Goal: Task Accomplishment & Management: Complete application form

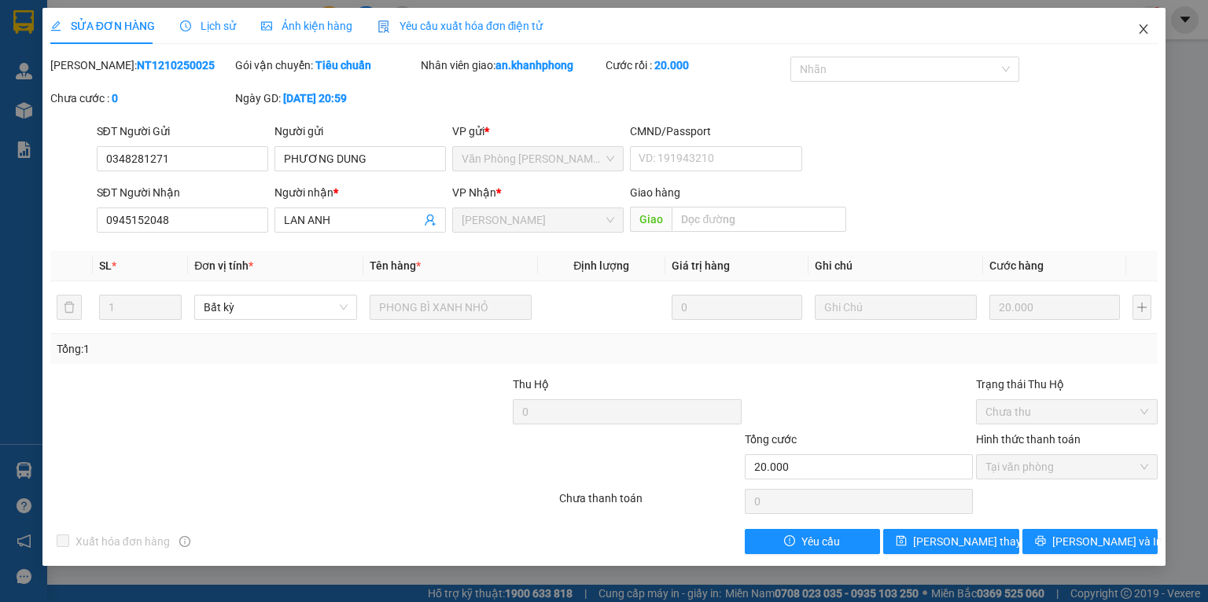
click at [1133, 24] on span "Close" at bounding box center [1144, 30] width 44 height 44
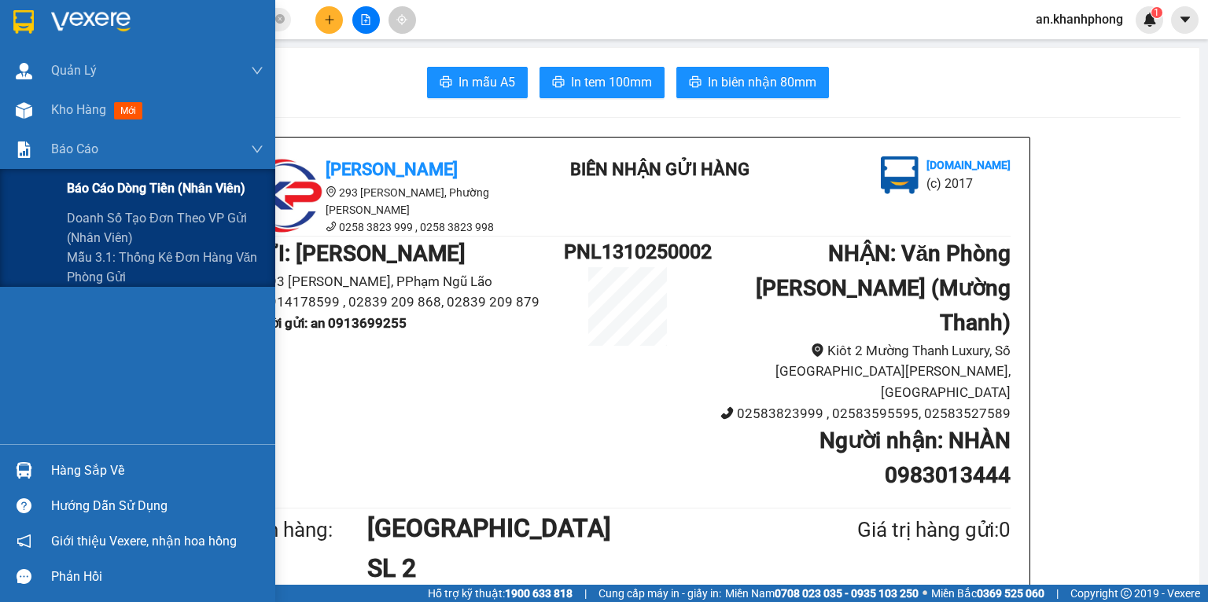
click at [119, 197] on span "Báo cáo dòng tiền (nhân viên)" at bounding box center [156, 189] width 179 height 20
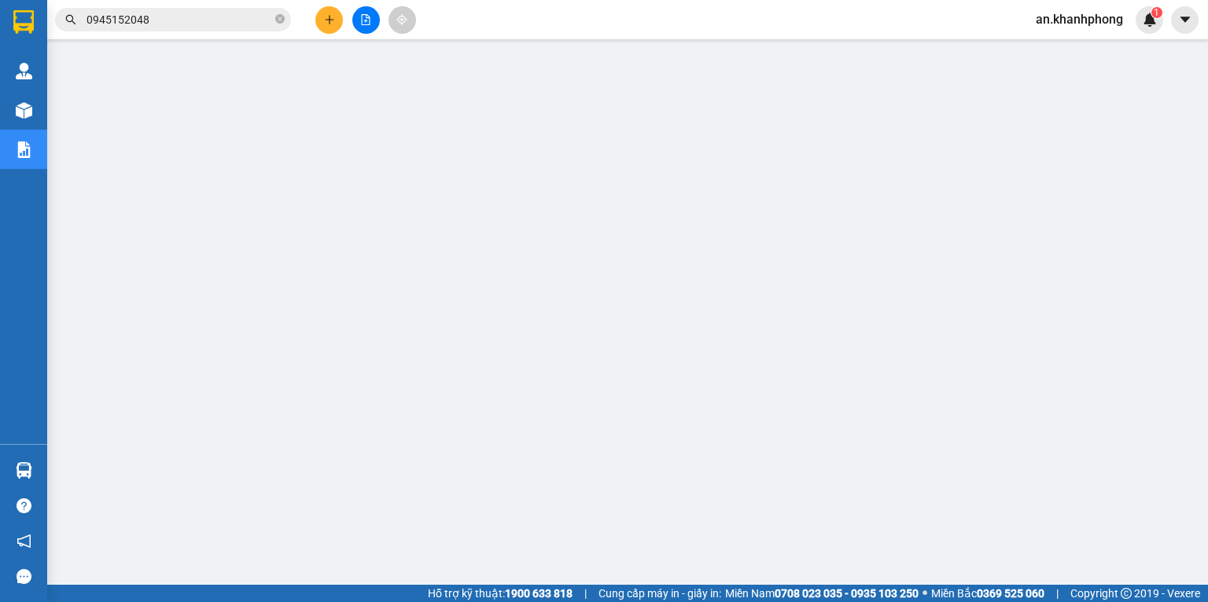
click at [204, 15] on input "0945152048" at bounding box center [180, 19] width 186 height 17
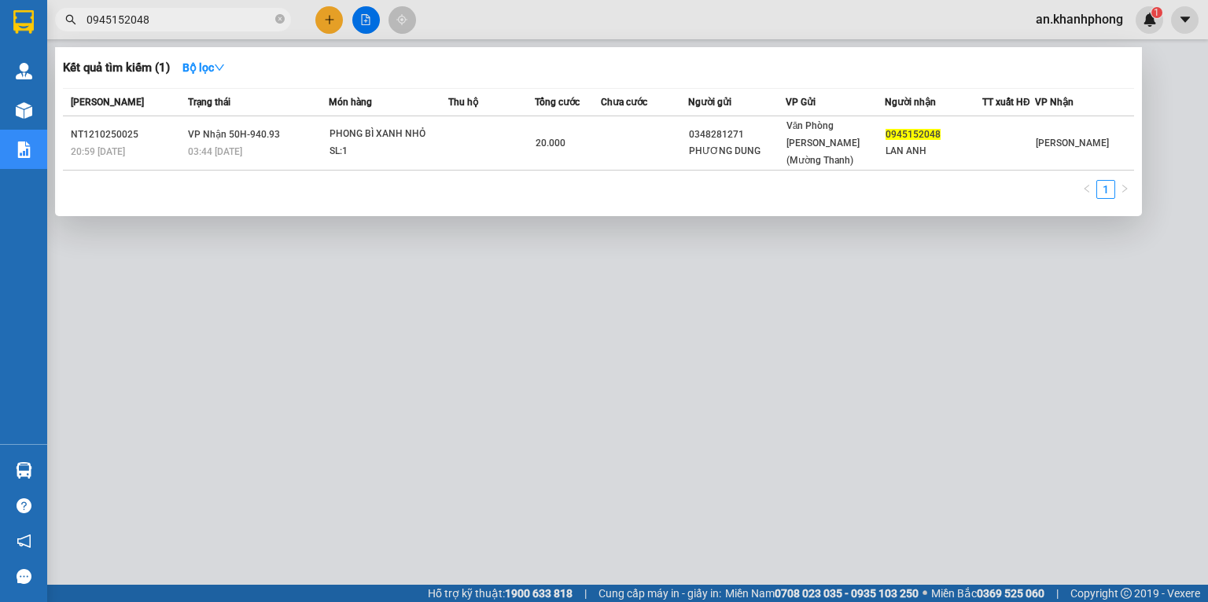
click at [204, 14] on input "0945152048" at bounding box center [180, 19] width 186 height 17
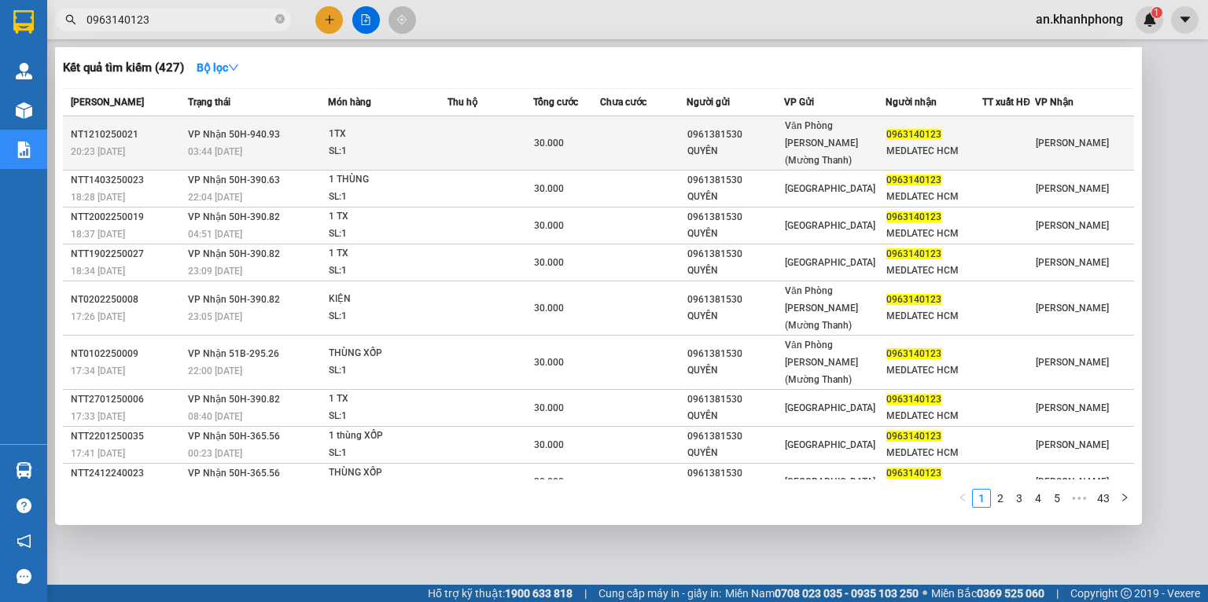
type input "0963140123"
click at [602, 132] on td at bounding box center [643, 143] width 87 height 54
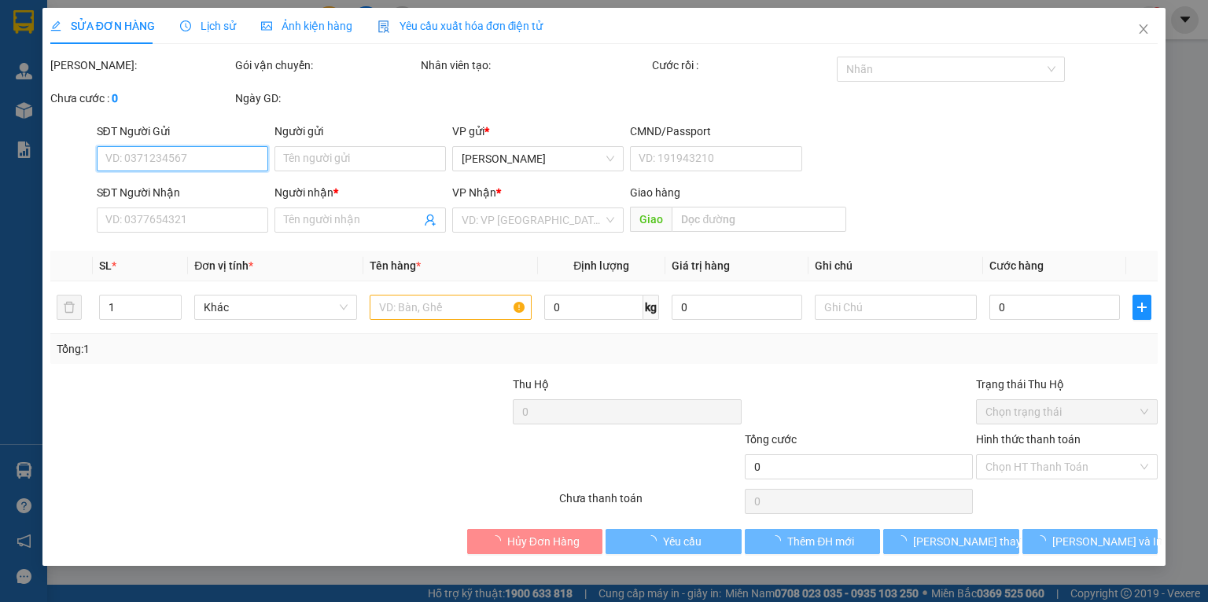
type input "0961381530"
type input "QUYÊN"
type input "0963140123"
type input "MEDLATEC HCM"
type input "30.000"
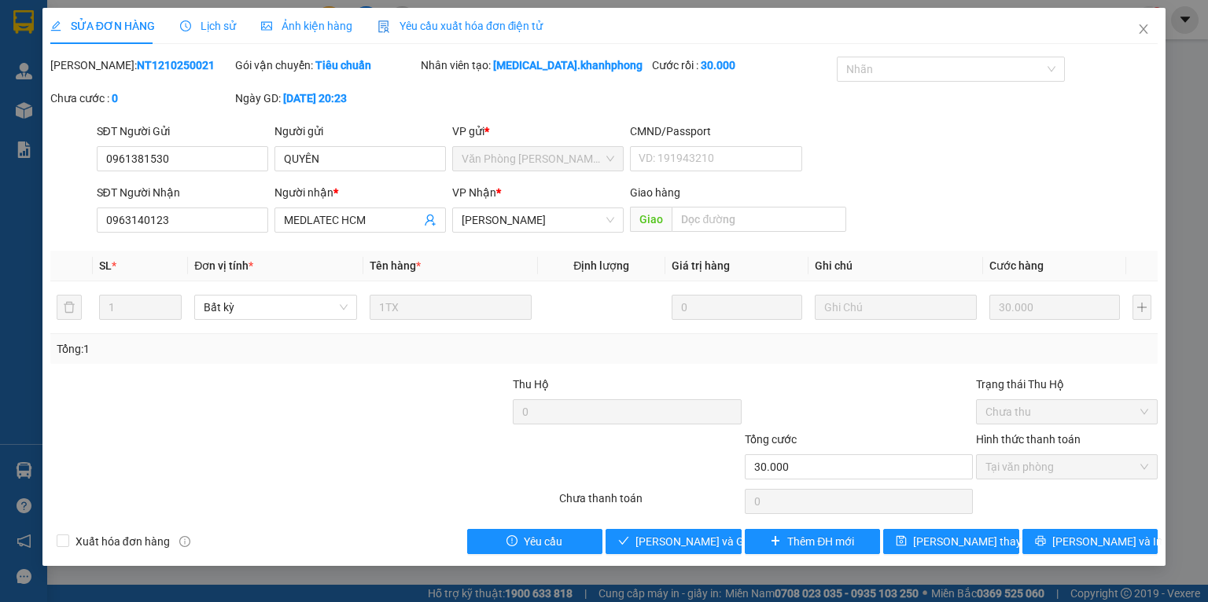
click at [640, 528] on div "Total Paid Fee 30.000 Total UnPaid Fee 0 Cash Collection Total Fee Mã ĐH: NT121…" at bounding box center [603, 306] width 1107 height 498
click at [640, 546] on span "[PERSON_NAME] và Giao hàng" at bounding box center [710, 541] width 151 height 17
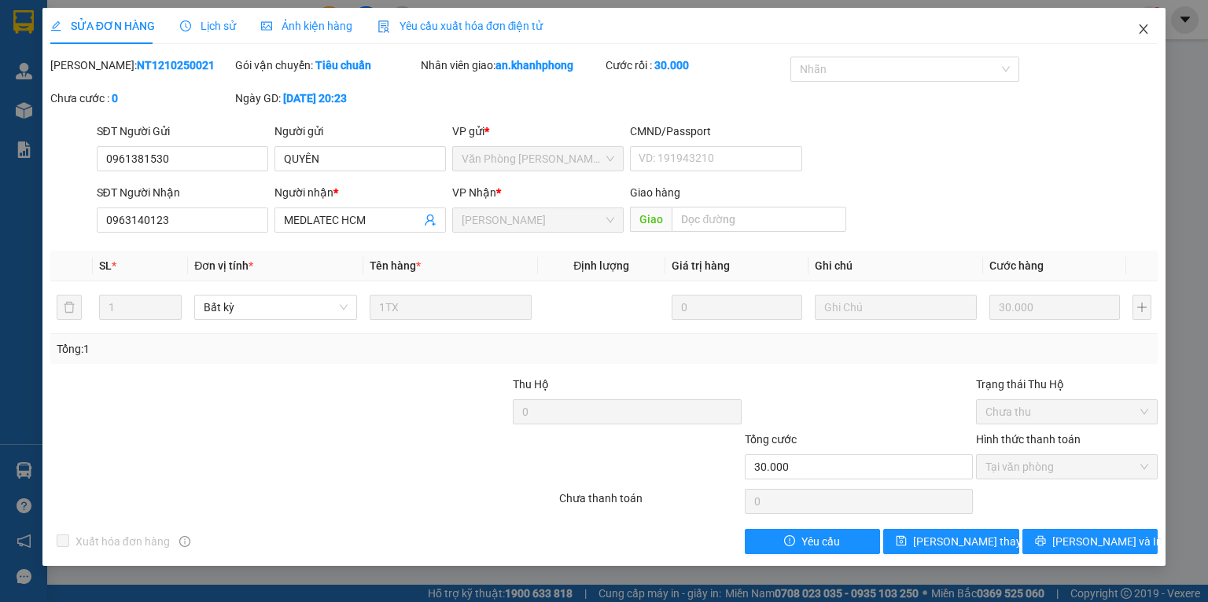
click at [1141, 40] on span "Close" at bounding box center [1144, 30] width 44 height 44
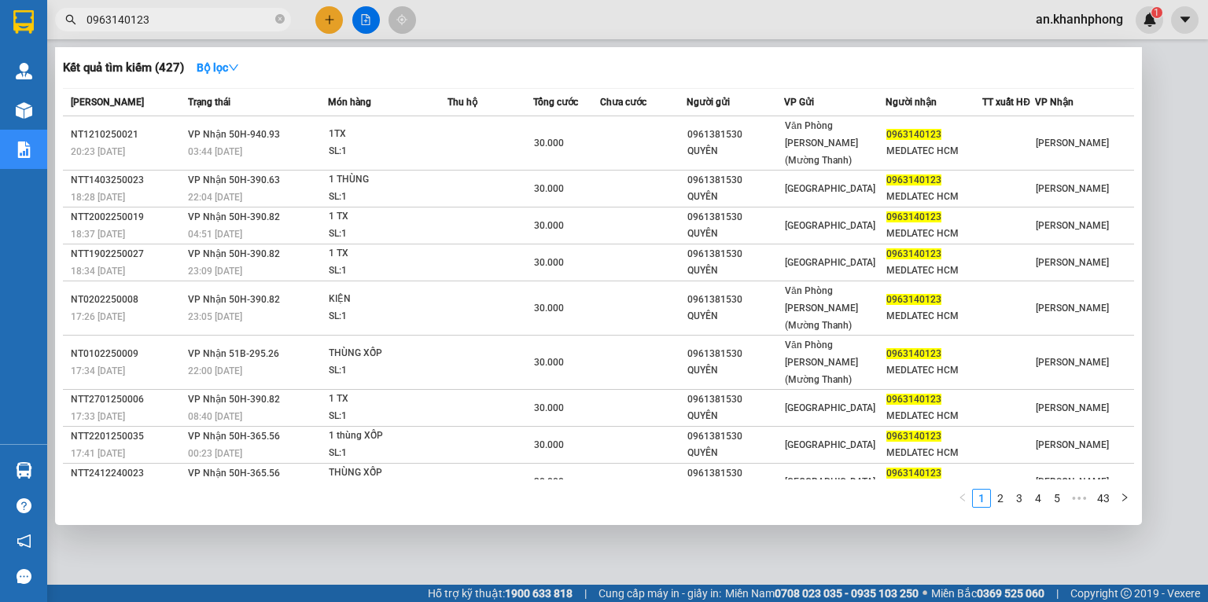
click at [183, 26] on input "0963140123" at bounding box center [180, 19] width 186 height 17
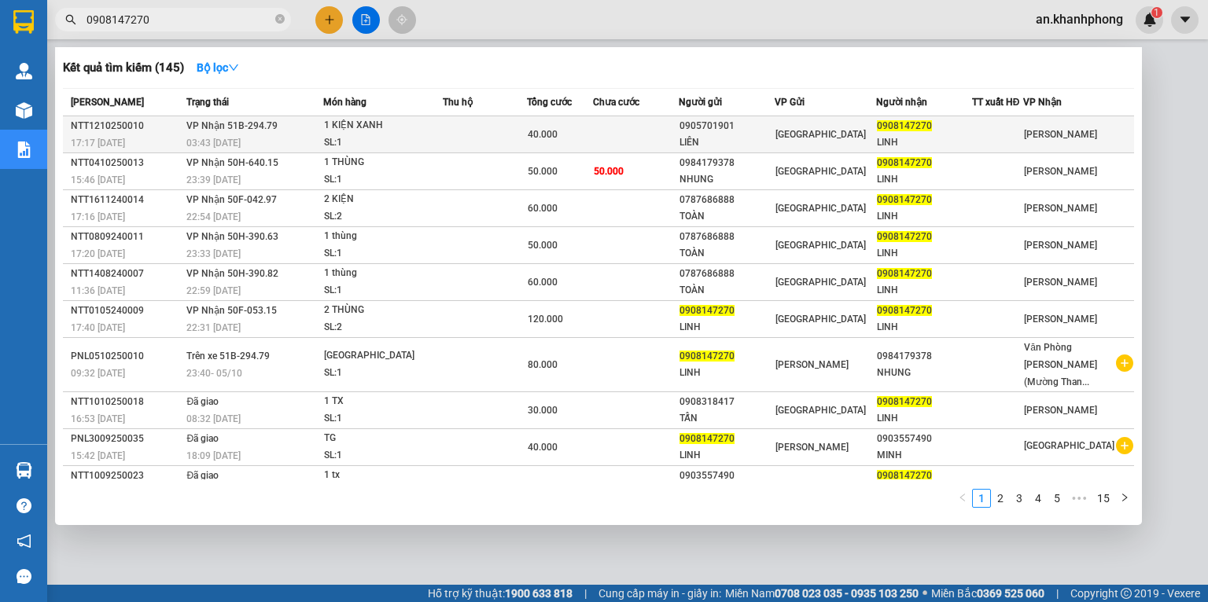
type input "0908147270"
click at [609, 134] on td at bounding box center [636, 134] width 86 height 37
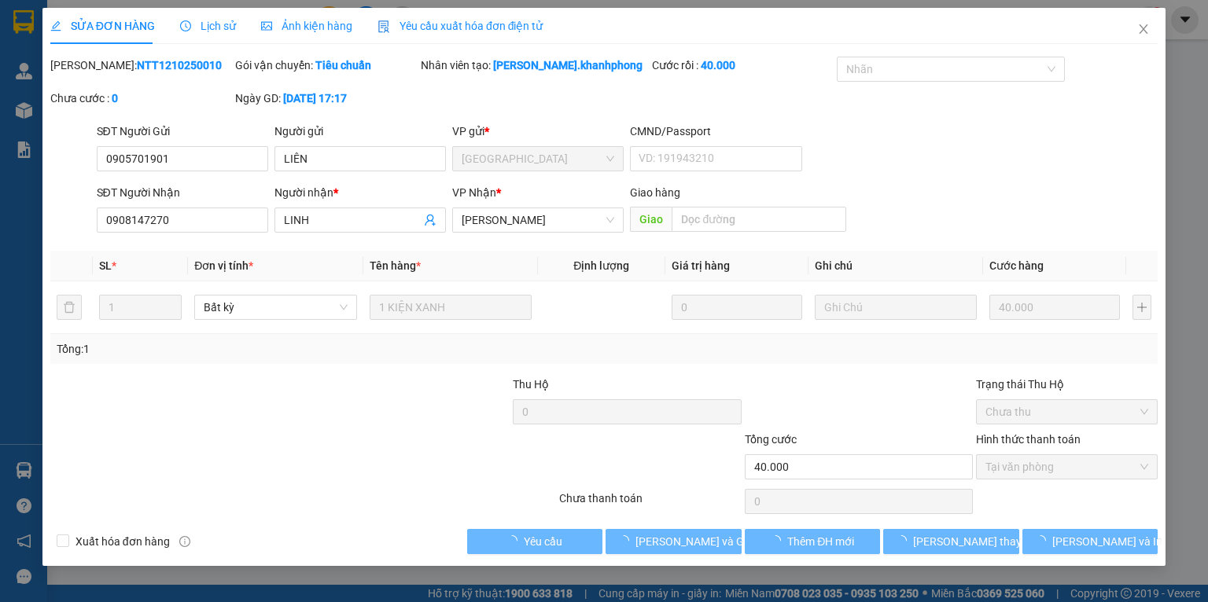
type input "0905701901"
type input "LIÊN"
type input "0908147270"
type input "LINH"
type input "40.000"
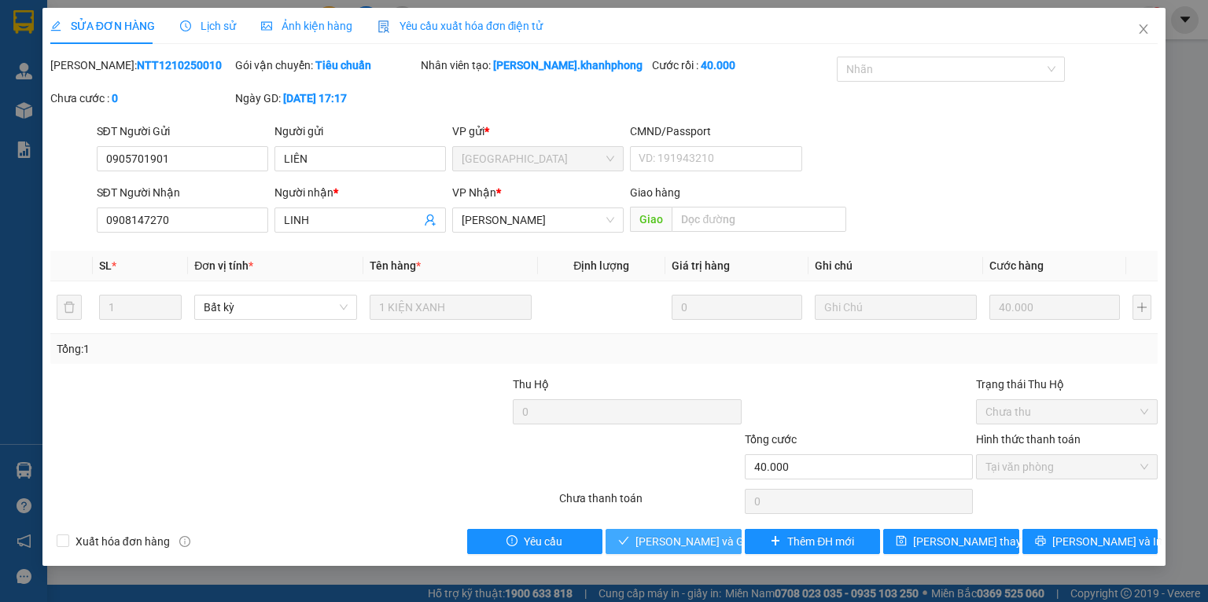
click at [672, 543] on span "[PERSON_NAME] và Giao hàng" at bounding box center [710, 541] width 151 height 17
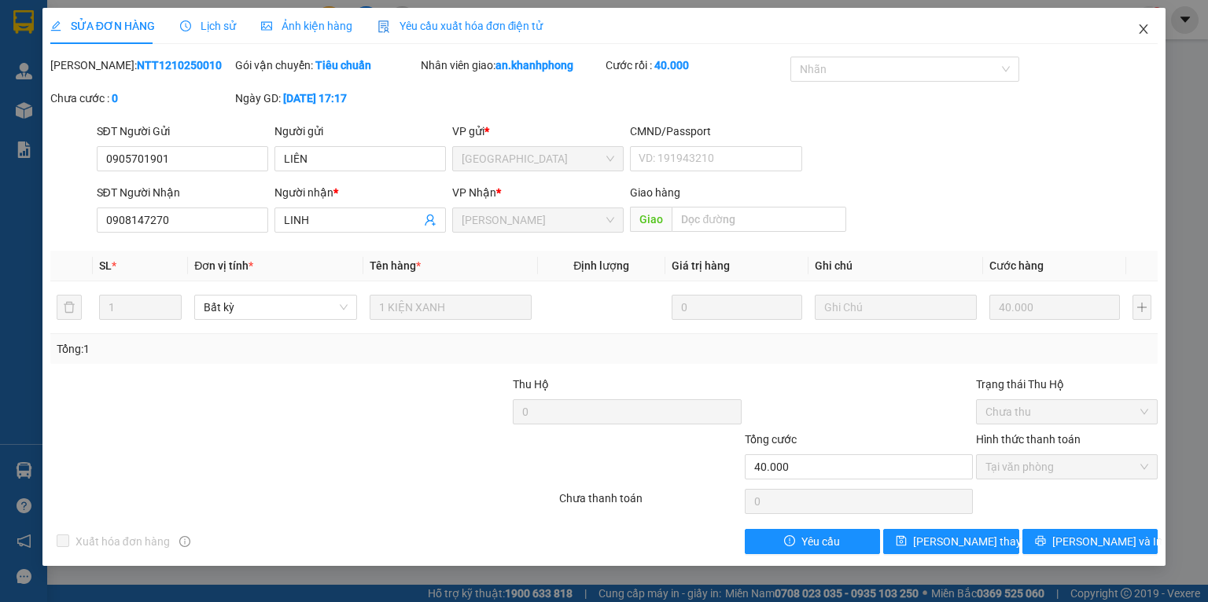
click at [1137, 26] on icon "close" at bounding box center [1143, 29] width 13 height 13
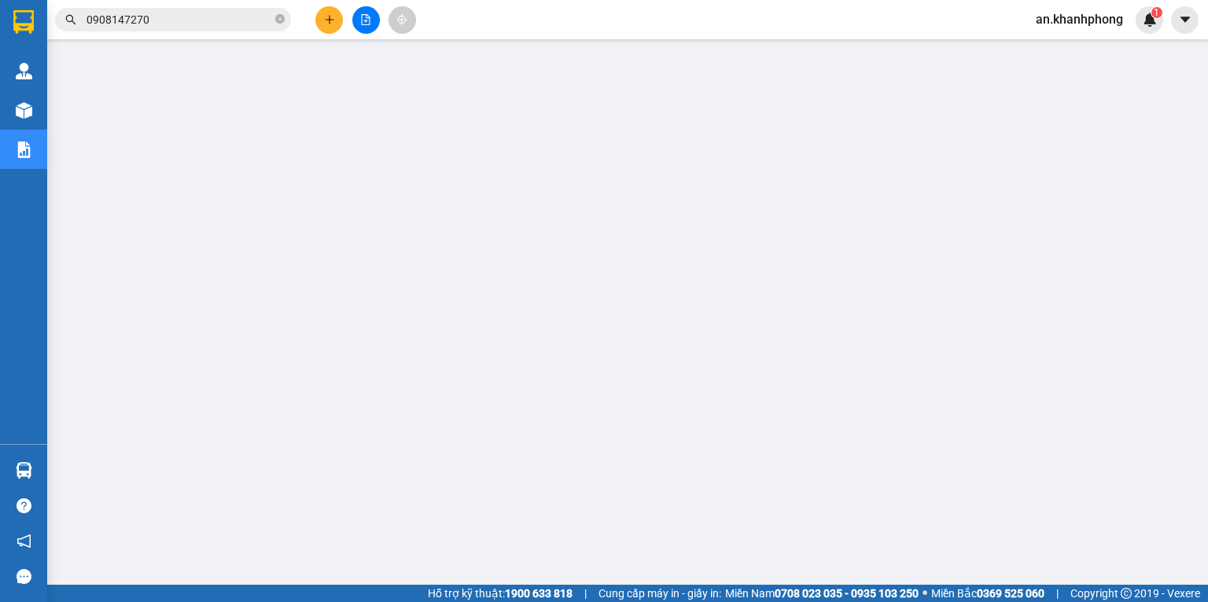
click at [273, 23] on span "0908147270" at bounding box center [173, 20] width 236 height 24
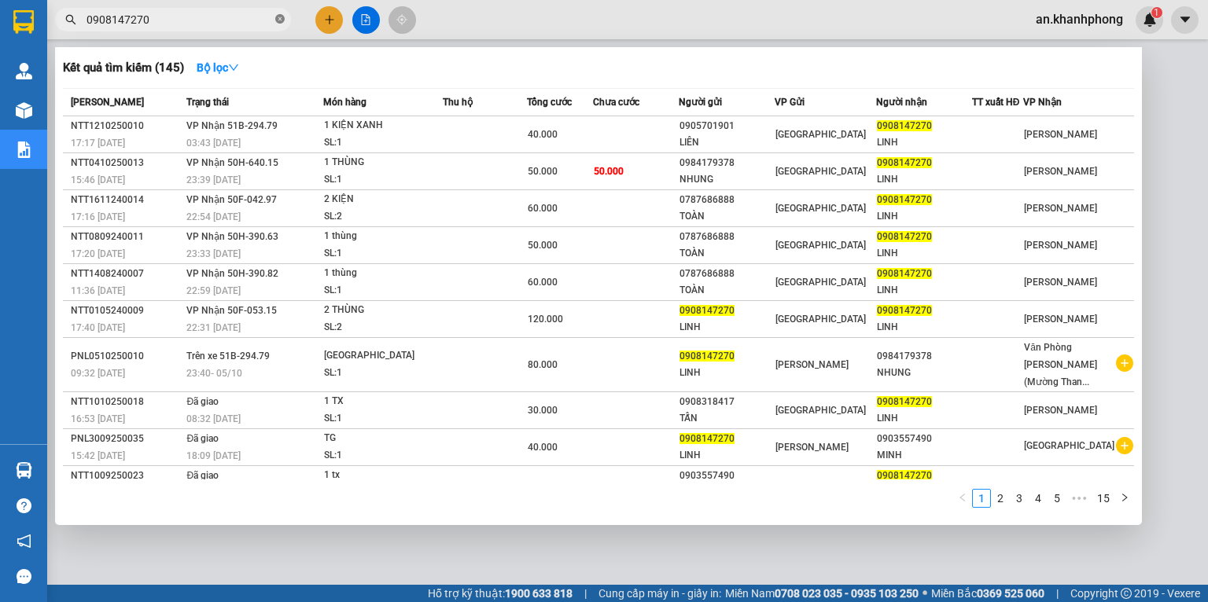
click at [278, 21] on icon "close-circle" at bounding box center [279, 18] width 9 height 9
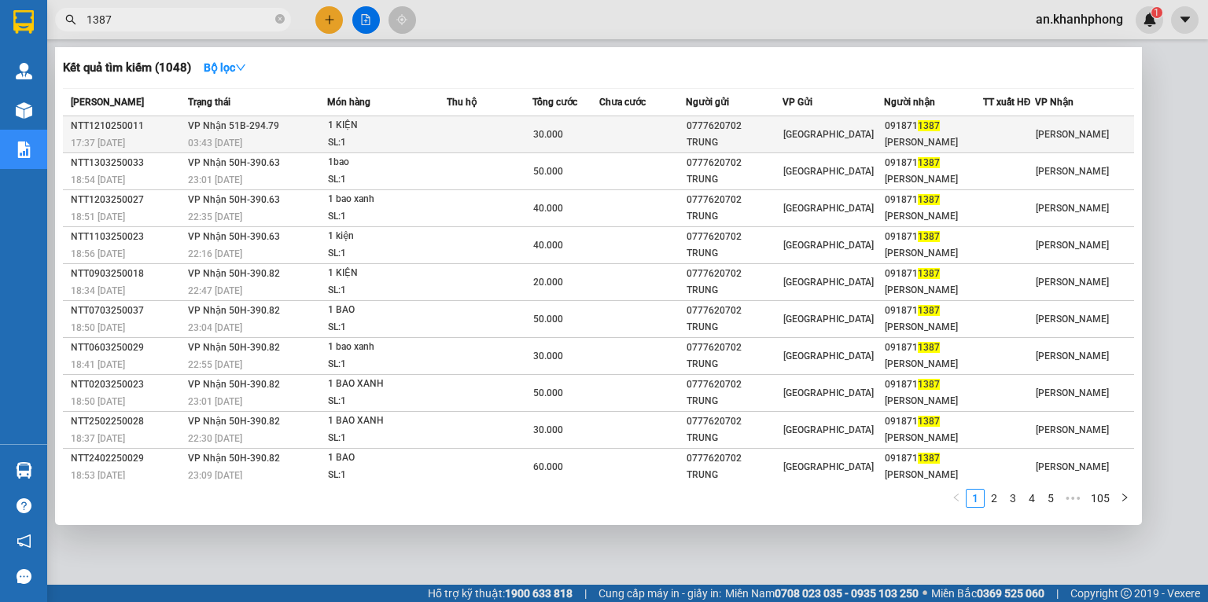
type input "1387"
click at [608, 128] on td at bounding box center [642, 134] width 87 height 37
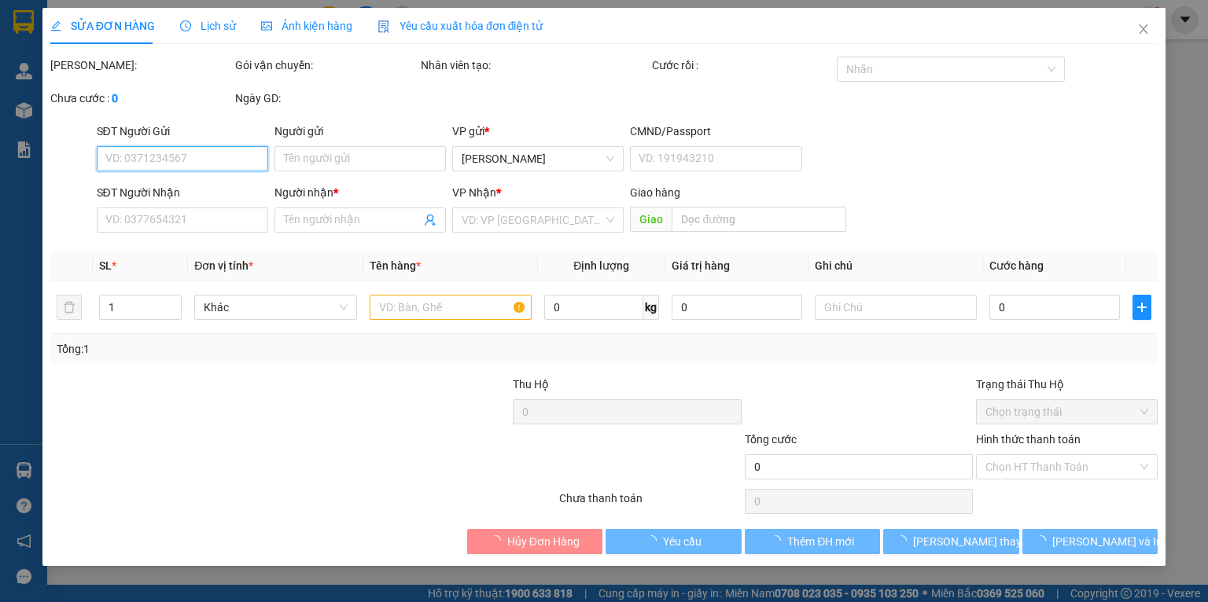
type input "0777620702"
type input "TRUNG"
type input "0918711387"
type input "[PERSON_NAME]"
type input "30.000"
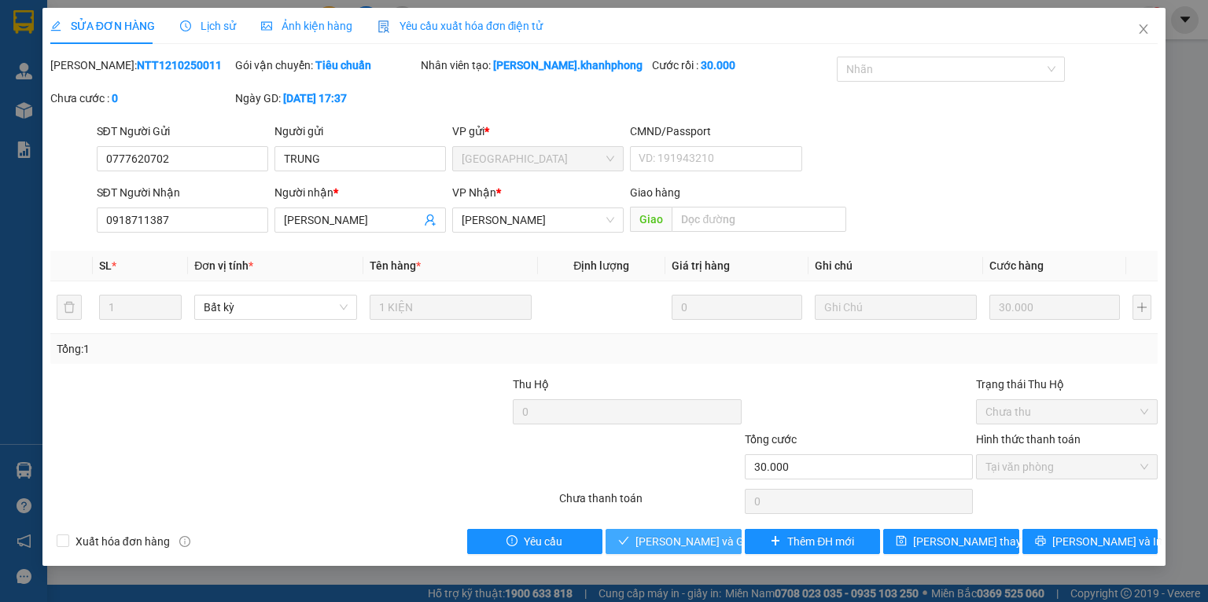
click at [710, 546] on span "[PERSON_NAME] và Giao hàng" at bounding box center [710, 541] width 151 height 17
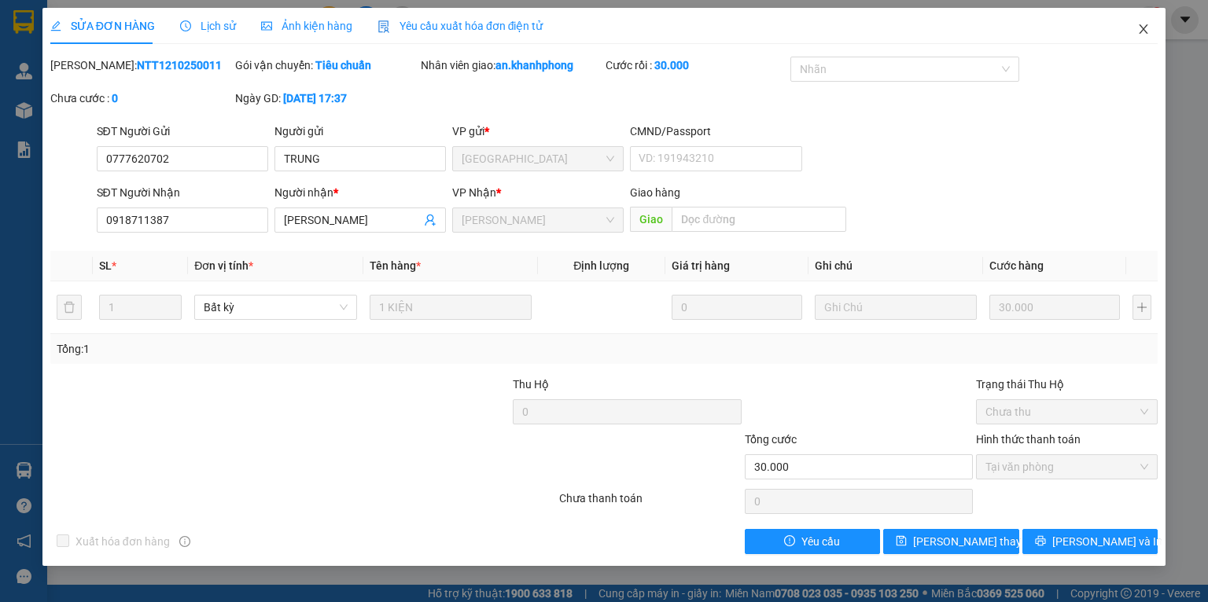
click at [1134, 27] on span "Close" at bounding box center [1144, 30] width 44 height 44
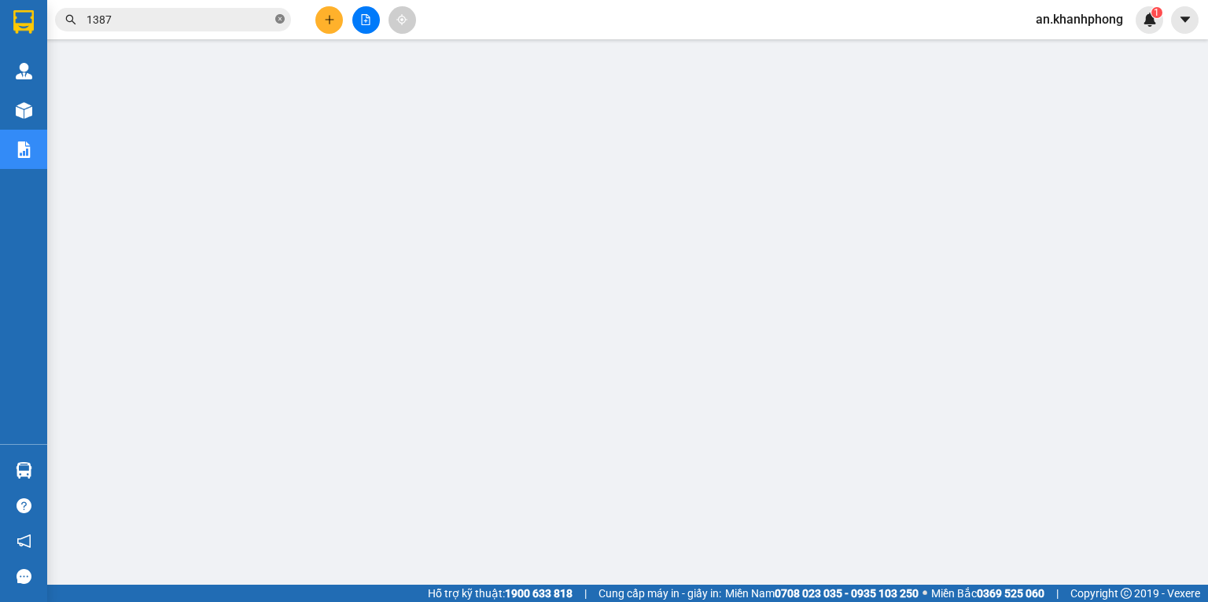
click at [284, 20] on icon "close-circle" at bounding box center [279, 18] width 9 height 9
click at [322, 17] on button at bounding box center [329, 20] width 28 height 28
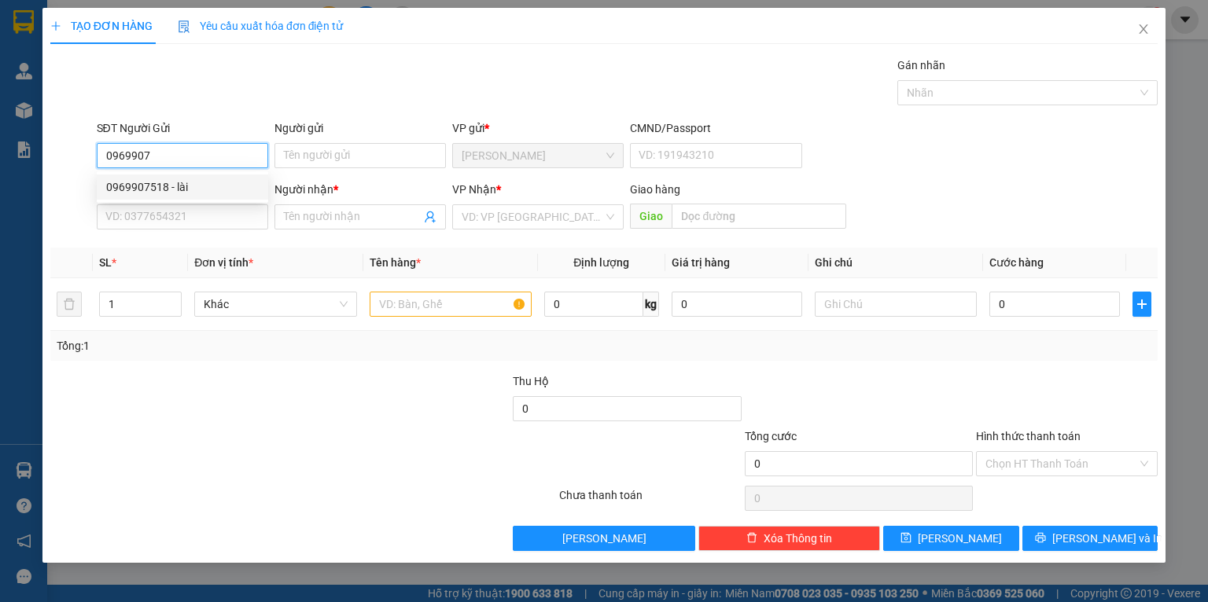
click at [141, 187] on div "0969907518 - lài" at bounding box center [182, 187] width 153 height 17
type input "0969907518"
type input "lài"
type input "0969907518"
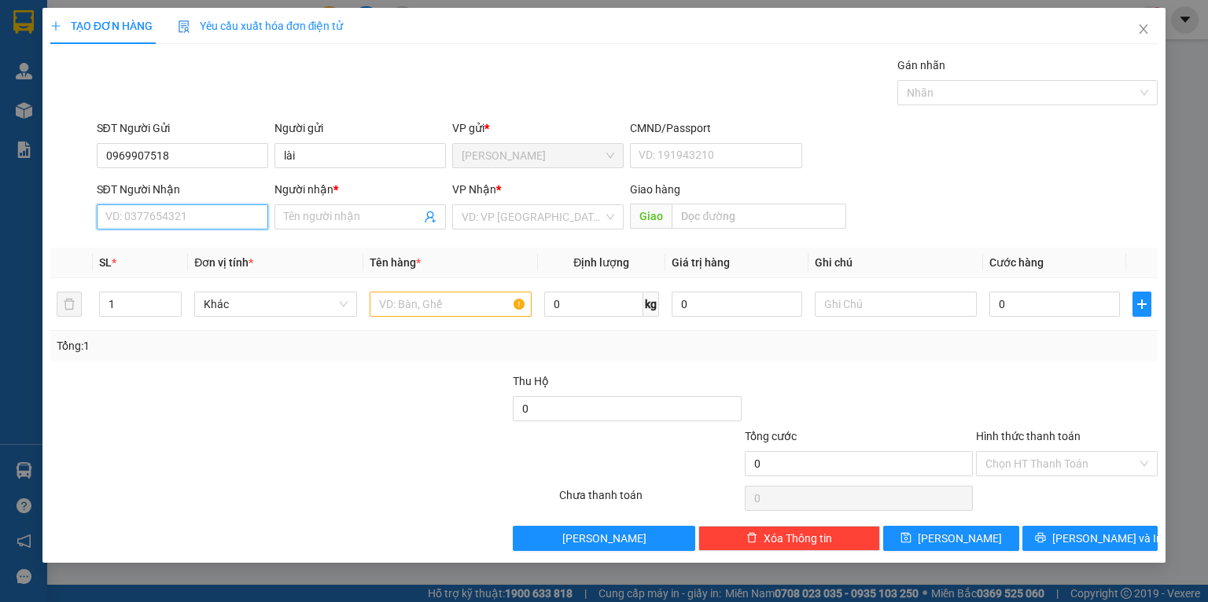
click at [143, 211] on input "SĐT Người Nhận" at bounding box center [182, 216] width 171 height 25
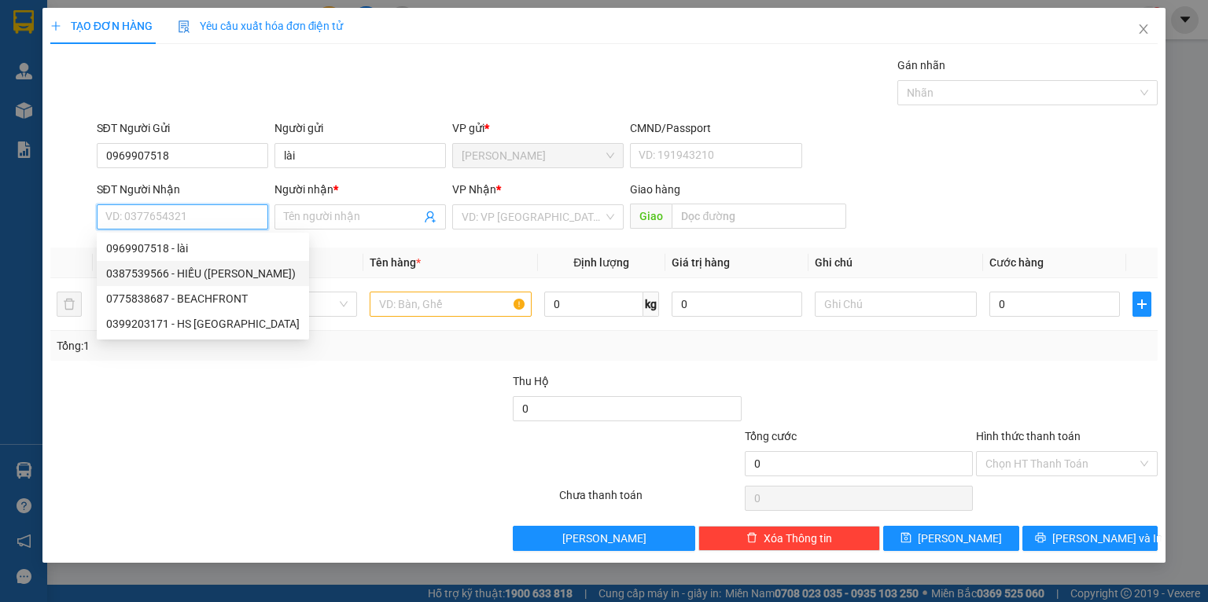
click at [171, 272] on div "0387539566 - HIẾU ([PERSON_NAME])" at bounding box center [202, 273] width 193 height 17
type input "0387539566"
type input "HIẾU ([PERSON_NAME])"
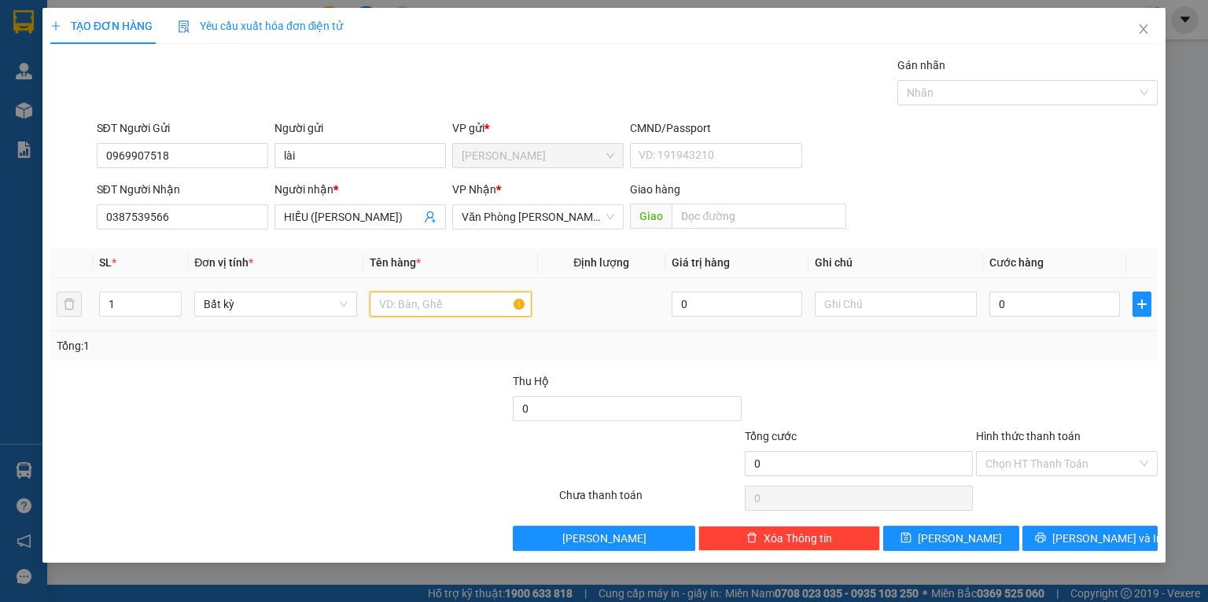
click at [404, 307] on input "text" at bounding box center [451, 304] width 162 height 25
type input "[GEOGRAPHIC_DATA]"
click at [400, 360] on div "Tổng: 1" at bounding box center [603, 346] width 1107 height 30
click at [1050, 297] on input "0" at bounding box center [1054, 304] width 131 height 25
type input "6"
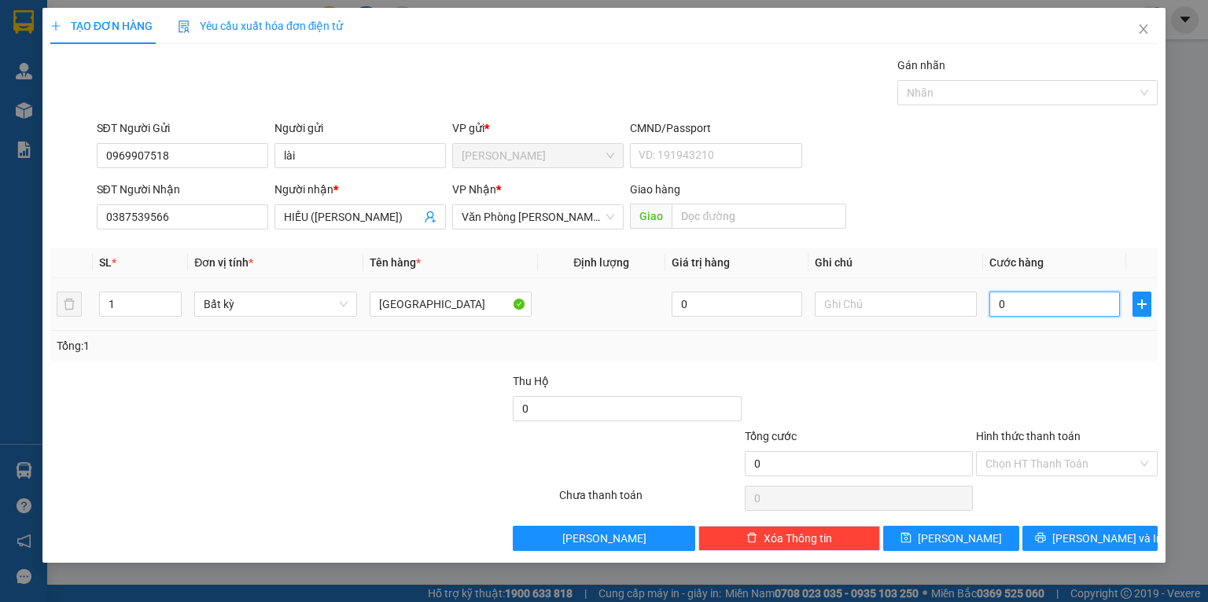
type input "6"
type input "60"
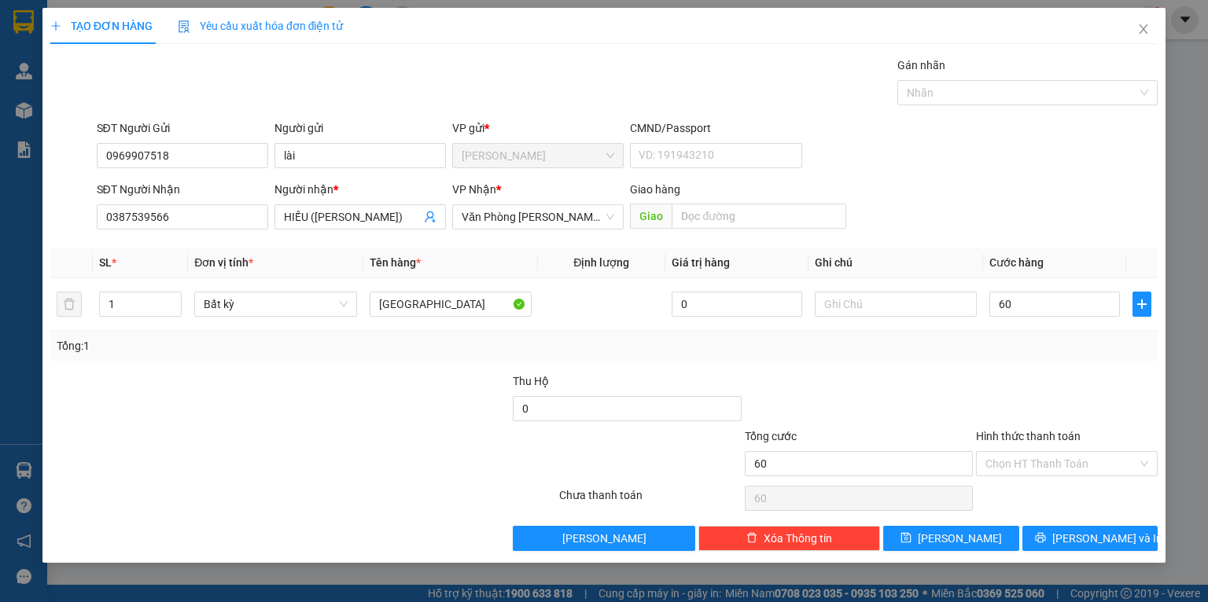
type input "60.000"
click at [993, 399] on div at bounding box center [1066, 400] width 185 height 55
click at [938, 317] on input "text" at bounding box center [896, 304] width 162 height 25
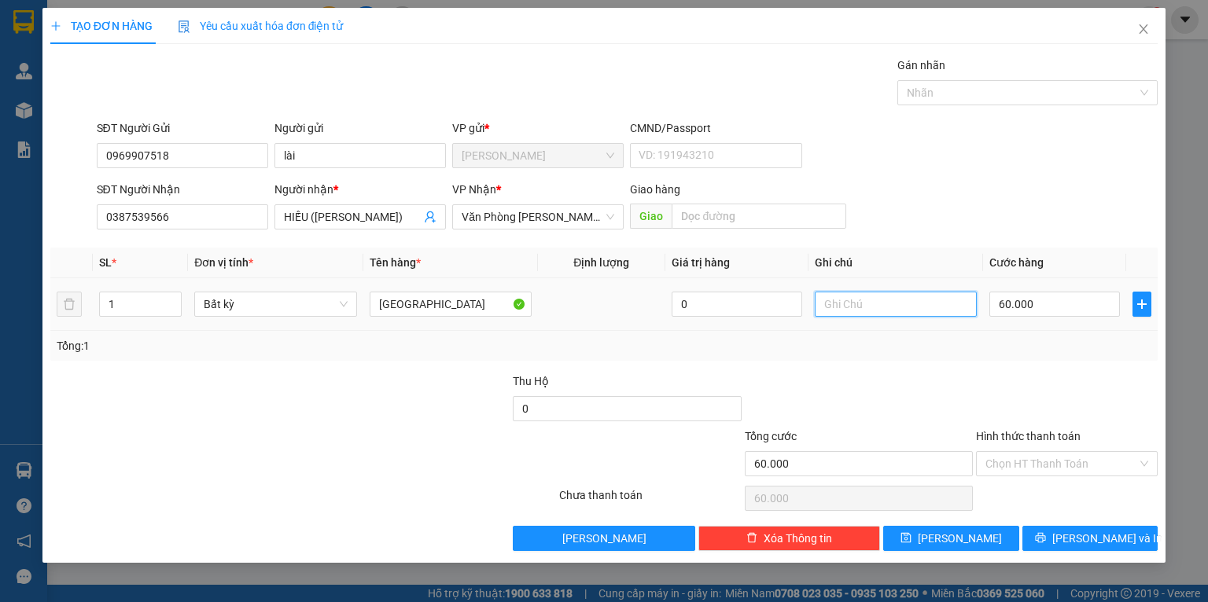
type input "D"
type input "ĐTN"
click at [903, 348] on div "Tổng: 1" at bounding box center [604, 345] width 1095 height 17
click at [1054, 532] on button "[PERSON_NAME] và In" at bounding box center [1090, 538] width 136 height 25
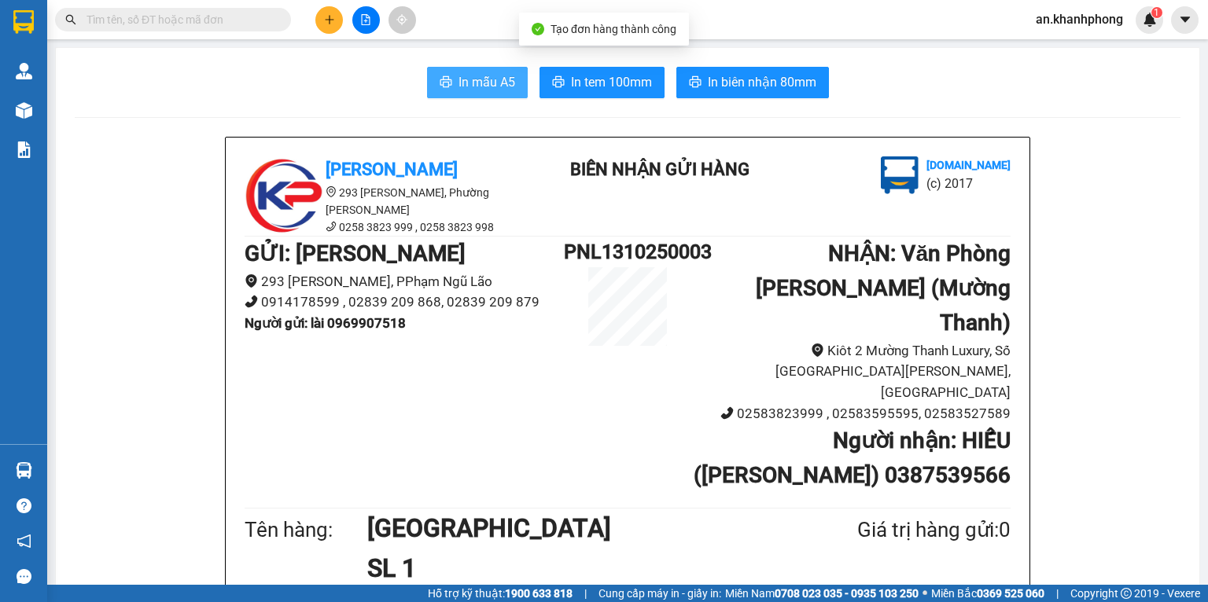
click at [429, 79] on button "In mẫu A5" at bounding box center [477, 82] width 101 height 31
click at [316, 22] on button at bounding box center [329, 20] width 28 height 28
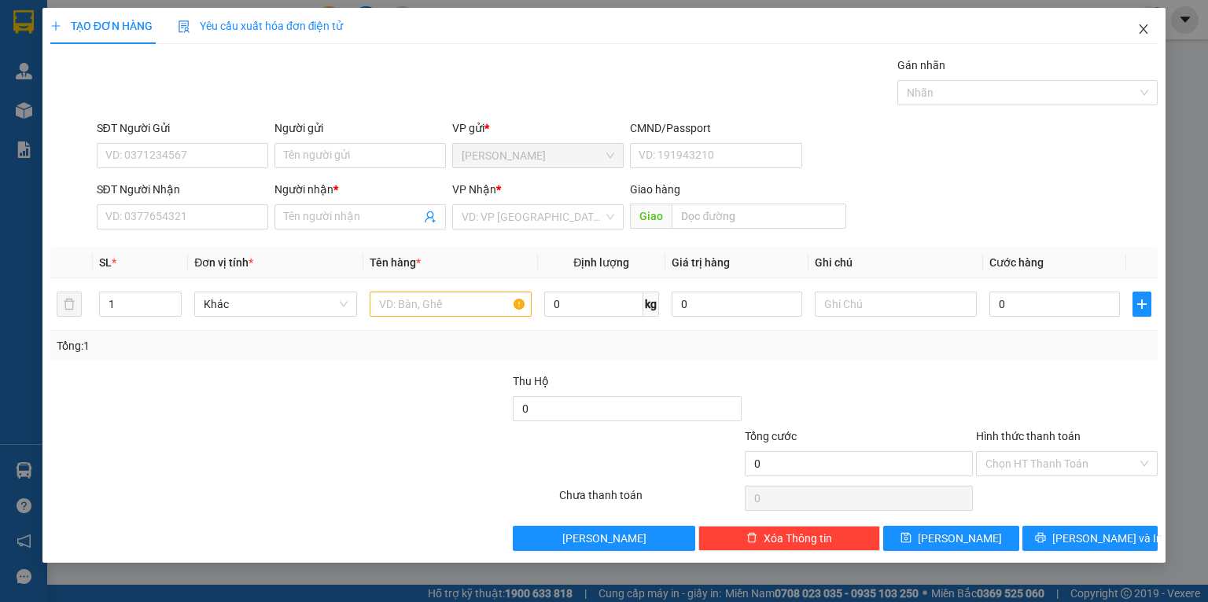
click at [1149, 22] on span "Close" at bounding box center [1144, 30] width 44 height 44
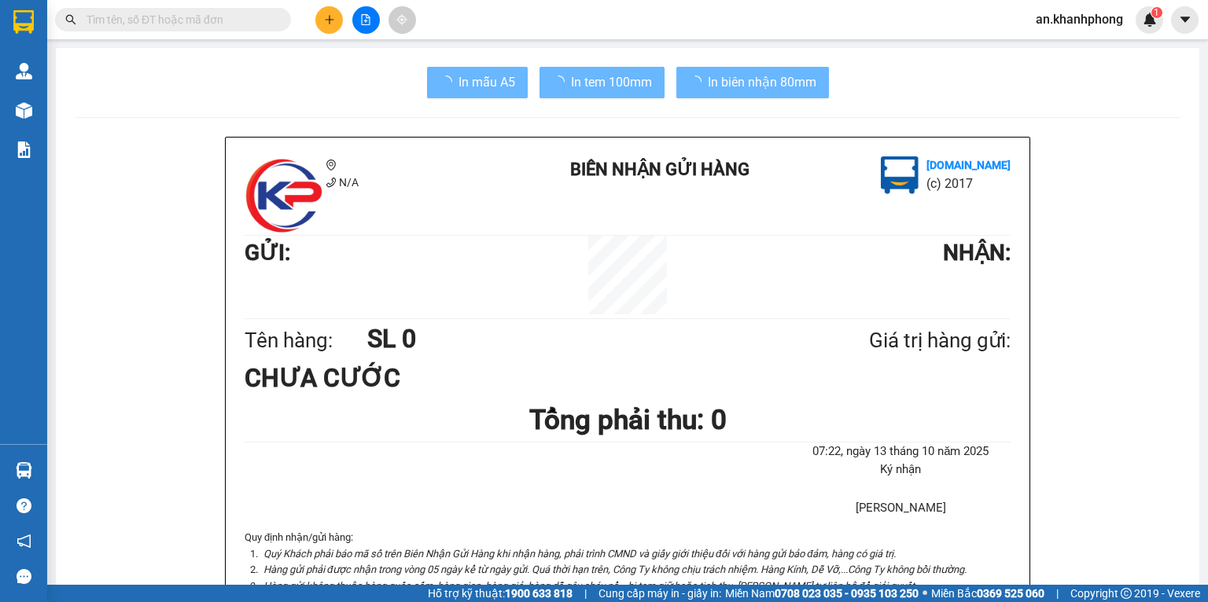
click at [212, 17] on input "text" at bounding box center [180, 19] width 186 height 17
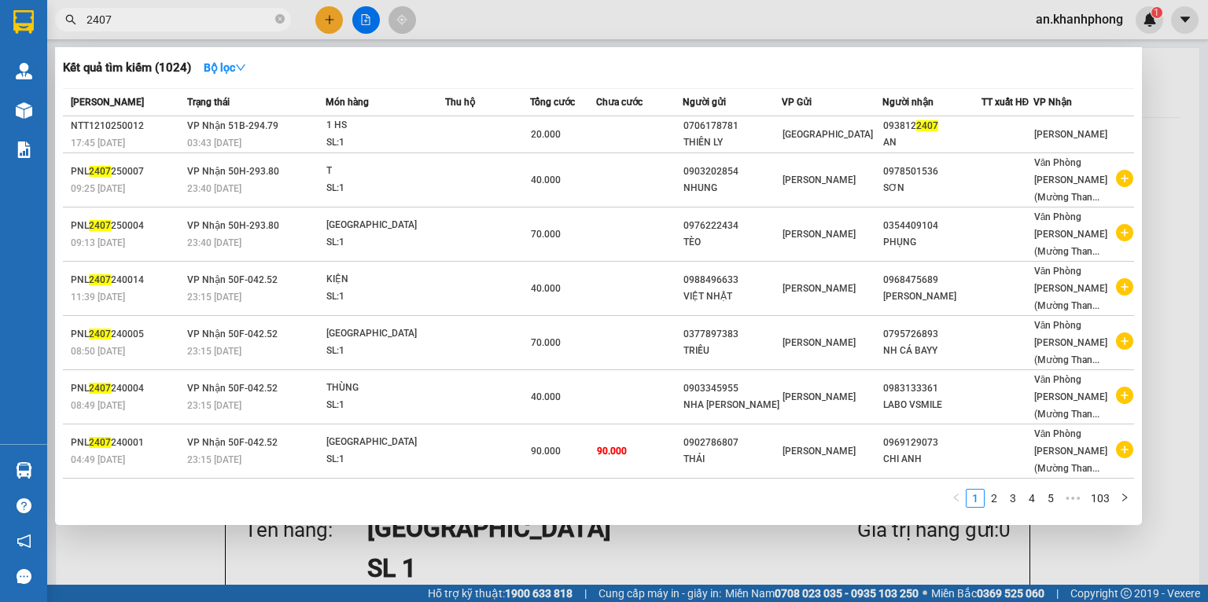
type input "2407"
click at [642, 113] on th "Chưa cước" at bounding box center [639, 103] width 87 height 28
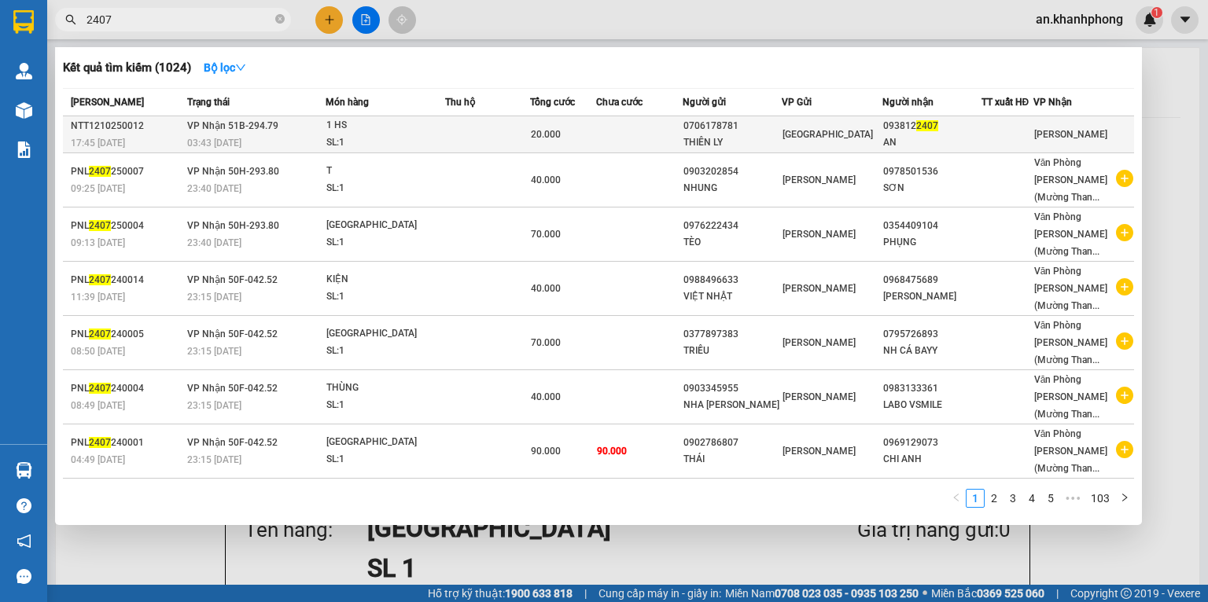
click at [643, 125] on td at bounding box center [639, 134] width 87 height 37
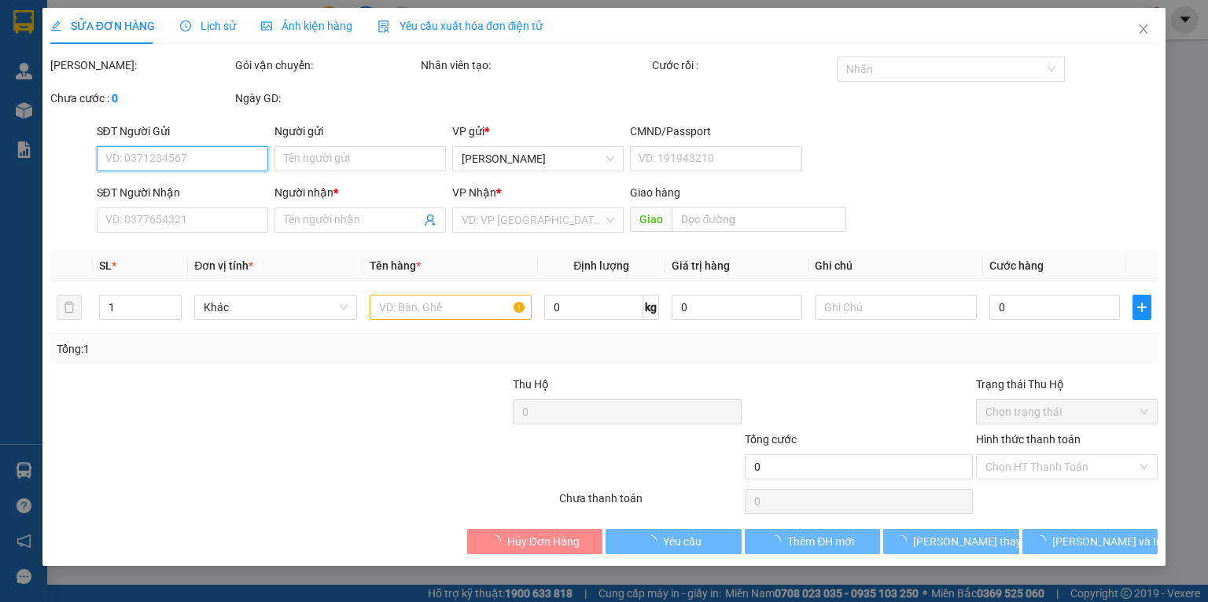
type input "0706178781"
type input "THIÊN LY"
type input "0938122407"
type input "AN"
type input "20.000"
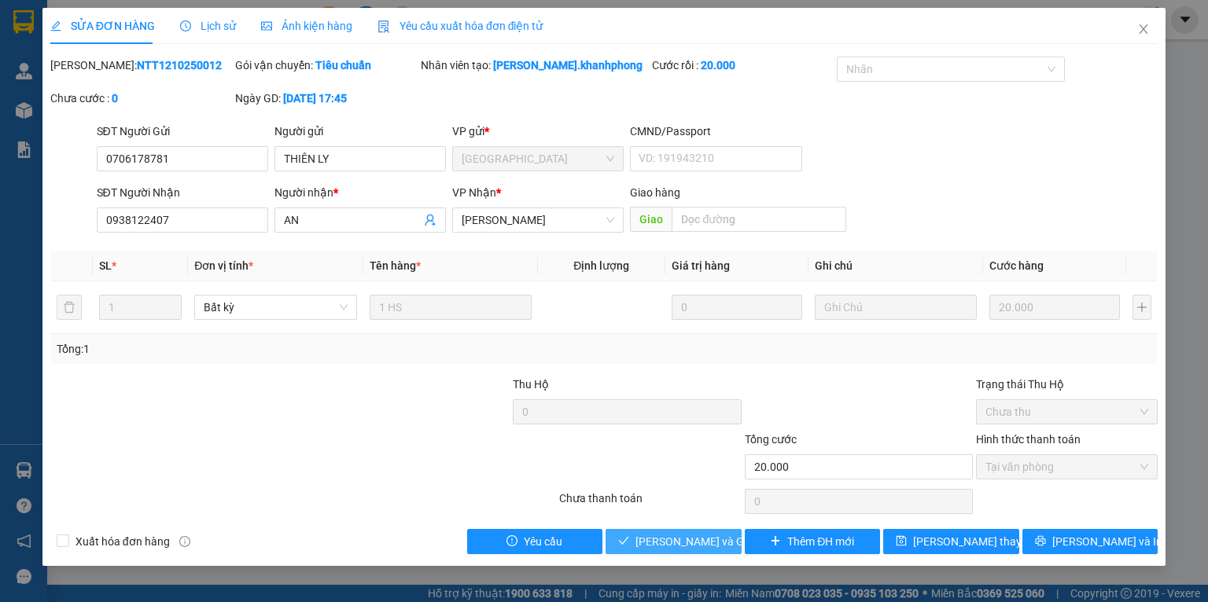
click at [644, 546] on span "[PERSON_NAME] và Giao hàng" at bounding box center [710, 541] width 151 height 17
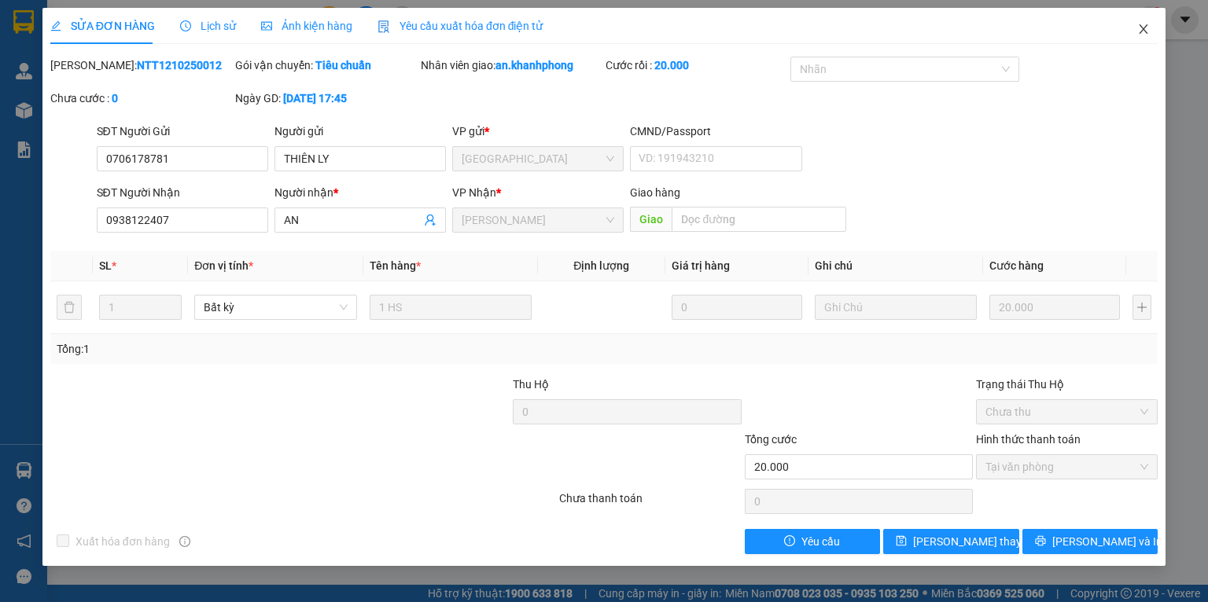
click at [1138, 35] on icon "close" at bounding box center [1143, 29] width 13 height 13
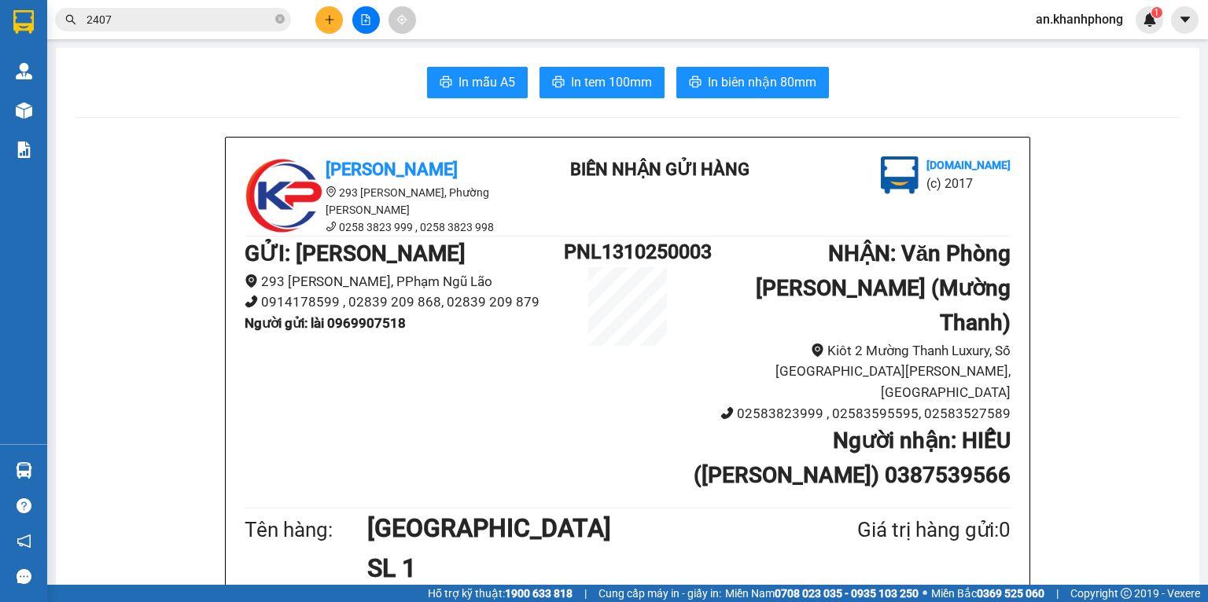
click at [281, 20] on icon "close-circle" at bounding box center [279, 18] width 9 height 9
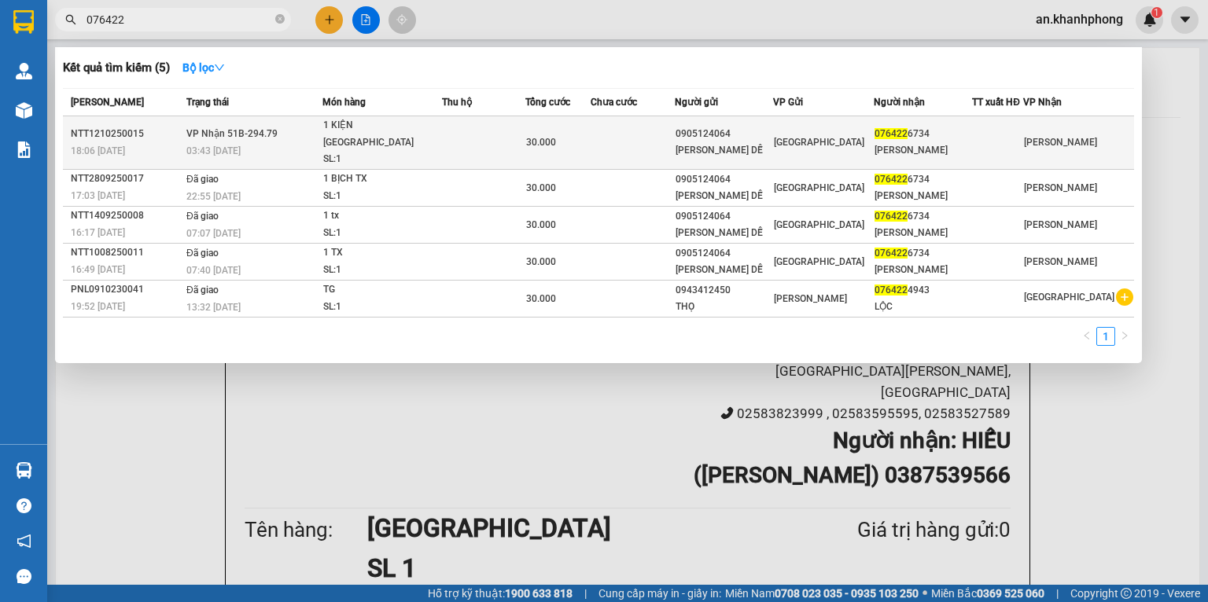
type input "076422"
click at [772, 128] on div "0905124064" at bounding box center [724, 134] width 97 height 17
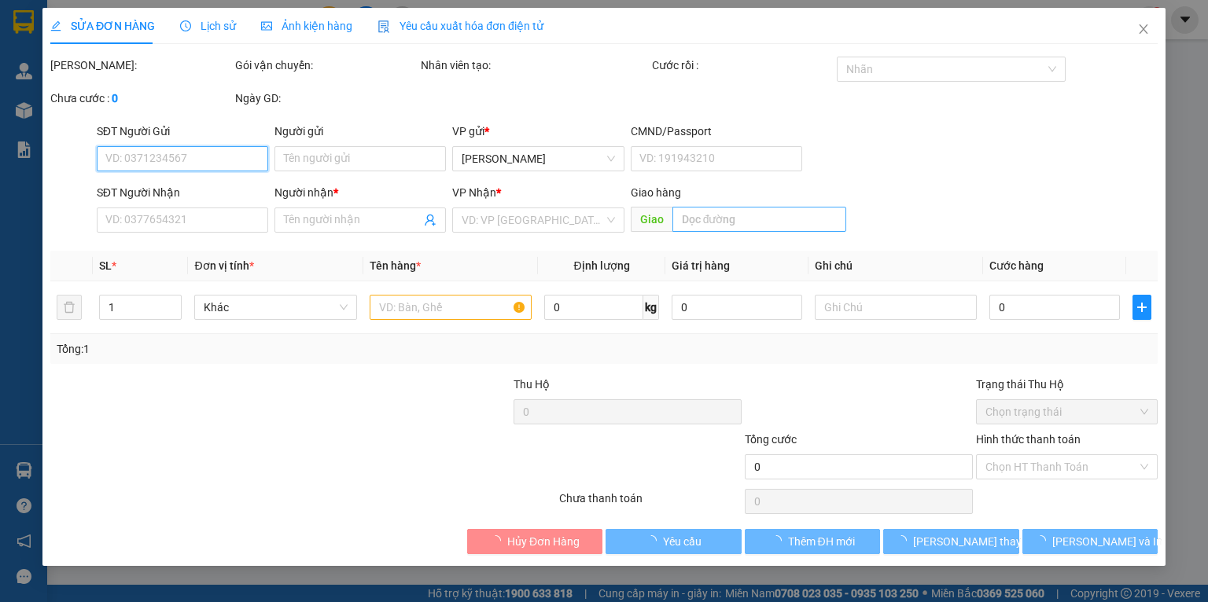
type input "0905124064"
type input "[PERSON_NAME] DỄ"
type input "0764226734"
type input "[PERSON_NAME]"
type input "30.000"
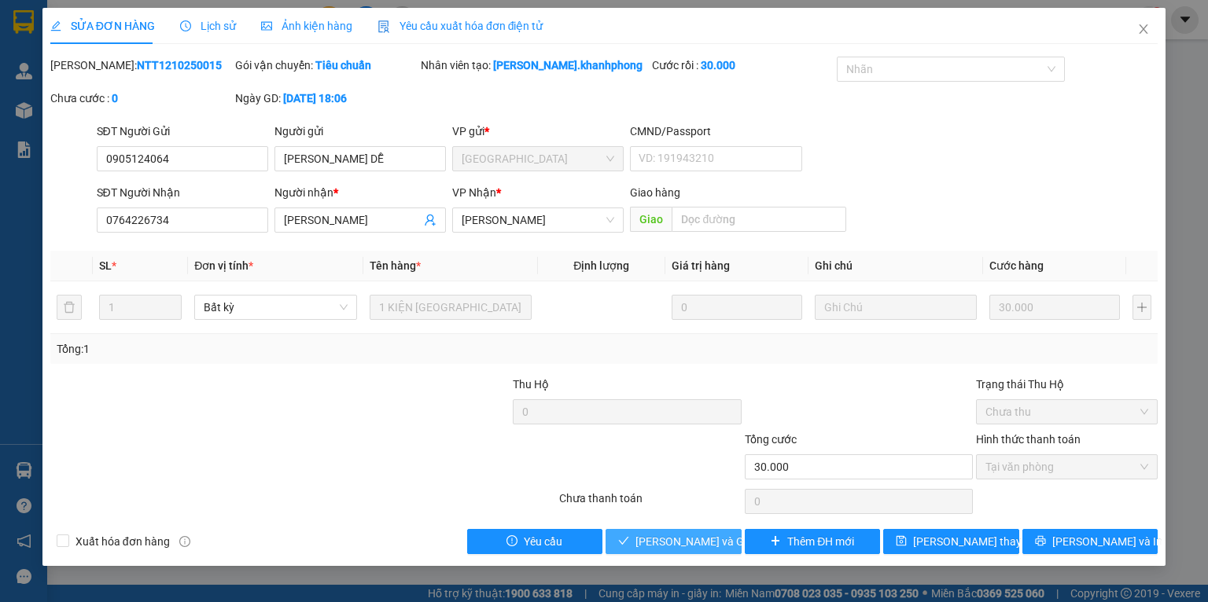
click at [661, 553] on button "[PERSON_NAME] và Giao hàng" at bounding box center [674, 541] width 136 height 25
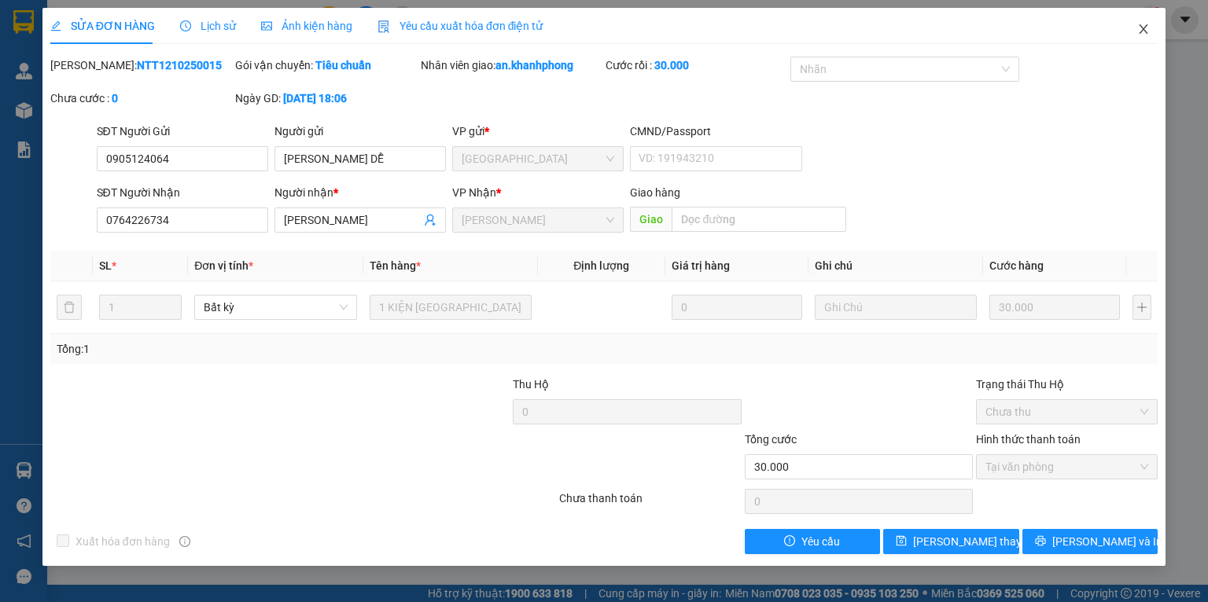
click at [1146, 29] on icon "close" at bounding box center [1143, 29] width 13 height 13
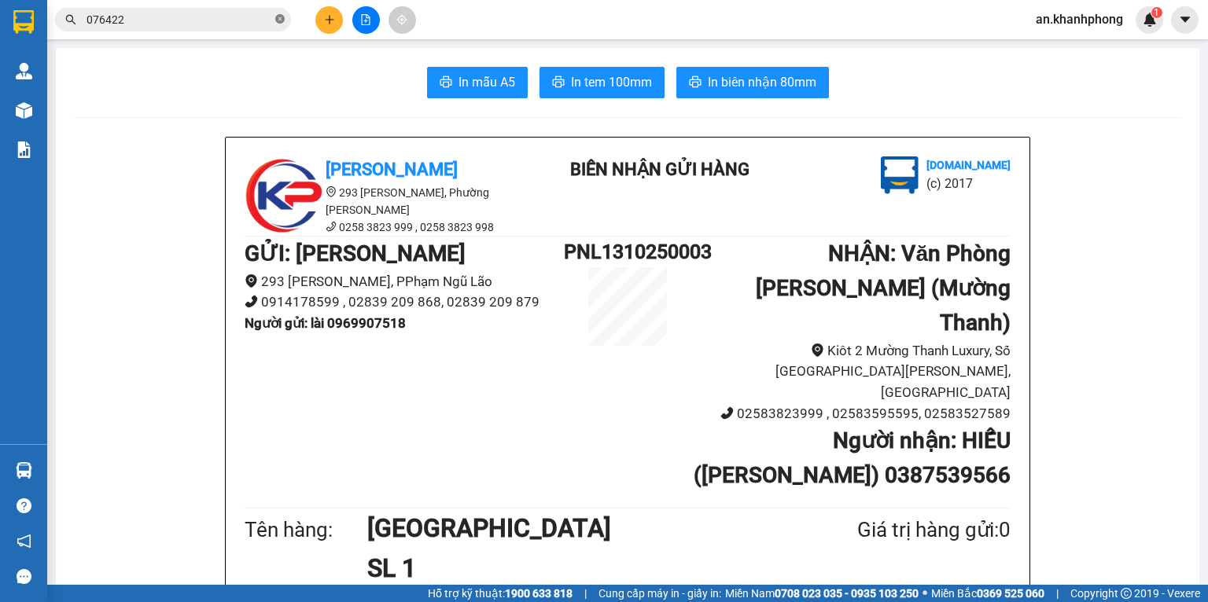
click at [281, 20] on icon "close-circle" at bounding box center [279, 18] width 9 height 9
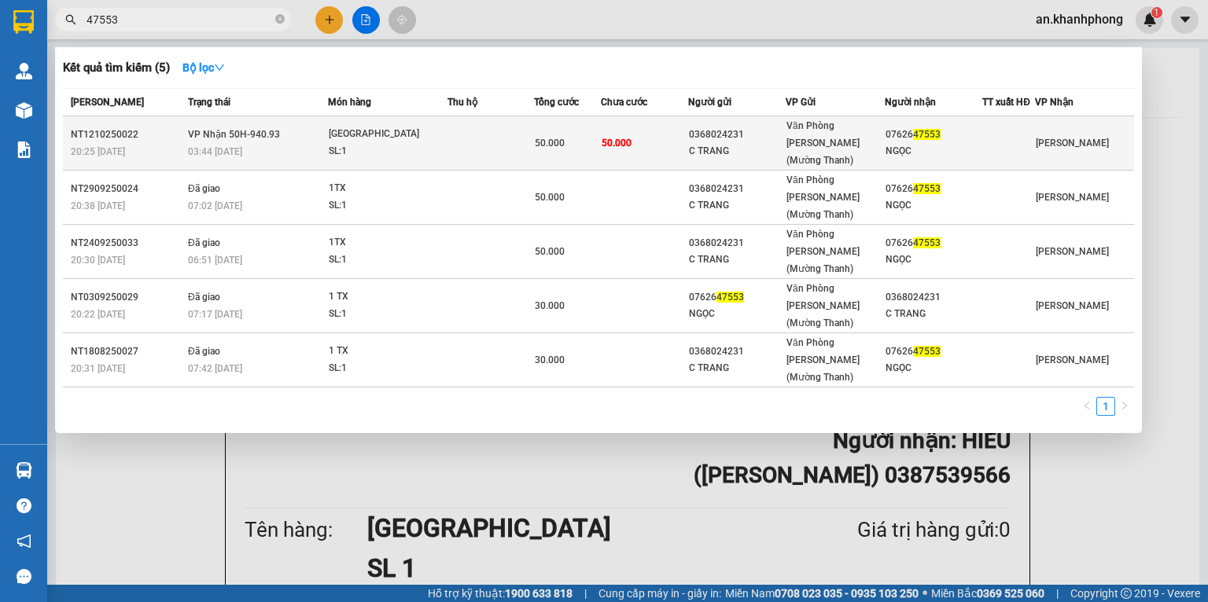
type input "47553"
click at [715, 129] on div "0368024231" at bounding box center [737, 135] width 96 height 17
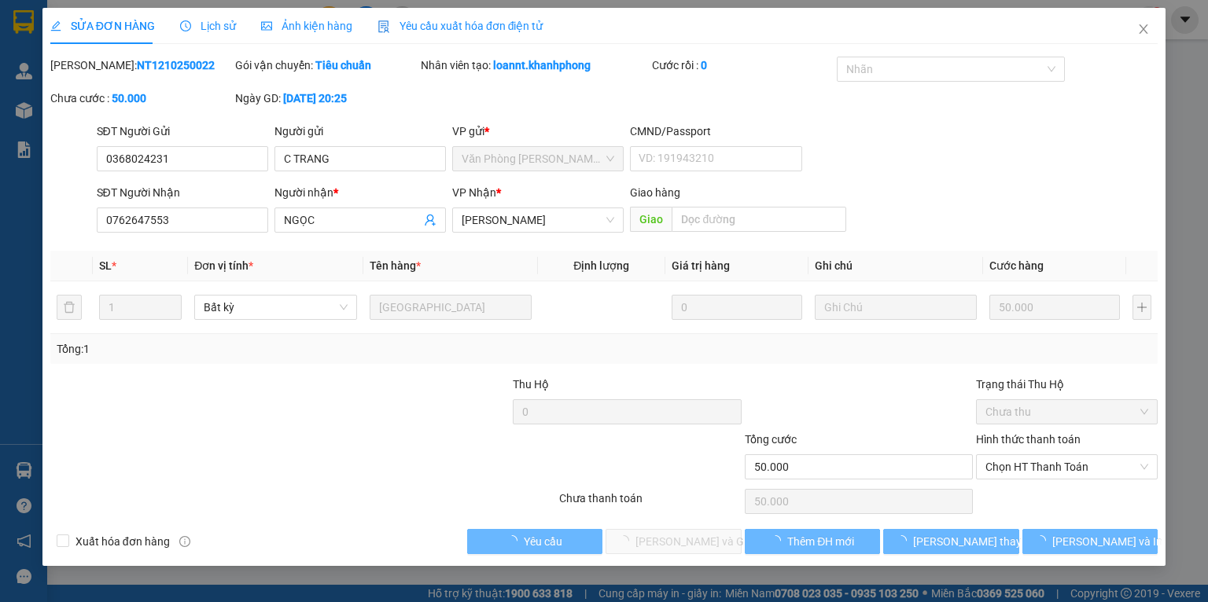
type input "0368024231"
type input "C TRANG"
type input "0762647553"
type input "NGỌC"
type input "50.000"
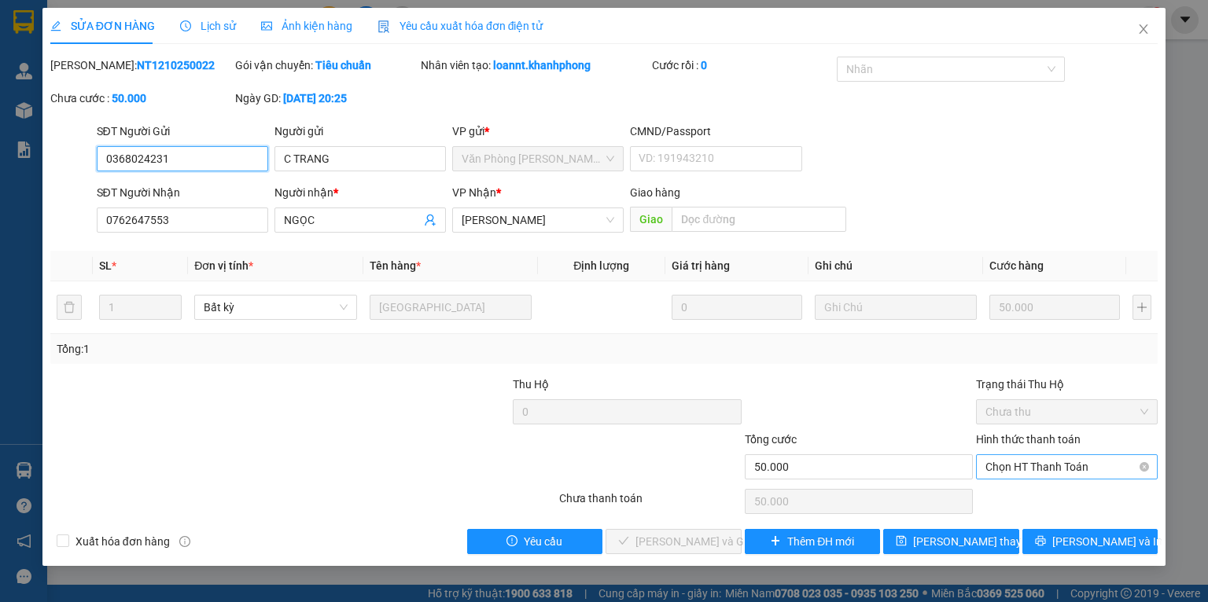
click at [1027, 474] on span "Chọn HT Thanh Toán" at bounding box center [1066, 467] width 163 height 24
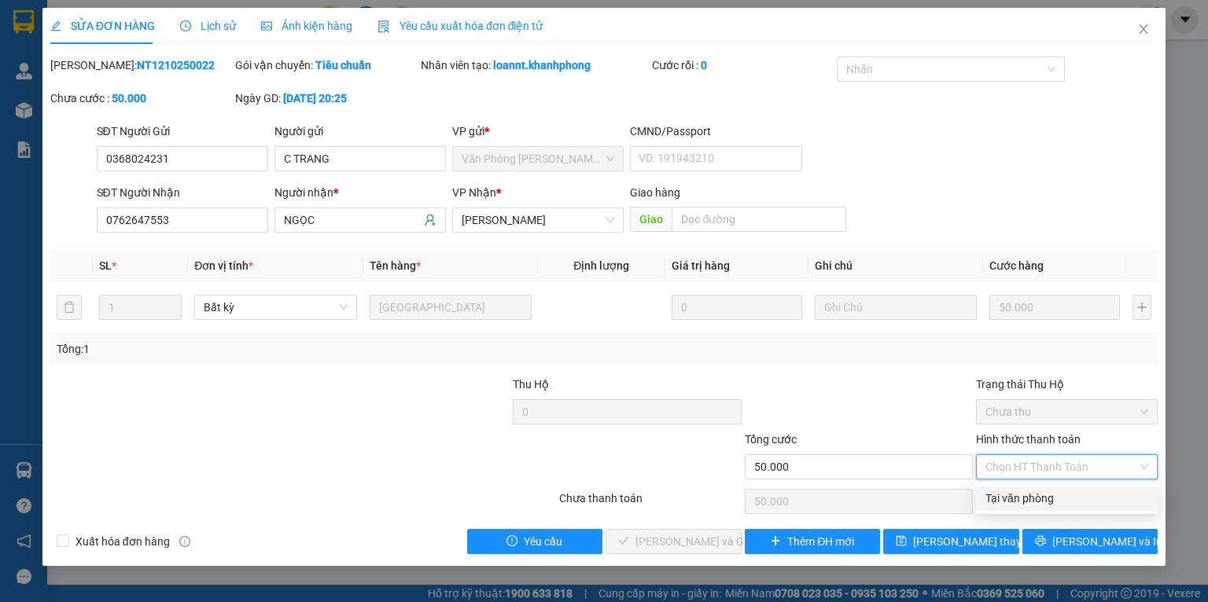
click at [1022, 501] on div "Tại văn phòng" at bounding box center [1066, 498] width 163 height 17
type input "0"
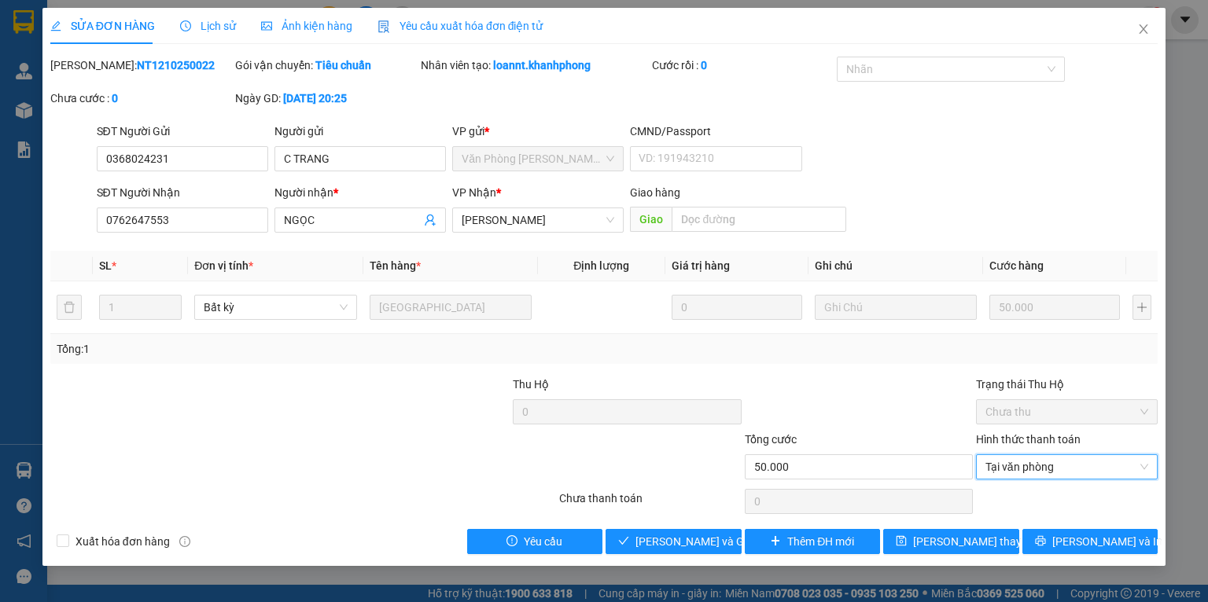
click at [632, 558] on div "SỬA ĐƠN HÀNG Lịch sử Ảnh kiện hàng Yêu cầu xuất hóa đơn điện tử Total Paid Fee …" at bounding box center [603, 287] width 1123 height 558
click at [639, 541] on span "[PERSON_NAME] và Giao hàng" at bounding box center [710, 541] width 151 height 17
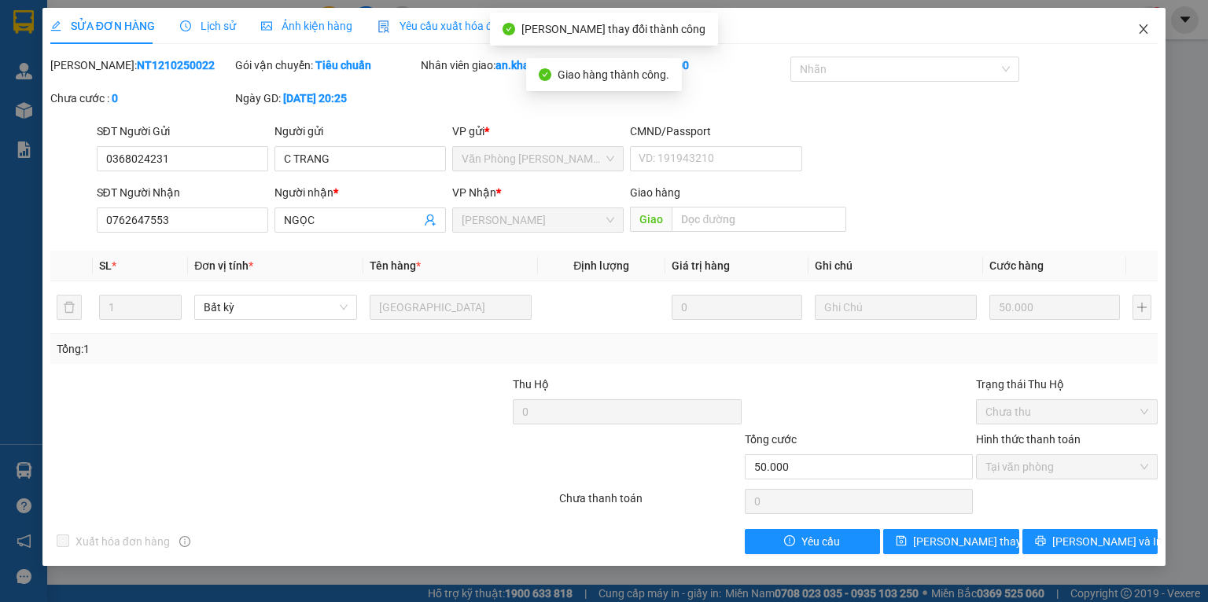
click at [1146, 36] on span "Close" at bounding box center [1144, 30] width 44 height 44
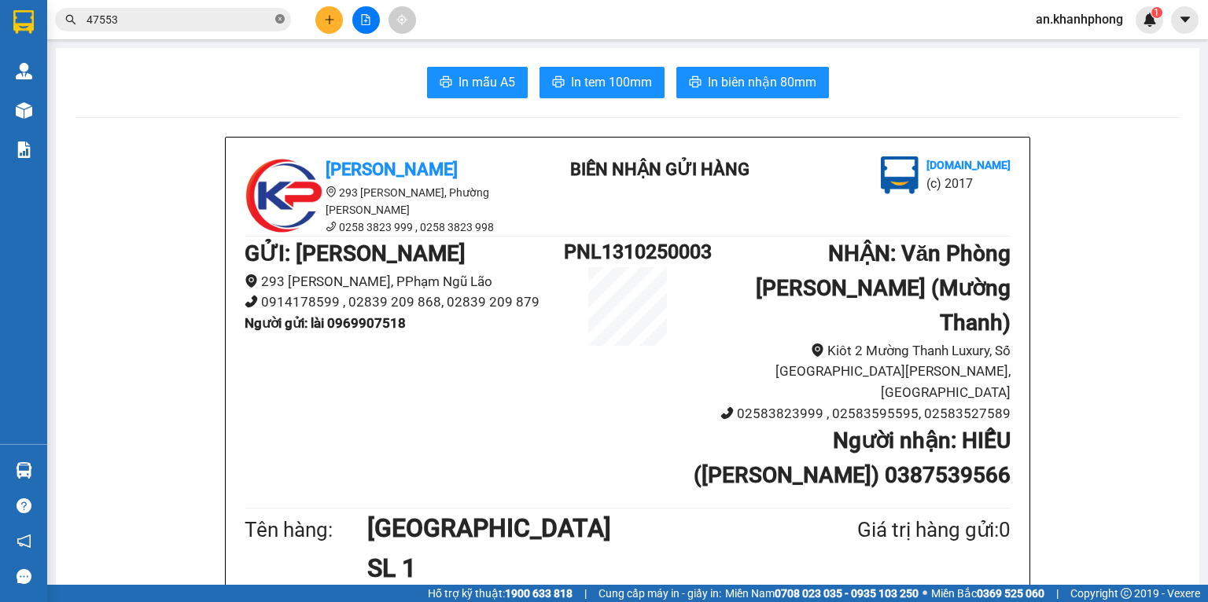
click at [279, 17] on icon "close-circle" at bounding box center [279, 18] width 9 height 9
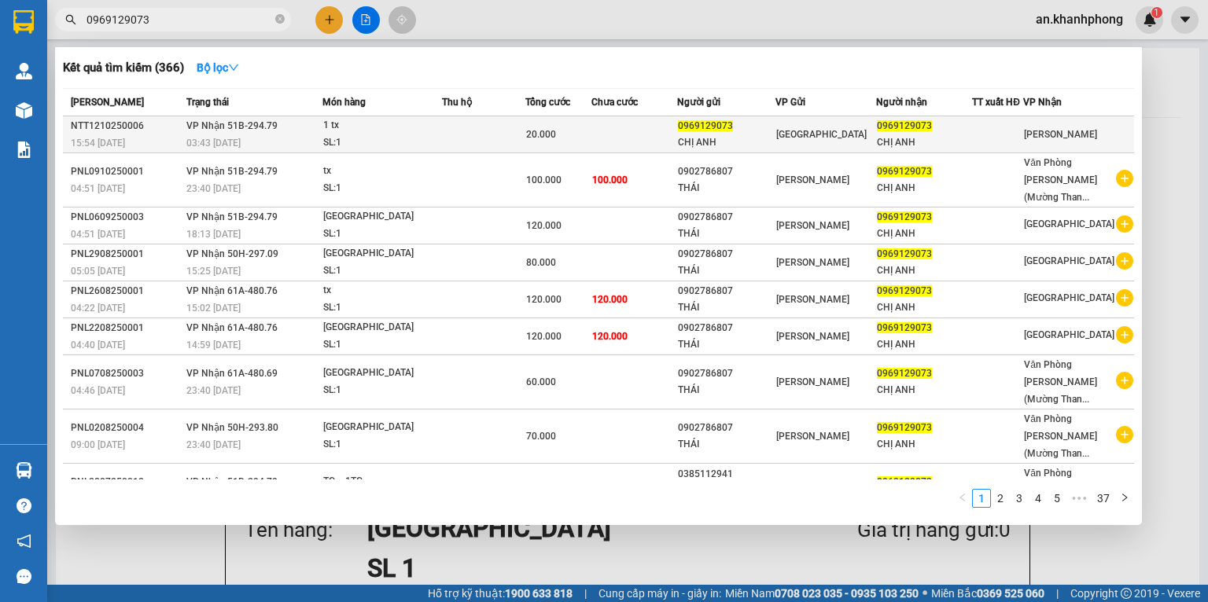
type input "0969129073"
click at [762, 123] on div "0969129073" at bounding box center [726, 126] width 97 height 17
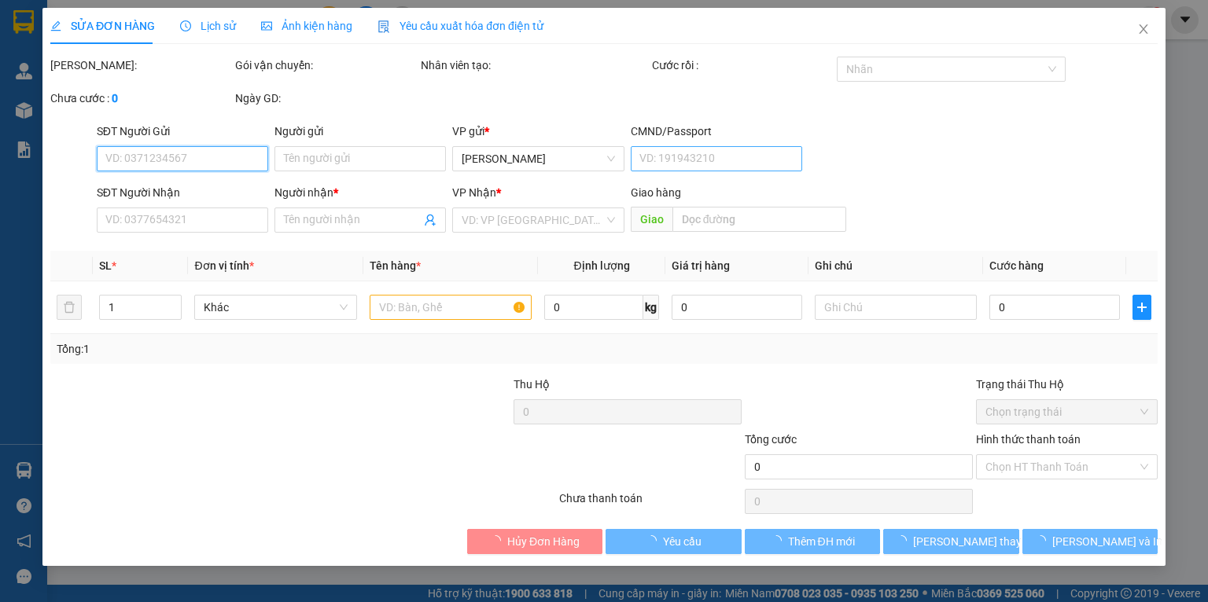
type input "0969129073"
type input "CHỊ ANH"
type input "0969129073"
type input "CHỊ ANH"
type input "20.000"
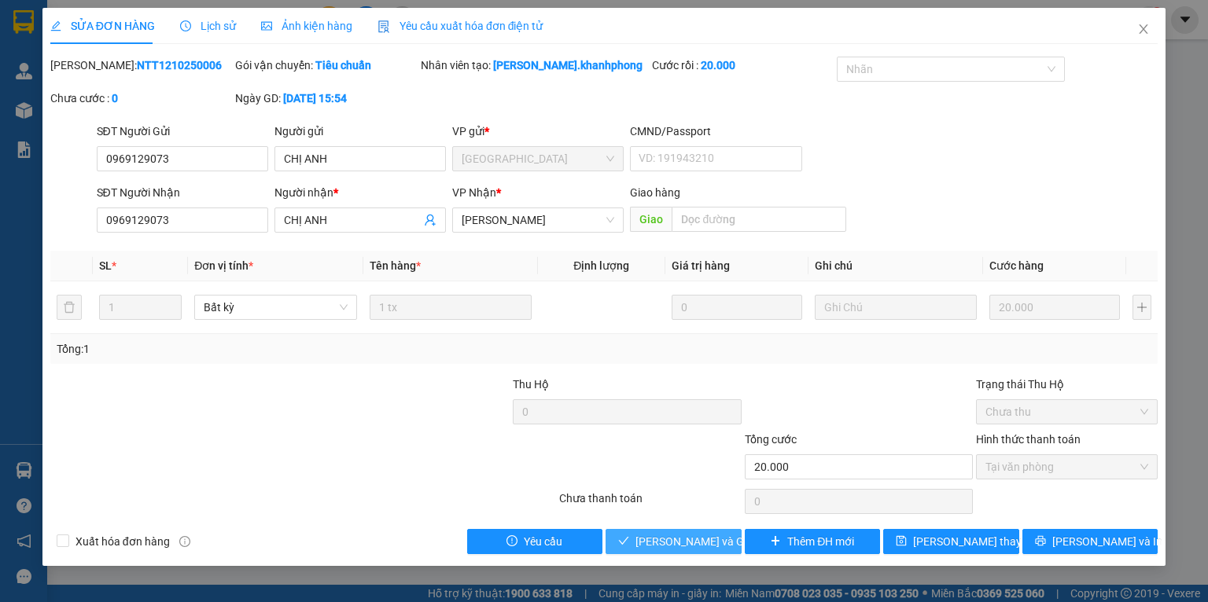
click at [643, 533] on span "[PERSON_NAME] và Giao hàng" at bounding box center [710, 541] width 151 height 17
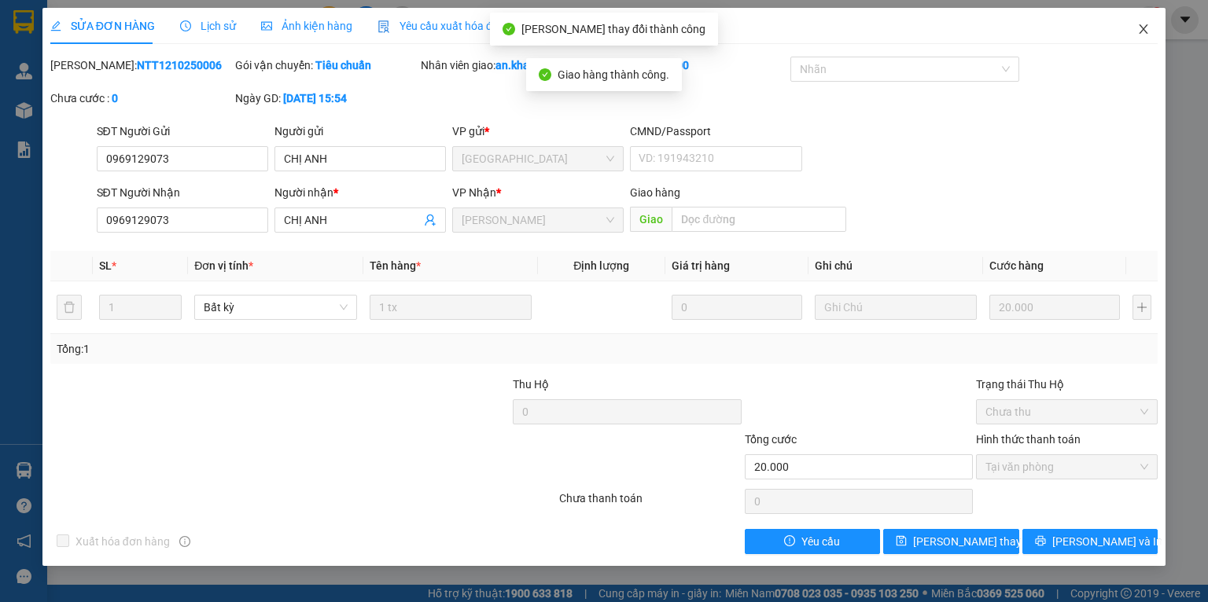
click at [1145, 39] on span "Close" at bounding box center [1144, 30] width 44 height 44
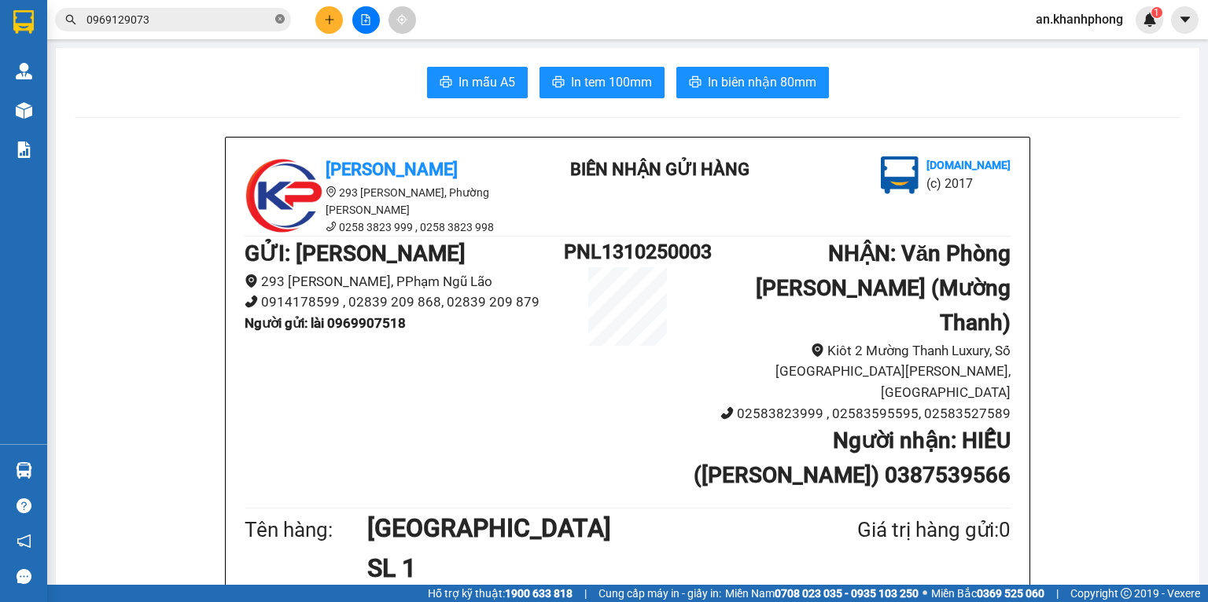
click at [282, 23] on icon "close-circle" at bounding box center [279, 18] width 9 height 9
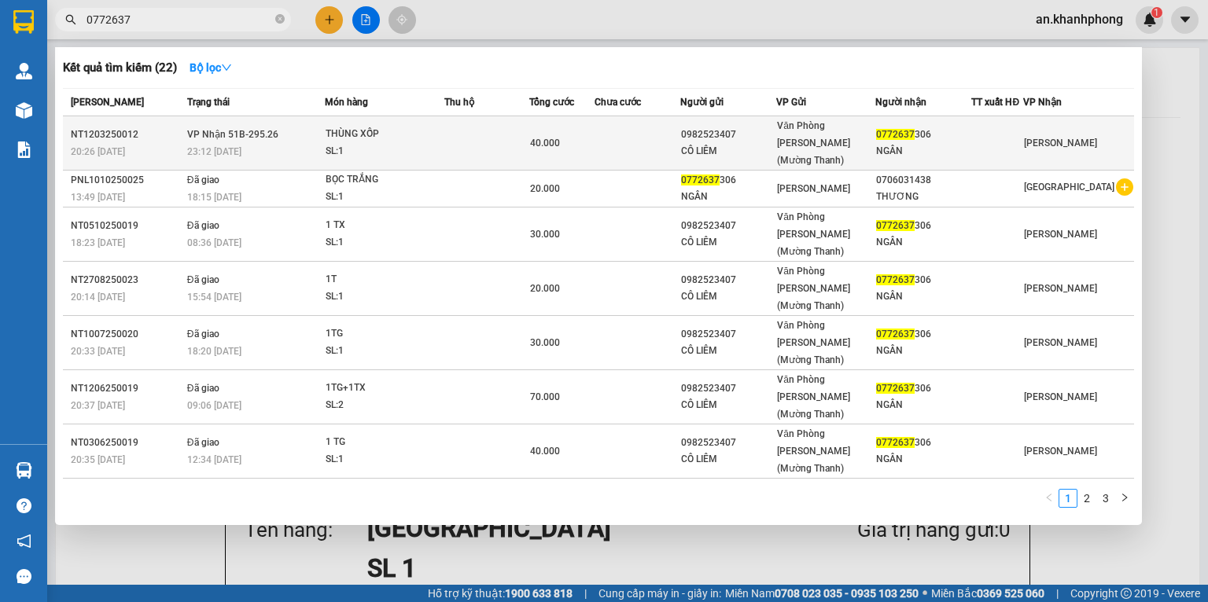
type input "0772637"
click at [595, 123] on td "40.000" at bounding box center [562, 143] width 66 height 54
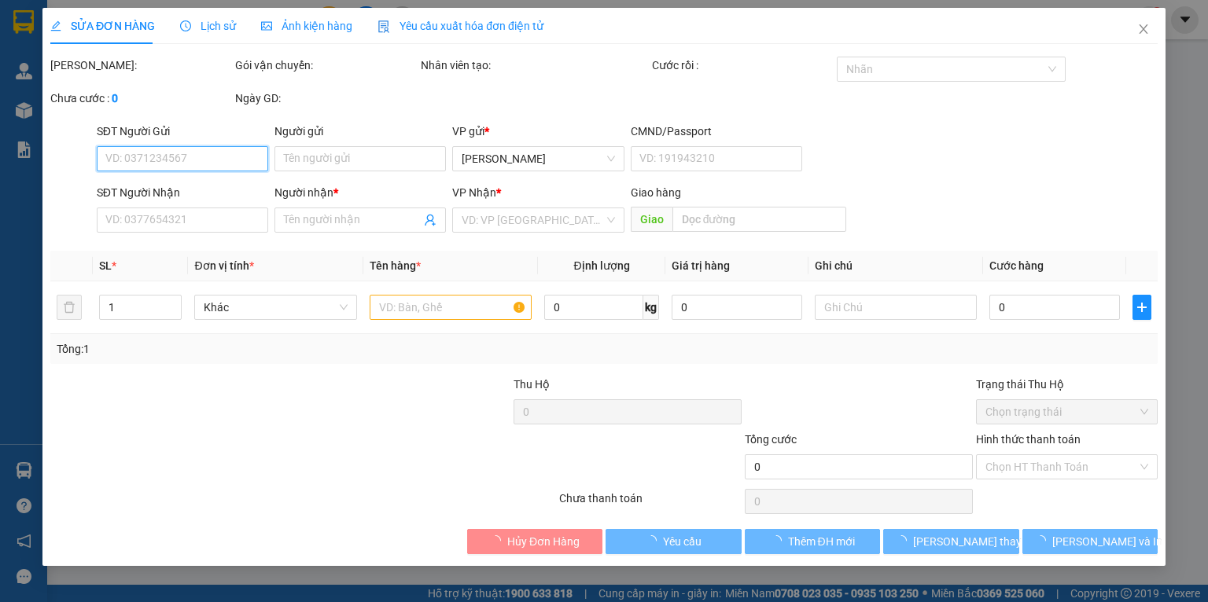
type input "0982523407"
type input "CÔ LIÊM"
type input "0772637306"
type input "NGÂN"
type input "40.000"
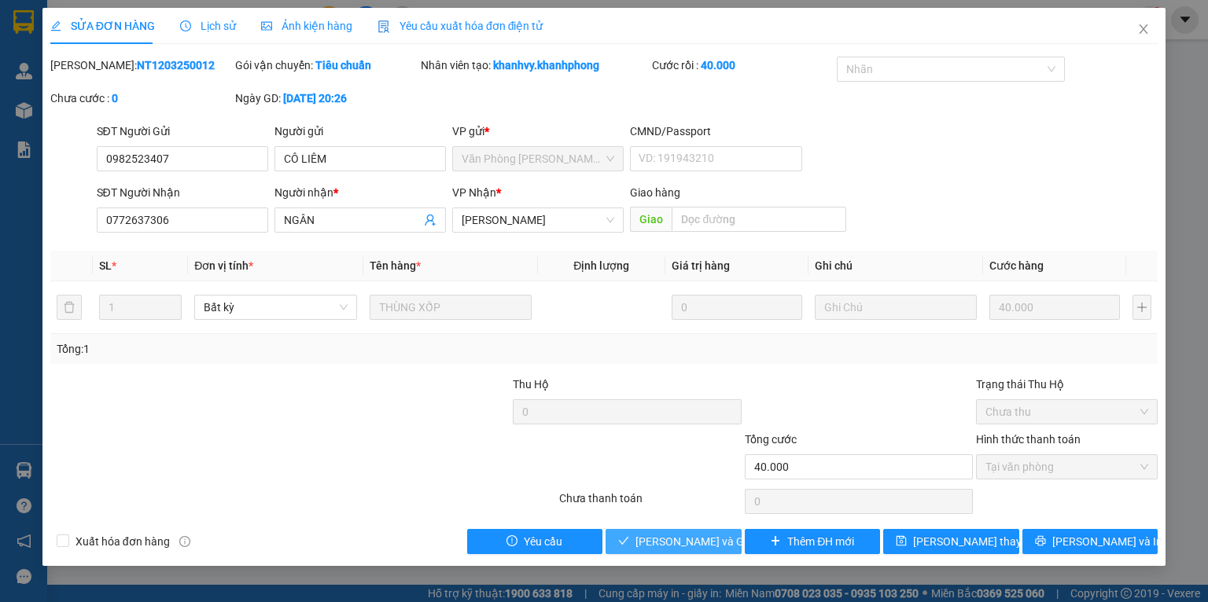
click at [626, 536] on icon "check" at bounding box center [623, 541] width 11 height 11
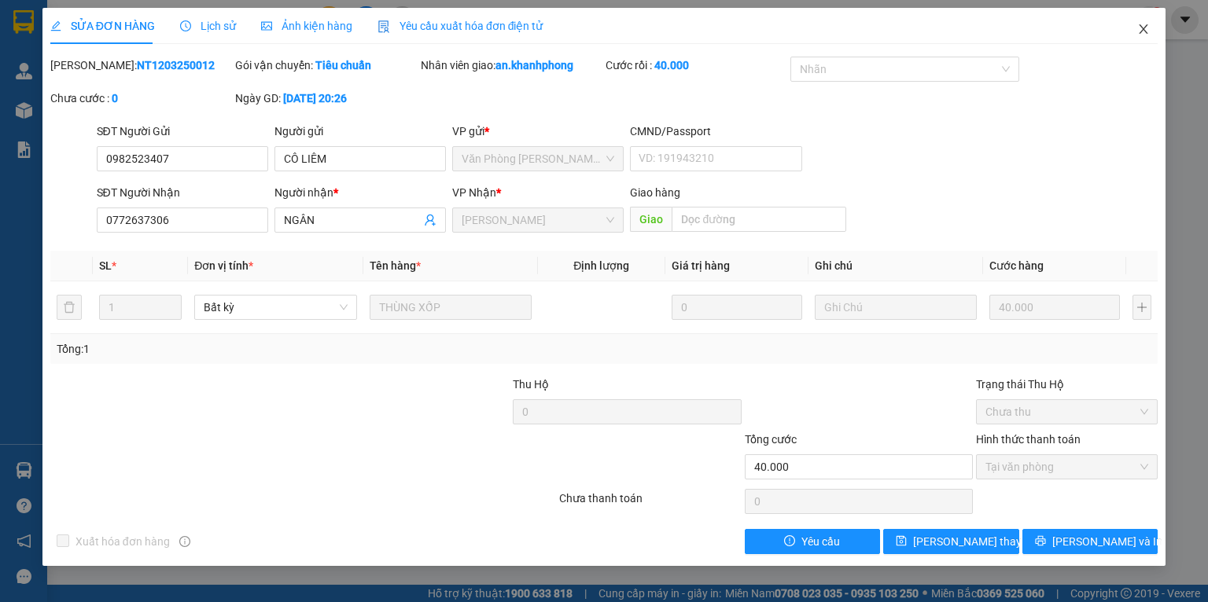
click at [1136, 23] on span "Close" at bounding box center [1144, 30] width 44 height 44
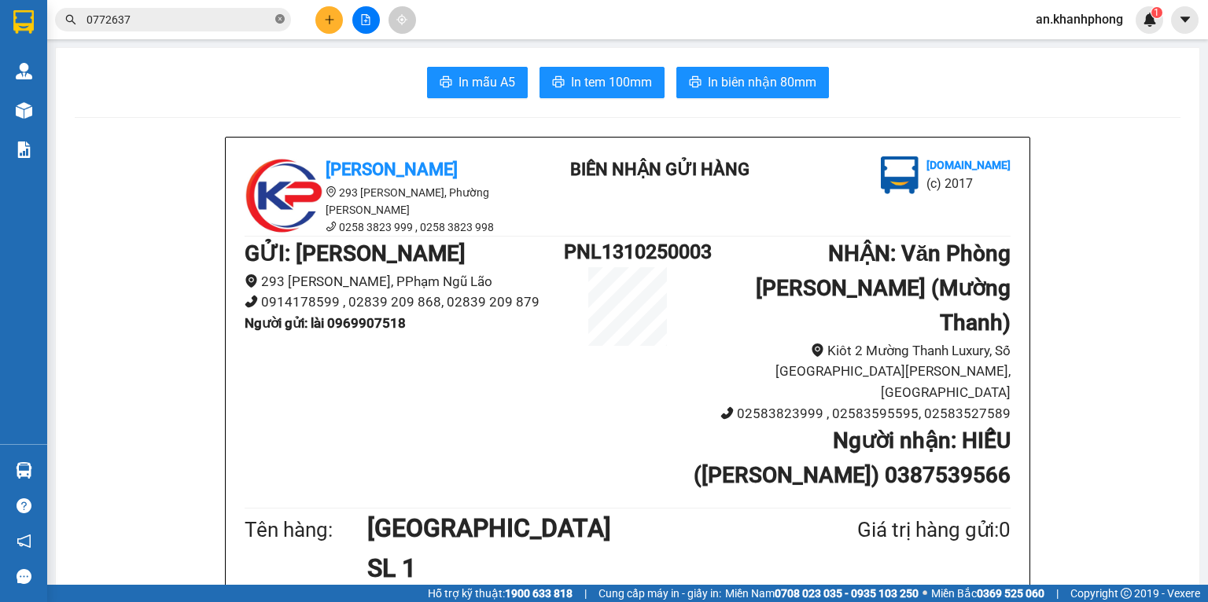
click at [281, 21] on icon "close-circle" at bounding box center [279, 18] width 9 height 9
click at [324, 19] on icon "plus" at bounding box center [329, 19] width 11 height 11
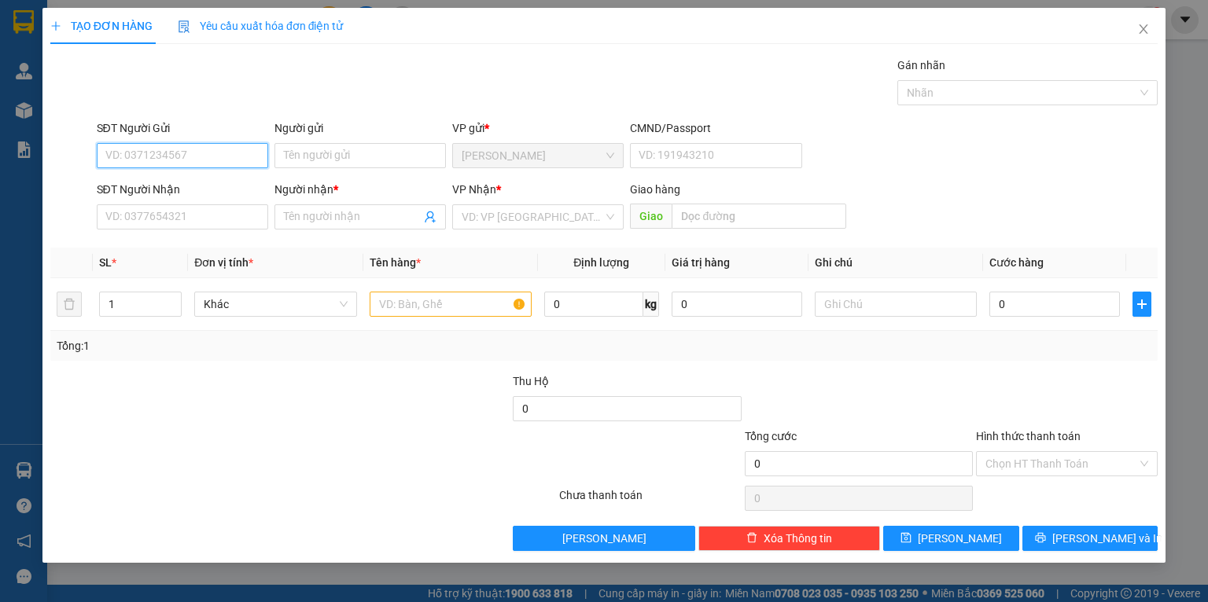
click at [140, 159] on input "SĐT Người Gửi" at bounding box center [182, 155] width 171 height 25
click at [149, 183] on div "0913699255 - an" at bounding box center [182, 187] width 153 height 17
type input "0913699255"
type input "an"
type input "0913699255"
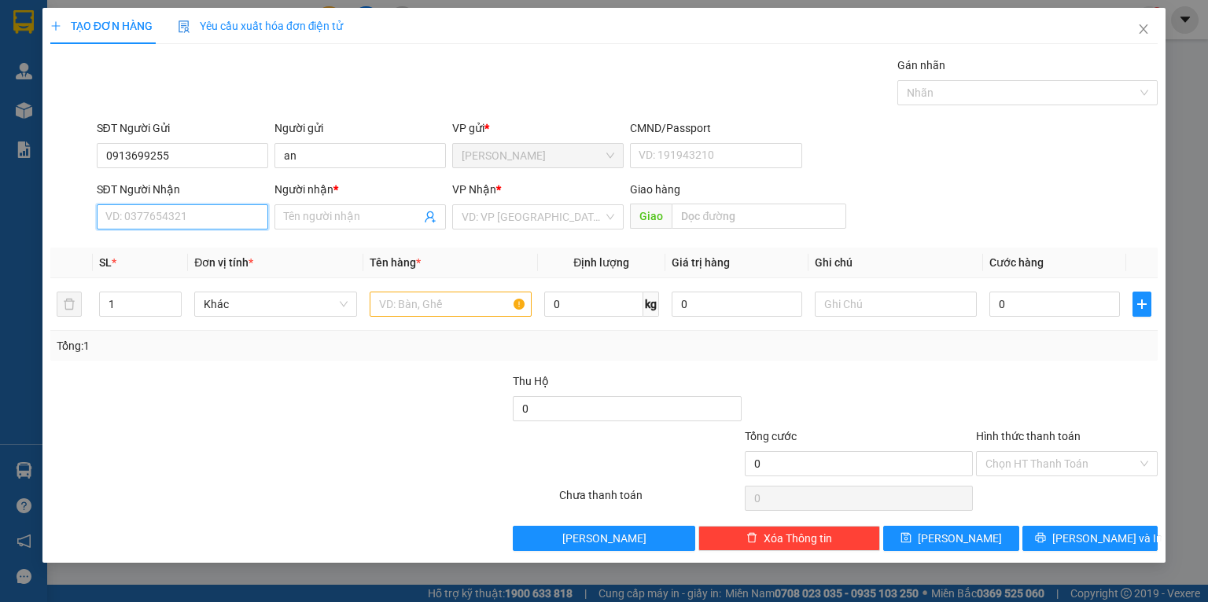
click at [152, 209] on input "SĐT Người Nhận" at bounding box center [182, 216] width 171 height 25
click at [162, 267] on div "0983013444 - NHÀN" at bounding box center [182, 273] width 153 height 17
type input "0983013444"
type input "NHÀN"
click at [431, 311] on input "text" at bounding box center [451, 304] width 162 height 25
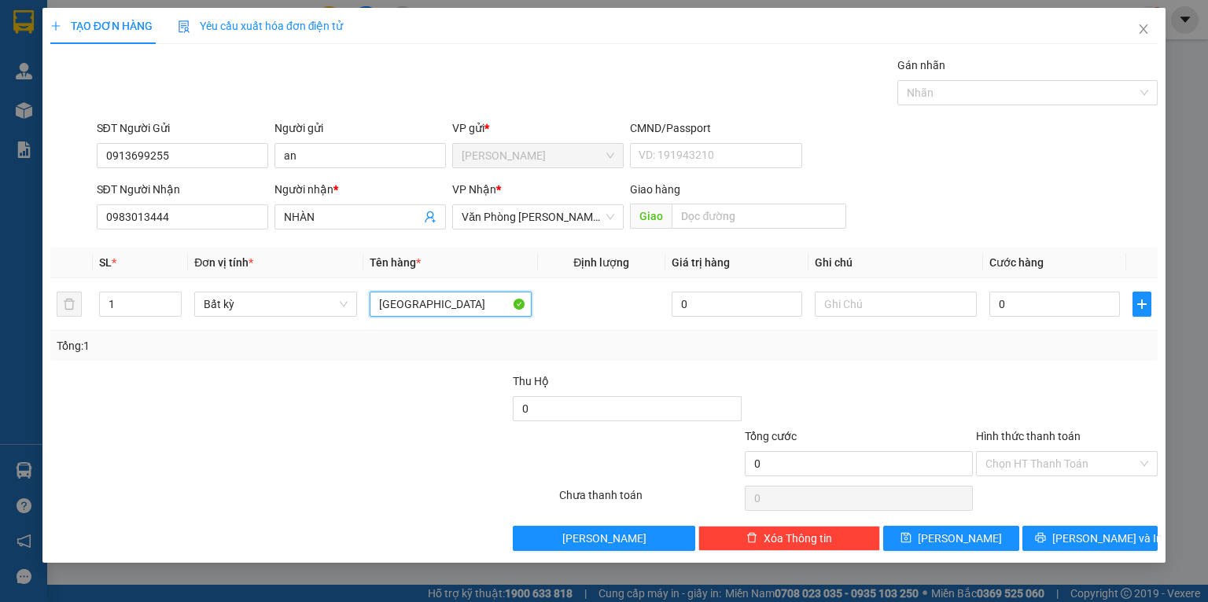
type input "[GEOGRAPHIC_DATA]"
click at [412, 367] on div "Transit Pickup Surcharge Ids Transit Deliver Surcharge Ids Transit Deliver Surc…" at bounding box center [603, 304] width 1107 height 495
click at [1028, 307] on input "0" at bounding box center [1054, 304] width 131 height 25
type input "7"
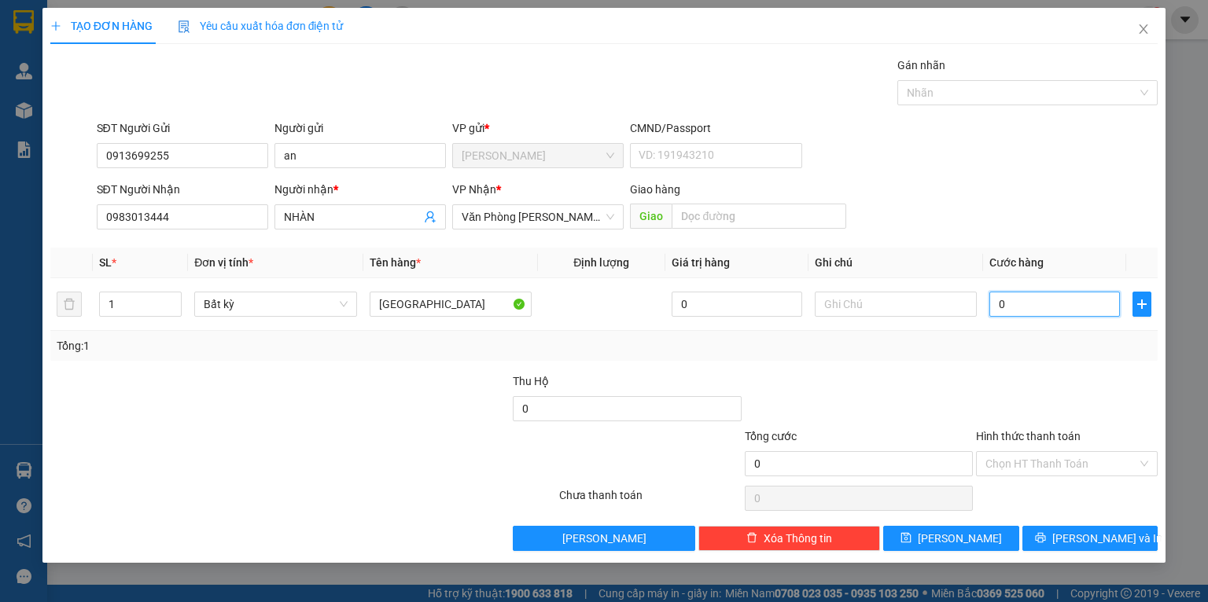
type input "7"
type input "70"
type input "70.000"
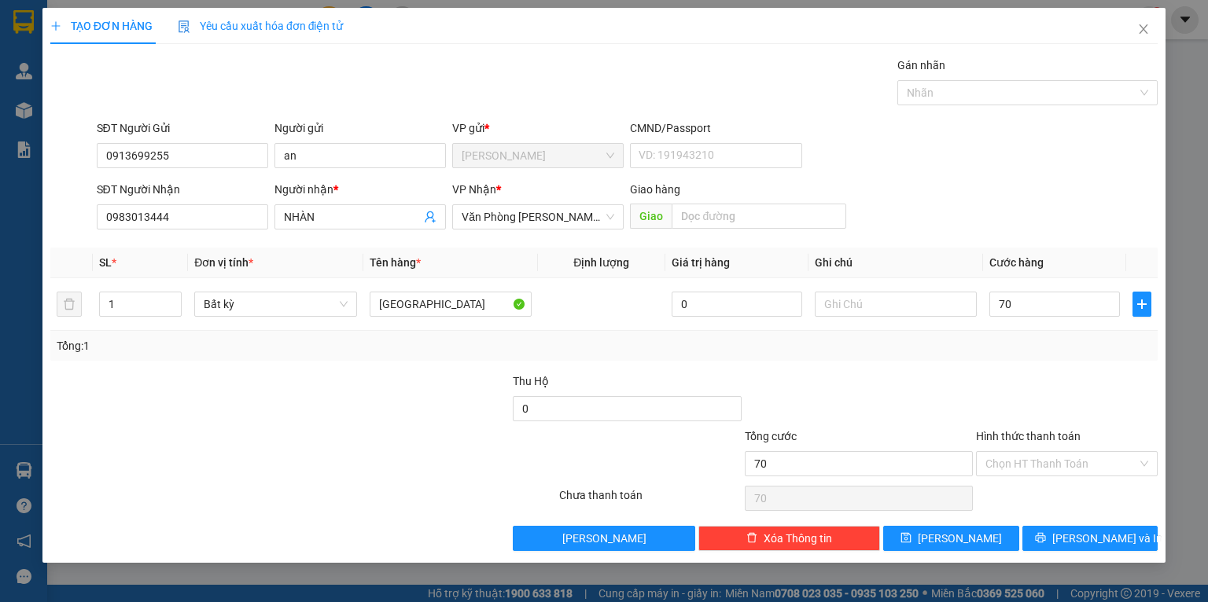
type input "70.000"
click at [1035, 357] on div "Tổng: 1" at bounding box center [603, 346] width 1107 height 30
click at [850, 304] on input "text" at bounding box center [896, 304] width 162 height 25
type input "D"
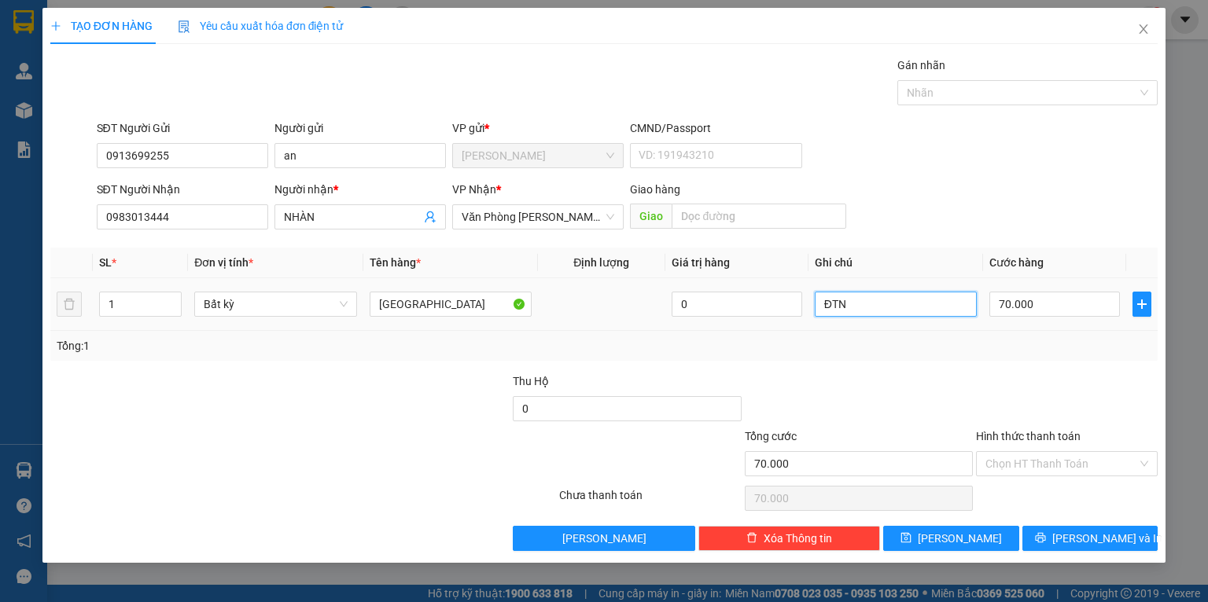
type input "ĐTN"
click at [845, 340] on div "Tổng: 1" at bounding box center [604, 345] width 1095 height 17
click at [1045, 462] on input "Hình thức thanh toán" at bounding box center [1061, 464] width 152 height 24
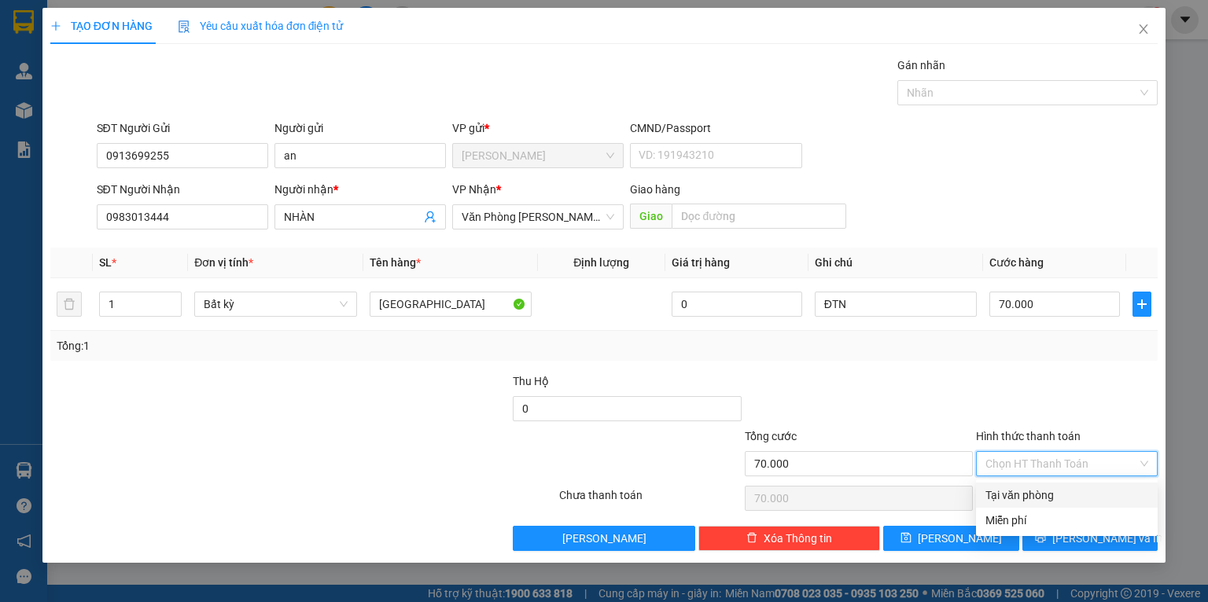
click at [1044, 488] on div "Tại văn phòng" at bounding box center [1066, 495] width 163 height 17
type input "0"
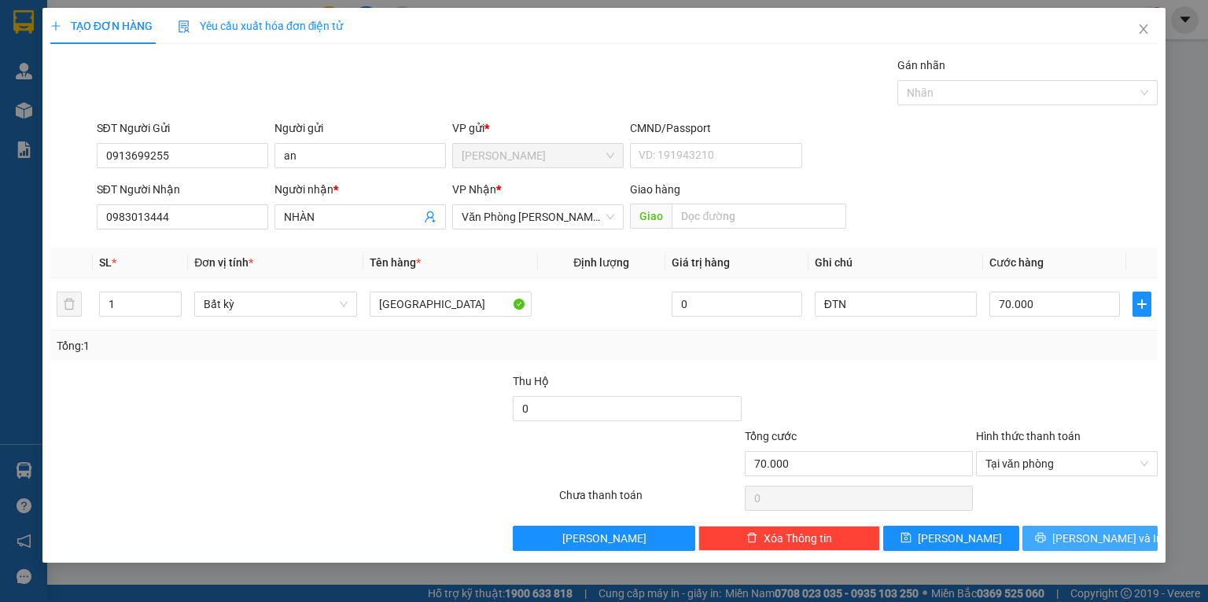
click at [1047, 529] on button "[PERSON_NAME] và In" at bounding box center [1090, 538] width 136 height 25
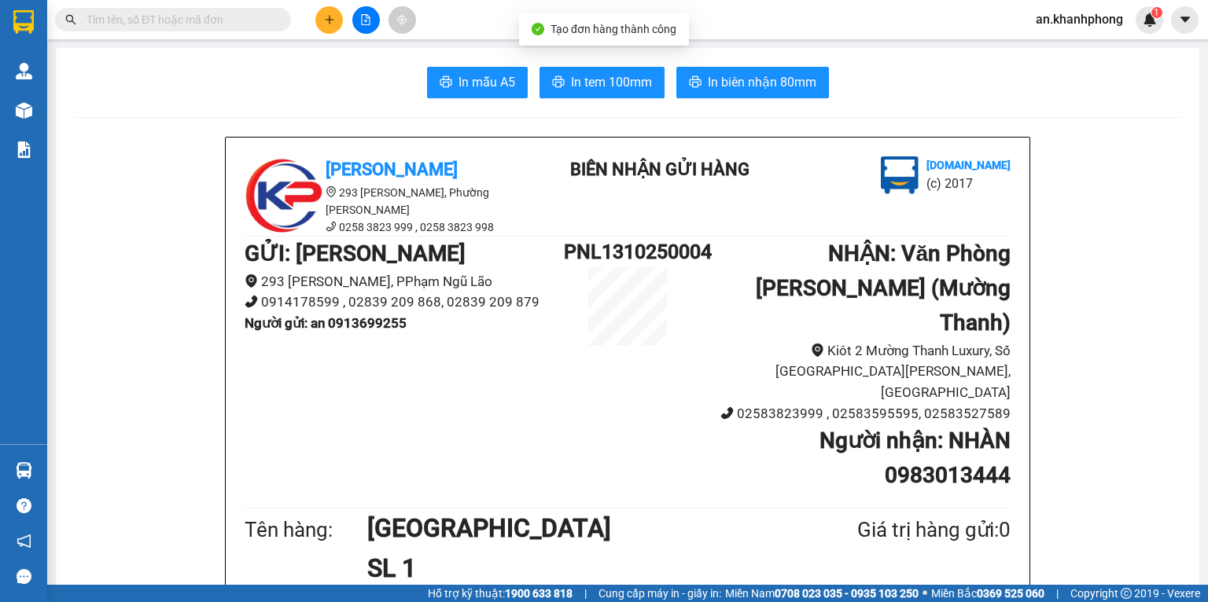
click at [415, 89] on div "In mẫu A5 In tem 100mm In biên nhận 80mm" at bounding box center [628, 82] width 1106 height 31
click at [440, 89] on span "printer" at bounding box center [446, 83] width 13 height 15
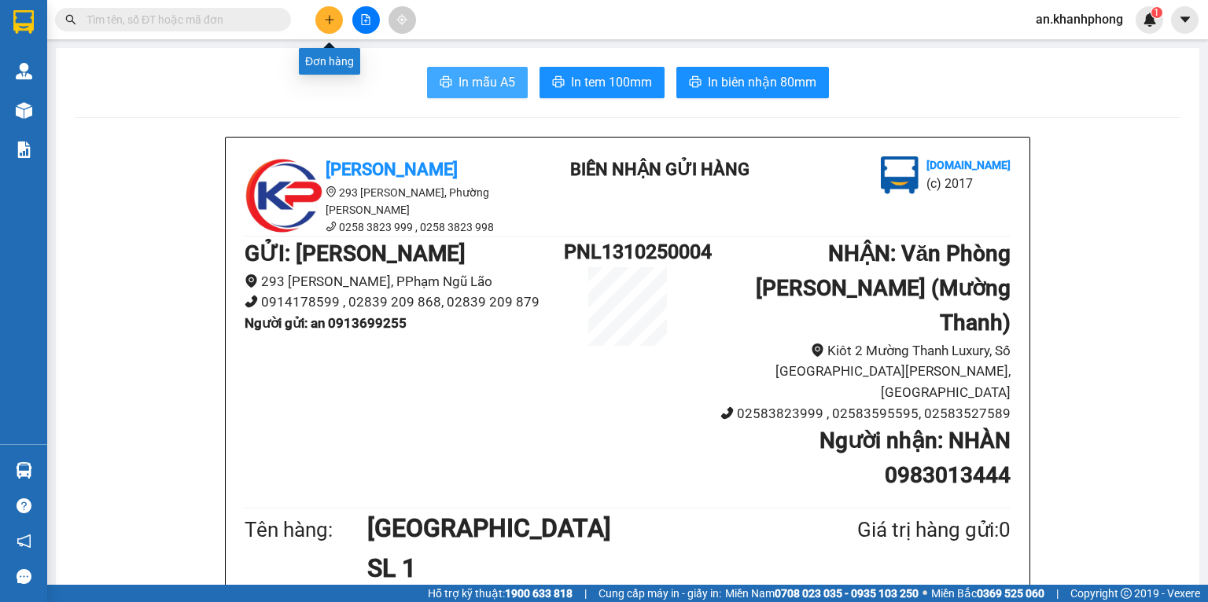
click at [330, 17] on icon "plus" at bounding box center [329, 19] width 1 height 9
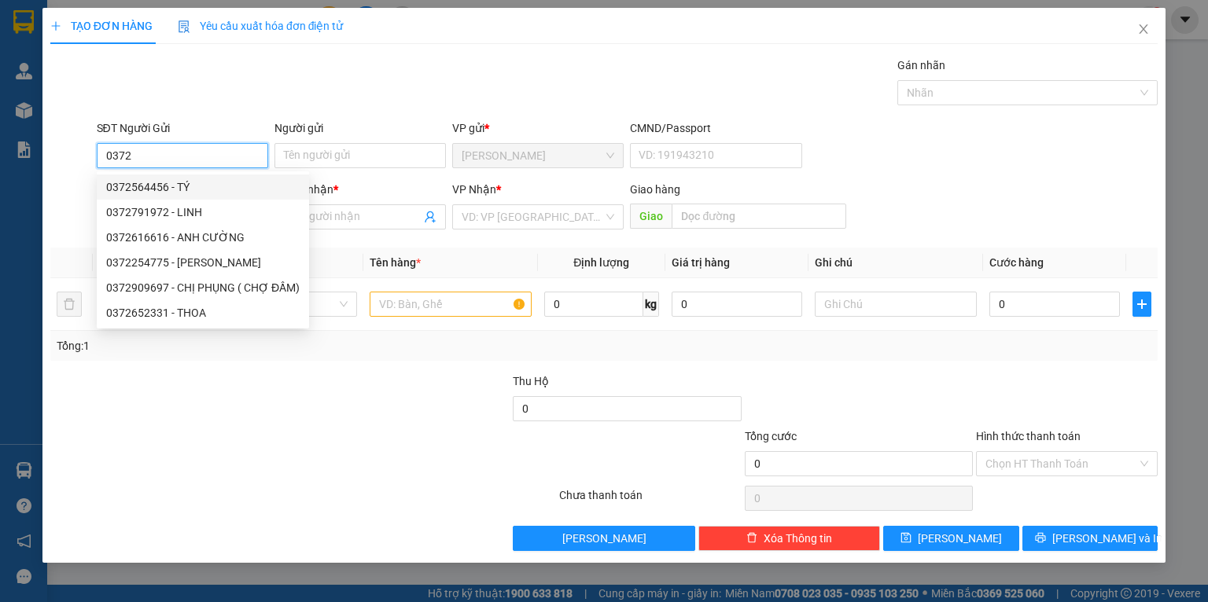
click at [184, 190] on div "0372564456 - TÝ" at bounding box center [202, 187] width 193 height 17
type input "0372564456"
type input "TÝ"
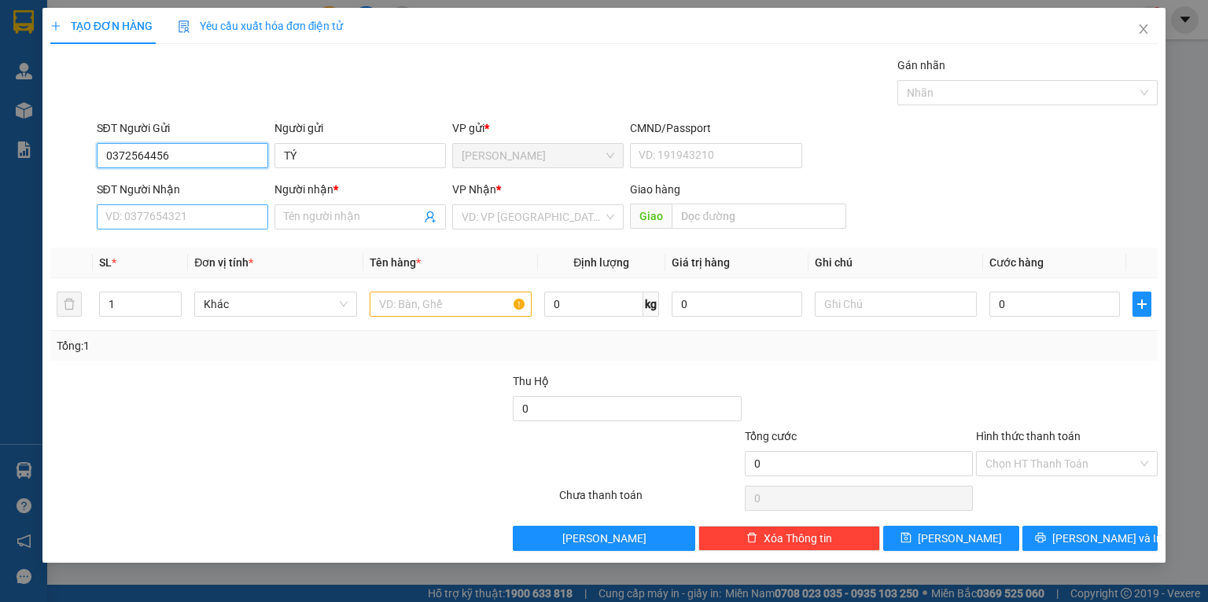
type input "0372564456"
click at [186, 220] on input "SĐT Người Nhận" at bounding box center [182, 216] width 171 height 25
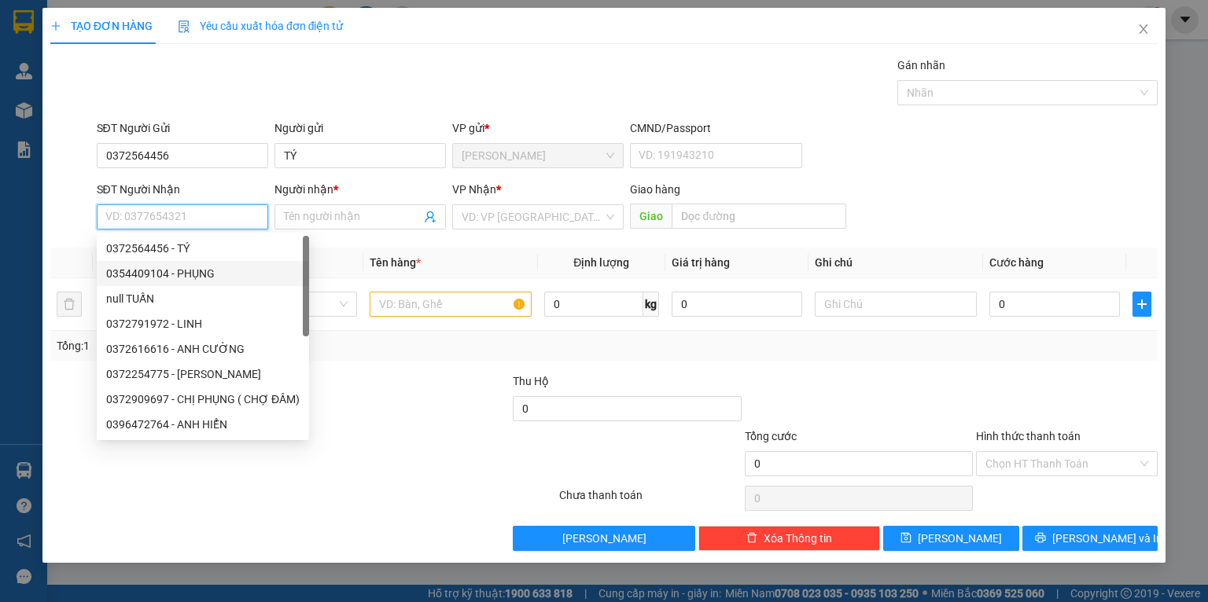
click at [174, 268] on div "0354409104 - PHỤNG" at bounding box center [202, 273] width 193 height 17
type input "0354409104"
type input "PHỤNG"
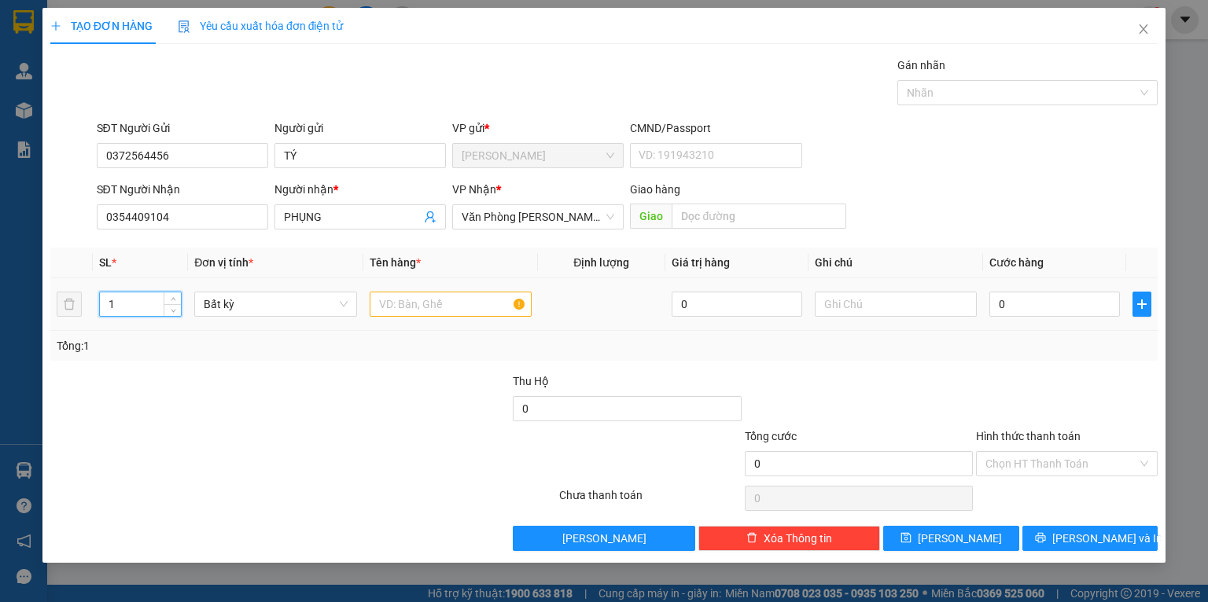
click at [160, 309] on input "1" at bounding box center [140, 305] width 81 height 24
type input "2"
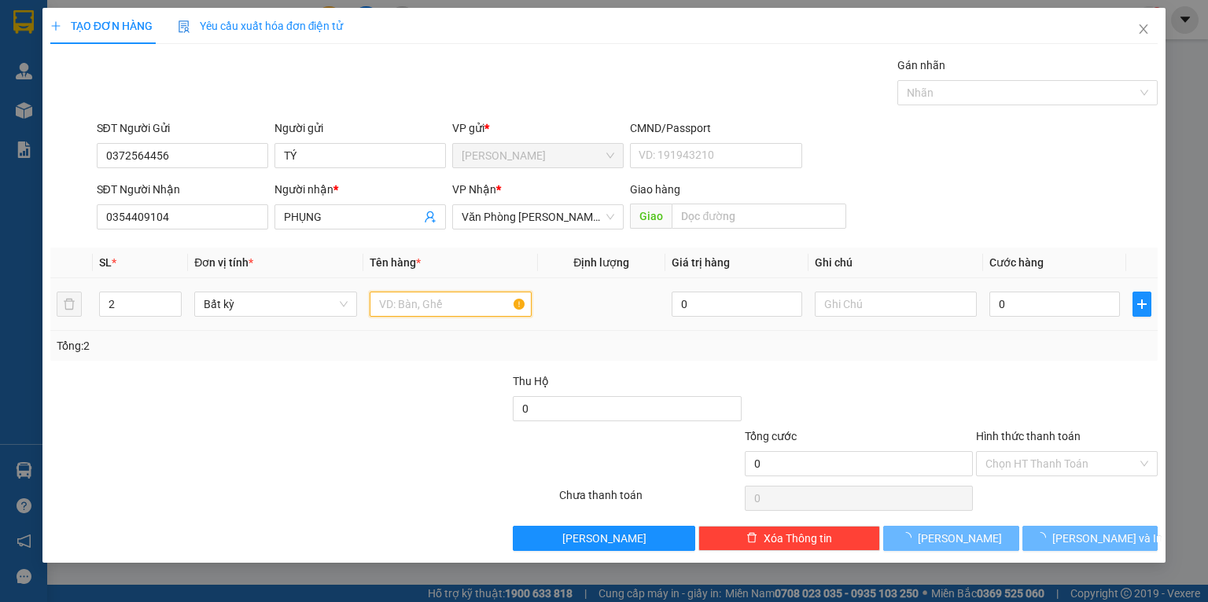
click at [440, 314] on input "text" at bounding box center [451, 304] width 162 height 25
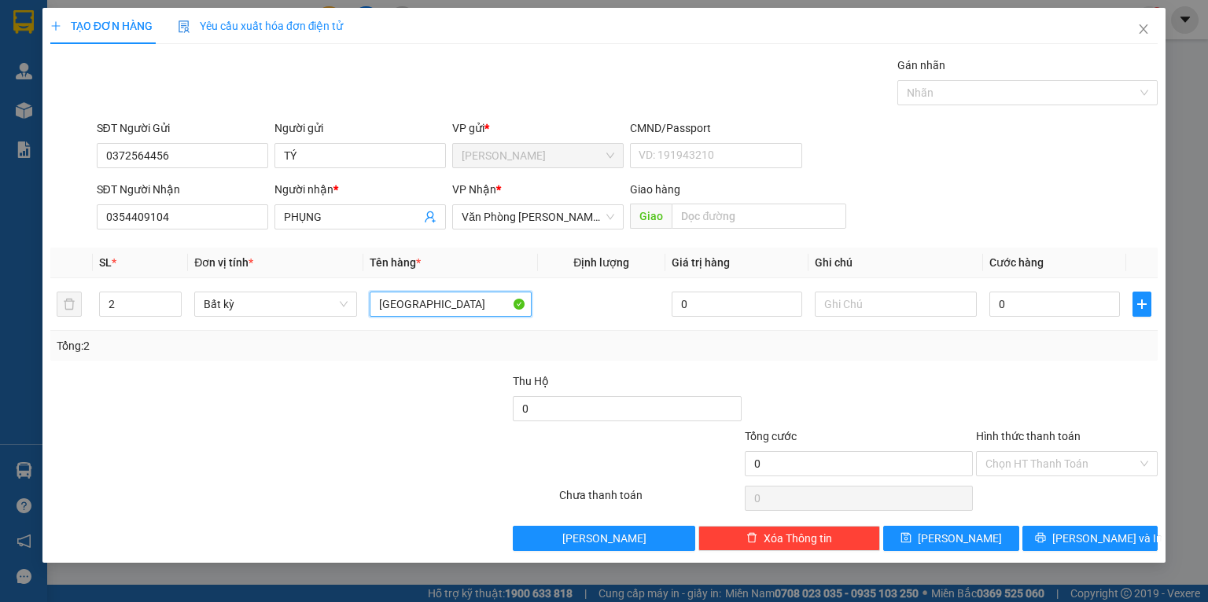
type input "[GEOGRAPHIC_DATA]"
click at [409, 337] on div "Tổng: 2" at bounding box center [262, 345] width 411 height 17
click at [873, 311] on input "text" at bounding box center [896, 304] width 162 height 25
type input "D"
type input "ĐTN"
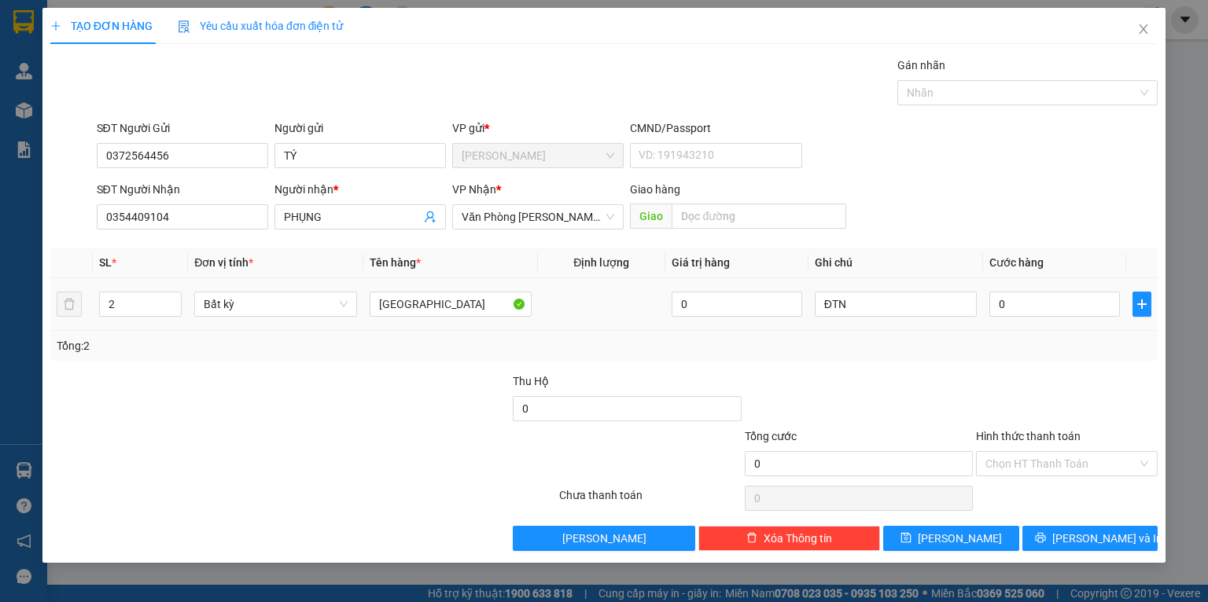
click at [864, 328] on td "ĐTN" at bounding box center [896, 304] width 175 height 53
click at [1041, 301] on input "0" at bounding box center [1054, 304] width 131 height 25
type input "1"
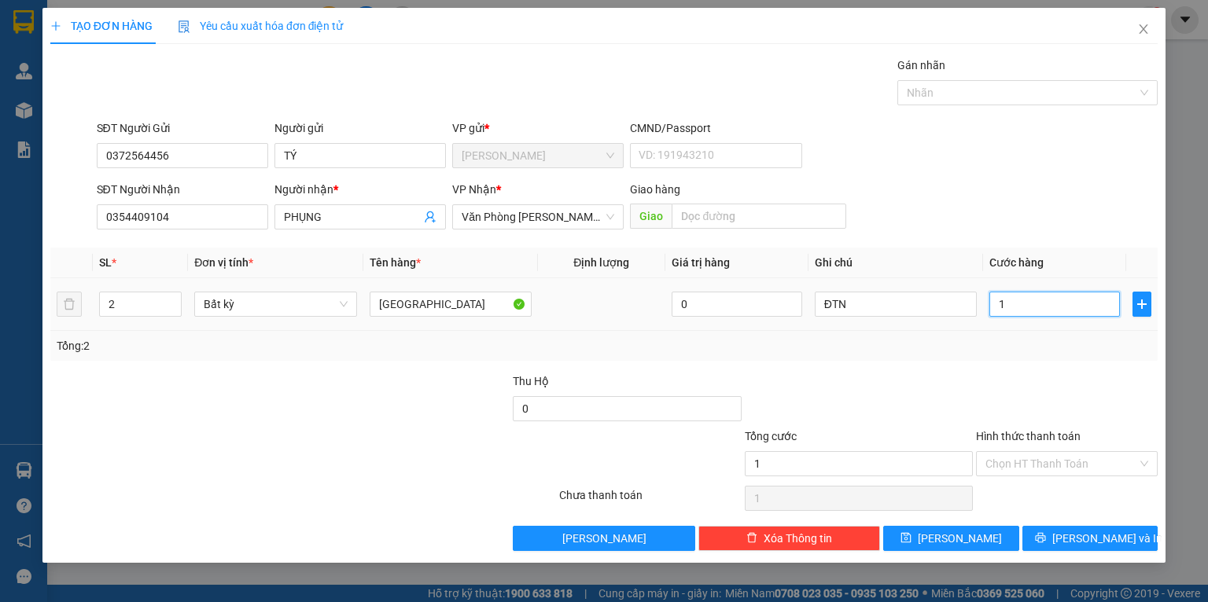
type input "14"
type input "140"
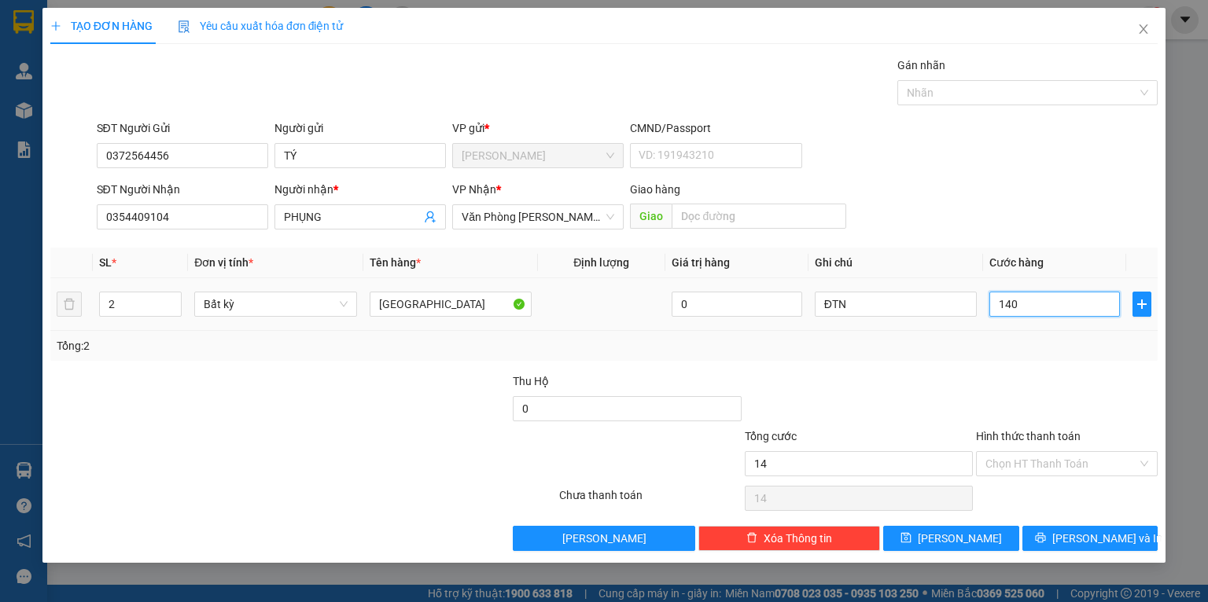
type input "140"
type input "140.000"
click at [1020, 391] on div at bounding box center [1066, 400] width 185 height 55
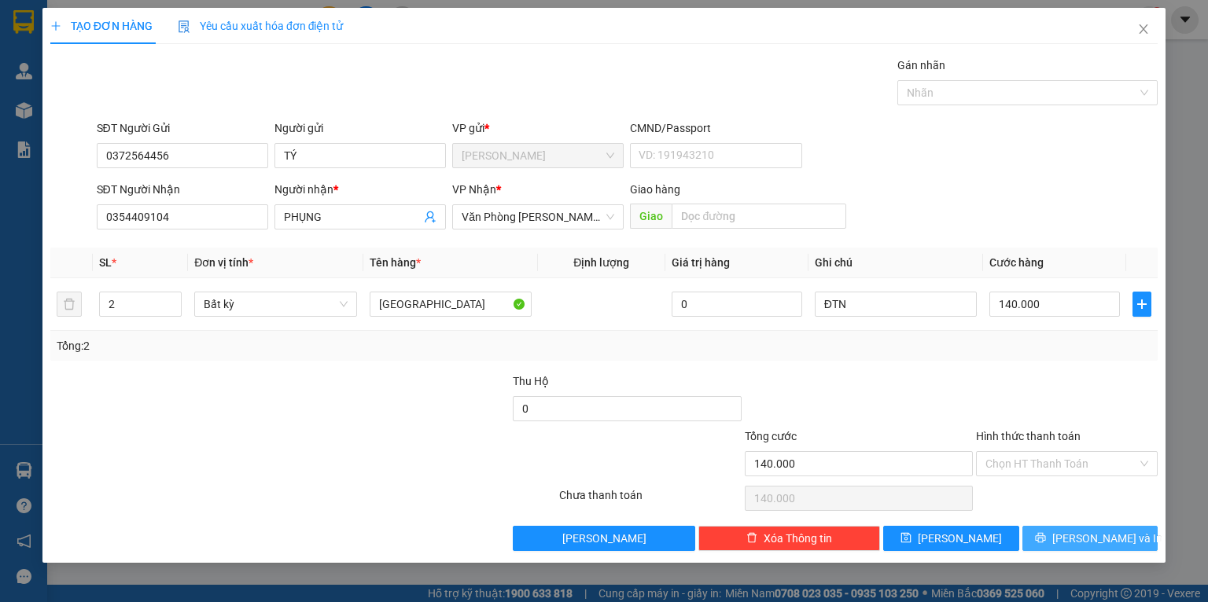
click at [1054, 543] on button "[PERSON_NAME] và In" at bounding box center [1090, 538] width 136 height 25
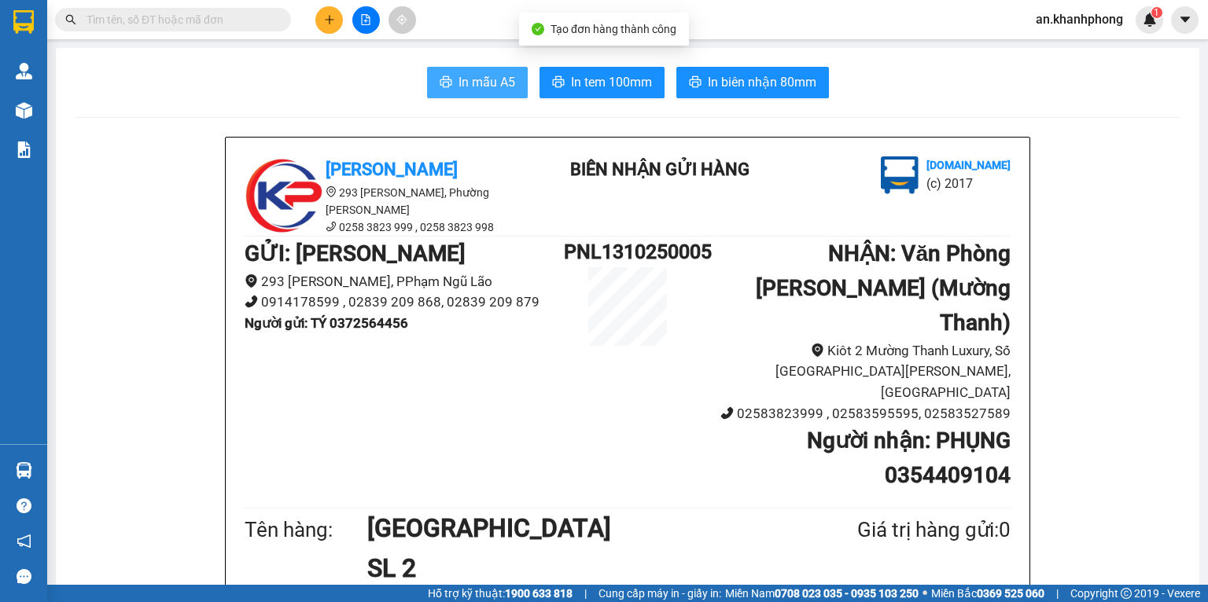
click at [459, 79] on span "In mẫu A5" at bounding box center [487, 82] width 57 height 20
click at [427, 78] on button "In mẫu A5" at bounding box center [477, 82] width 101 height 31
click at [230, 21] on input "text" at bounding box center [180, 19] width 186 height 17
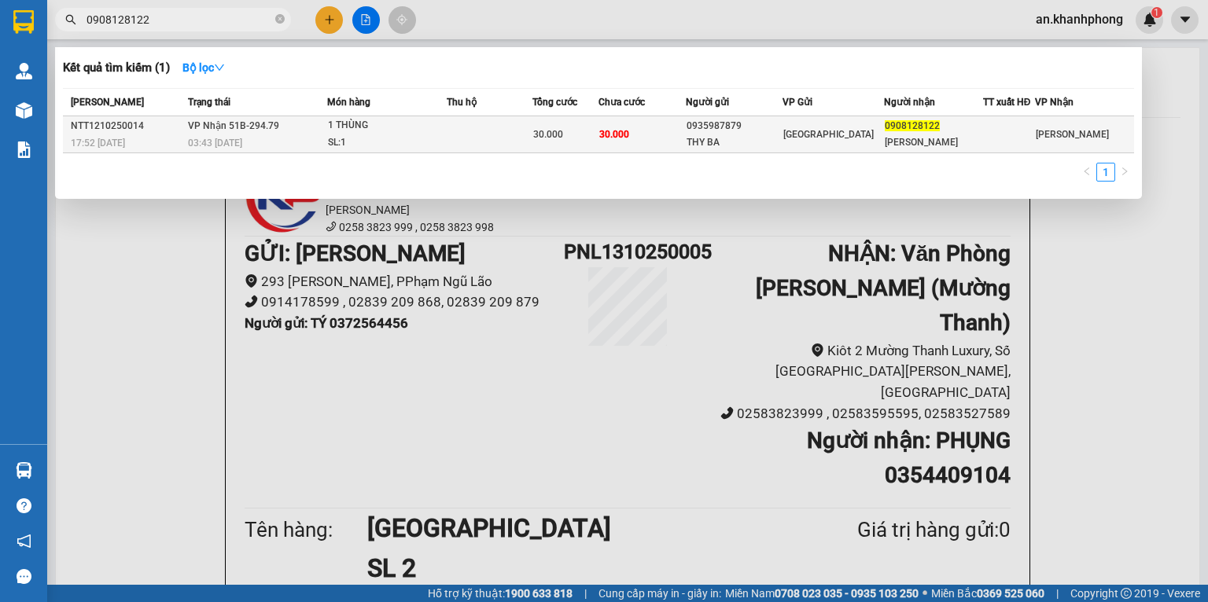
type input "0908128122"
click at [665, 130] on td "30.000" at bounding box center [642, 134] width 87 height 37
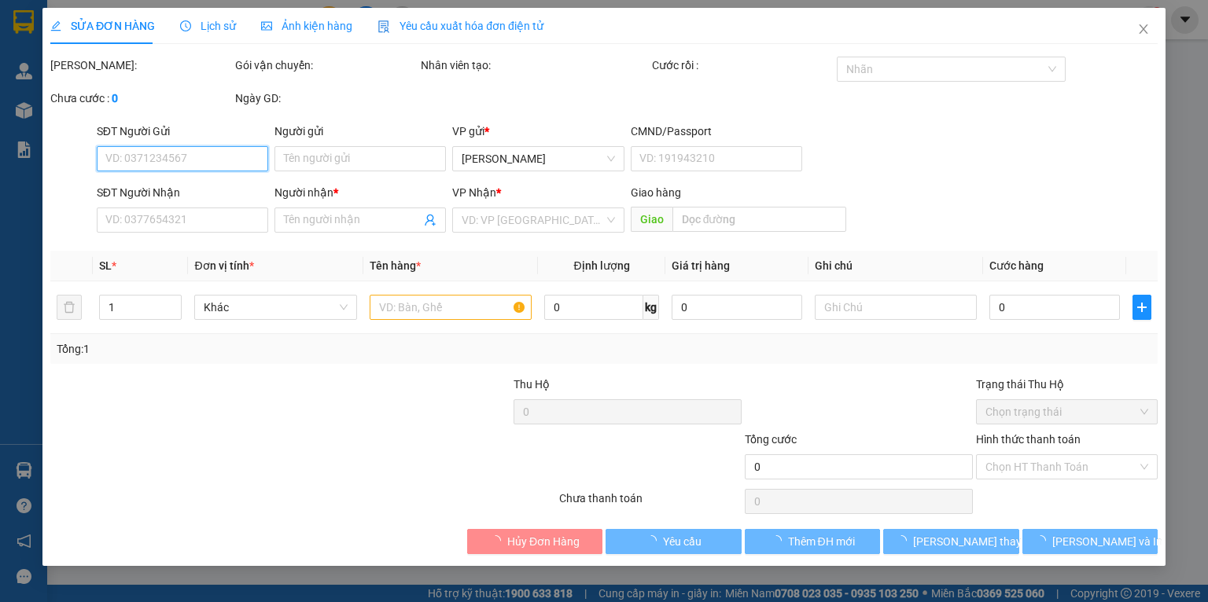
type input "0935987879"
type input "THY BA"
type input "0908128122"
type input "[PERSON_NAME]"
type input "30.000"
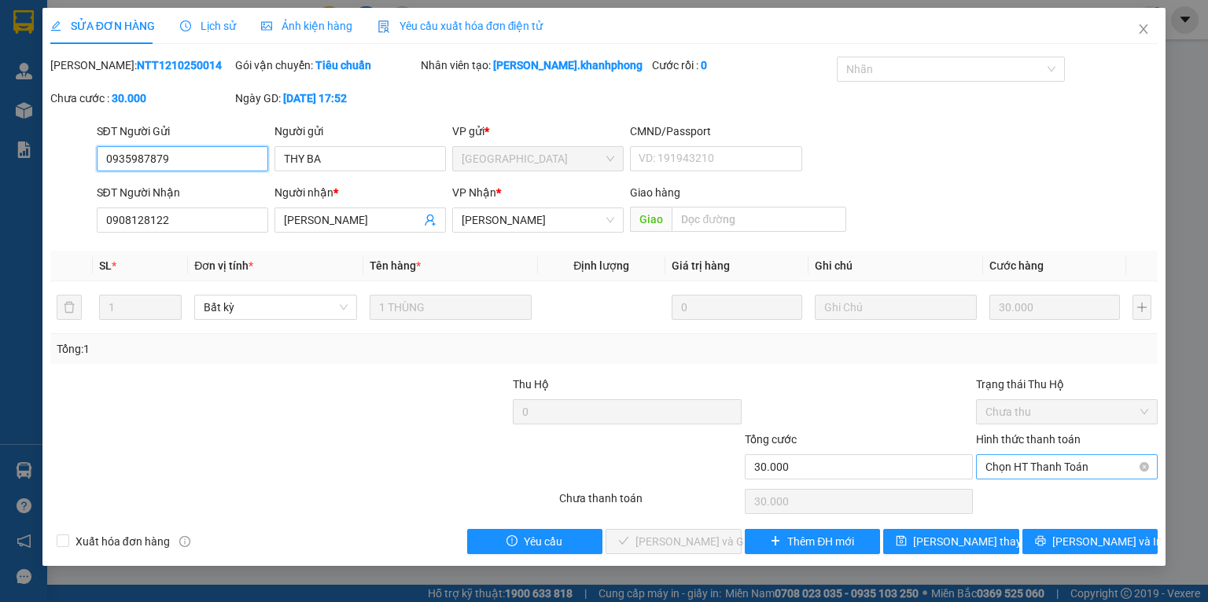
click at [1003, 464] on span "Chọn HT Thanh Toán" at bounding box center [1066, 467] width 163 height 24
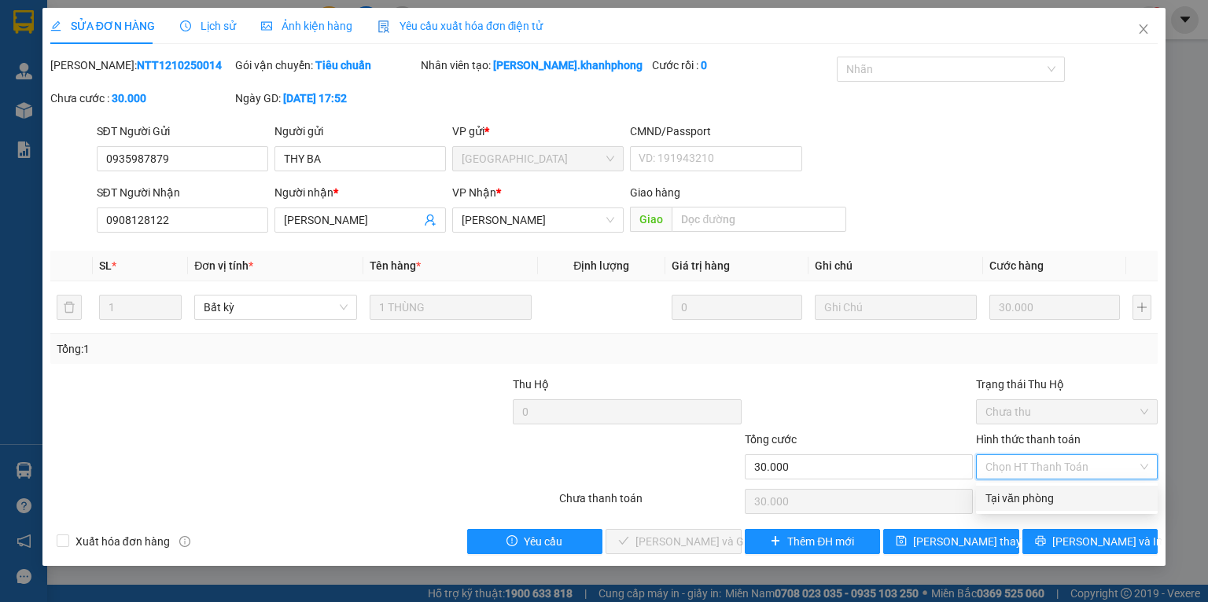
click at [1004, 506] on div "Tại văn phòng" at bounding box center [1066, 498] width 163 height 17
type input "0"
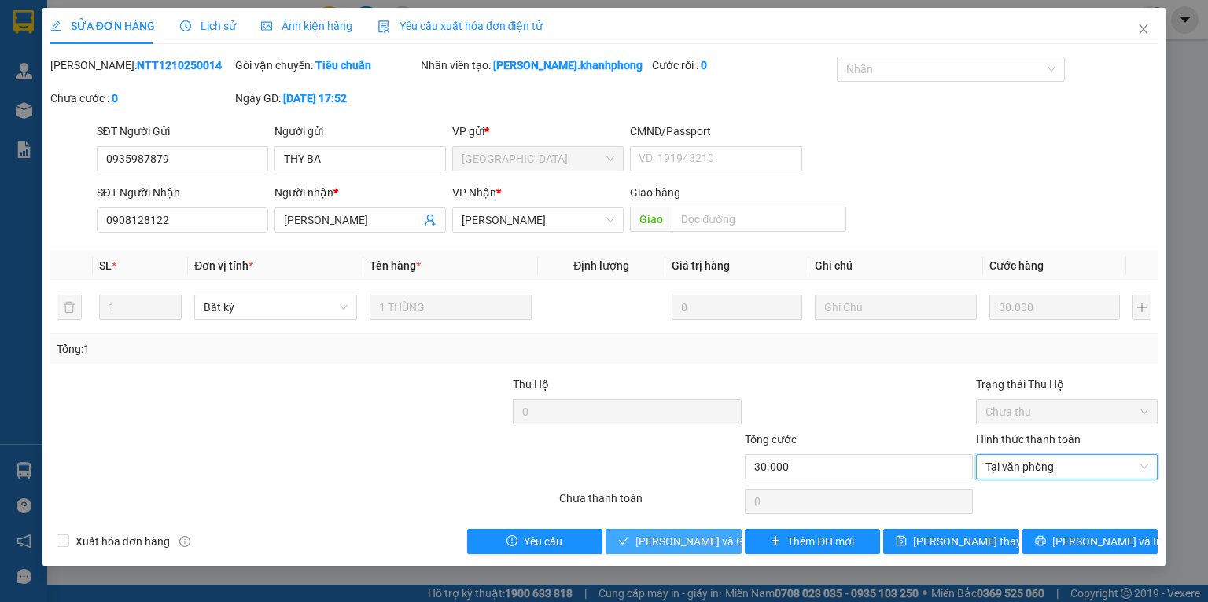
click at [673, 551] on button "[PERSON_NAME] và Giao hàng" at bounding box center [674, 541] width 136 height 25
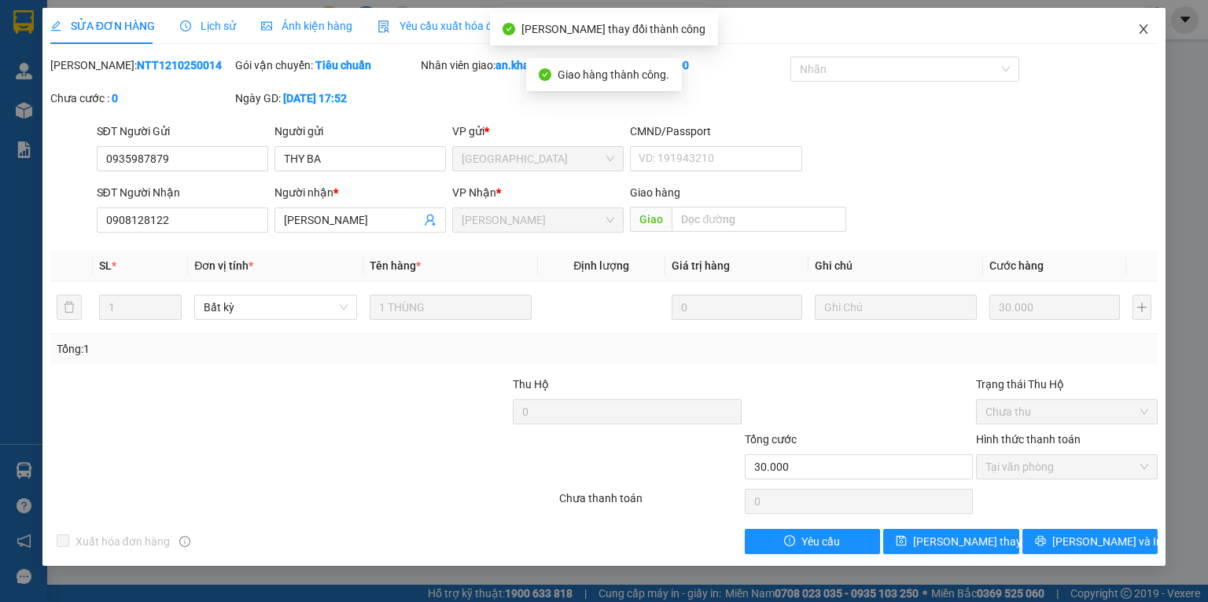
click at [1139, 37] on span "Close" at bounding box center [1144, 30] width 44 height 44
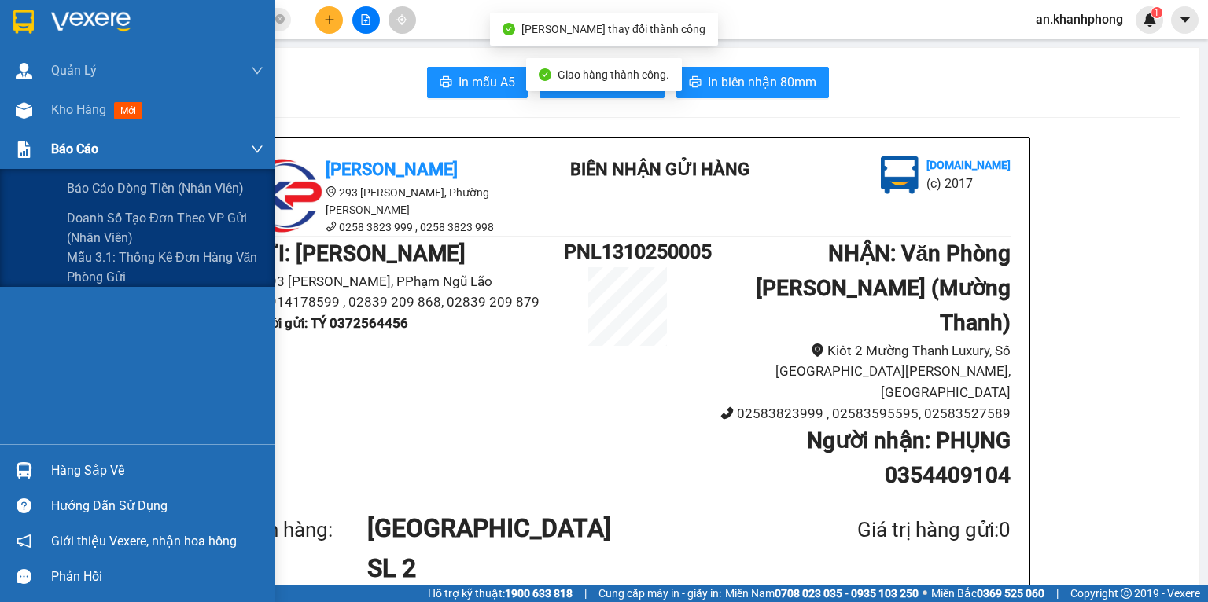
click at [52, 153] on span "Báo cáo" at bounding box center [74, 149] width 47 height 20
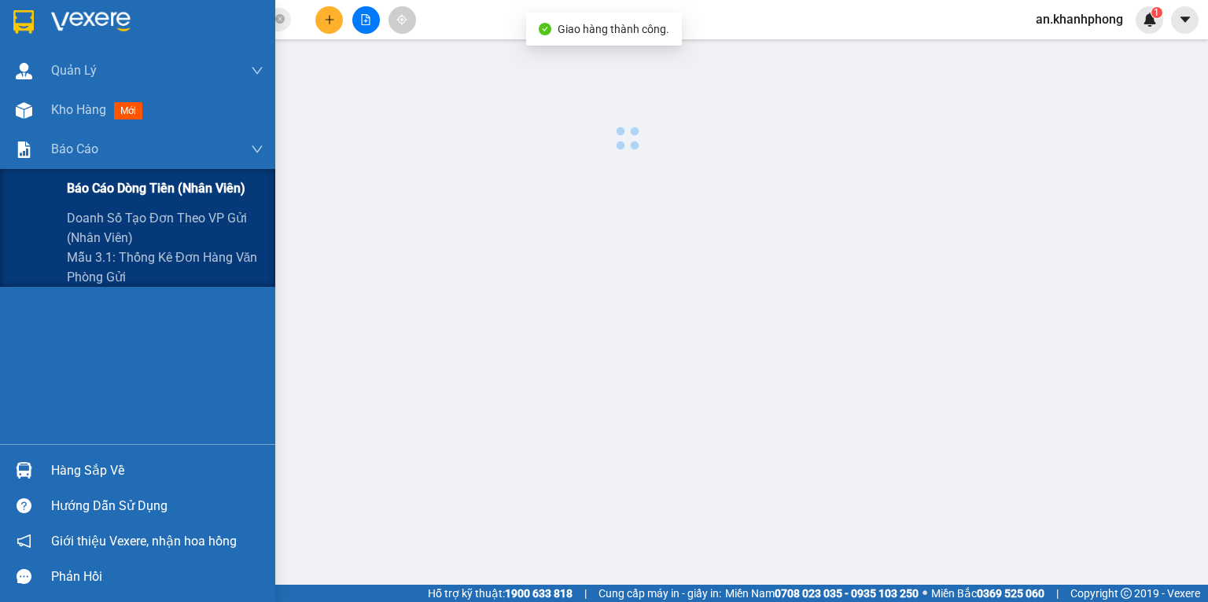
click at [70, 190] on span "Báo cáo dòng tiền (nhân viên)" at bounding box center [156, 189] width 179 height 20
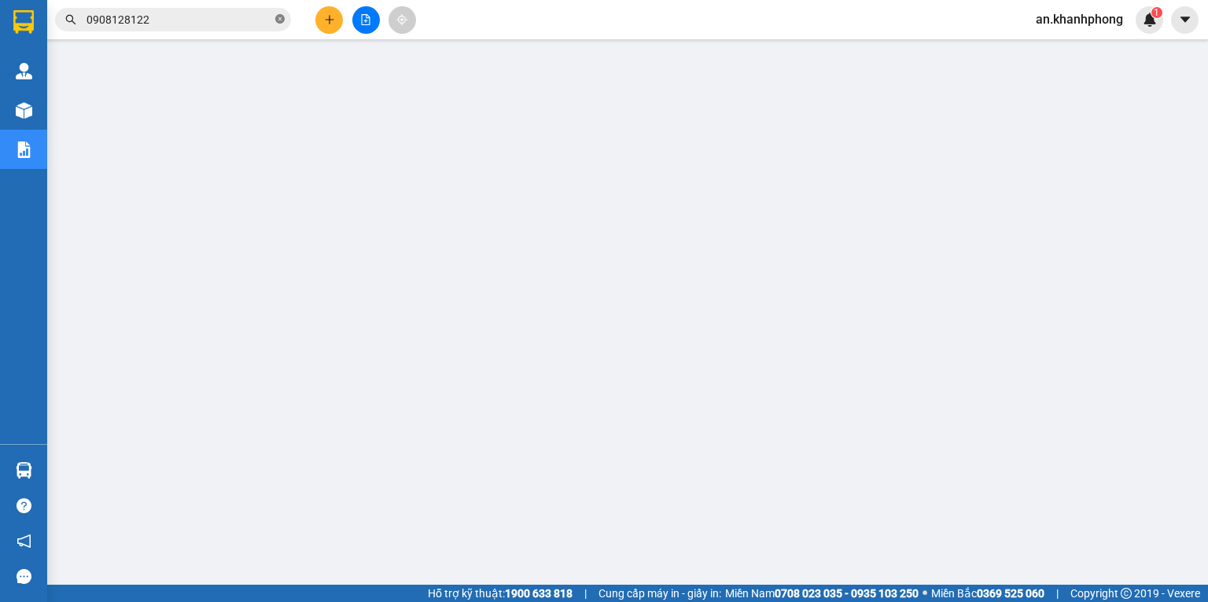
click at [279, 20] on icon "close-circle" at bounding box center [279, 18] width 9 height 9
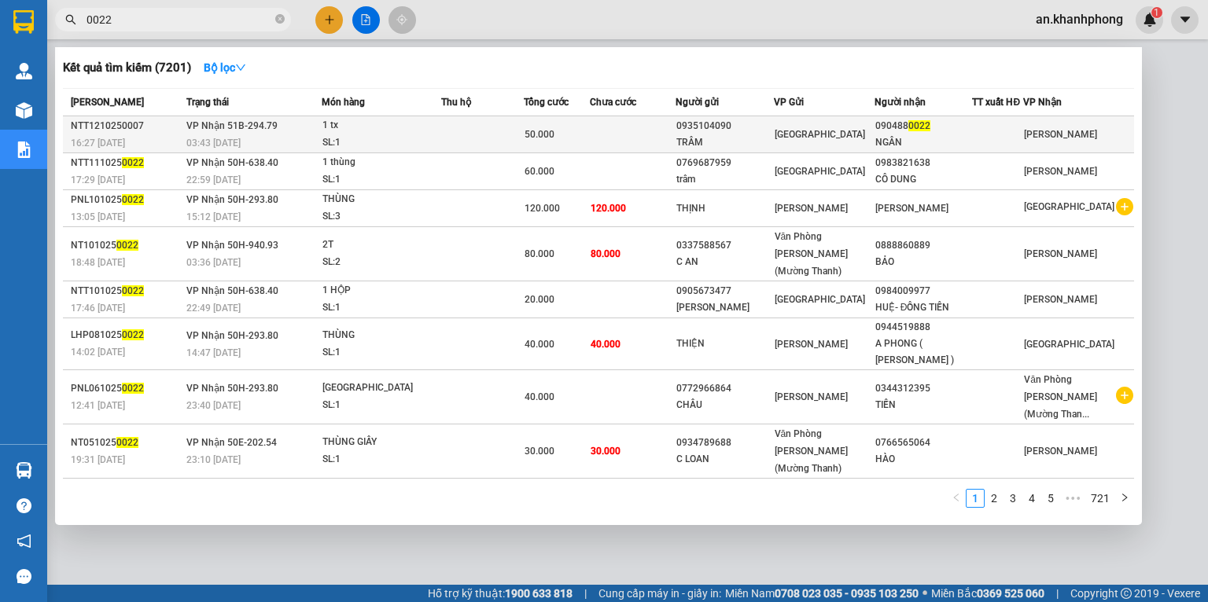
type input "0022"
click at [622, 124] on td at bounding box center [633, 134] width 86 height 37
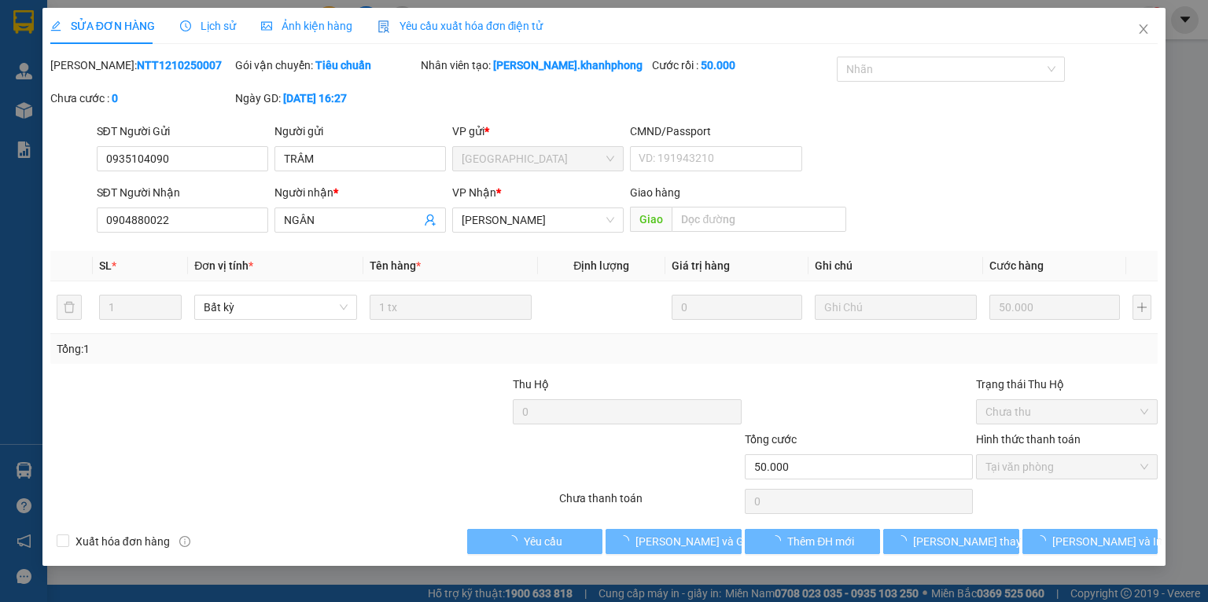
type input "0935104090"
type input "TRÂM"
type input "0904880022"
type input "NGÂN"
type input "50.000"
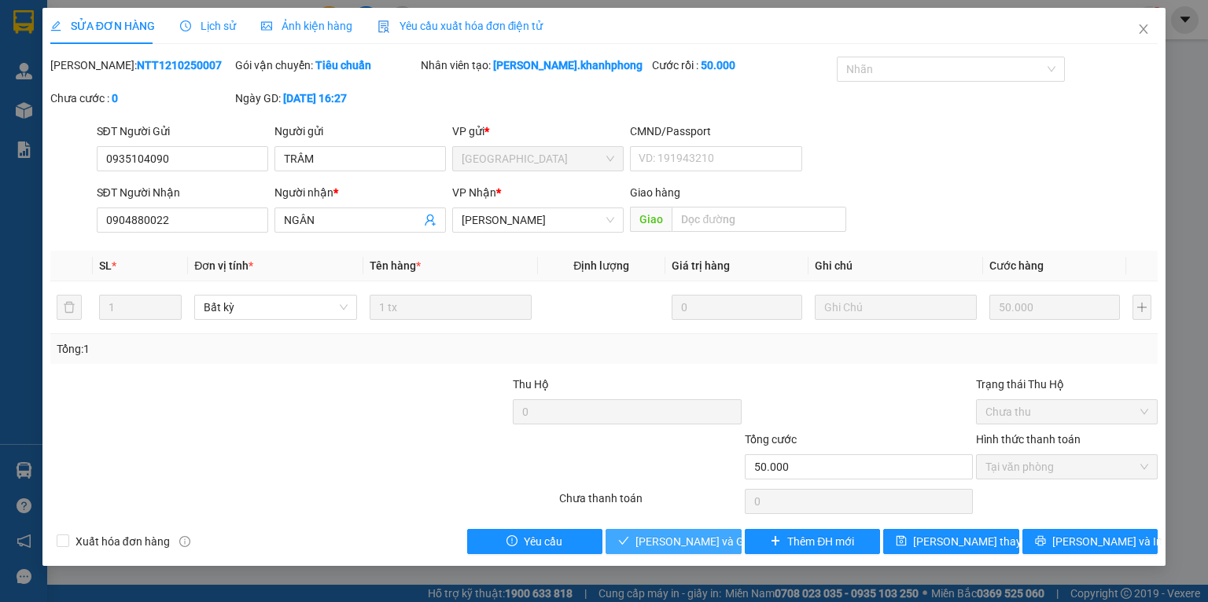
click at [676, 546] on span "[PERSON_NAME] và Giao hàng" at bounding box center [710, 541] width 151 height 17
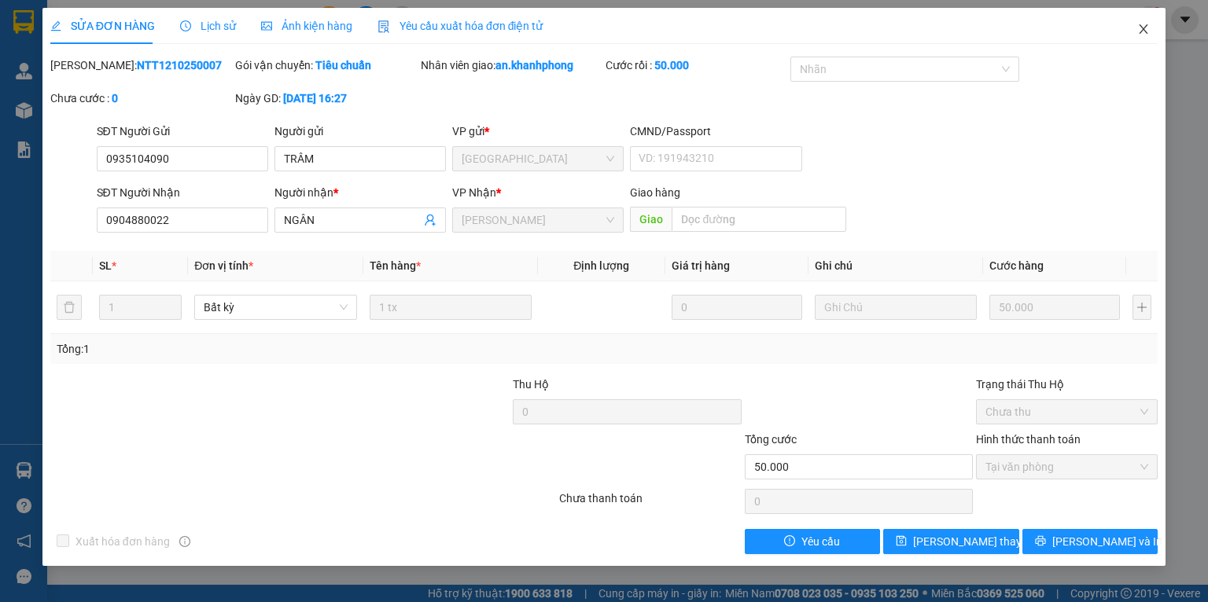
click at [1139, 36] on span "Close" at bounding box center [1144, 30] width 44 height 44
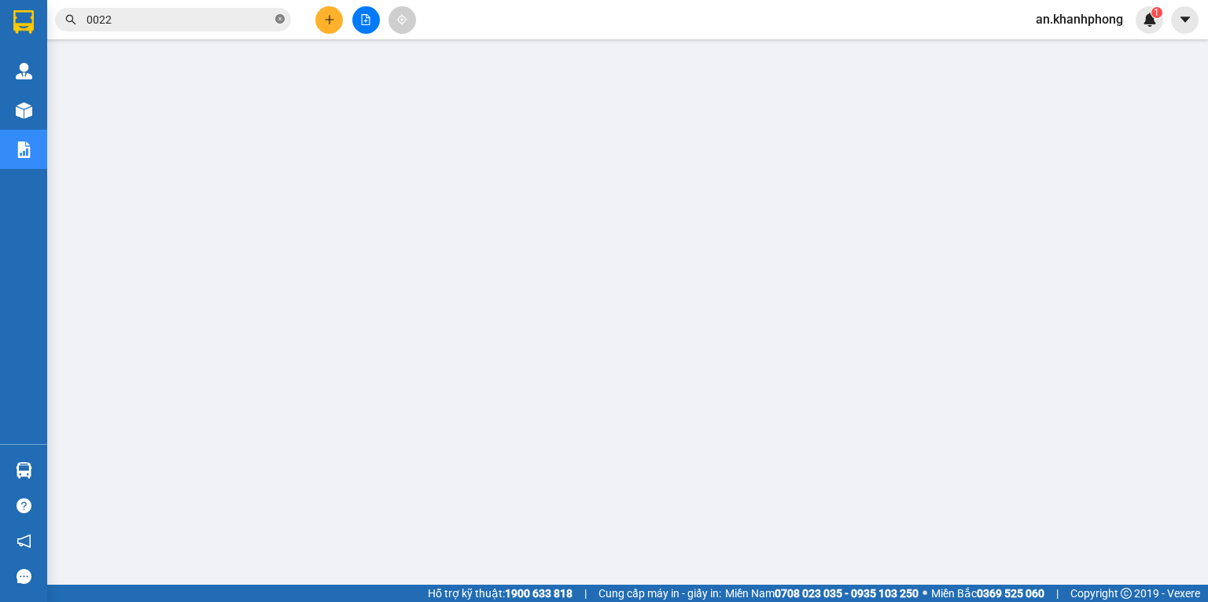
click at [278, 15] on icon "close-circle" at bounding box center [279, 18] width 9 height 9
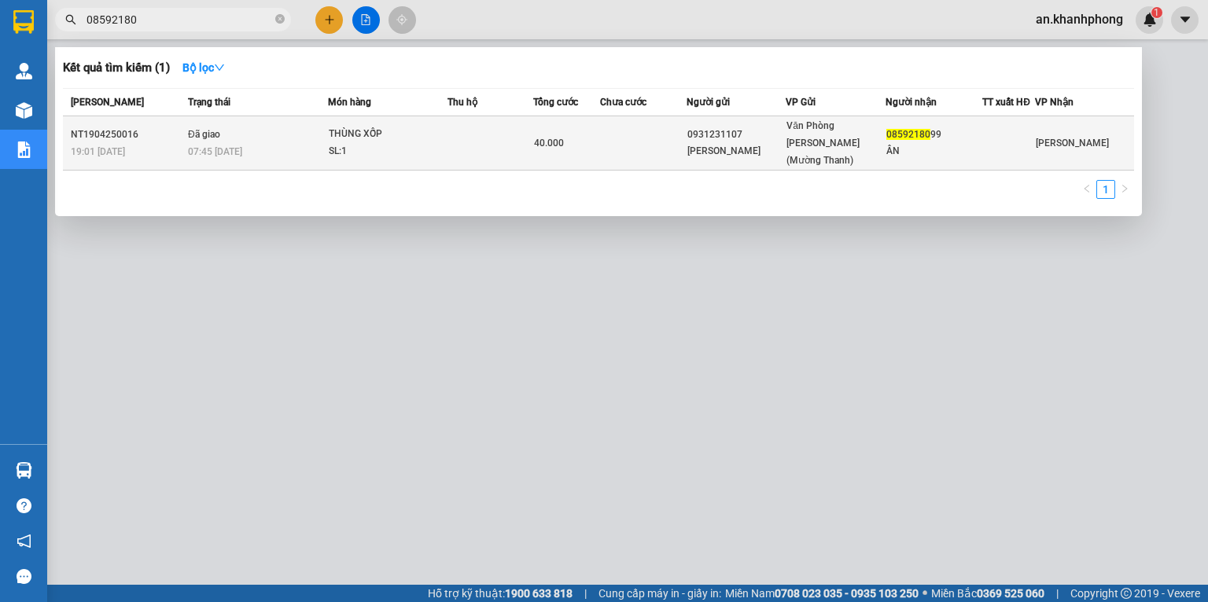
type input "08592180"
click at [658, 131] on td at bounding box center [643, 143] width 87 height 54
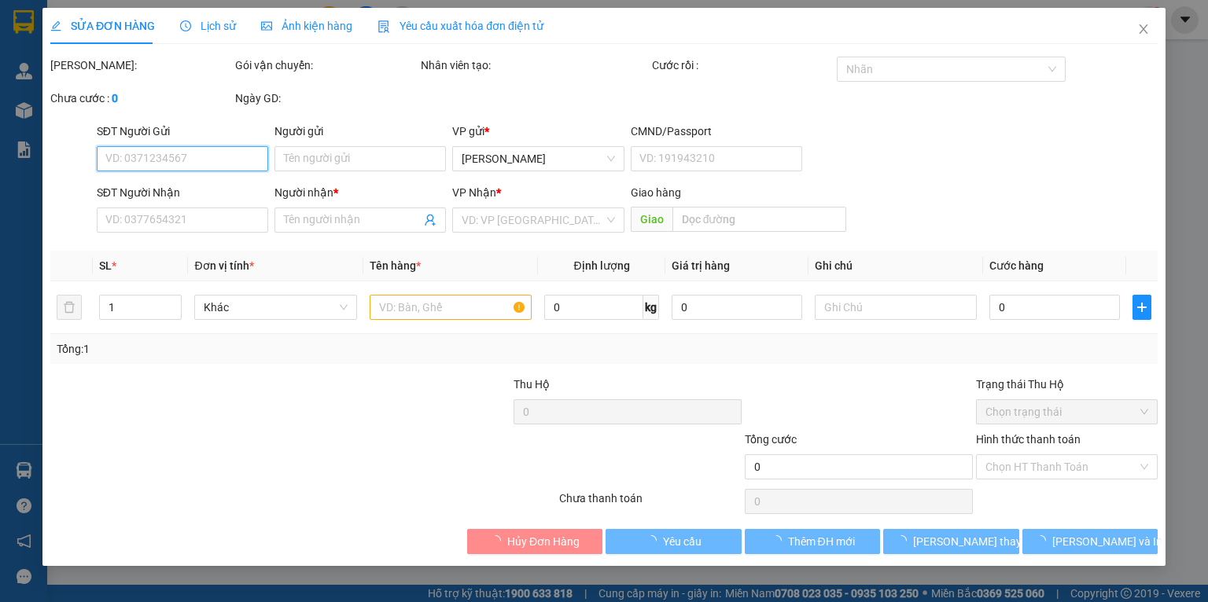
type input "0931231107"
type input "[PERSON_NAME]"
type input "0859218099"
type input "ÂN"
type input "40.000"
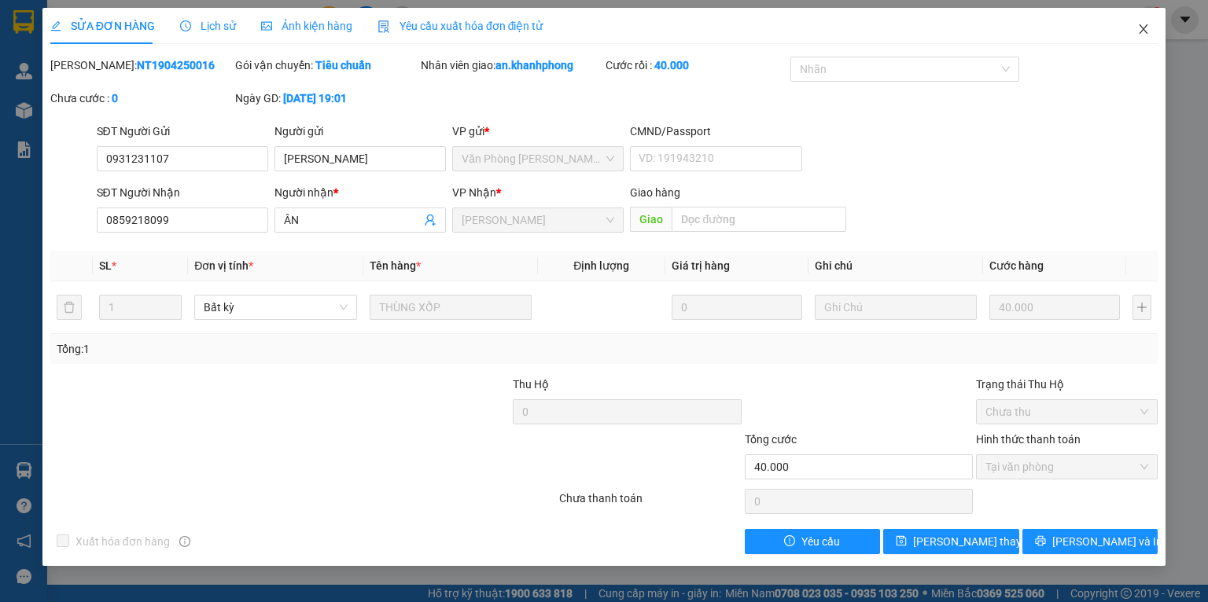
click at [1147, 34] on icon "close" at bounding box center [1144, 28] width 9 height 9
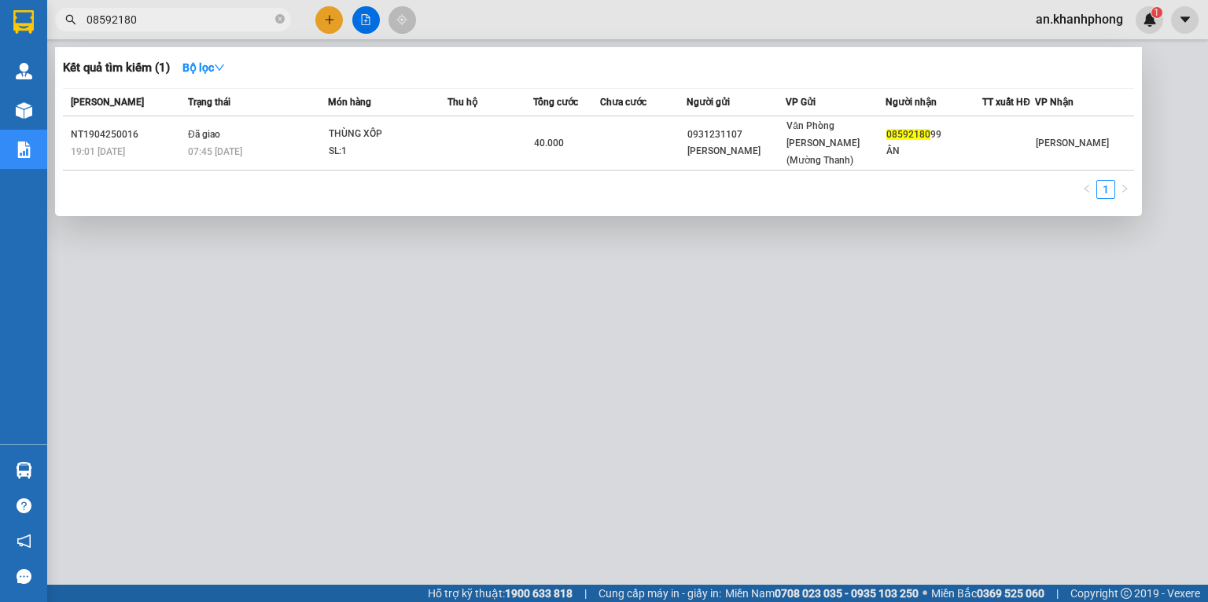
click at [219, 24] on input "08592180" at bounding box center [180, 19] width 186 height 17
type input "0"
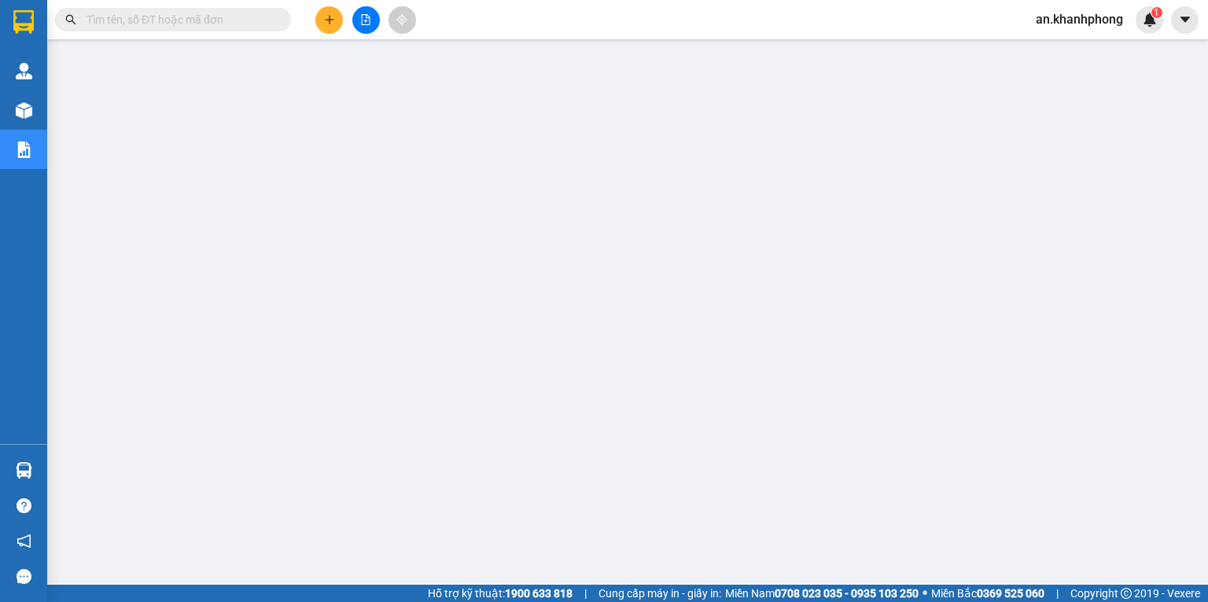
type input "A"
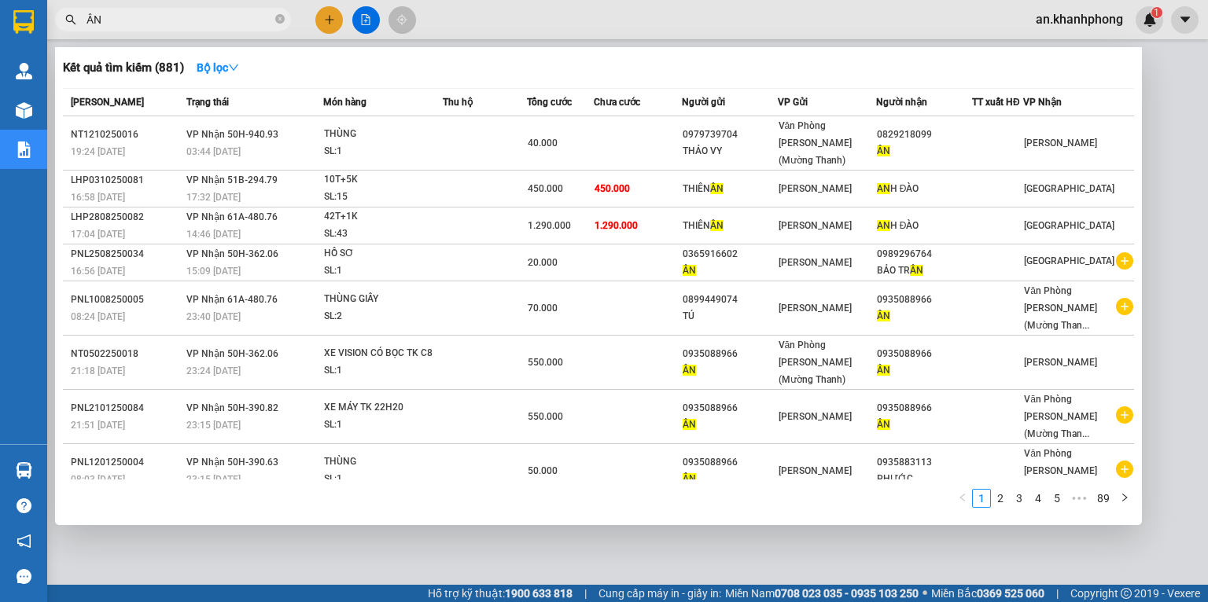
type input "ÂN"
click at [273, 17] on span "ÂN" at bounding box center [173, 20] width 236 height 24
click at [277, 22] on icon "close-circle" at bounding box center [279, 18] width 9 height 9
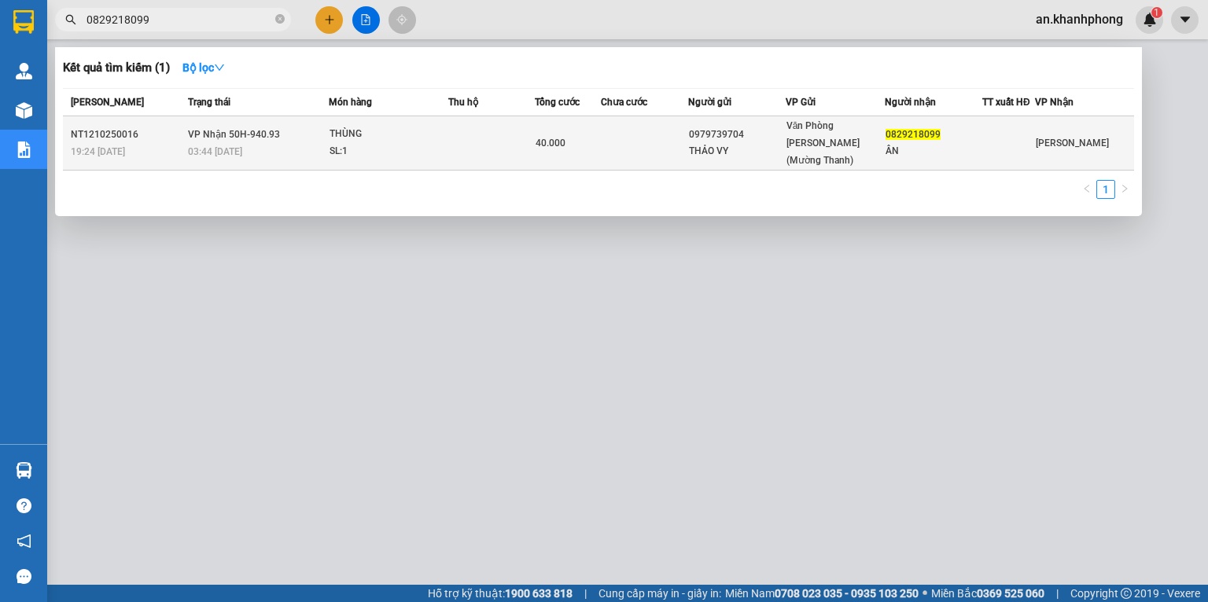
type input "0829218099"
click at [607, 124] on td at bounding box center [644, 143] width 87 height 54
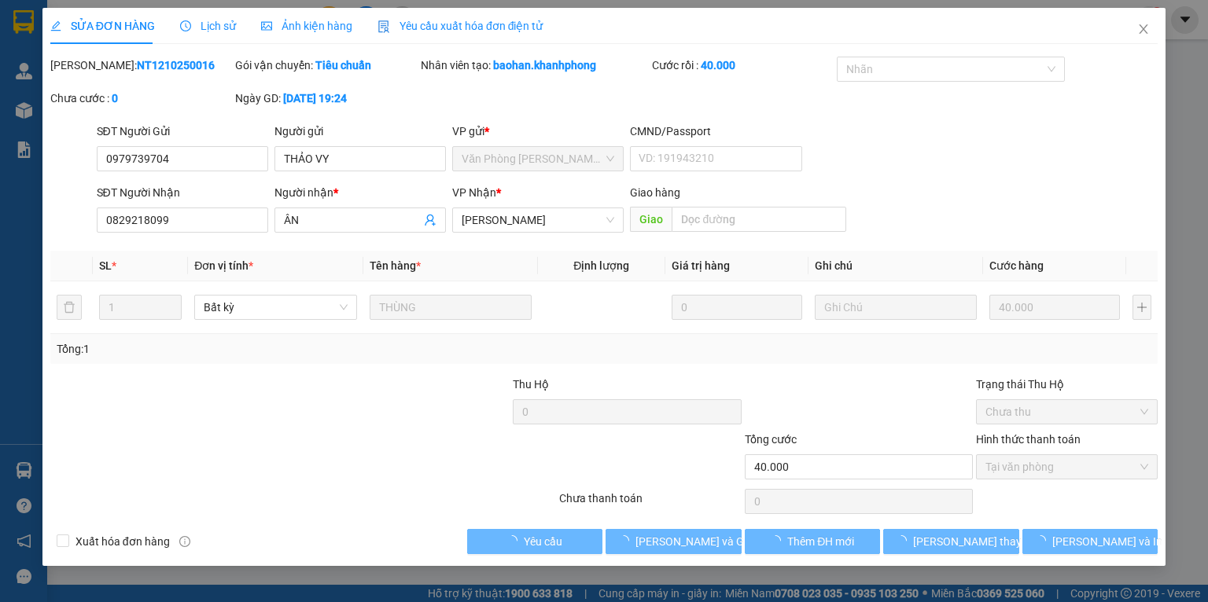
type input "0979739704"
type input "THẢO VY"
type input "0829218099"
type input "ÂN"
type input "40.000"
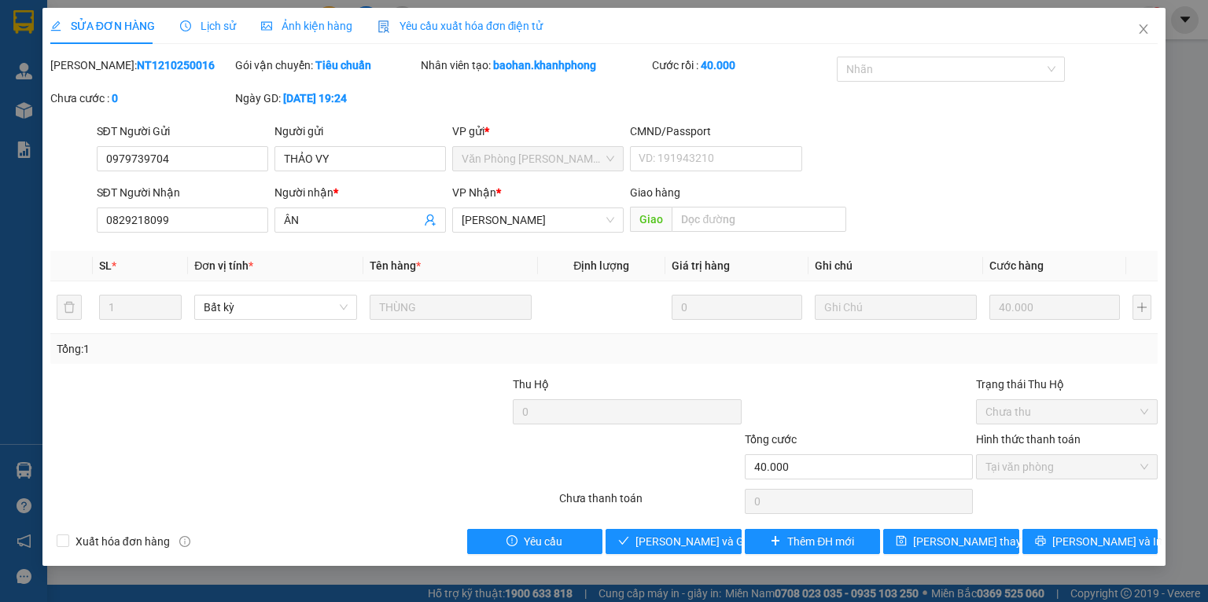
click at [648, 527] on div "Total Paid Fee 40.000 Total UnPaid Fee 0 Cash Collection Total Fee Mã ĐH: NT121…" at bounding box center [603, 306] width 1107 height 498
click at [651, 543] on span "[PERSON_NAME] và Giao hàng" at bounding box center [710, 541] width 151 height 17
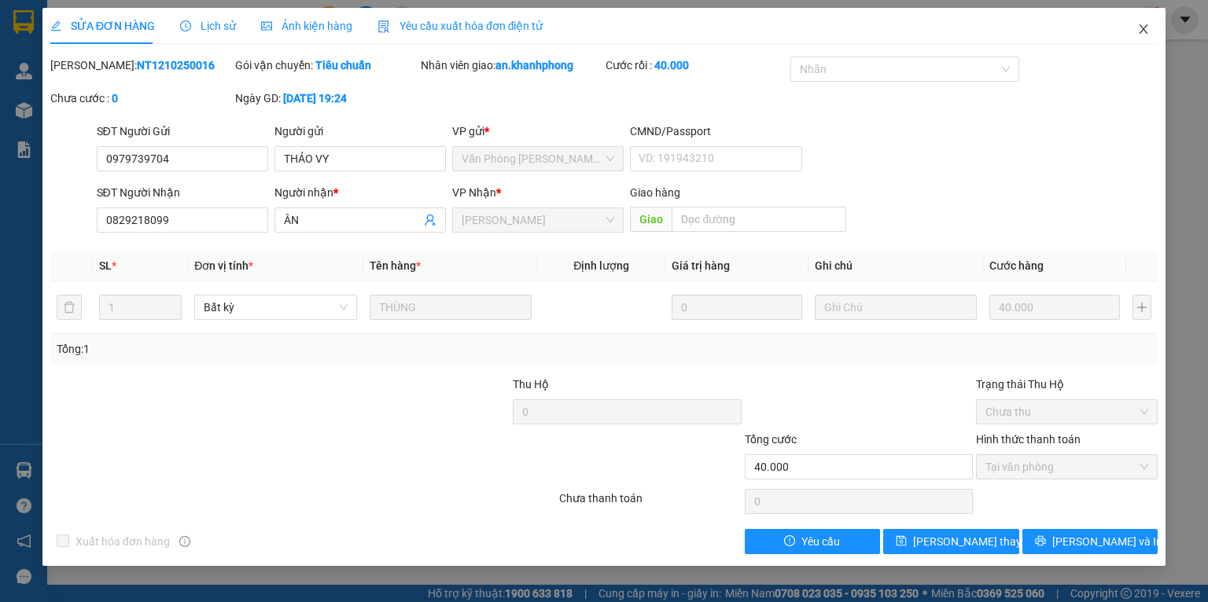
click at [1140, 28] on icon "close" at bounding box center [1143, 29] width 13 height 13
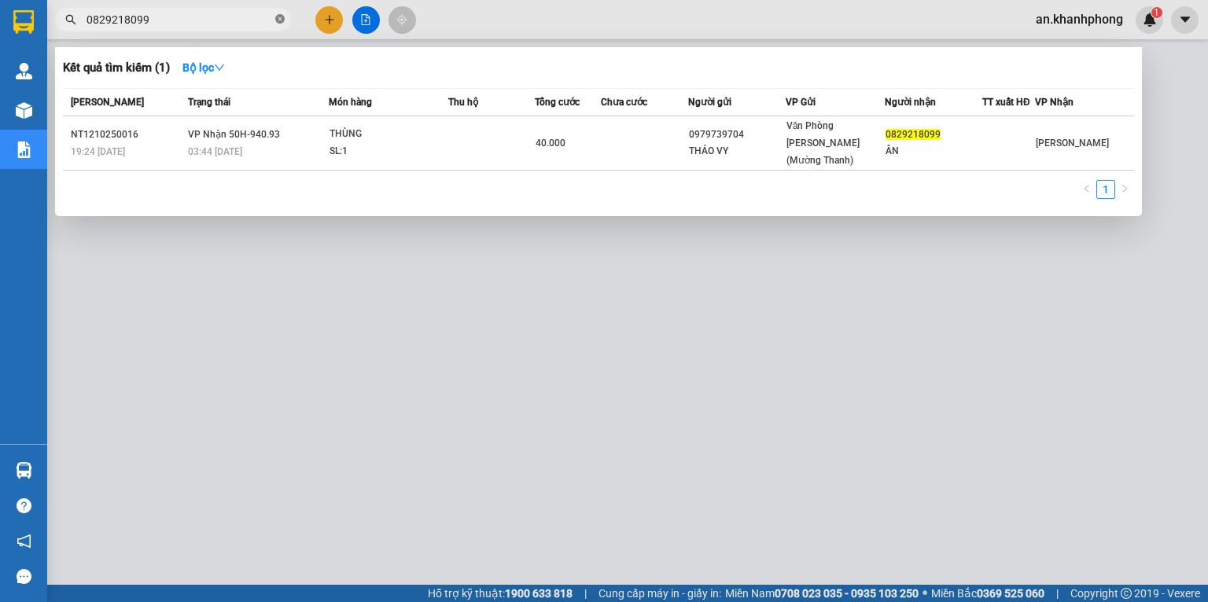
click at [282, 17] on icon "close-circle" at bounding box center [279, 18] width 9 height 9
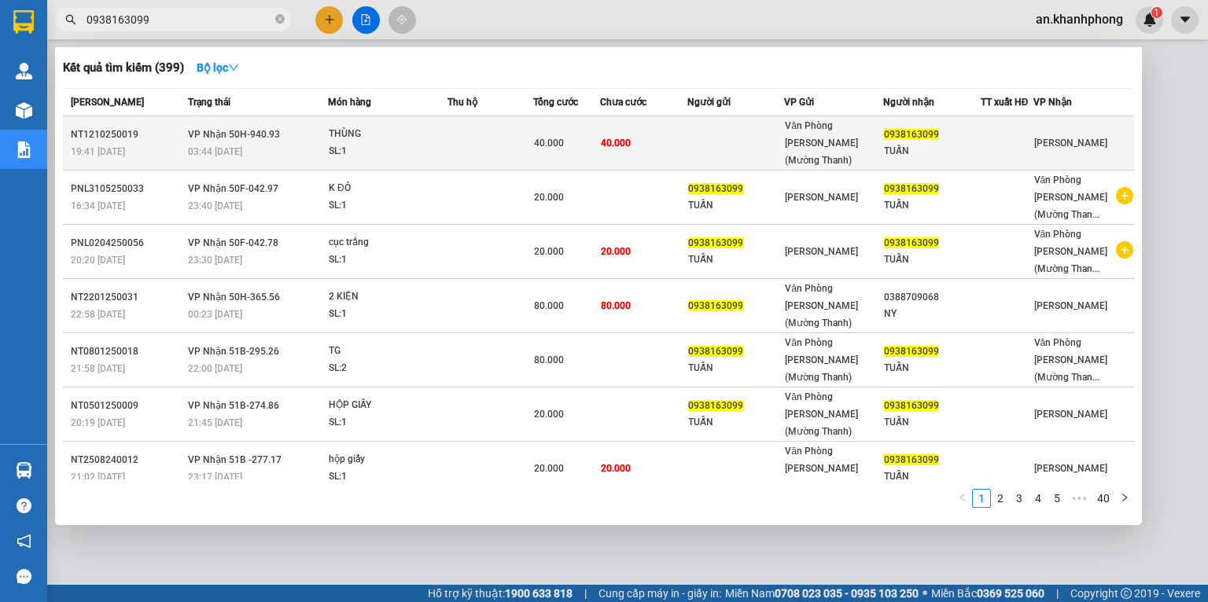
type input "0938163099"
click at [696, 130] on td at bounding box center [736, 143] width 98 height 54
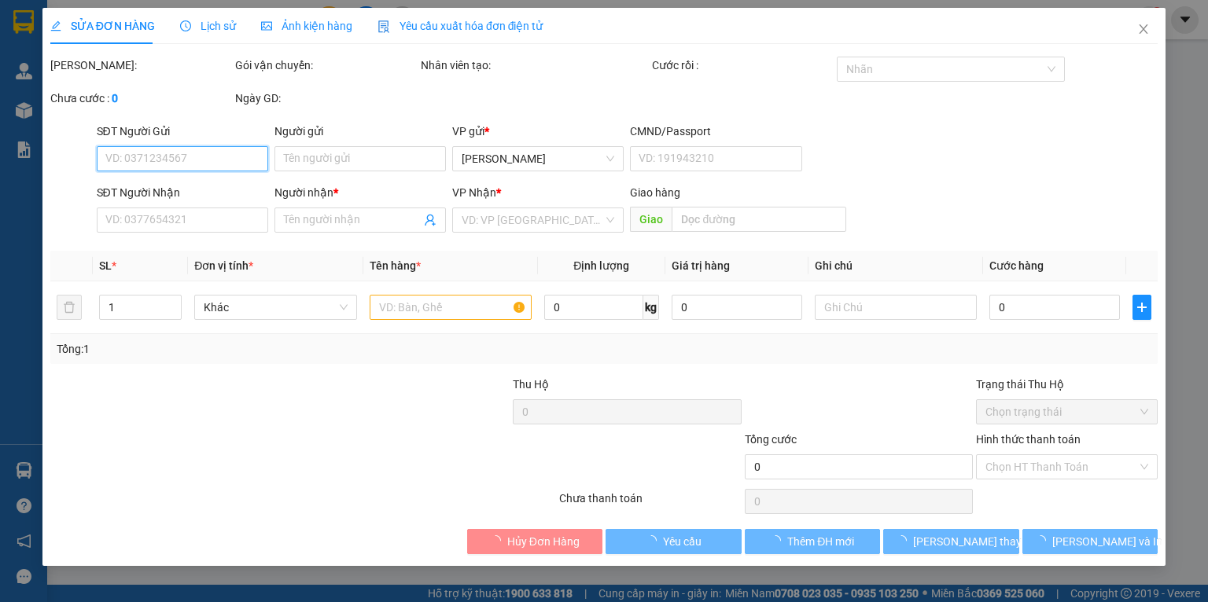
type input "0938163099"
type input "TUẤN"
type input "40.000"
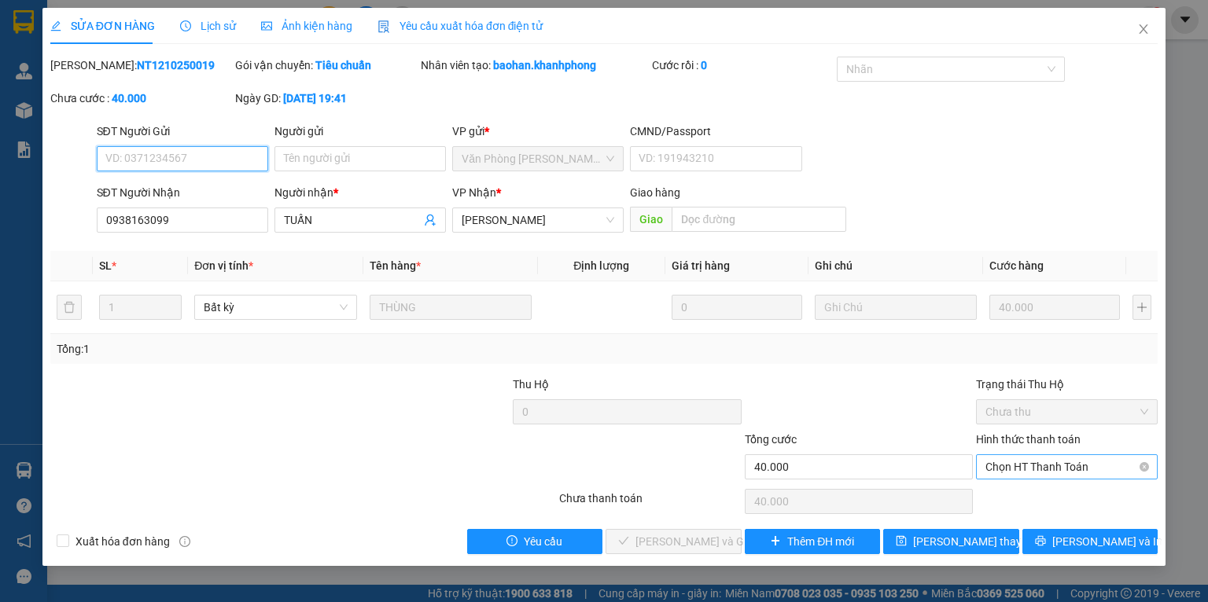
click at [1077, 469] on span "Chọn HT Thanh Toán" at bounding box center [1066, 467] width 163 height 24
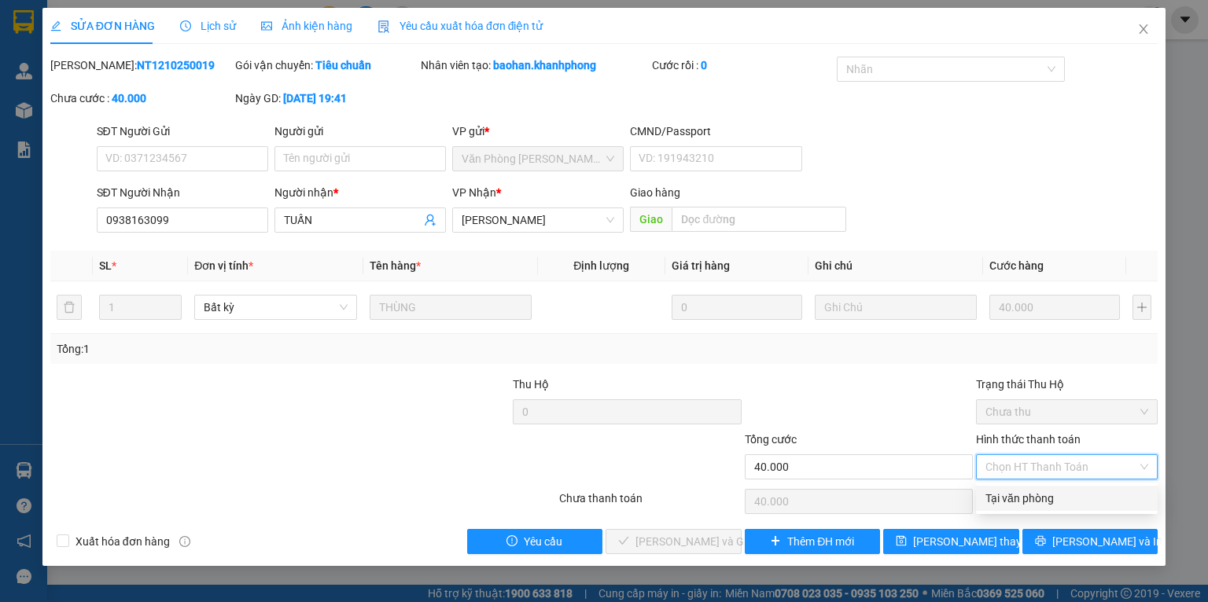
click at [874, 394] on div at bounding box center [858, 403] width 231 height 55
click at [1052, 469] on span "Chọn HT Thanh Toán" at bounding box center [1066, 467] width 163 height 24
click at [1026, 491] on div "Tại văn phòng" at bounding box center [1066, 498] width 163 height 17
type input "0"
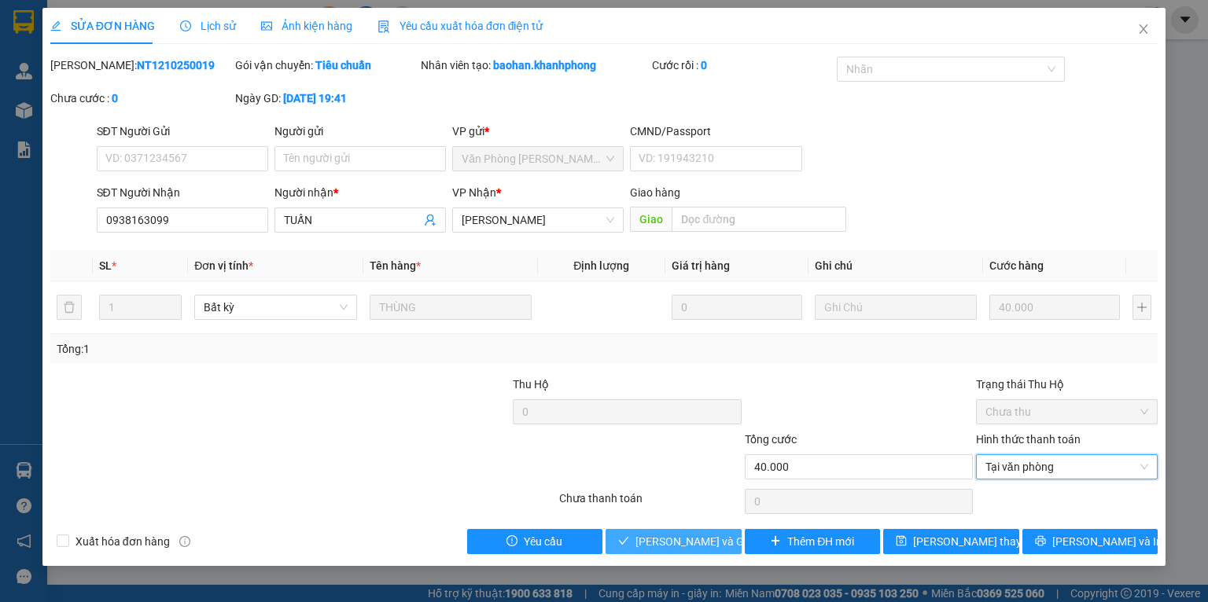
click at [692, 546] on span "[PERSON_NAME] và Giao hàng" at bounding box center [710, 541] width 151 height 17
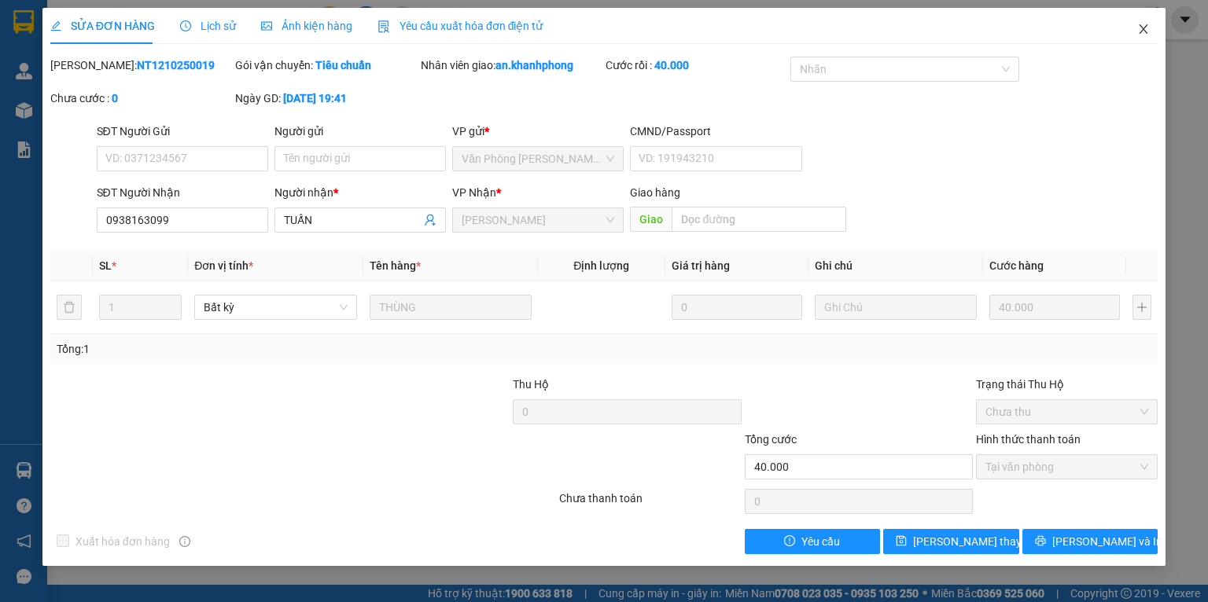
click at [1143, 27] on icon "close" at bounding box center [1143, 29] width 13 height 13
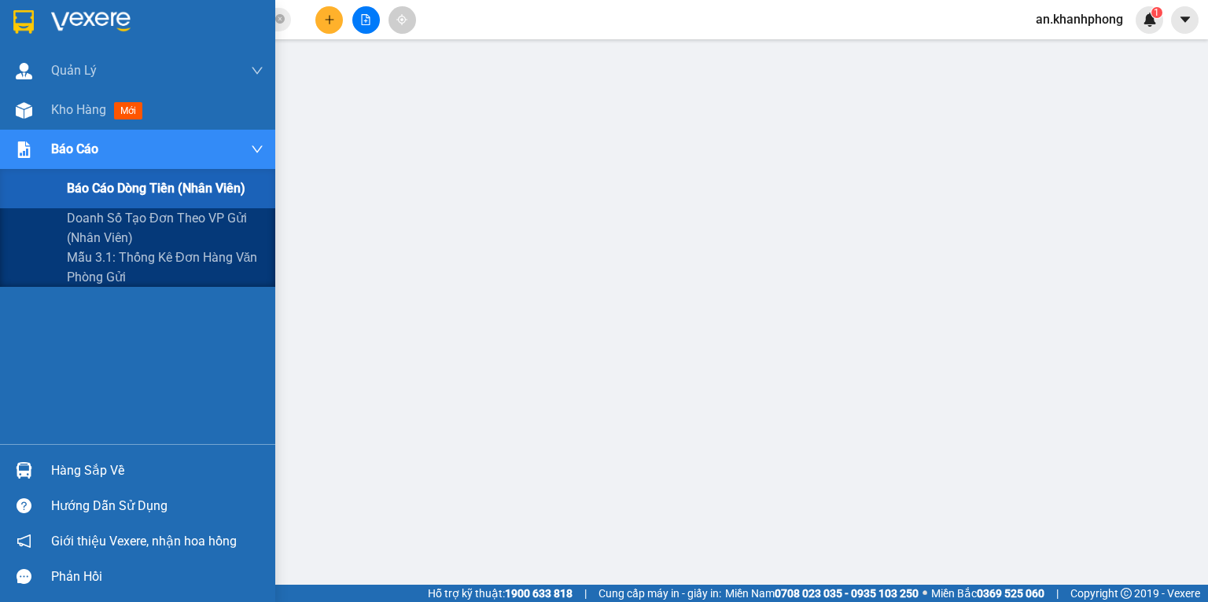
click at [71, 179] on span "Báo cáo dòng tiền (nhân viên)" at bounding box center [156, 189] width 179 height 20
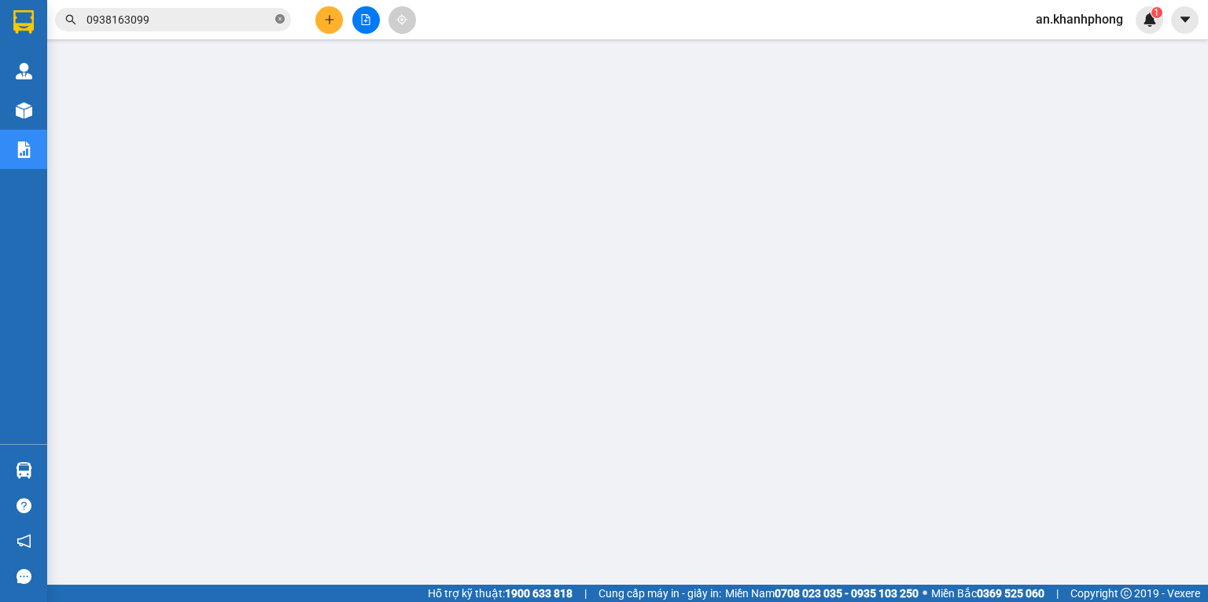
click at [278, 21] on icon "close-circle" at bounding box center [279, 18] width 9 height 9
click at [325, 28] on button at bounding box center [329, 20] width 28 height 28
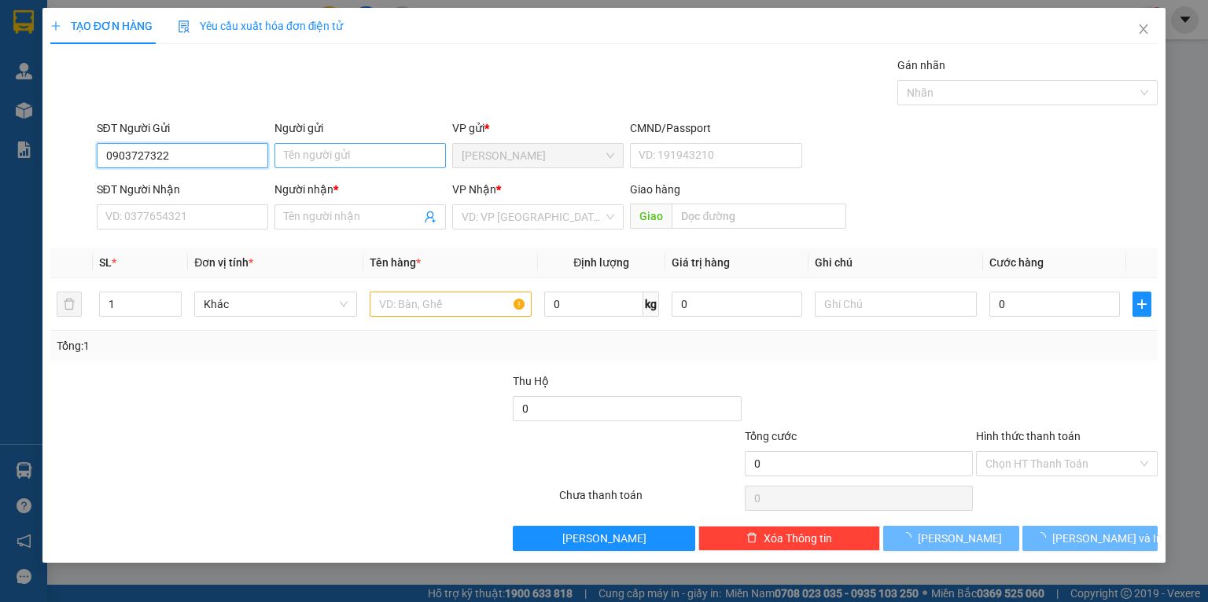
type input "0903727322"
click at [278, 161] on input "Người gửi" at bounding box center [359, 155] width 171 height 25
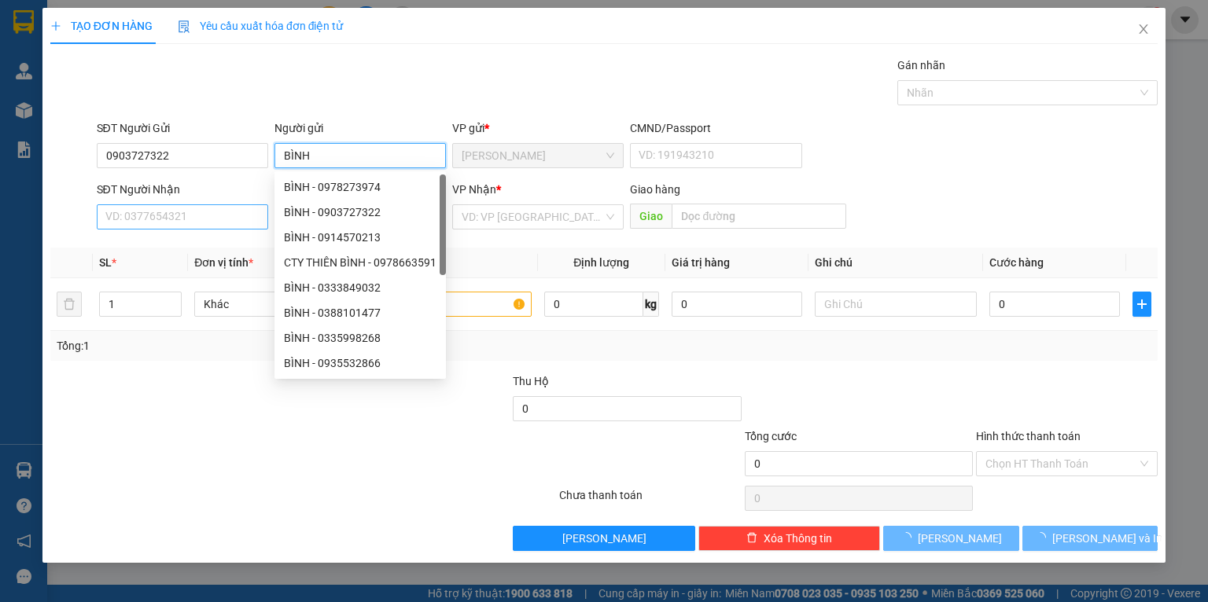
type input "BÌNH"
click at [237, 216] on input "SĐT Người Nhận" at bounding box center [182, 216] width 171 height 25
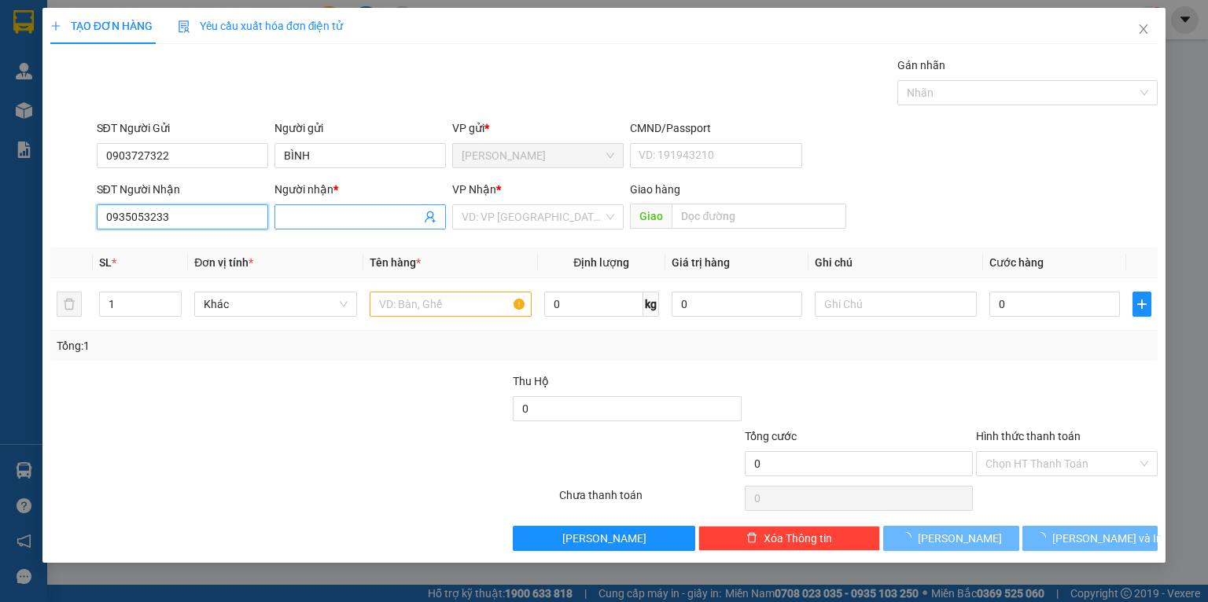
type input "0935053233"
click at [307, 219] on input "Người nhận *" at bounding box center [352, 216] width 137 height 17
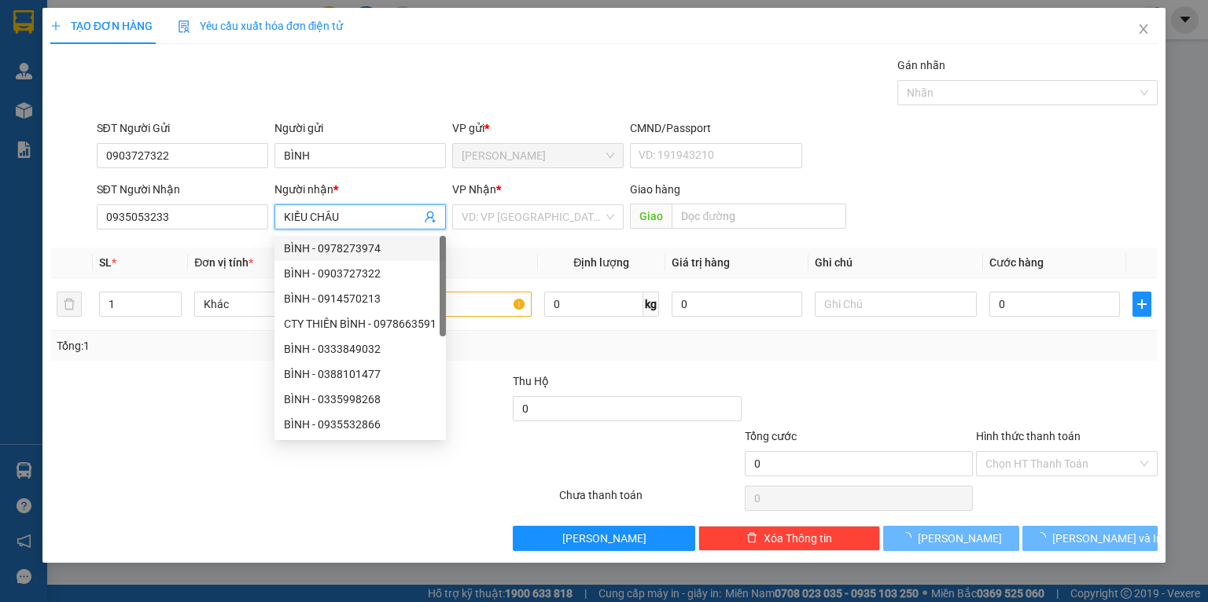
type input "KIỀU CHÂU"
click at [190, 367] on div "Transit Pickup Surcharge Ids Transit Deliver Surcharge Ids Transit Deliver Surc…" at bounding box center [603, 304] width 1107 height 495
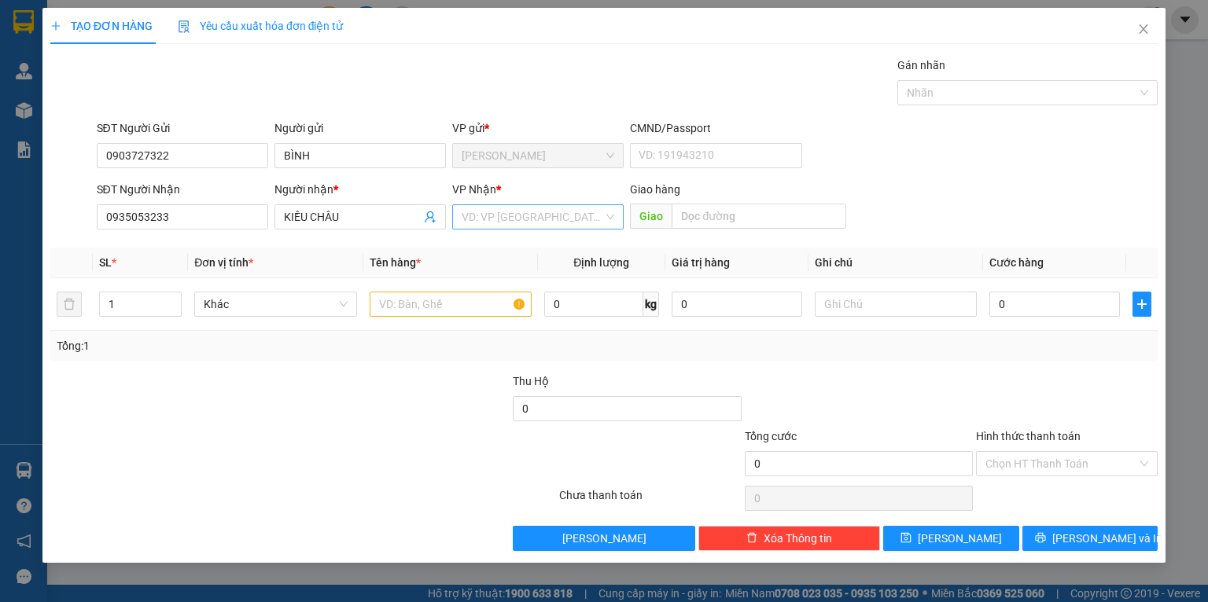
click at [503, 227] on input "search" at bounding box center [533, 217] width 142 height 24
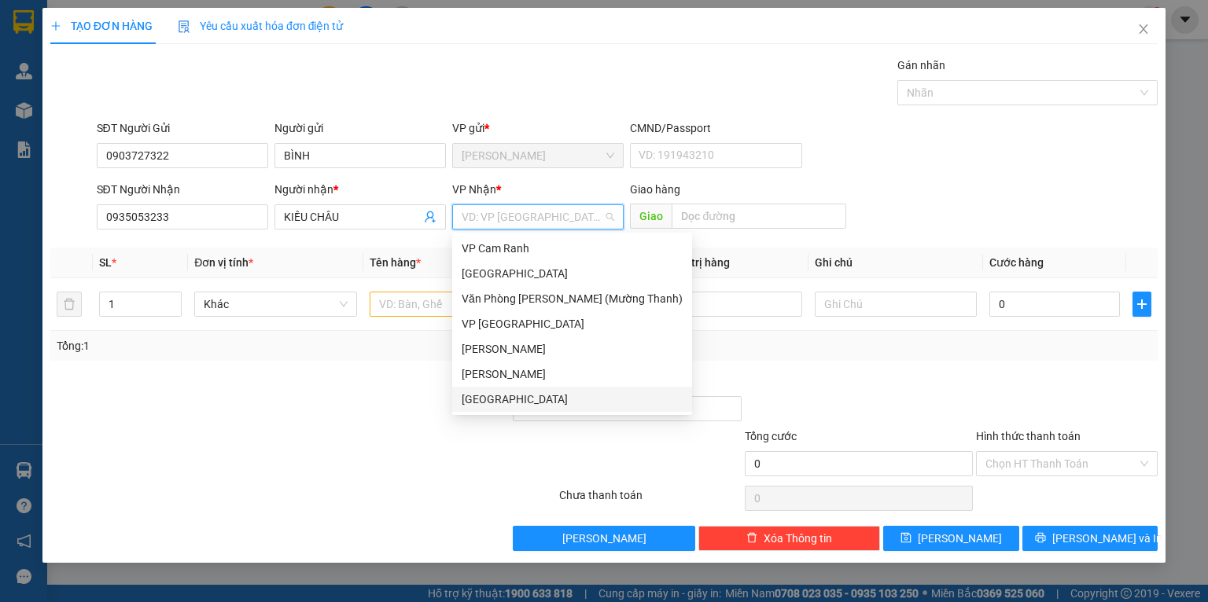
click at [484, 404] on div "[GEOGRAPHIC_DATA]" at bounding box center [572, 399] width 221 height 17
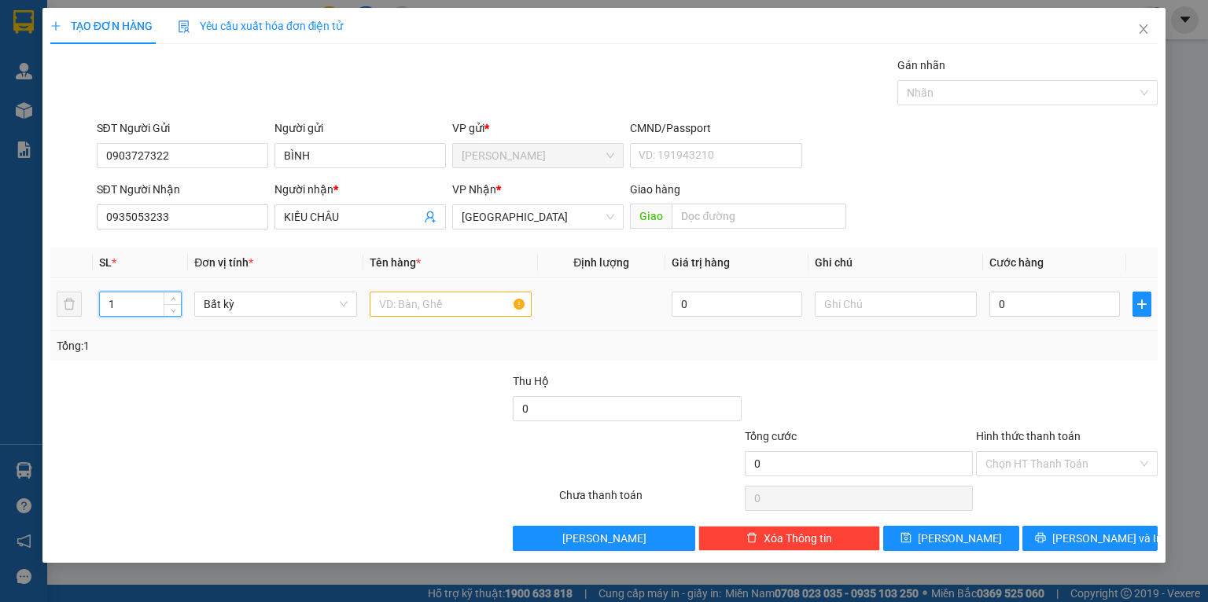
click at [148, 303] on input "1" at bounding box center [140, 305] width 81 height 24
type input "2"
click at [429, 315] on input "text" at bounding box center [451, 304] width 162 height 25
type input "BAO TRẮNG"
click at [425, 326] on td "BAO TRẮNG" at bounding box center [450, 304] width 175 height 53
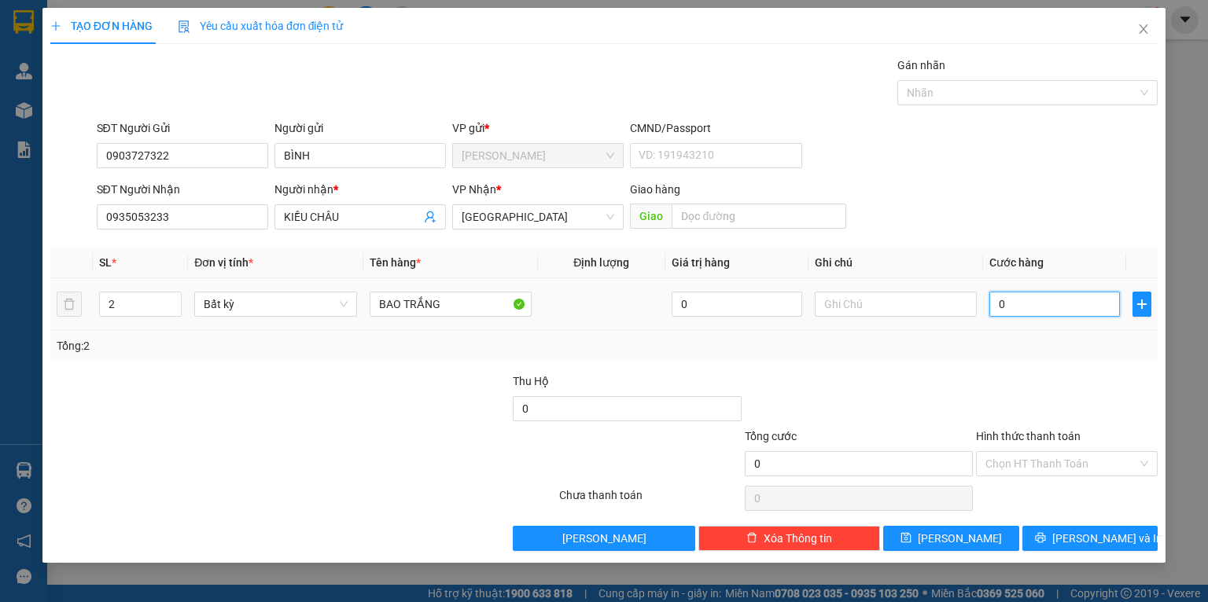
click at [1088, 303] on input "0" at bounding box center [1054, 304] width 131 height 25
type input "8"
type input "80"
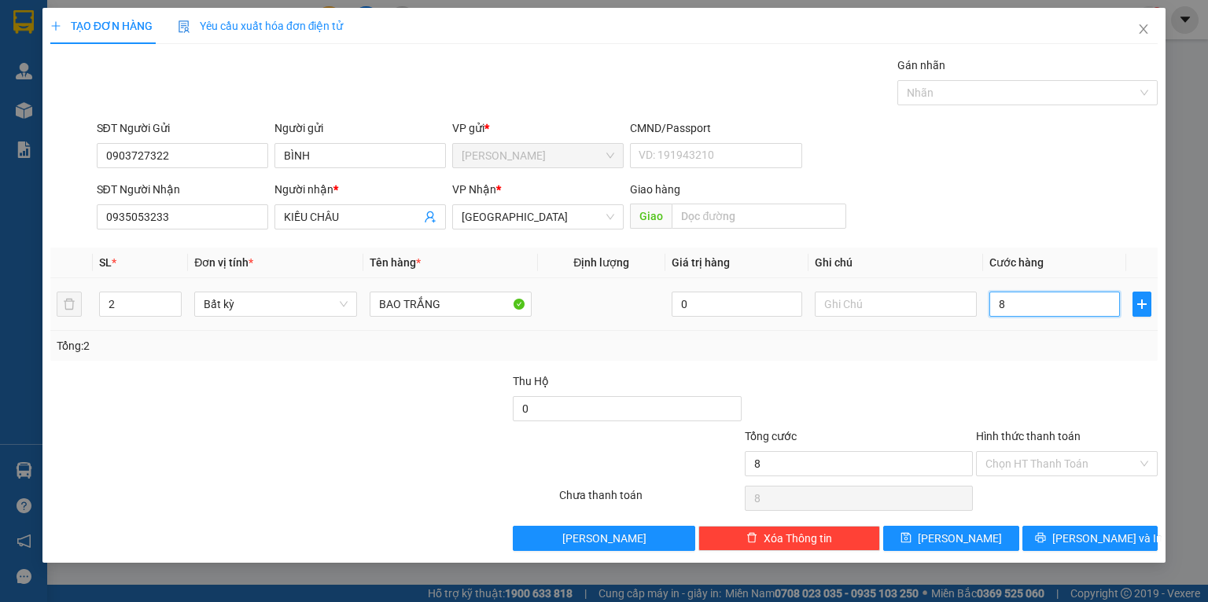
type input "80"
type input "80.000"
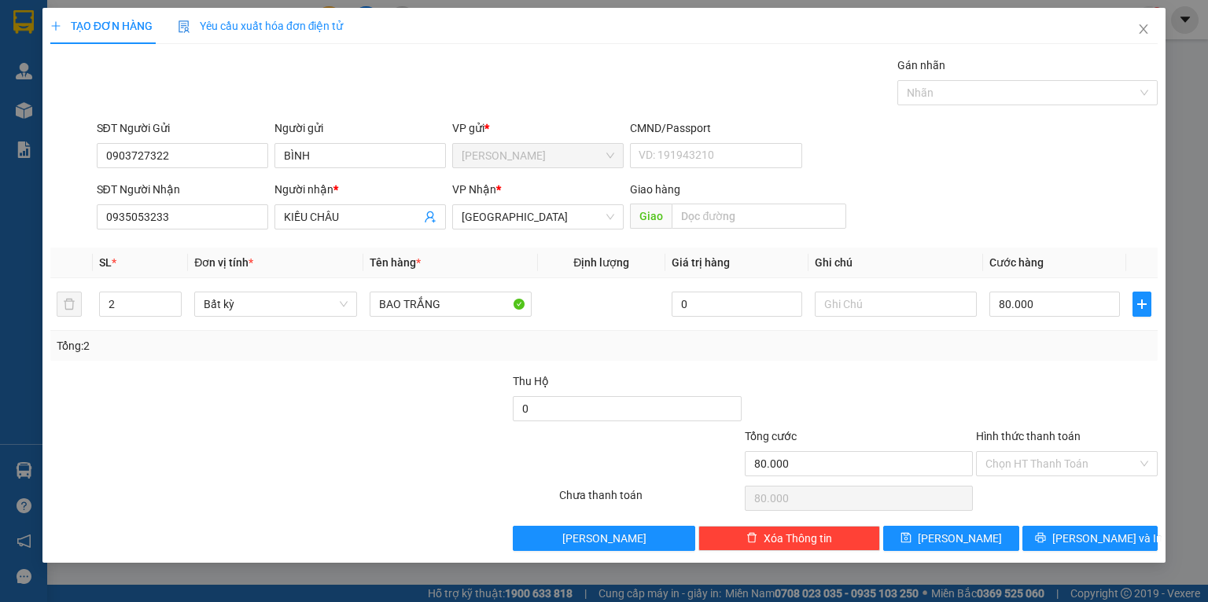
click at [1078, 337] on div "Tổng: 2" at bounding box center [603, 346] width 1107 height 30
click at [859, 303] on input "text" at bounding box center [896, 304] width 162 height 25
type input "D"
click at [1100, 540] on span "[PERSON_NAME] và In" at bounding box center [1107, 538] width 110 height 17
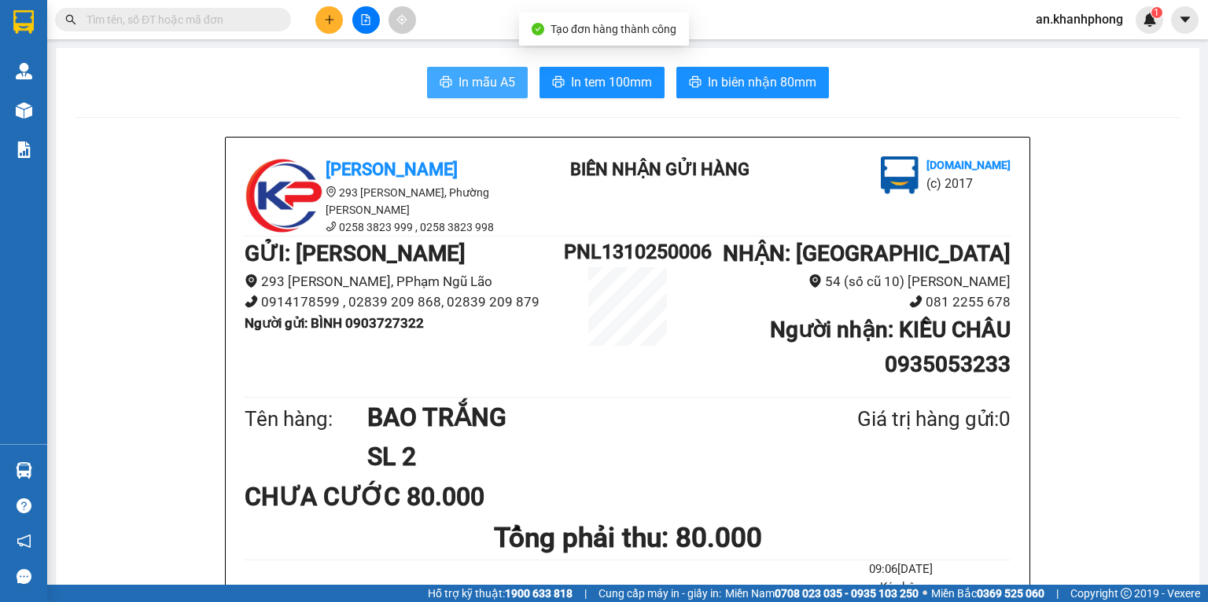
click at [496, 84] on span "In mẫu A5" at bounding box center [487, 82] width 57 height 20
click at [229, 24] on input "text" at bounding box center [180, 19] width 186 height 17
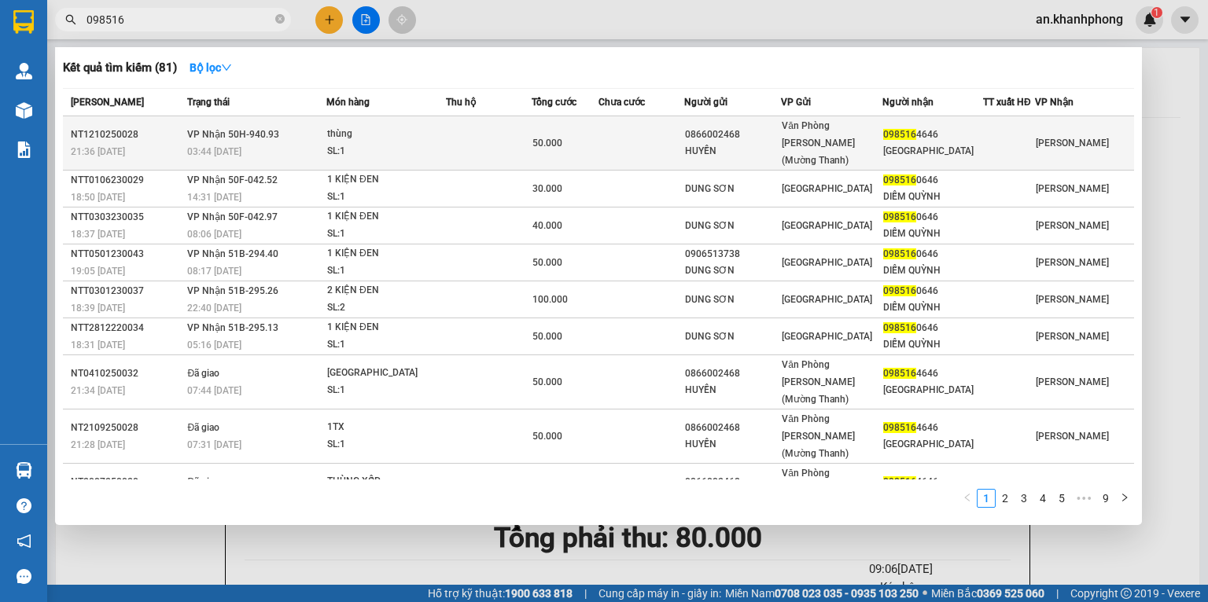
type input "098516"
click at [479, 133] on td at bounding box center [488, 143] width 85 height 54
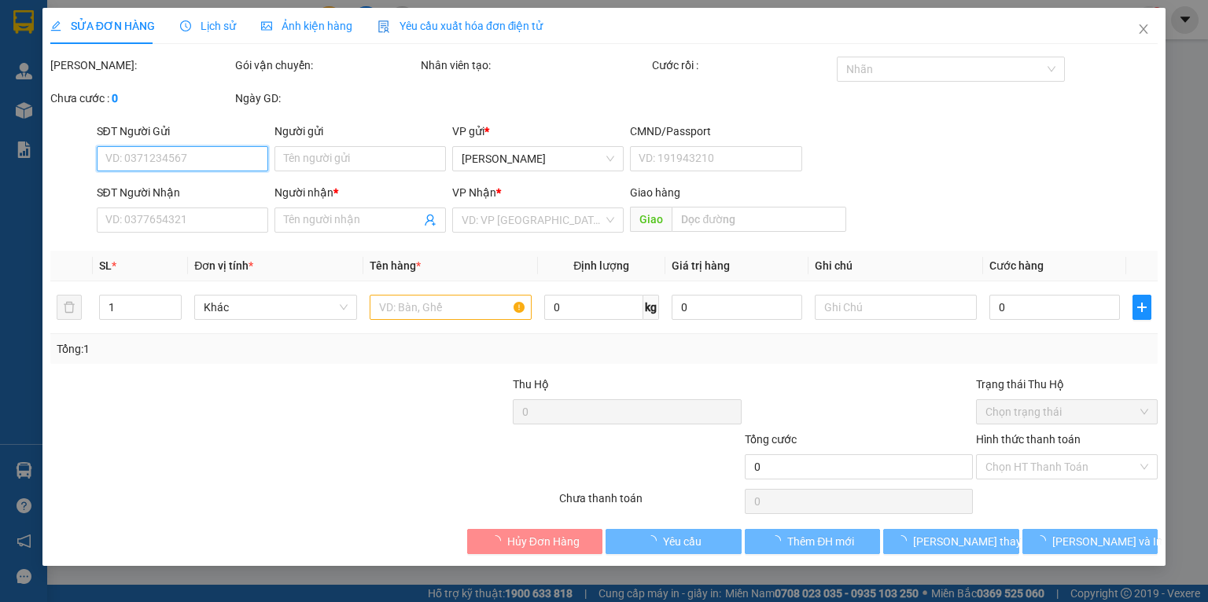
type input "0866002468"
type input "HUYỀN"
type input "0985164646"
type input "[GEOGRAPHIC_DATA]"
type input "50.000"
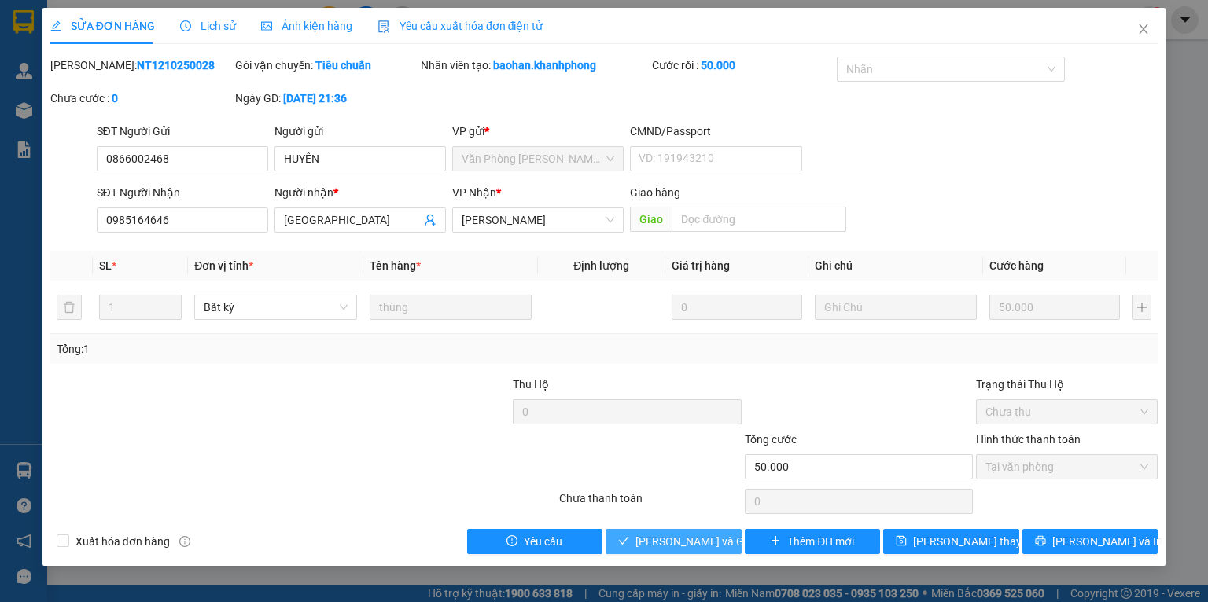
click at [680, 536] on span "[PERSON_NAME] và Giao hàng" at bounding box center [710, 541] width 151 height 17
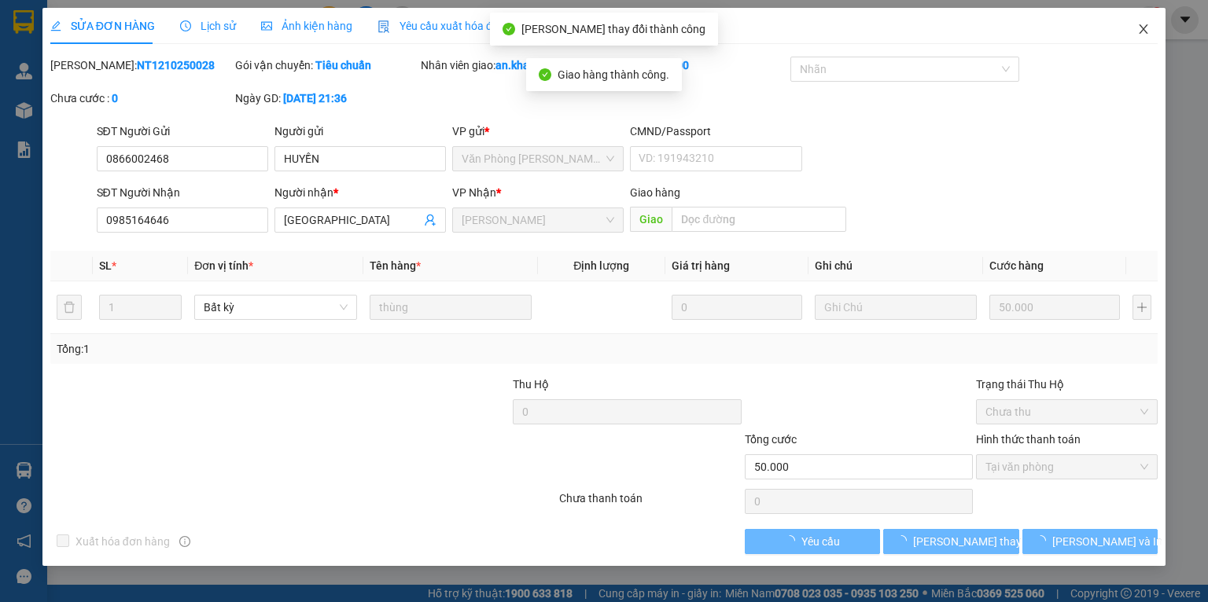
click at [1145, 24] on icon "close" at bounding box center [1143, 29] width 13 height 13
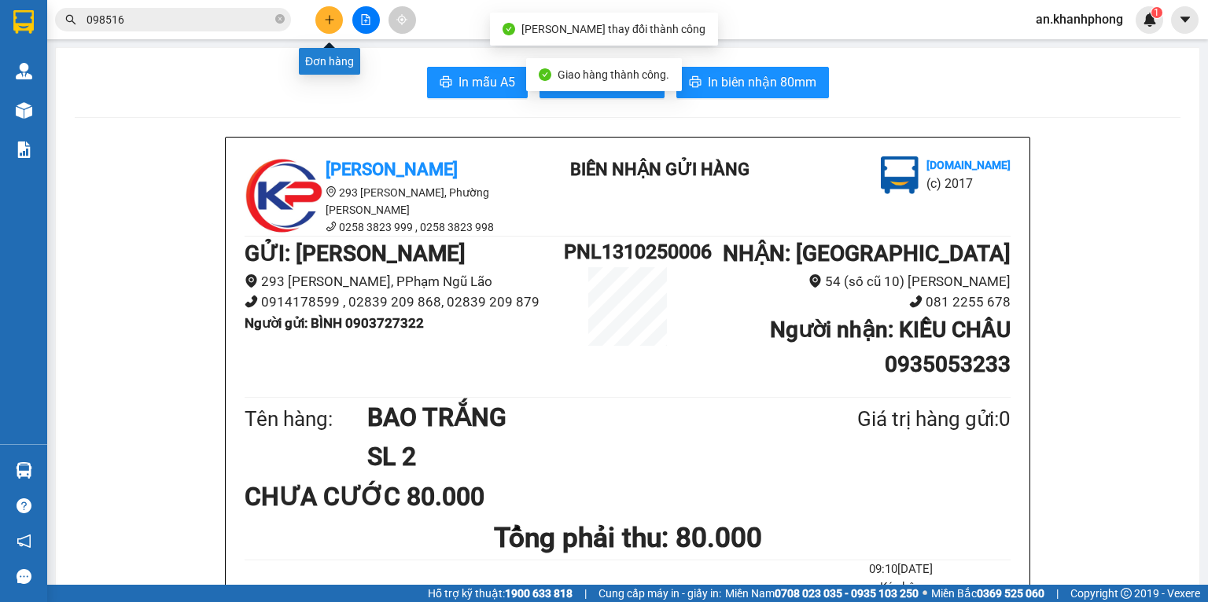
click at [326, 20] on icon "plus" at bounding box center [329, 19] width 11 height 11
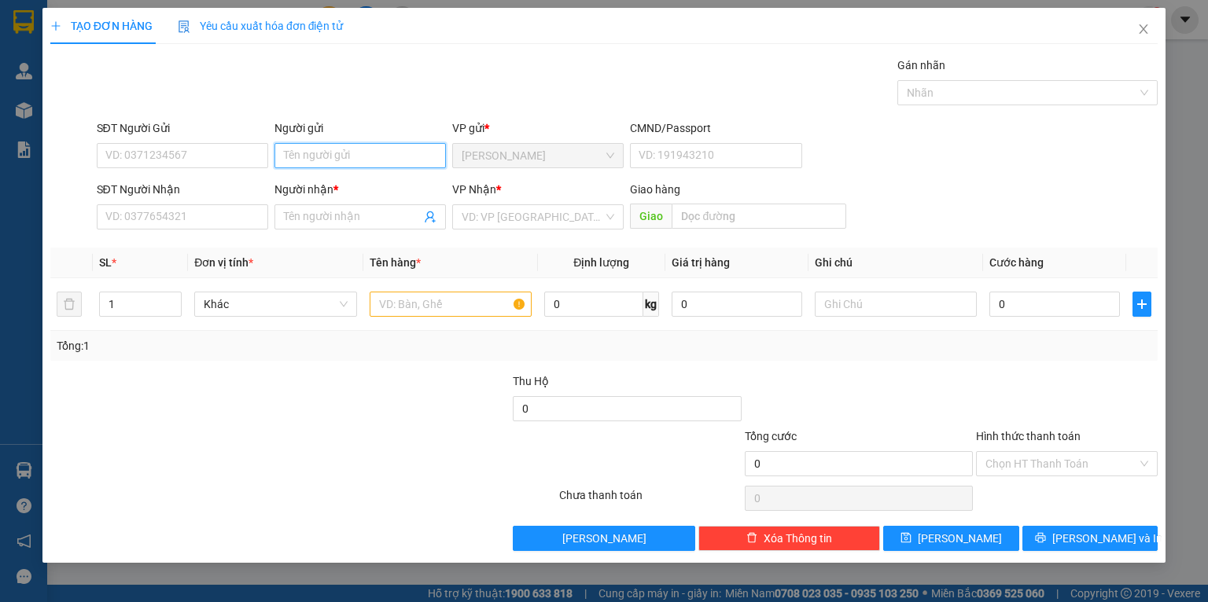
click at [365, 156] on input "Người gửi" at bounding box center [359, 155] width 171 height 25
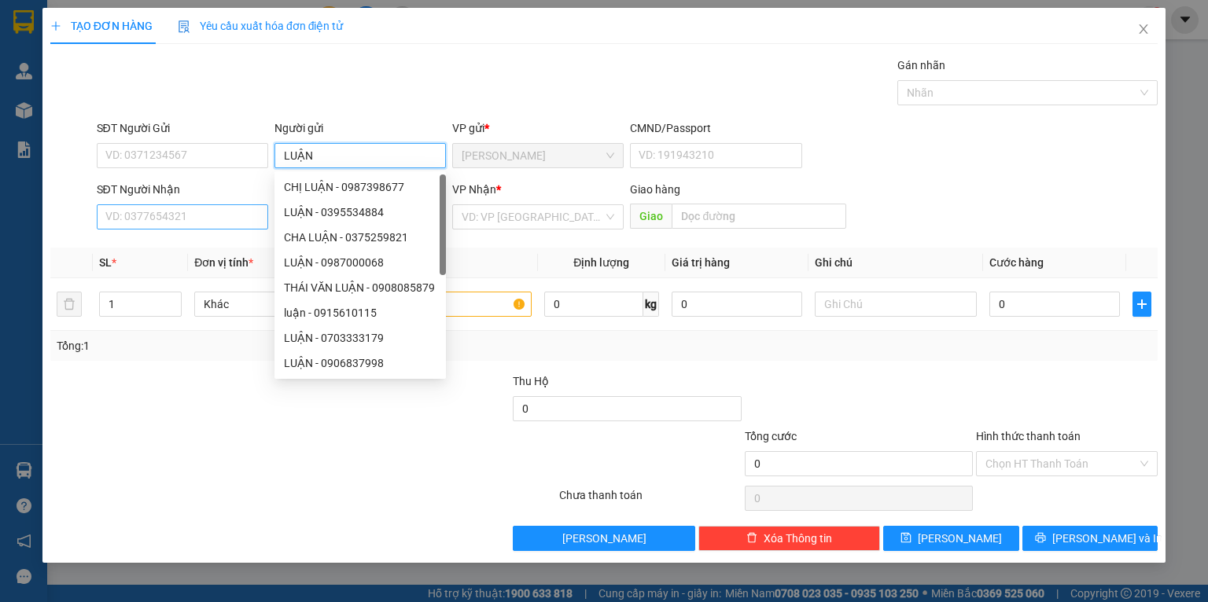
type input "LUẬN"
click at [202, 226] on input "SĐT Người Nhận" at bounding box center [182, 216] width 171 height 25
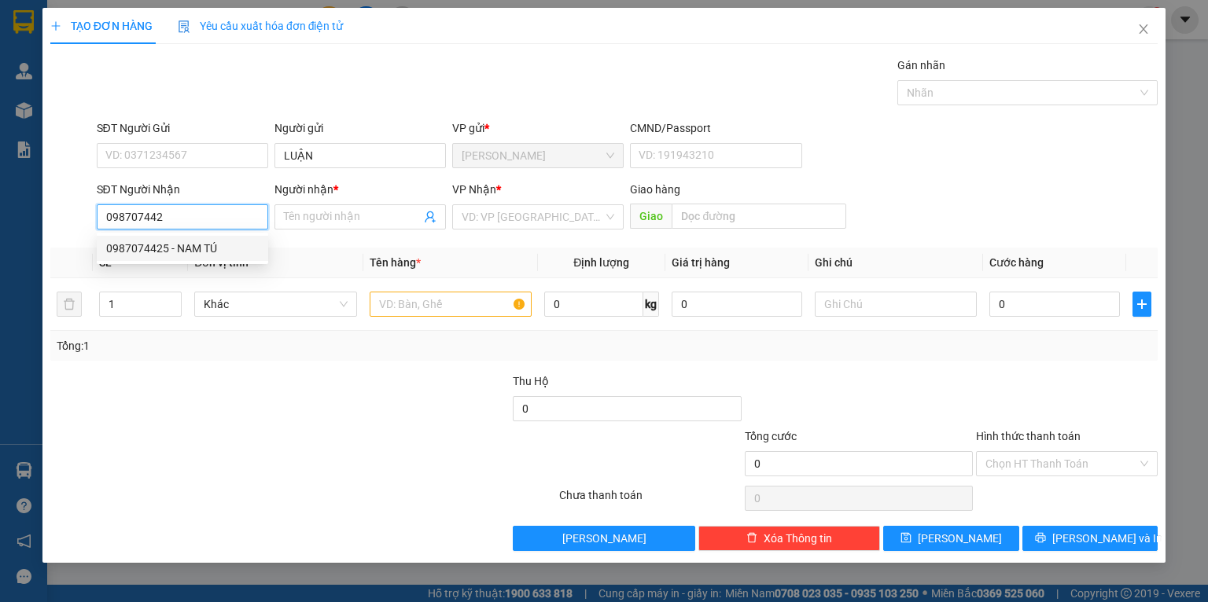
click at [186, 247] on div "0987074425 - NAM TÚ" at bounding box center [182, 248] width 153 height 17
type input "0987074425"
type input "NAM TÚ"
type input "0987074425"
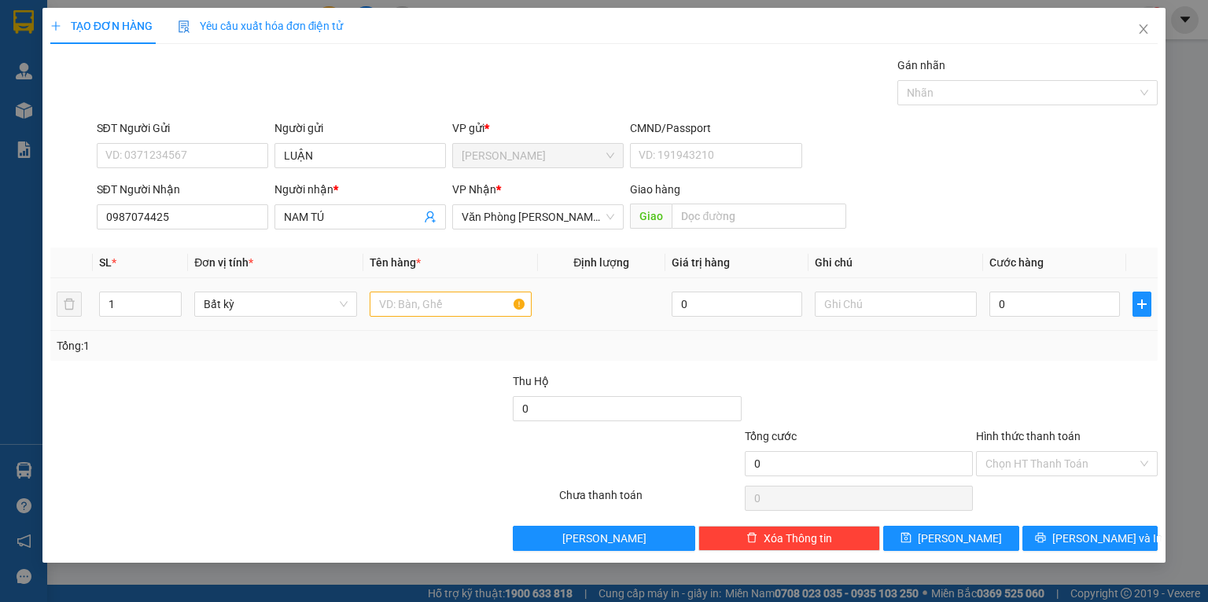
click at [435, 326] on td at bounding box center [450, 304] width 175 height 53
click at [430, 297] on input "text" at bounding box center [451, 304] width 162 height 25
type input "KIỆN VÀNG NHỎ"
click at [434, 342] on div "Tổng: 1" at bounding box center [262, 345] width 411 height 17
click at [1100, 313] on input "0" at bounding box center [1054, 304] width 131 height 25
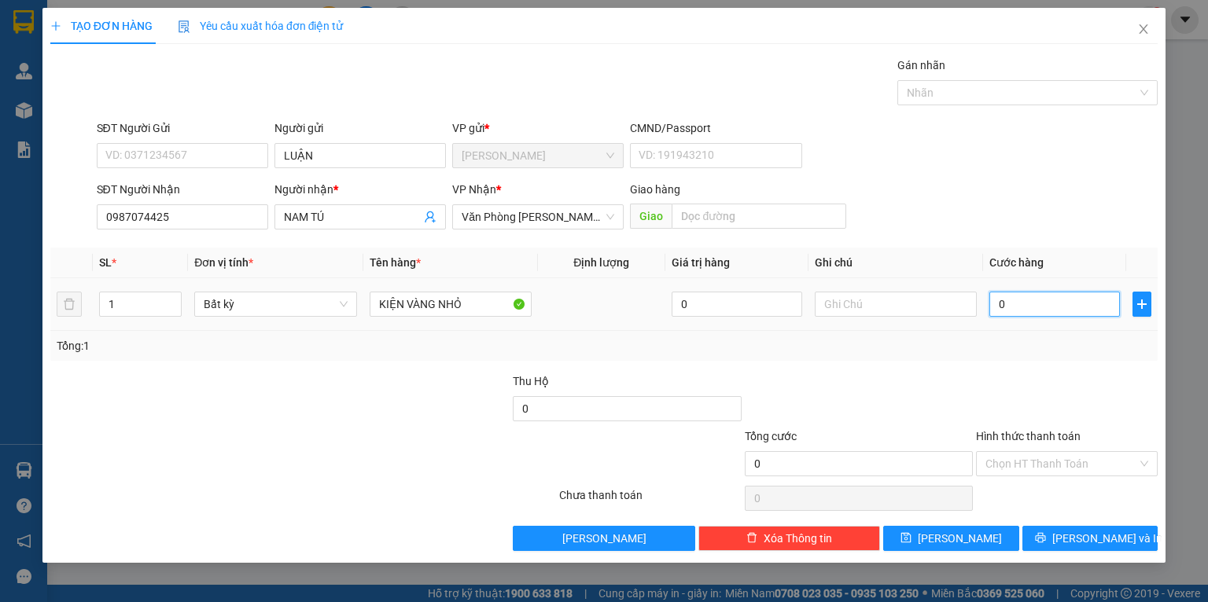
type input "02"
type input "2"
type input "020"
type input "20"
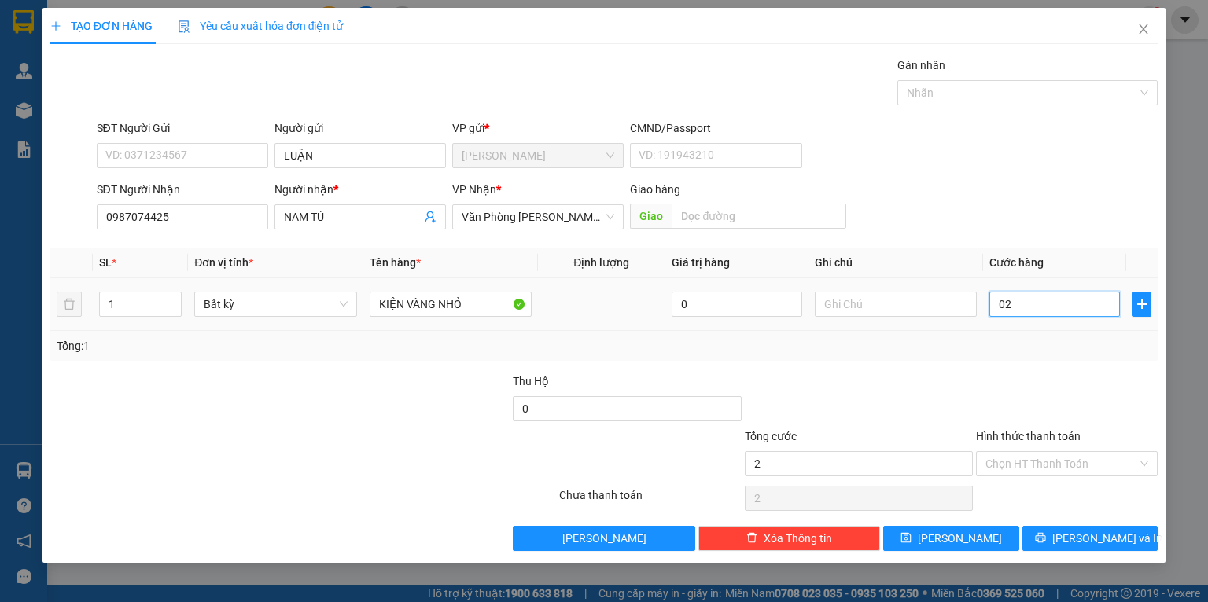
type input "20"
type input "20.000"
click at [1015, 350] on div "Tổng: 1" at bounding box center [604, 345] width 1095 height 17
click at [1063, 462] on input "Hình thức thanh toán" at bounding box center [1061, 464] width 152 height 24
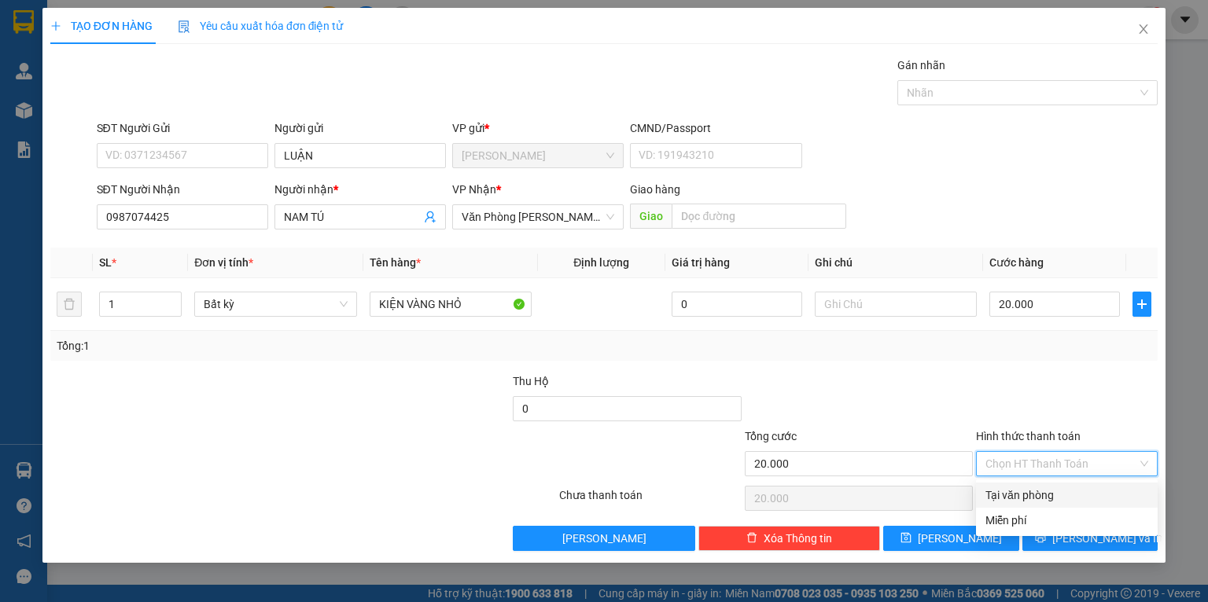
click at [1019, 492] on div "Tại văn phòng" at bounding box center [1066, 495] width 163 height 17
type input "0"
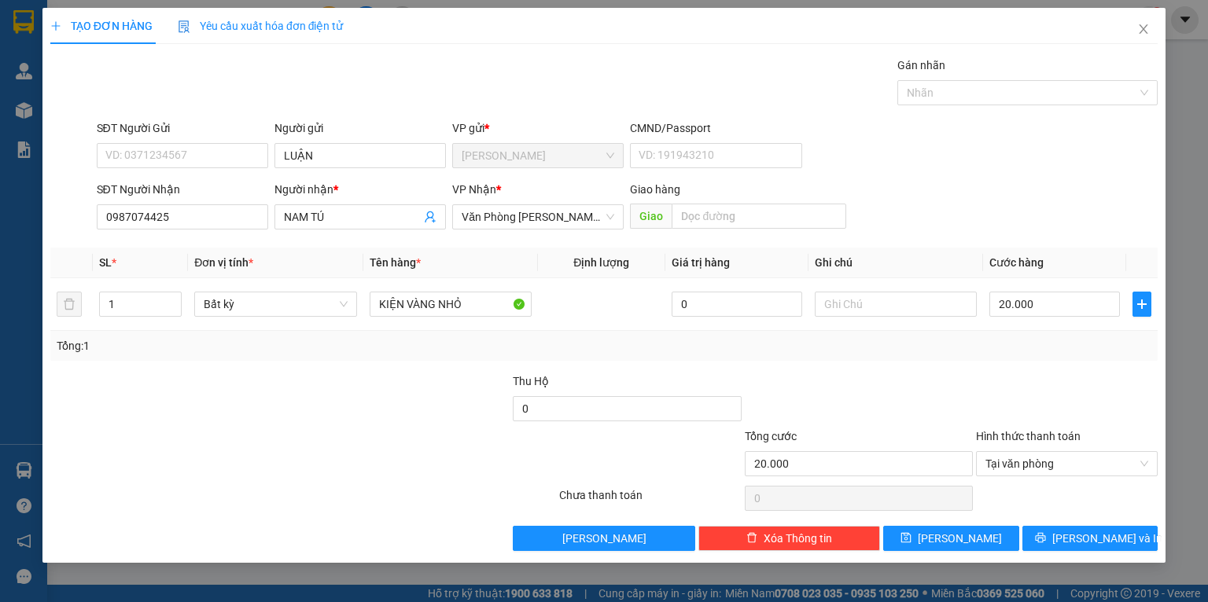
click at [1055, 352] on div "Tổng: 1" at bounding box center [604, 345] width 1095 height 17
click at [1046, 543] on icon "printer" at bounding box center [1040, 537] width 11 height 11
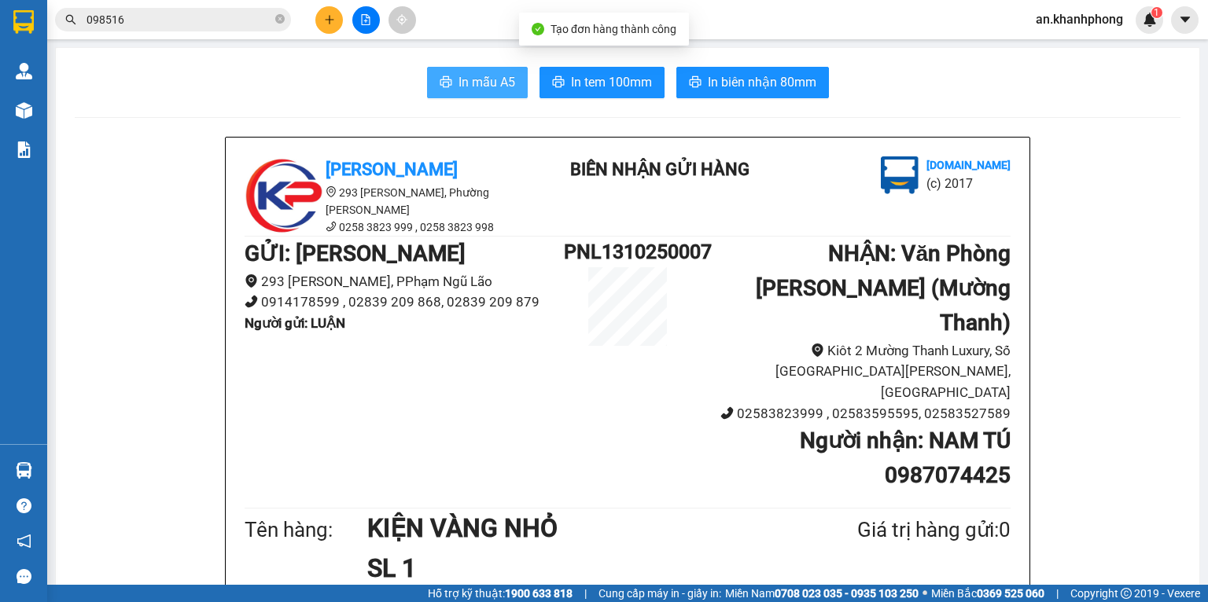
click at [471, 90] on span "In mẫu A5" at bounding box center [487, 82] width 57 height 20
click at [282, 20] on icon "close-circle" at bounding box center [279, 18] width 9 height 9
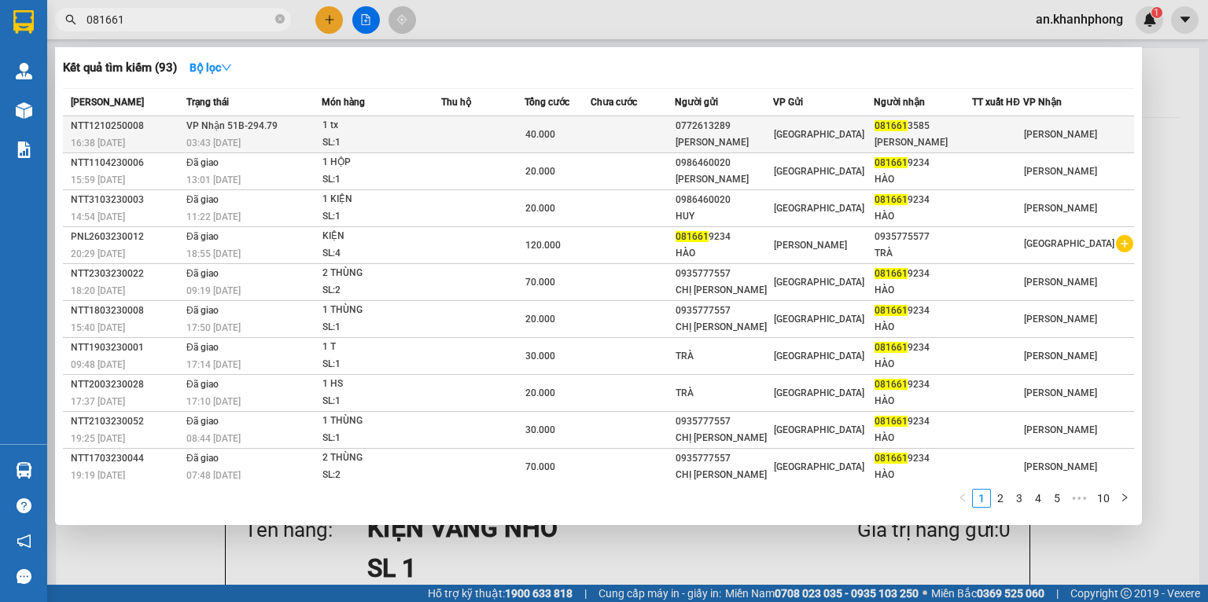
type input "081661"
click at [604, 129] on td at bounding box center [633, 134] width 84 height 37
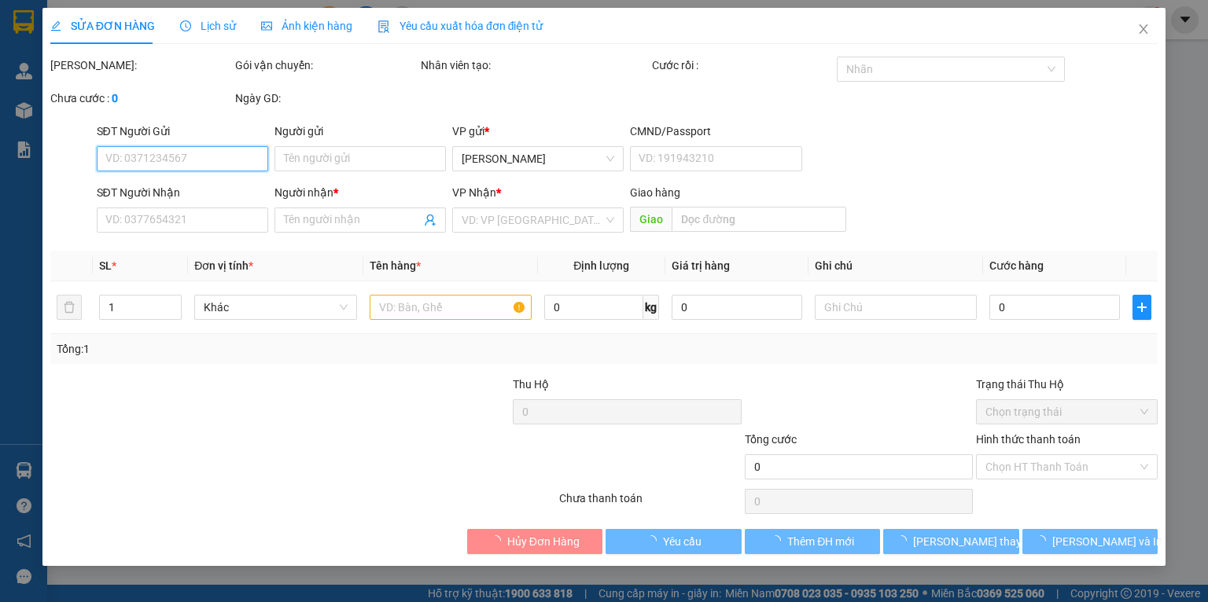
type input "0772613289"
type input "[PERSON_NAME]"
type input "0816613585"
type input "[PERSON_NAME]"
type input "40.000"
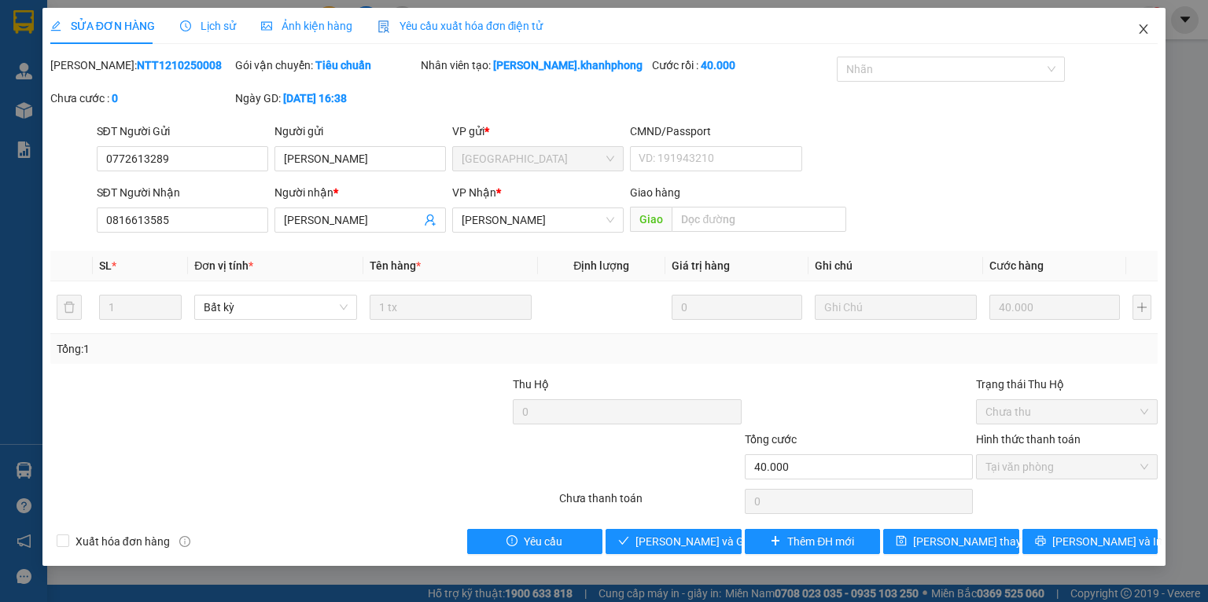
click at [1140, 32] on icon "close" at bounding box center [1143, 29] width 13 height 13
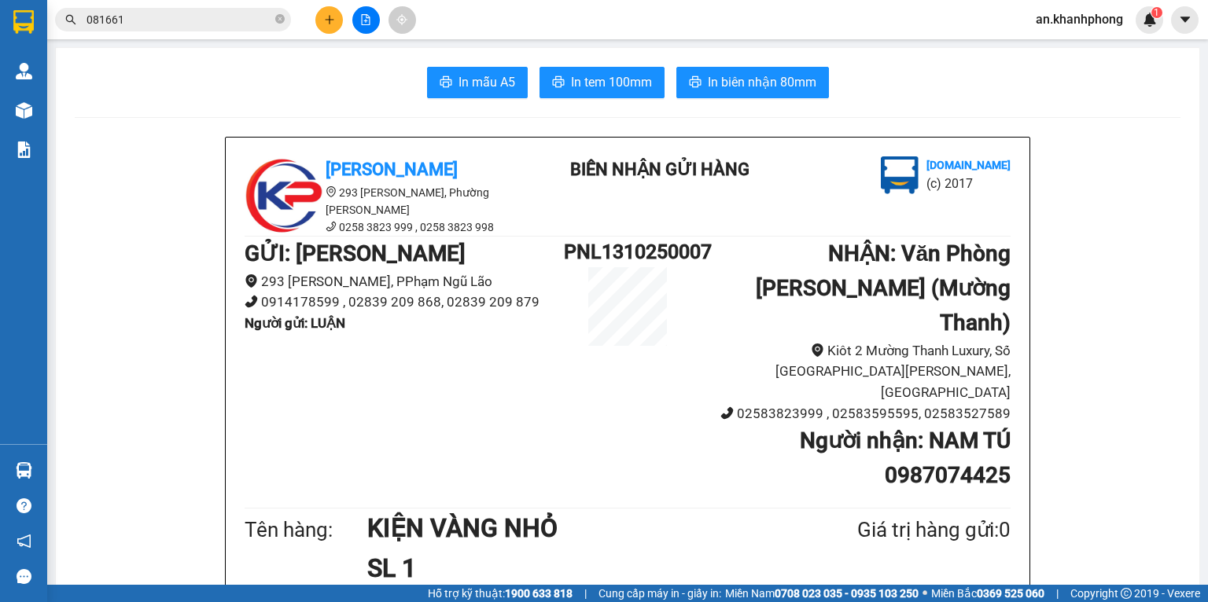
click at [330, 28] on button at bounding box center [329, 20] width 28 height 28
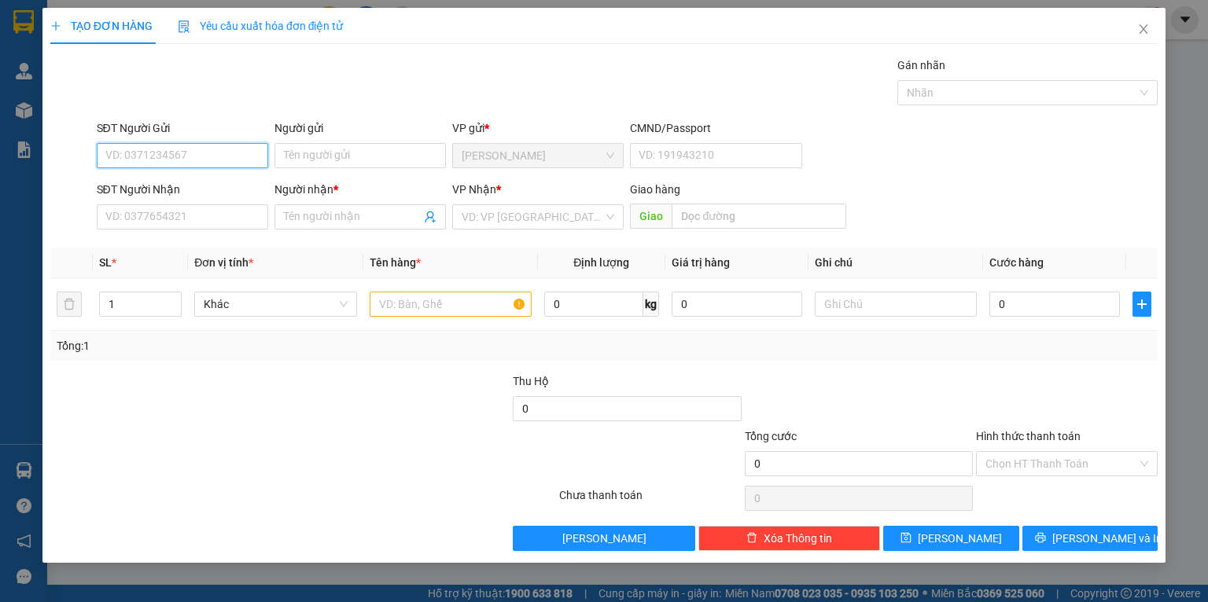
click at [212, 154] on input "SĐT Người Gửi" at bounding box center [182, 155] width 171 height 25
click at [210, 183] on div "0777678099 - SHOP MUM BABY" at bounding box center [185, 187] width 158 height 17
type input "0777678099"
type input "SHOP MUM BABY"
type input "0777678099"
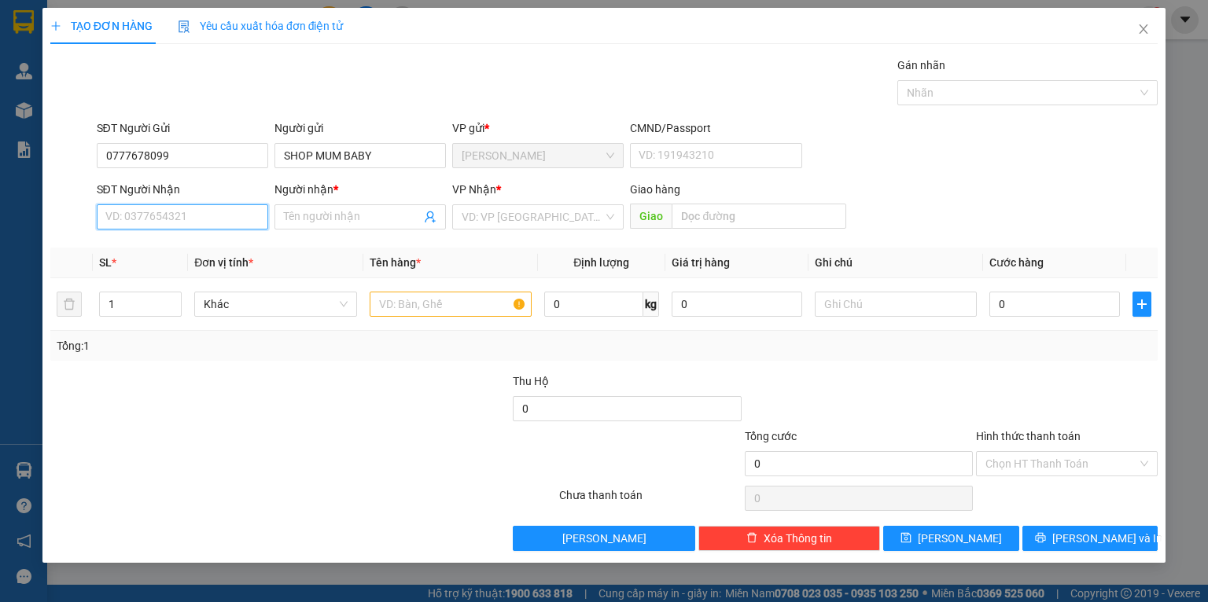
click at [204, 213] on input "SĐT Người Nhận" at bounding box center [182, 216] width 171 height 25
type input "0387515865"
click at [311, 210] on input "Người nhận *" at bounding box center [352, 216] width 137 height 17
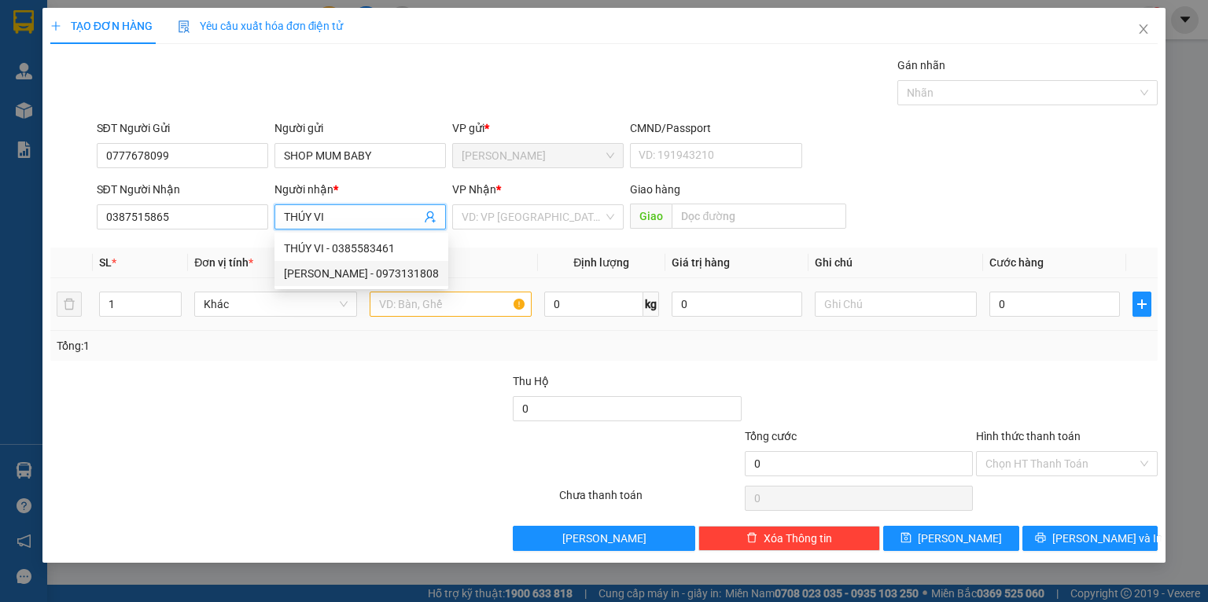
type input "THÚY VI"
click at [176, 329] on td "1" at bounding box center [140, 304] width 95 height 53
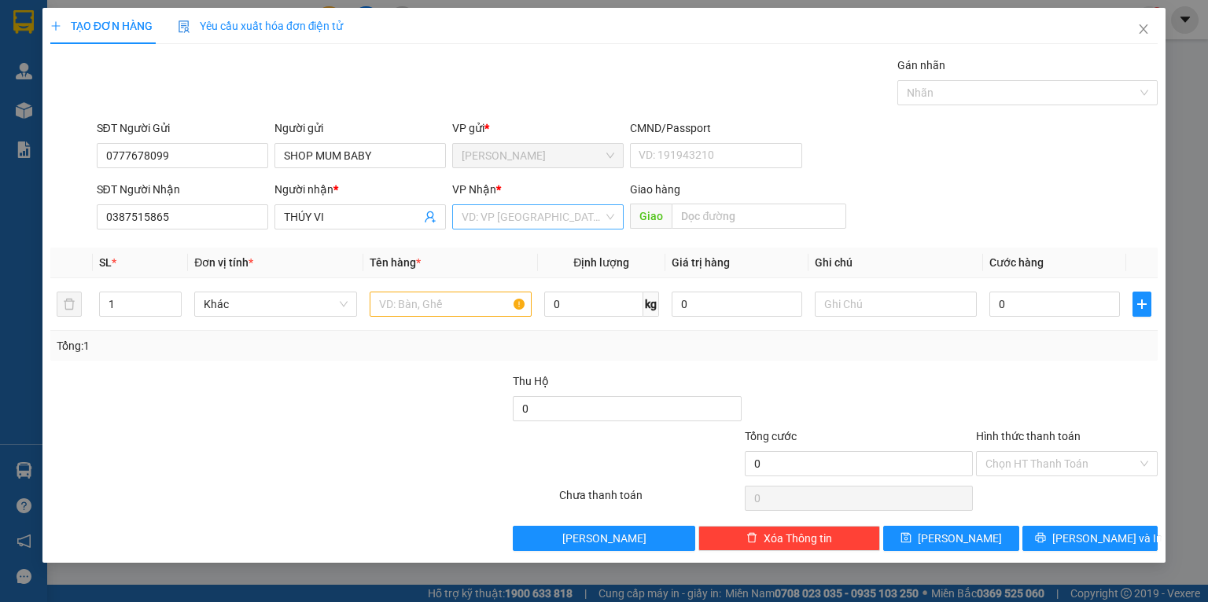
click at [487, 221] on input "search" at bounding box center [533, 217] width 142 height 24
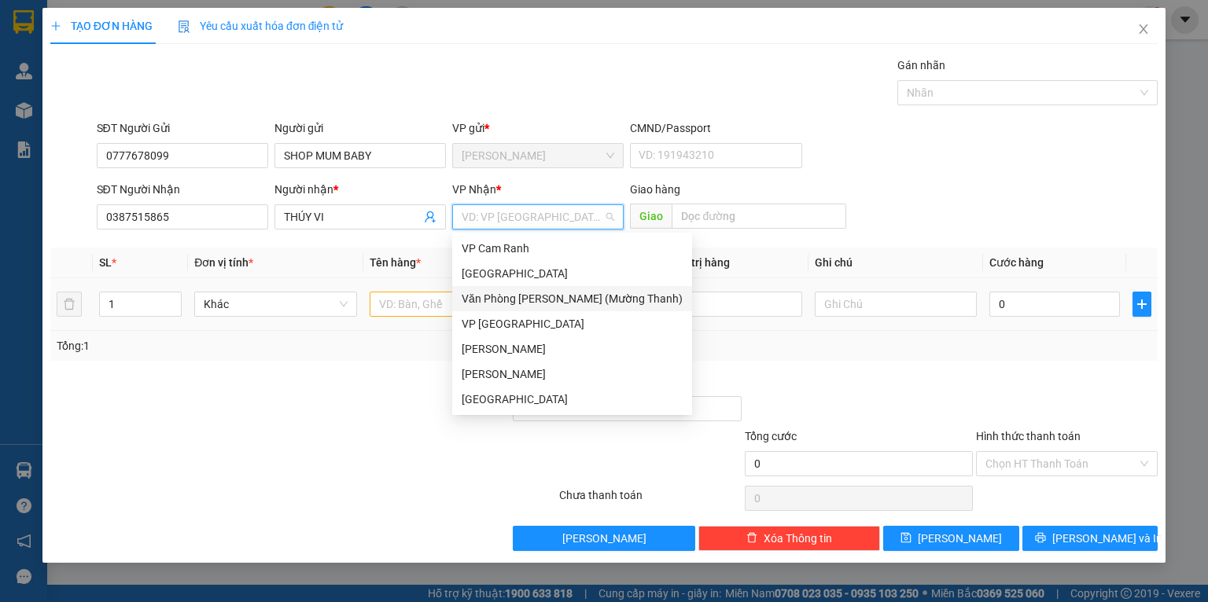
click at [495, 291] on div "Văn Phòng [PERSON_NAME] (Mường Thanh)" at bounding box center [572, 298] width 221 height 17
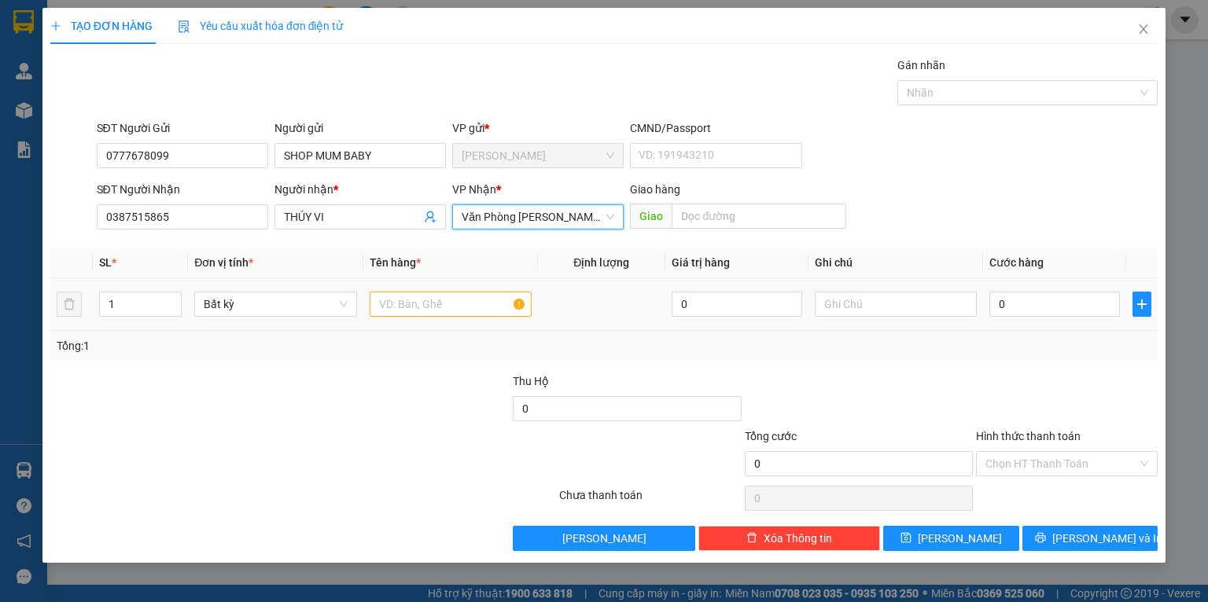
click at [439, 319] on div at bounding box center [451, 304] width 162 height 31
click at [441, 312] on input "text" at bounding box center [451, 304] width 162 height 25
type input "HỘP"
click at [441, 340] on div "Tổng: 1" at bounding box center [262, 345] width 411 height 17
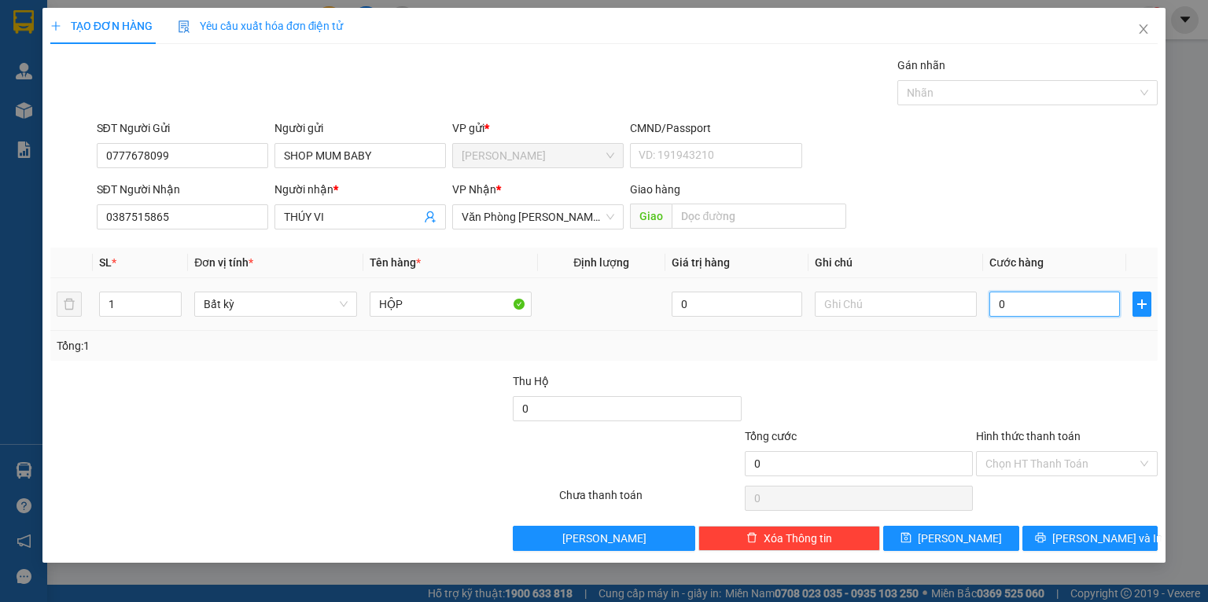
click at [1044, 304] on input "0" at bounding box center [1054, 304] width 131 height 25
type input "2"
type input "20"
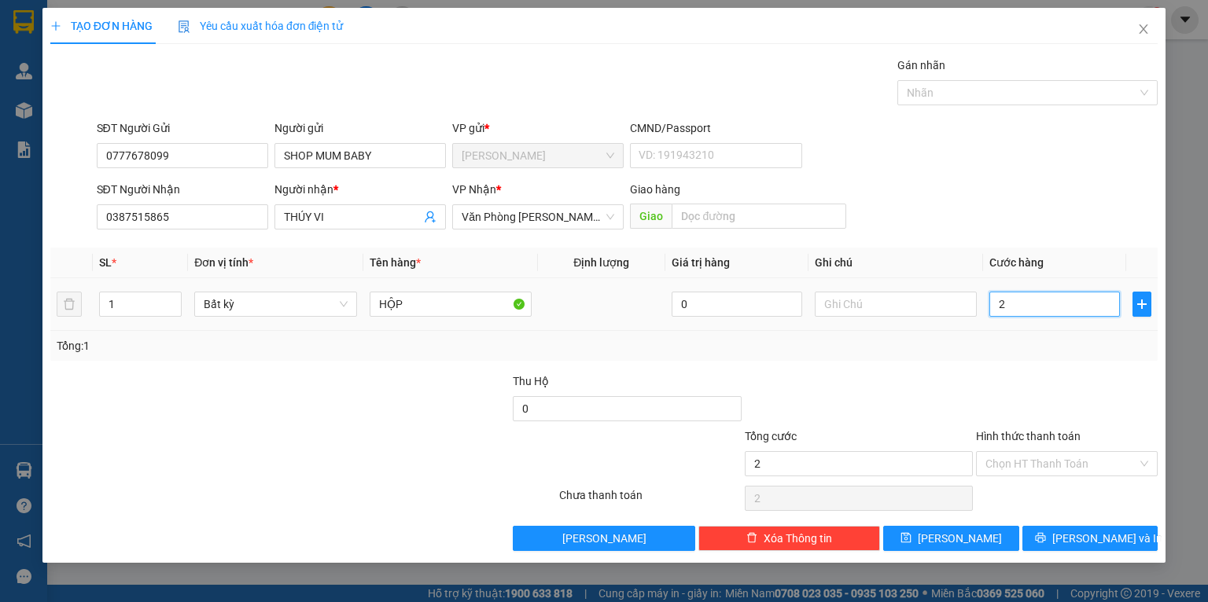
type input "20"
type input "20.000"
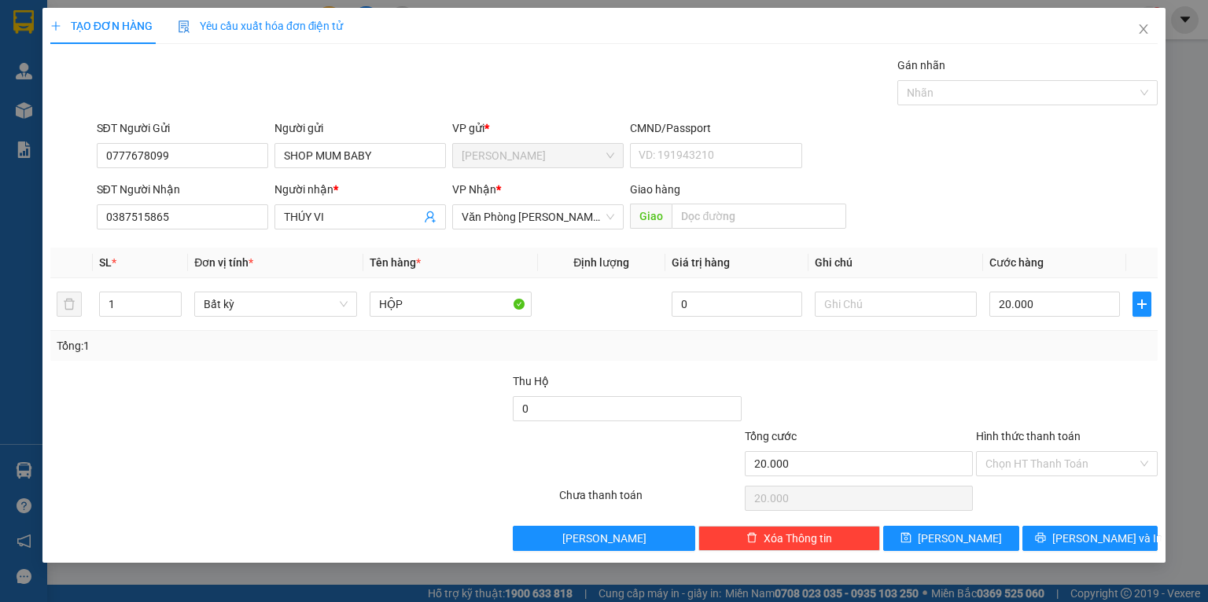
click at [1020, 335] on div "Tổng: 1" at bounding box center [603, 346] width 1107 height 30
click at [878, 314] on input "text" at bounding box center [896, 304] width 162 height 25
type input "D"
click at [875, 335] on div "Tổng: 1" at bounding box center [603, 346] width 1107 height 30
click at [1045, 536] on icon "printer" at bounding box center [1040, 538] width 10 height 10
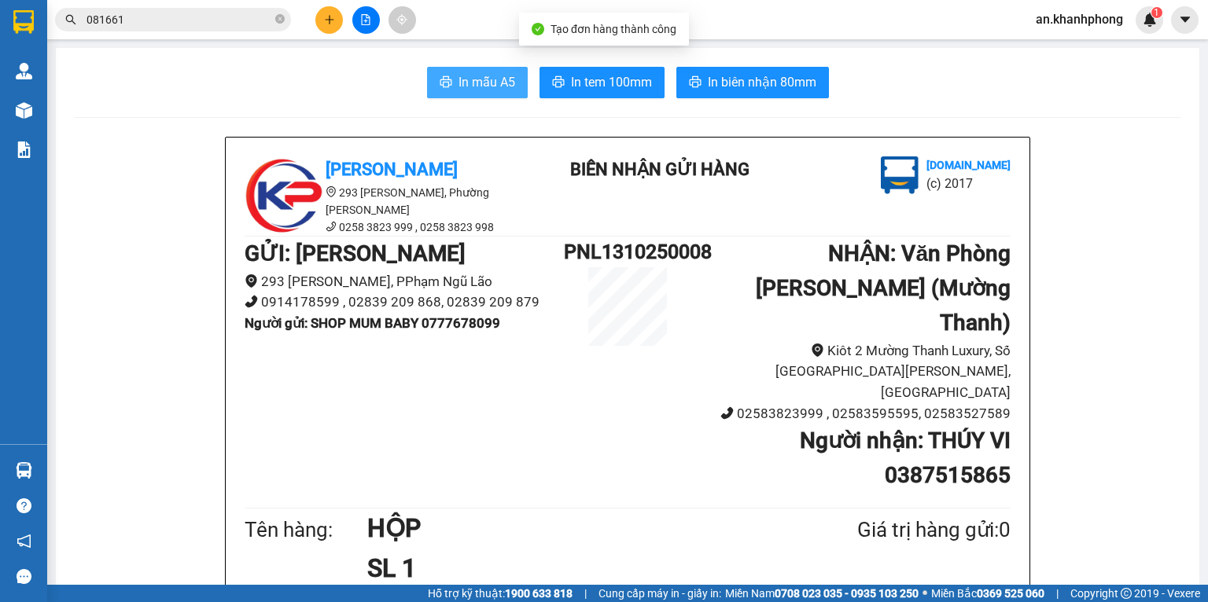
click at [440, 84] on icon "printer" at bounding box center [446, 82] width 13 height 13
click at [282, 20] on icon "close-circle" at bounding box center [279, 18] width 9 height 9
click at [319, 20] on button at bounding box center [329, 20] width 28 height 28
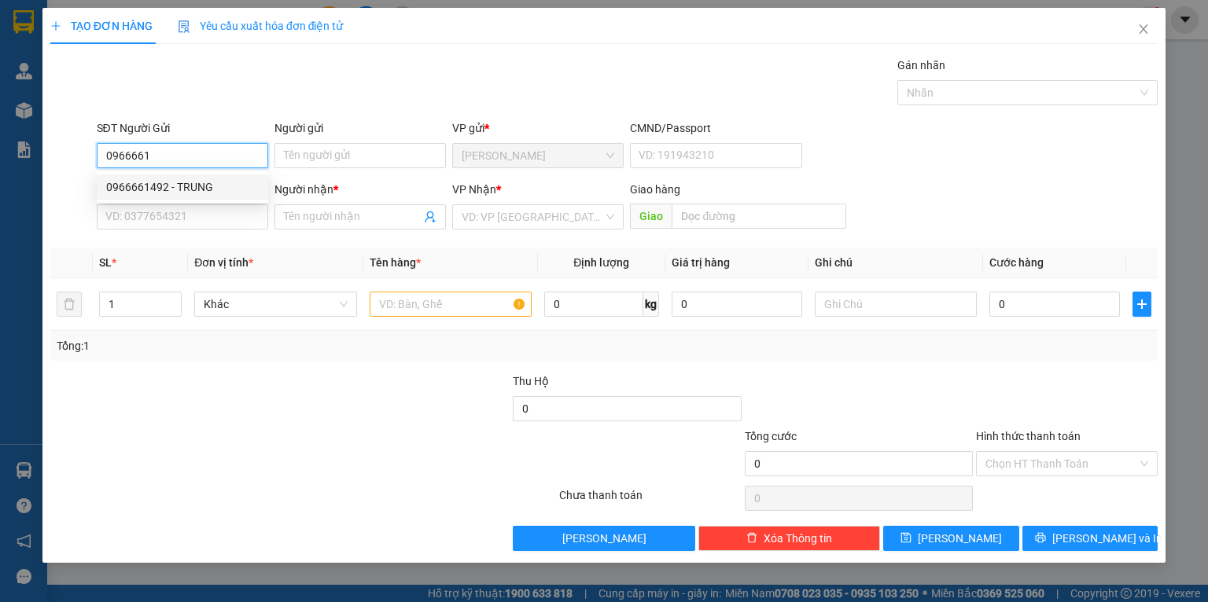
click at [169, 190] on div "0966661492 - TRUNG" at bounding box center [182, 187] width 153 height 17
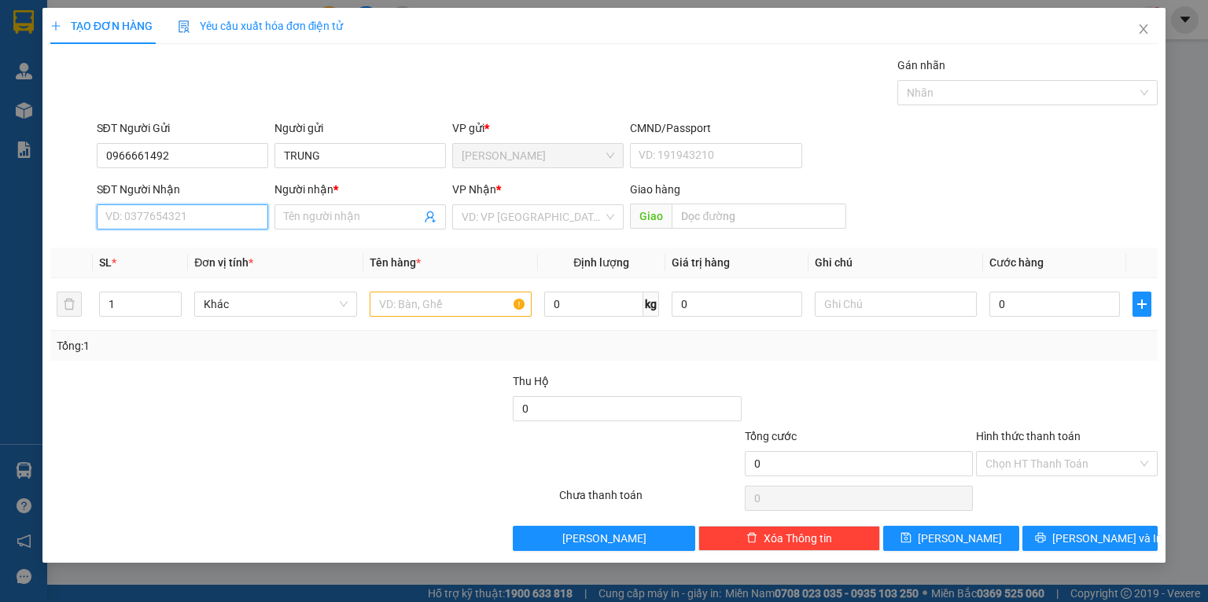
click at [168, 215] on input "SĐT Người Nhận" at bounding box center [182, 216] width 171 height 25
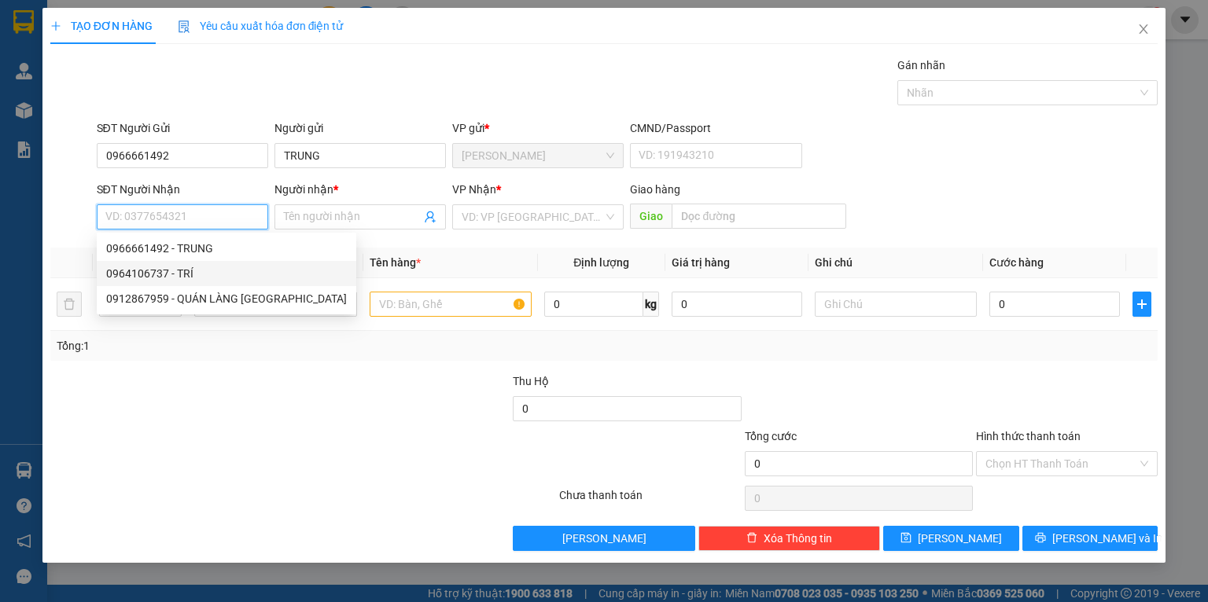
click at [168, 263] on div "0964106737 - TRÍ" at bounding box center [227, 273] width 260 height 25
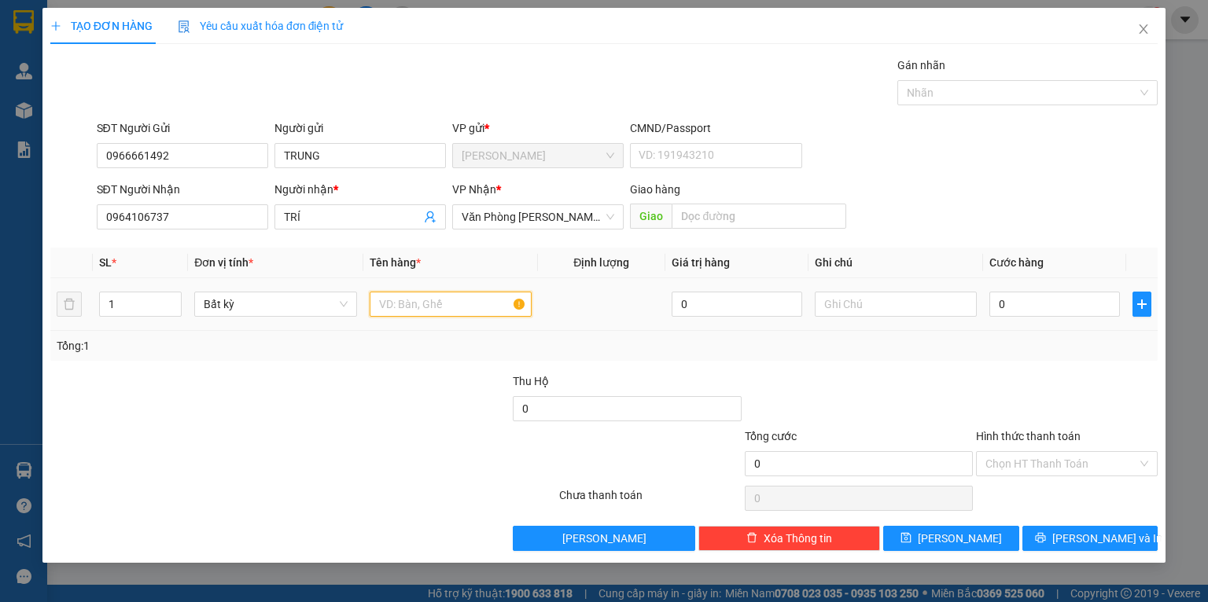
click at [414, 294] on input "text" at bounding box center [451, 304] width 162 height 25
click at [407, 315] on input "[GEOGRAPHIC_DATA]" at bounding box center [451, 304] width 162 height 25
click at [1066, 311] on input "0" at bounding box center [1054, 304] width 131 height 25
click at [1025, 396] on div at bounding box center [1066, 400] width 185 height 55
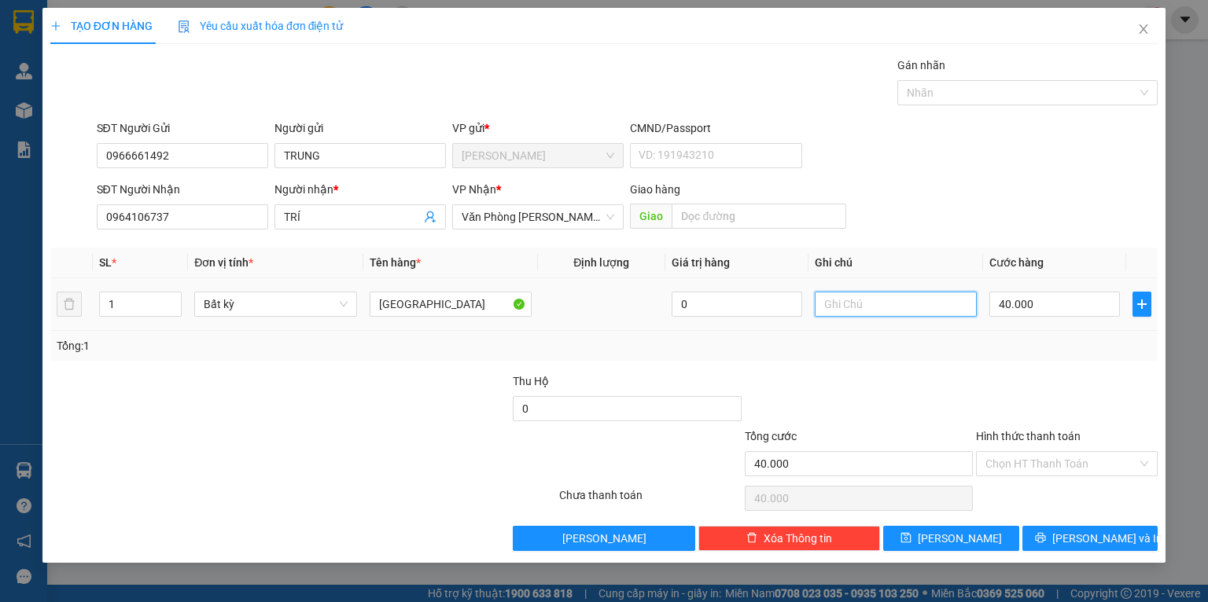
click at [903, 301] on input "text" at bounding box center [896, 304] width 162 height 25
click at [874, 336] on div "Tổng: 1" at bounding box center [603, 346] width 1107 height 30
click at [1063, 532] on button "[PERSON_NAME] và In" at bounding box center [1090, 538] width 136 height 25
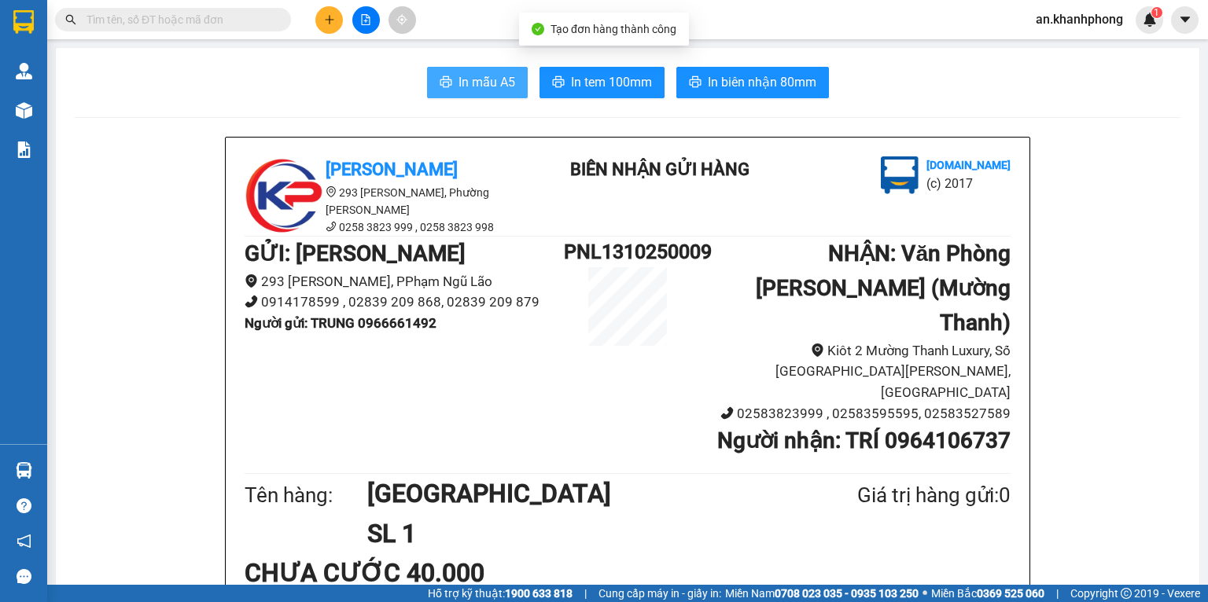
click at [464, 90] on span "In mẫu A5" at bounding box center [487, 82] width 57 height 20
click at [243, 22] on input "text" at bounding box center [180, 19] width 186 height 17
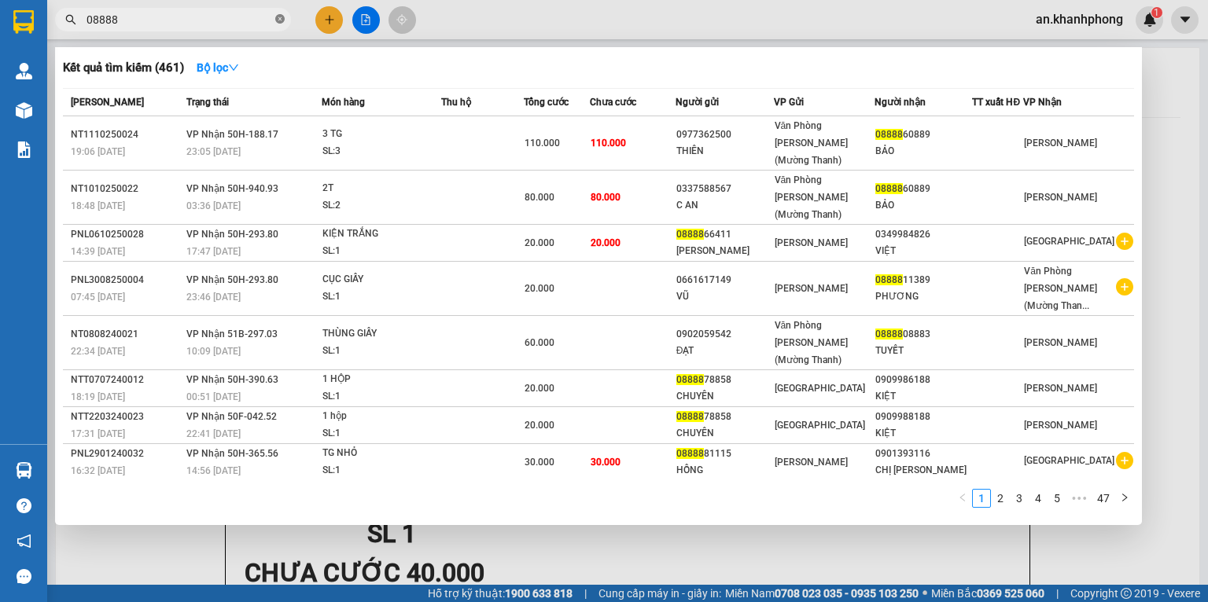
click at [275, 22] on icon "close-circle" at bounding box center [279, 18] width 9 height 9
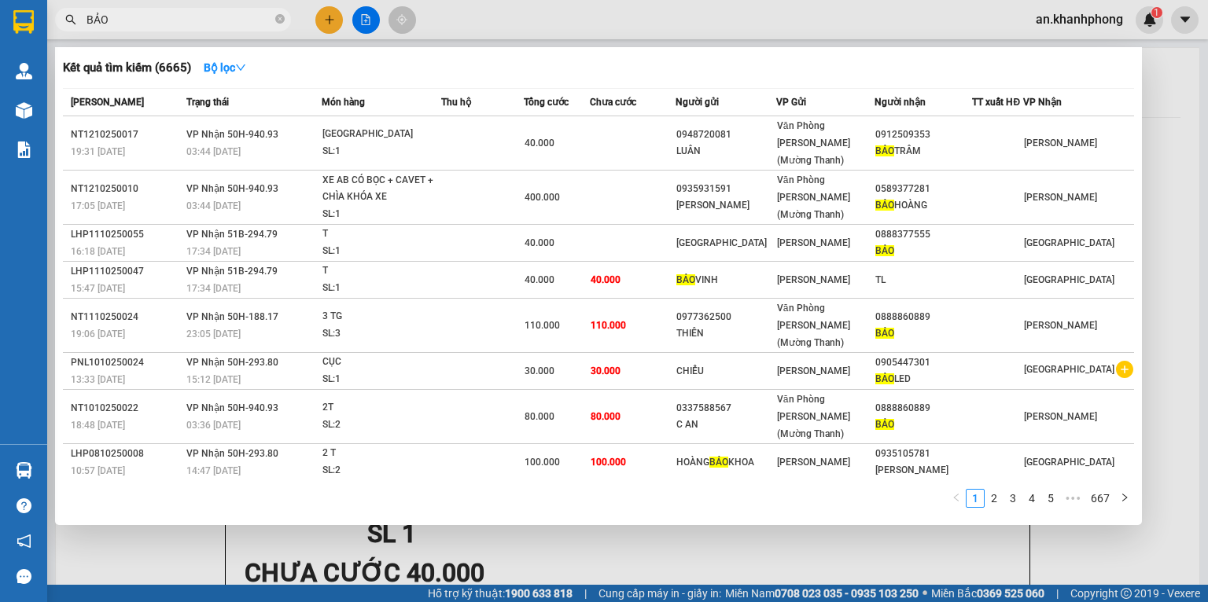
click at [285, 24] on span "BẢO" at bounding box center [173, 20] width 236 height 24
click at [278, 23] on icon "close-circle" at bounding box center [279, 18] width 9 height 9
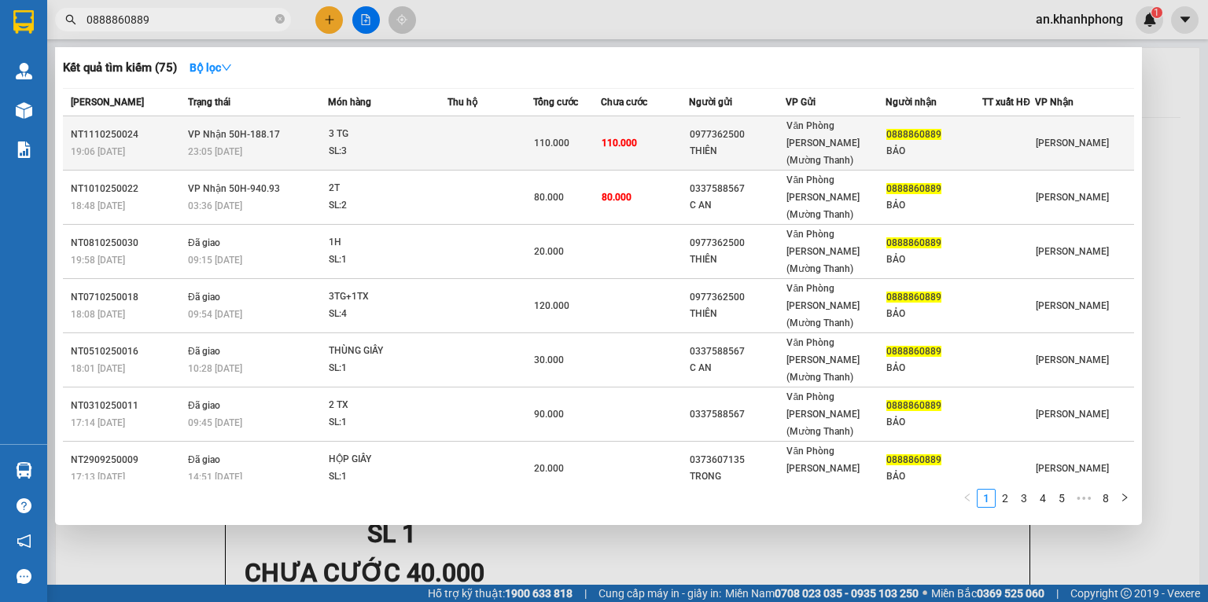
click at [564, 138] on span "110.000" at bounding box center [551, 143] width 35 height 11
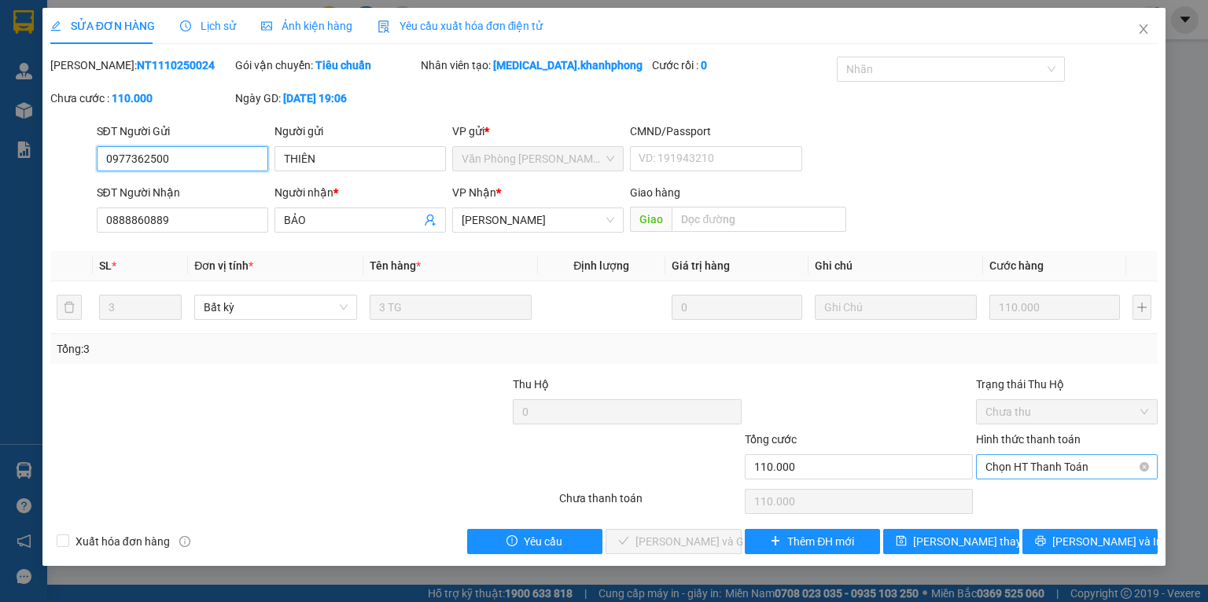
click at [998, 470] on span "Chọn HT Thanh Toán" at bounding box center [1066, 467] width 163 height 24
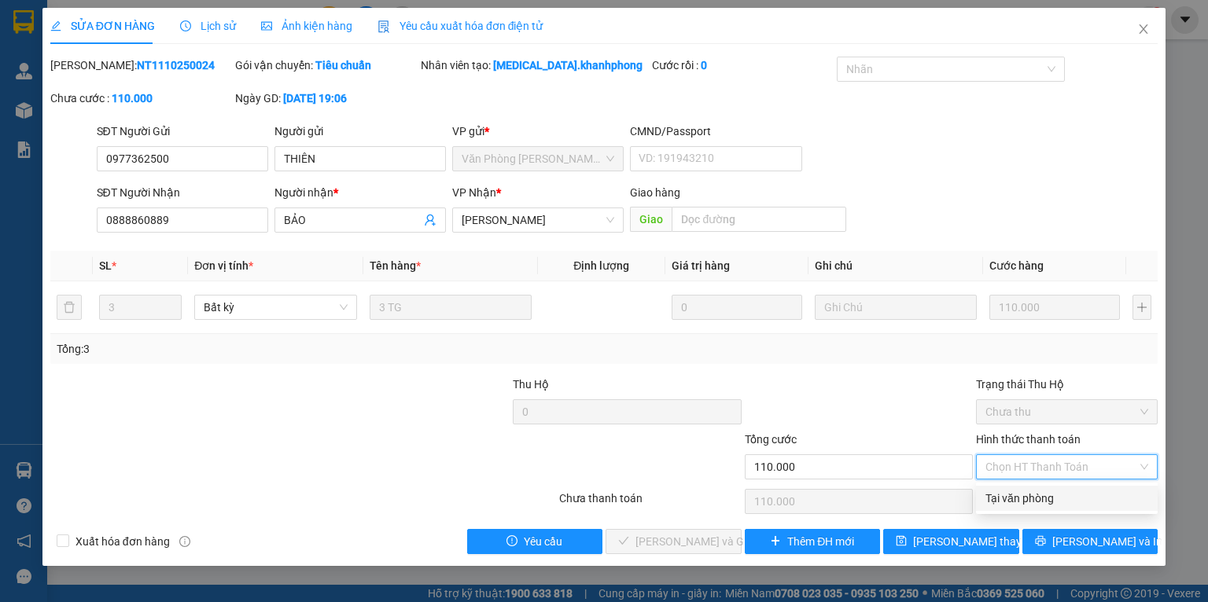
click at [997, 493] on div "Tại văn phòng" at bounding box center [1066, 498] width 163 height 17
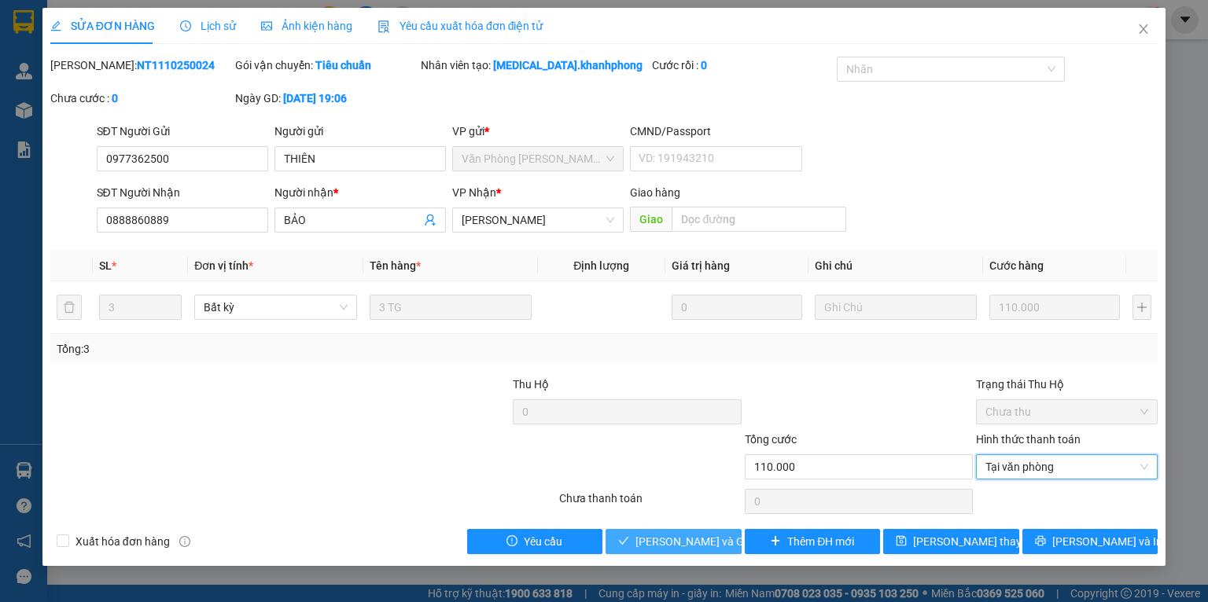
click at [694, 540] on span "[PERSON_NAME] và Giao hàng" at bounding box center [710, 541] width 151 height 17
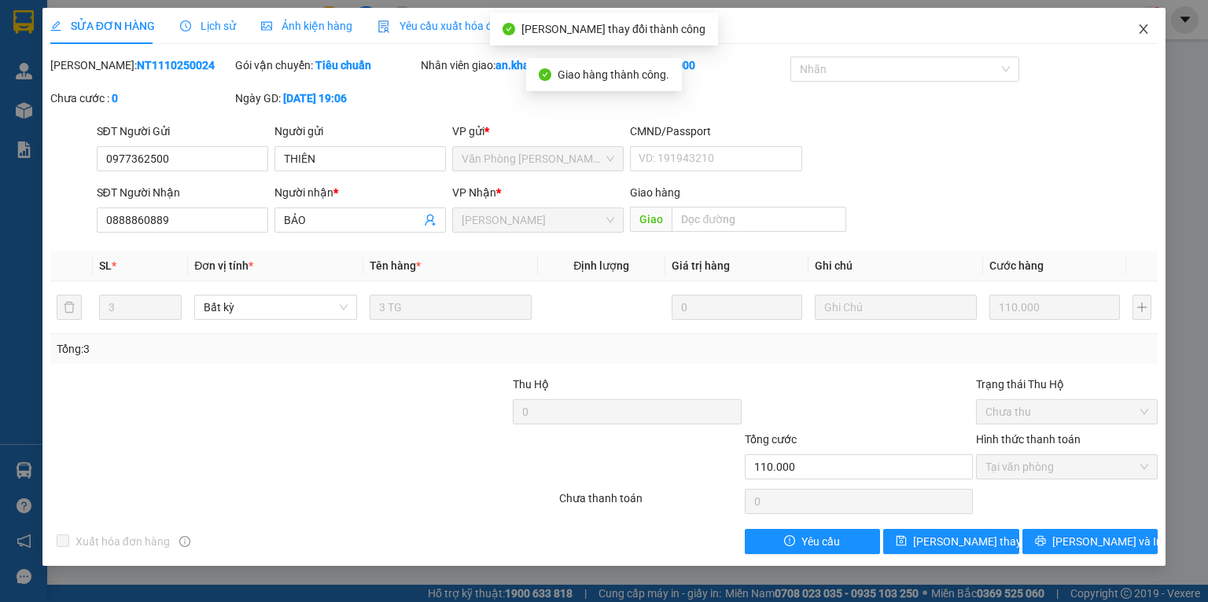
click at [1140, 28] on icon "close" at bounding box center [1143, 29] width 13 height 13
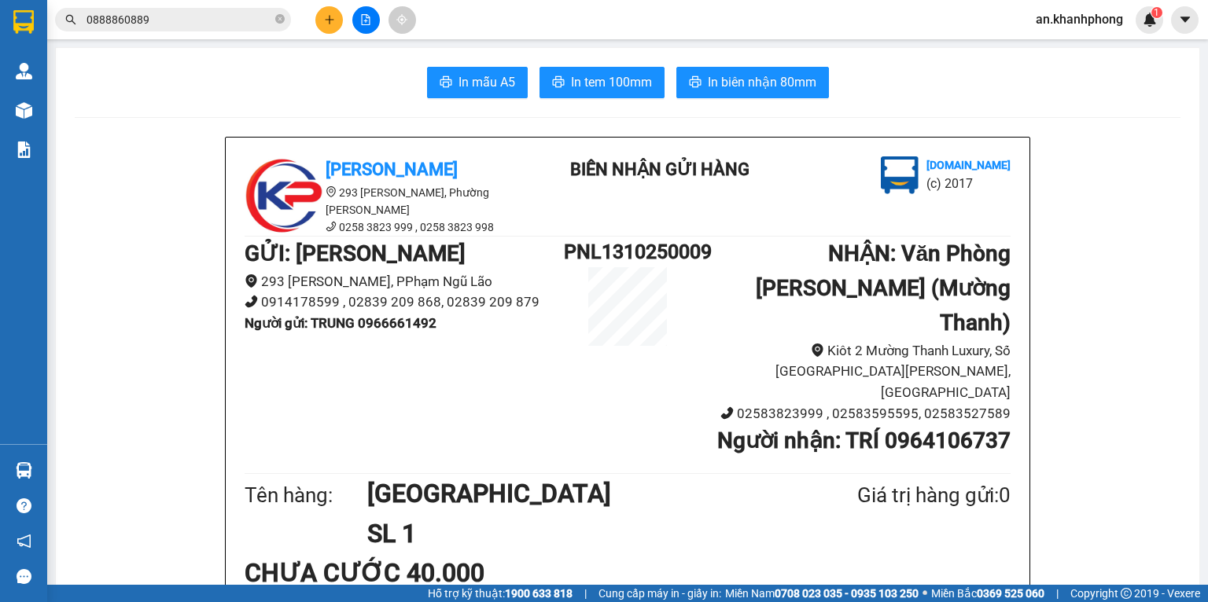
click at [235, 20] on input "0888860889" at bounding box center [180, 19] width 186 height 17
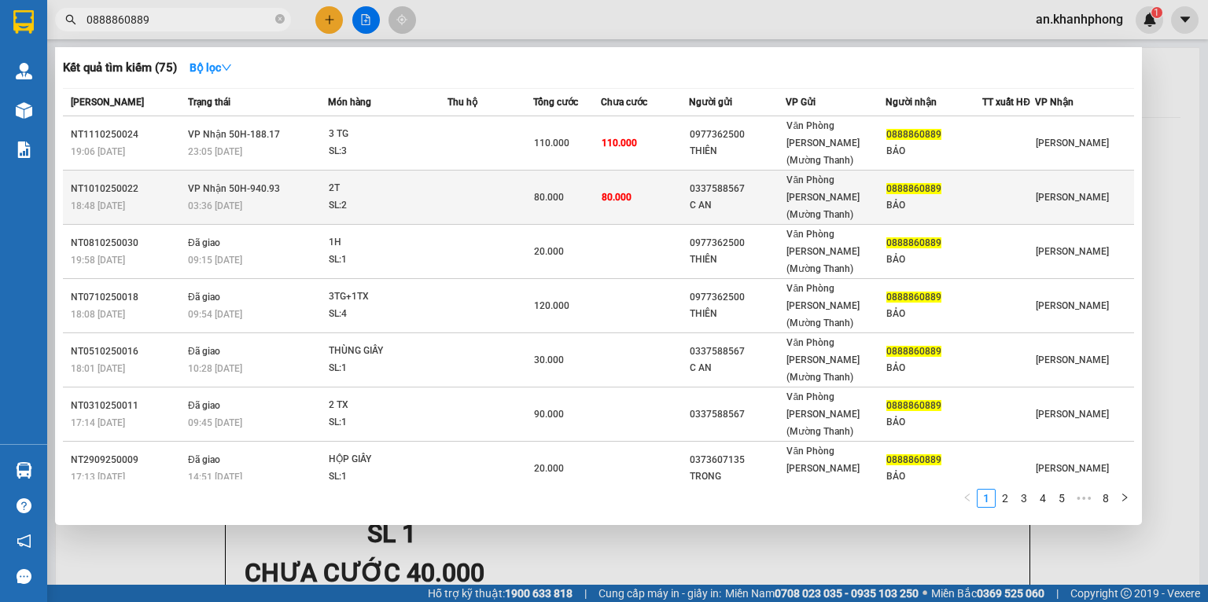
click at [642, 171] on td "80.000" at bounding box center [645, 198] width 88 height 54
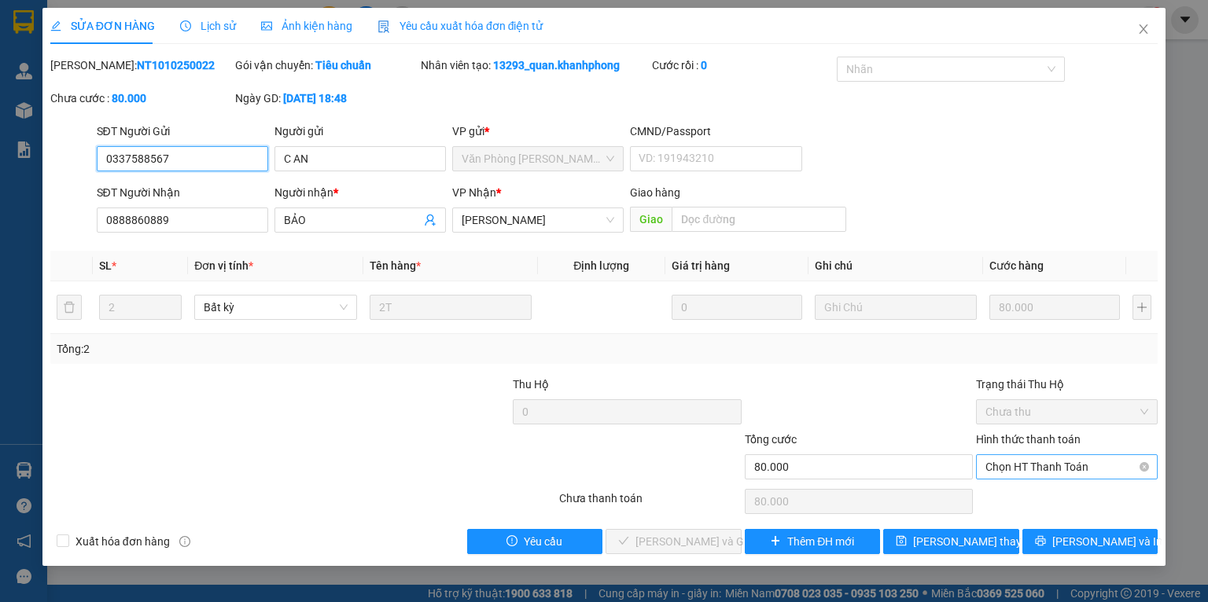
click at [1032, 475] on span "Chọn HT Thanh Toán" at bounding box center [1066, 467] width 163 height 24
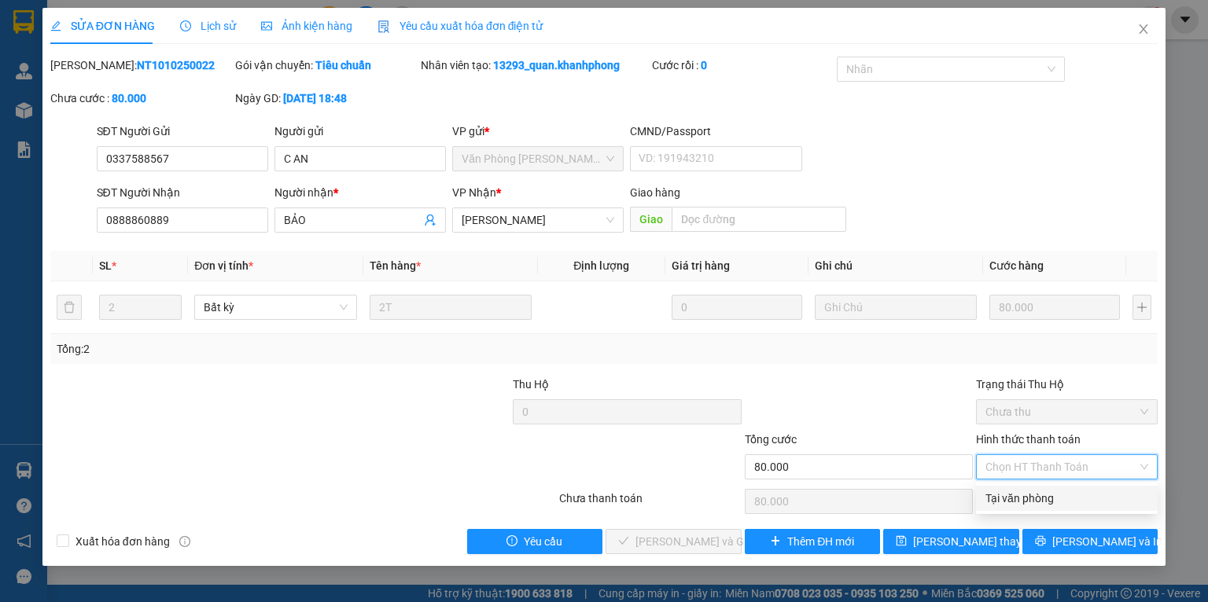
drag, startPoint x: 1017, startPoint y: 493, endPoint x: 974, endPoint y: 510, distance: 46.3
click at [1016, 495] on div "Tại văn phòng" at bounding box center [1066, 498] width 163 height 17
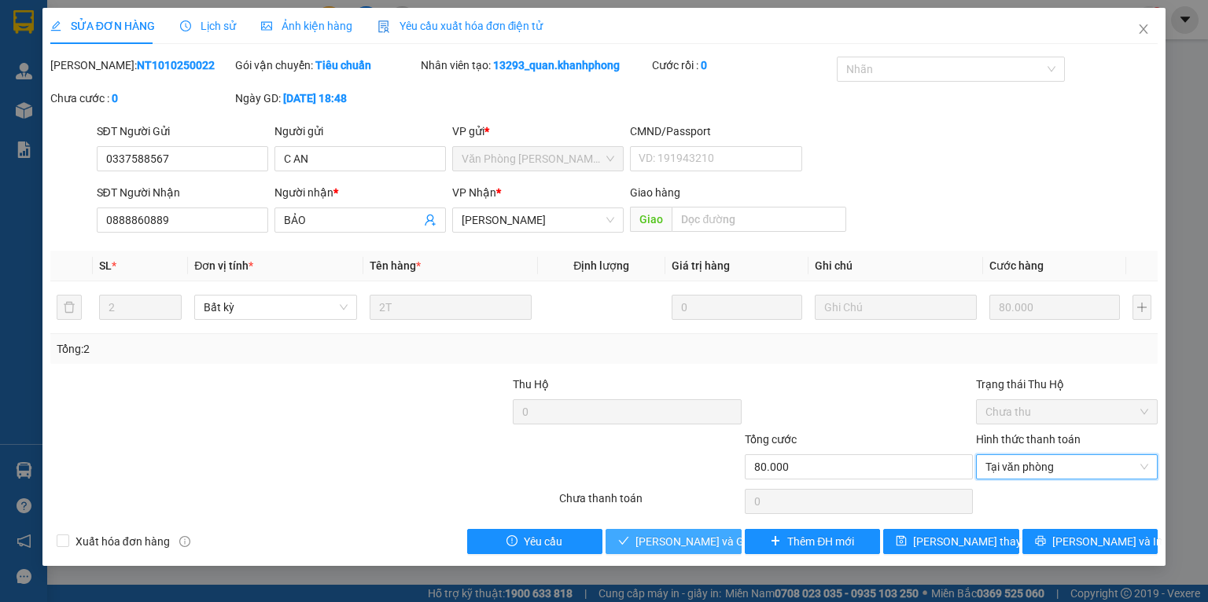
click at [696, 541] on span "[PERSON_NAME] và Giao hàng" at bounding box center [710, 541] width 151 height 17
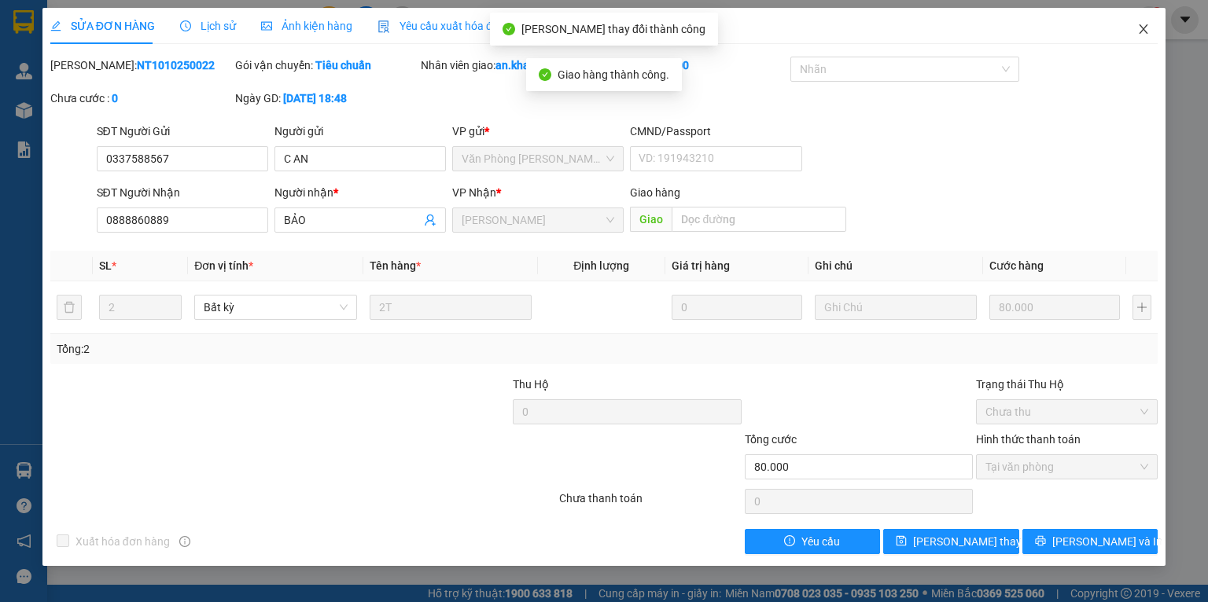
click at [1147, 32] on icon "close" at bounding box center [1143, 29] width 13 height 13
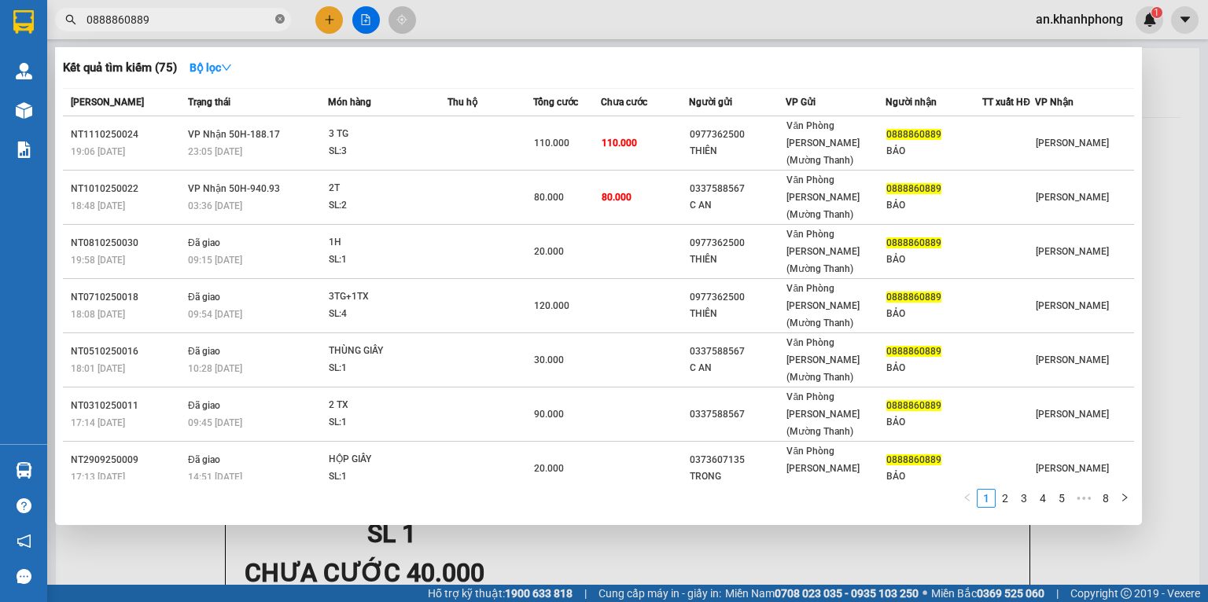
click at [281, 24] on icon "close-circle" at bounding box center [279, 18] width 9 height 9
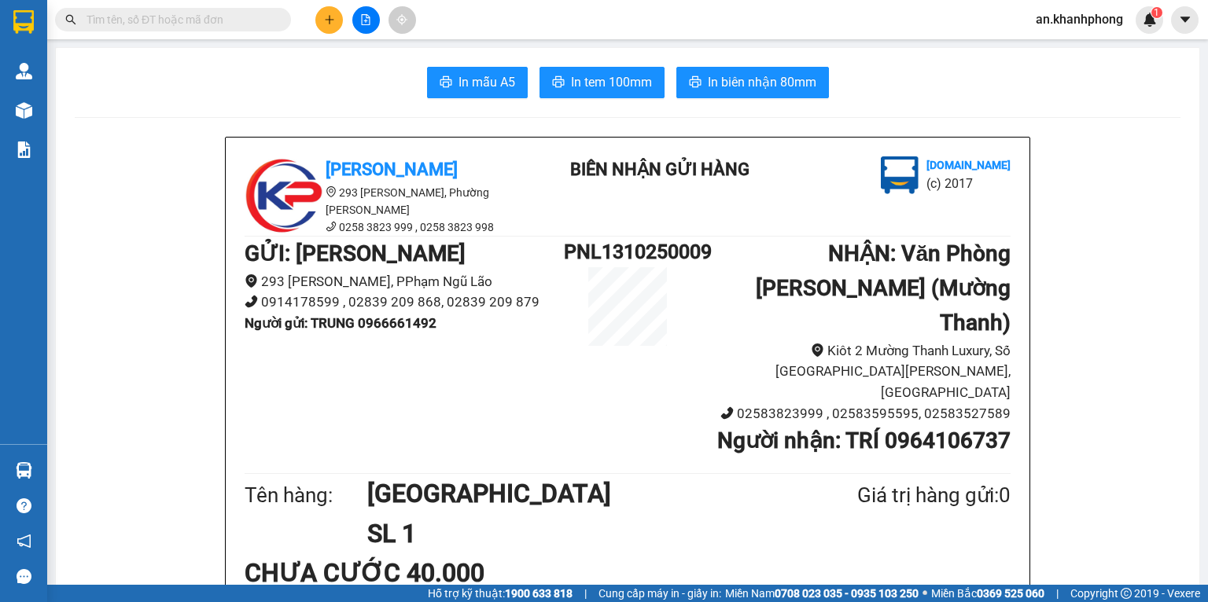
click at [324, 14] on icon "plus" at bounding box center [329, 19] width 11 height 11
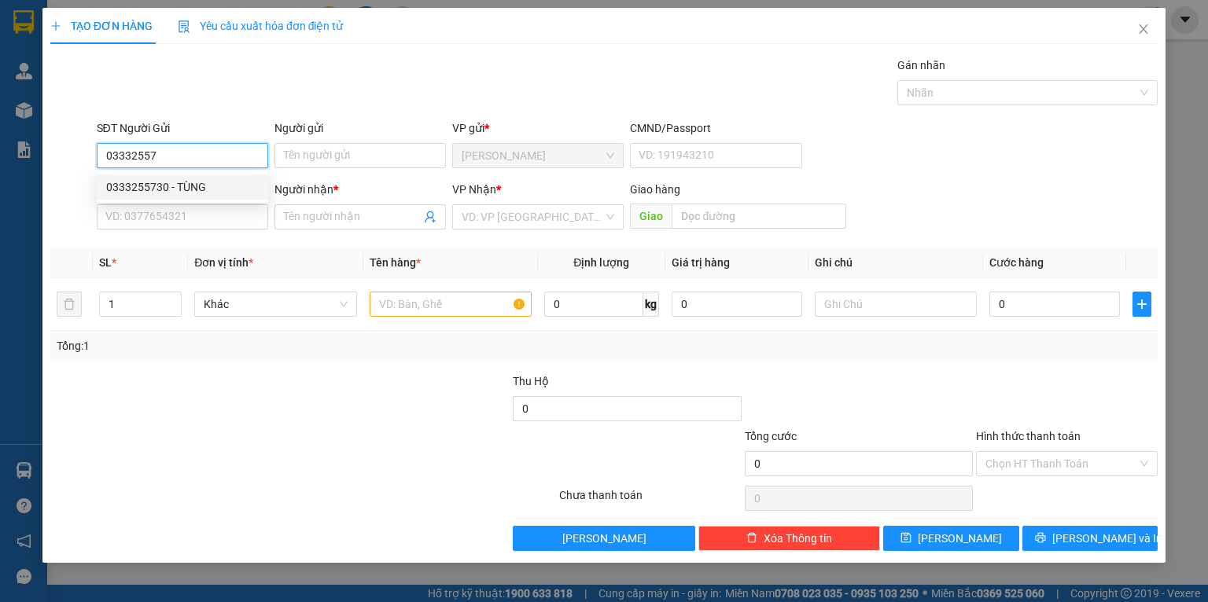
click at [171, 184] on div "0333255730 - TÙNG" at bounding box center [182, 187] width 153 height 17
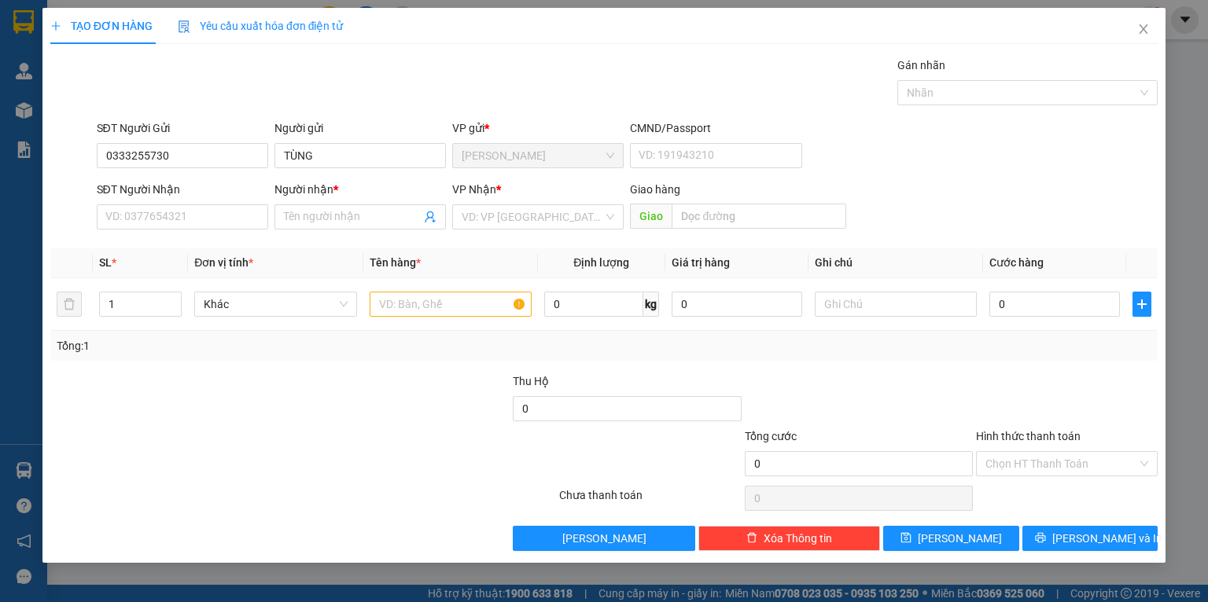
click at [160, 233] on div "SĐT Người Nhận VD: 0377654321" at bounding box center [182, 208] width 171 height 55
click at [160, 217] on input "SĐT Người Nhận" at bounding box center [182, 216] width 171 height 25
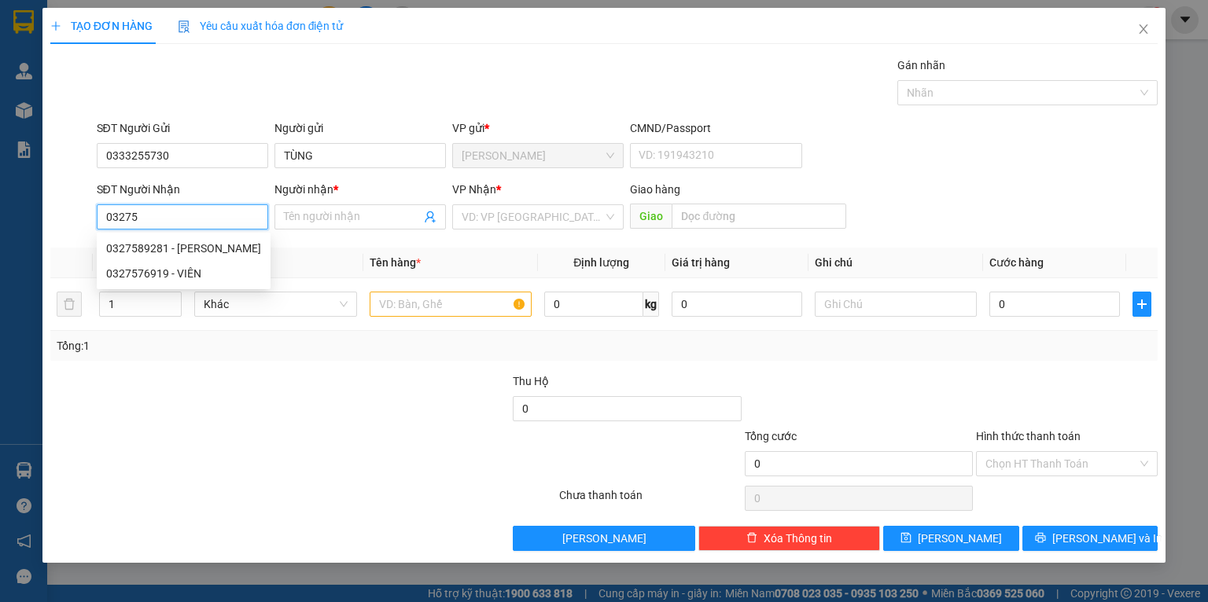
click at [190, 266] on div "0327576919 - VIÊN" at bounding box center [183, 273] width 155 height 17
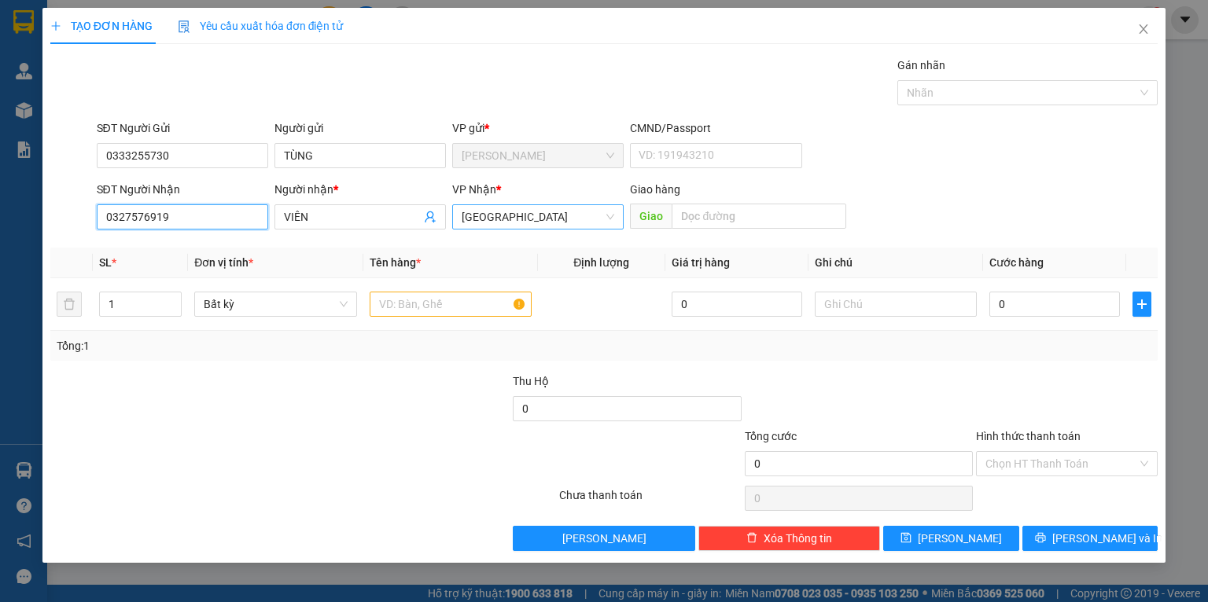
click at [506, 218] on span "[GEOGRAPHIC_DATA]" at bounding box center [538, 217] width 153 height 24
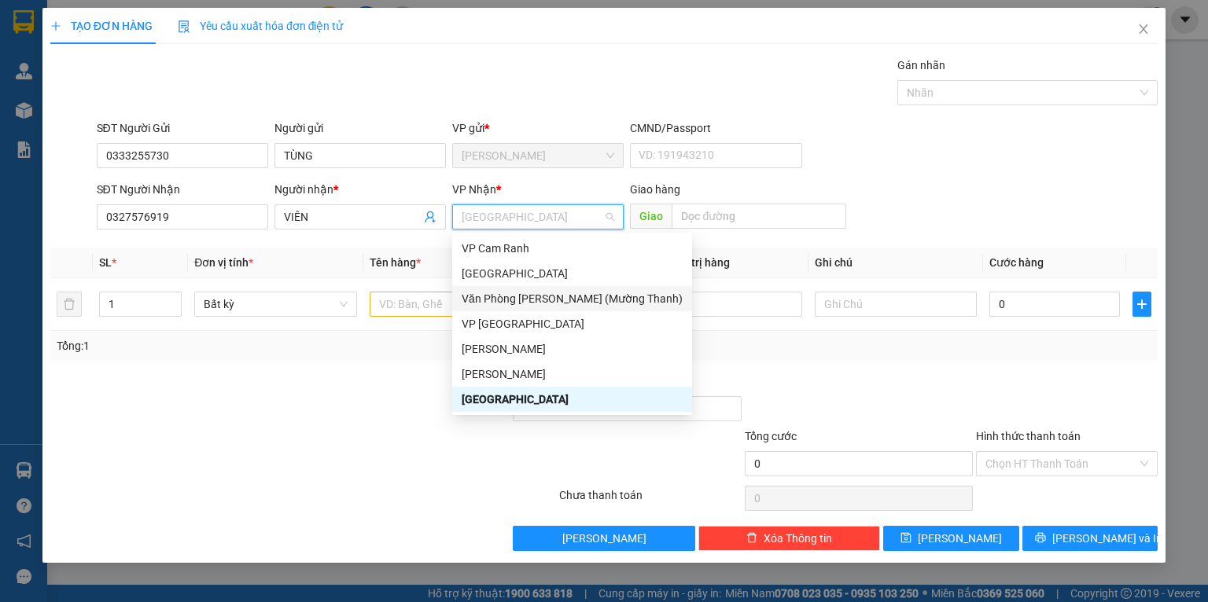
click at [495, 293] on div "Văn Phòng [PERSON_NAME] (Mường Thanh)" at bounding box center [572, 298] width 221 height 17
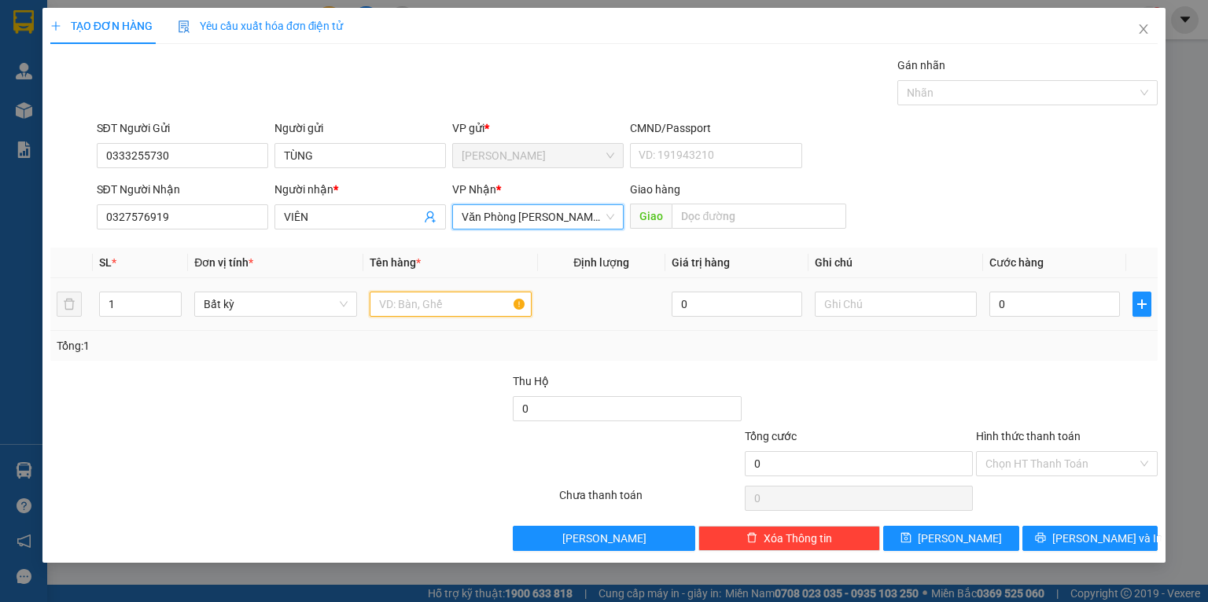
click at [440, 309] on input "text" at bounding box center [451, 304] width 162 height 25
click at [393, 410] on div at bounding box center [395, 400] width 231 height 55
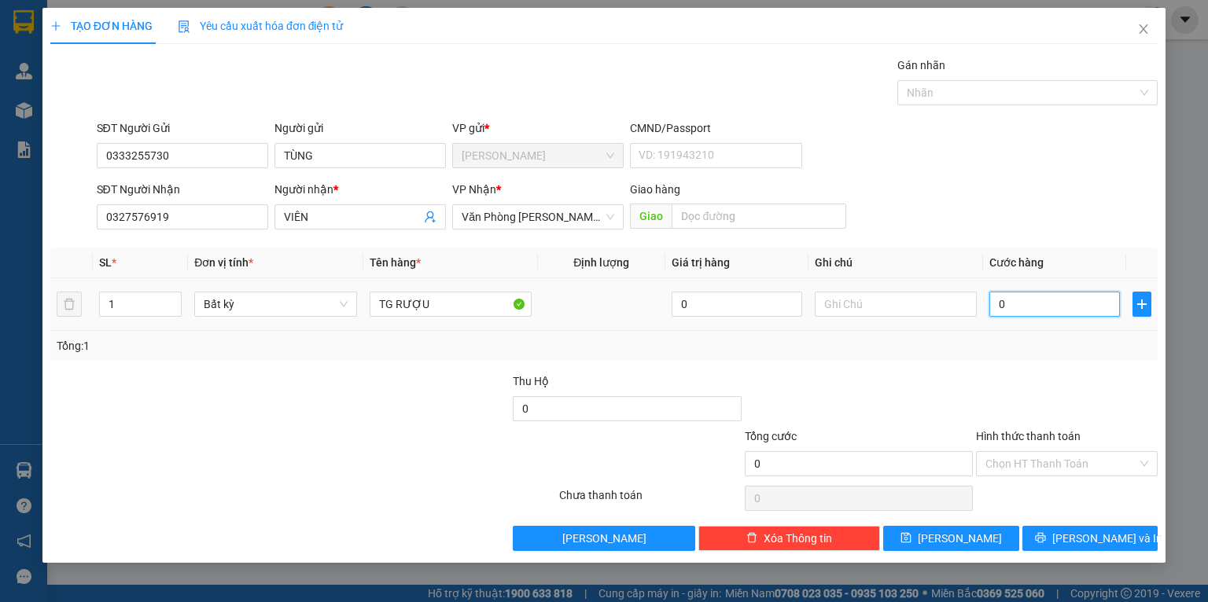
click at [1074, 304] on input "0" at bounding box center [1054, 304] width 131 height 25
drag, startPoint x: 1051, startPoint y: 354, endPoint x: 963, endPoint y: 350, distance: 88.2
click at [1050, 355] on div "Tổng: 1" at bounding box center [603, 346] width 1107 height 30
click at [887, 311] on input "text" at bounding box center [896, 304] width 162 height 25
click at [874, 330] on td "ĐTN" at bounding box center [896, 304] width 175 height 53
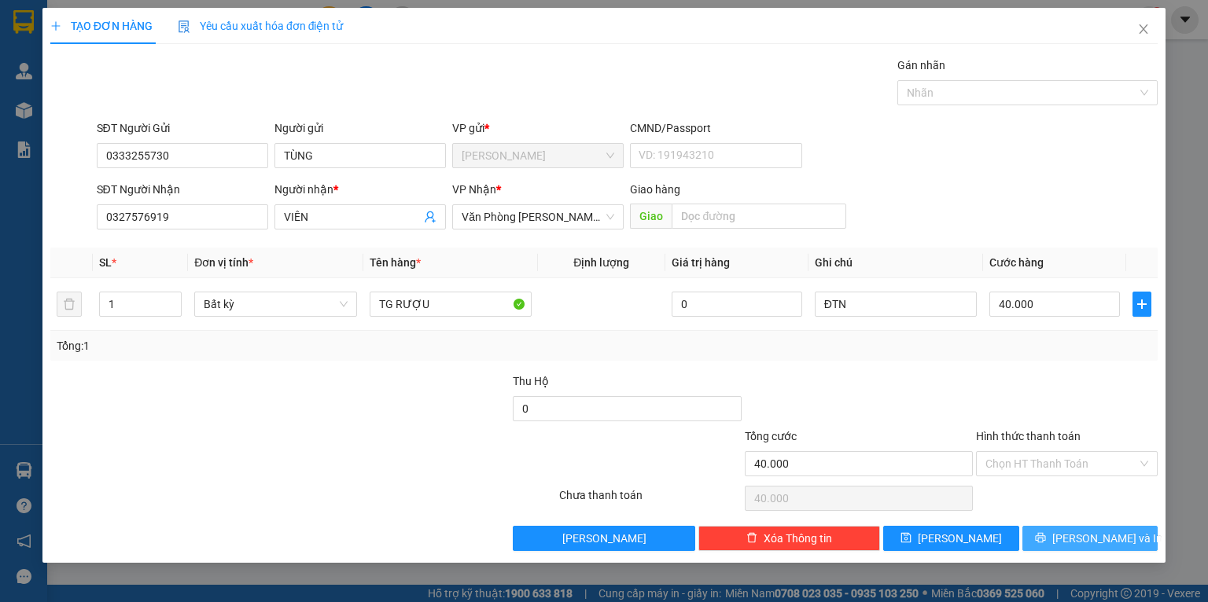
click at [1032, 533] on button "[PERSON_NAME] và In" at bounding box center [1090, 538] width 136 height 25
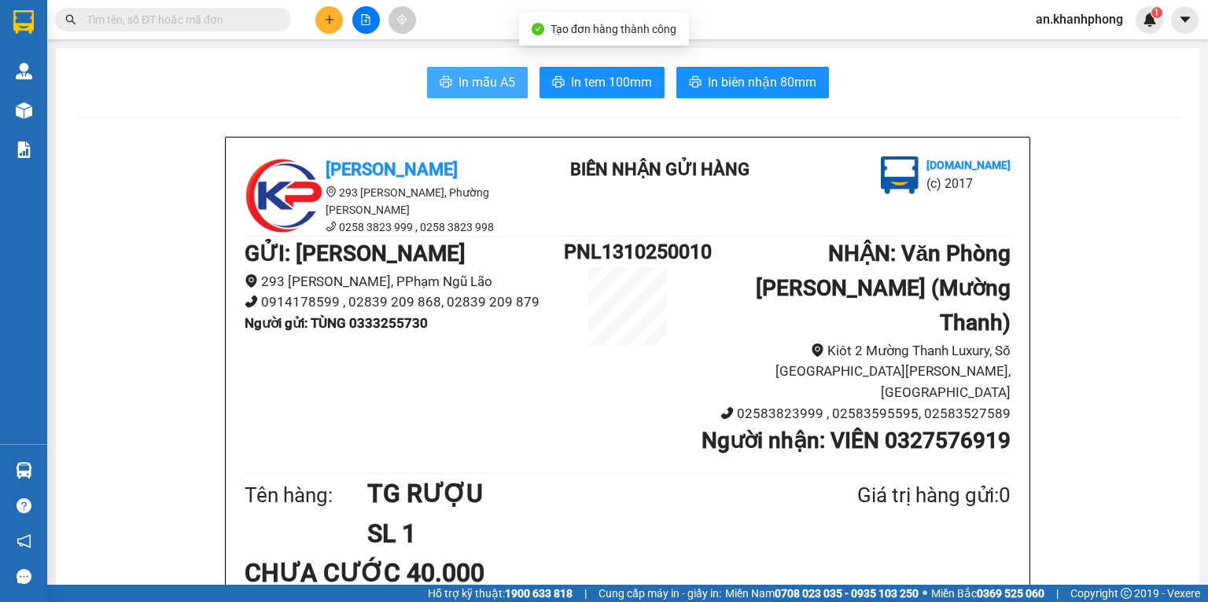
click at [476, 86] on span "In mẫu A5" at bounding box center [487, 82] width 57 height 20
click at [220, 28] on input "text" at bounding box center [180, 19] width 186 height 17
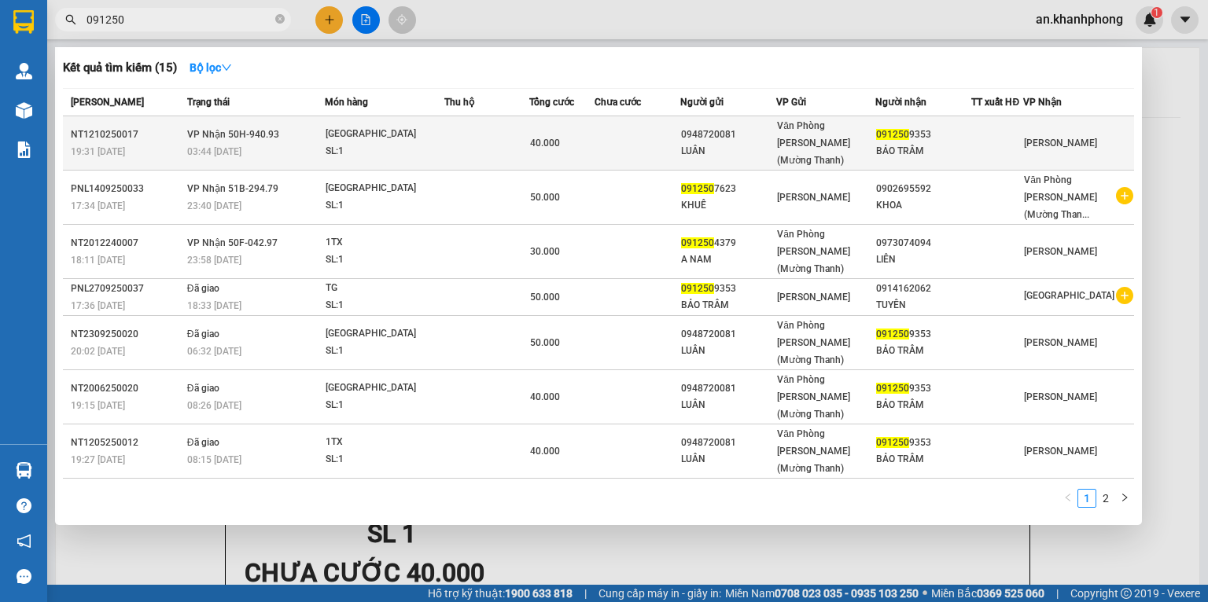
click at [711, 143] on div "LUÂN" at bounding box center [728, 151] width 95 height 17
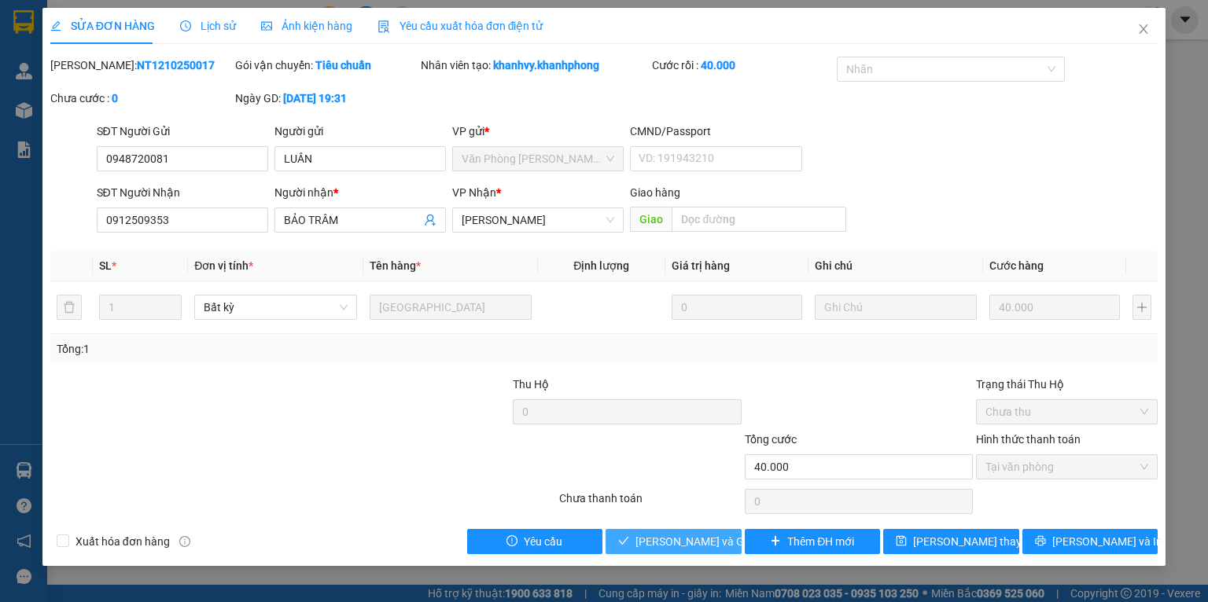
click at [629, 543] on icon "check" at bounding box center [623, 541] width 11 height 11
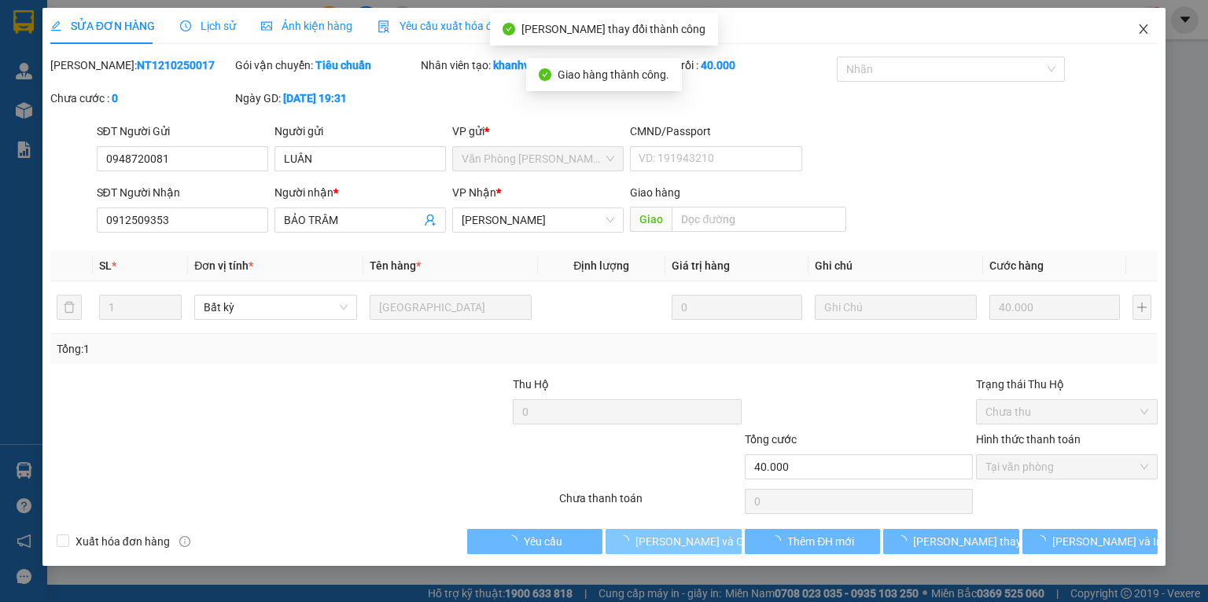
click at [1133, 31] on span "Close" at bounding box center [1144, 30] width 44 height 44
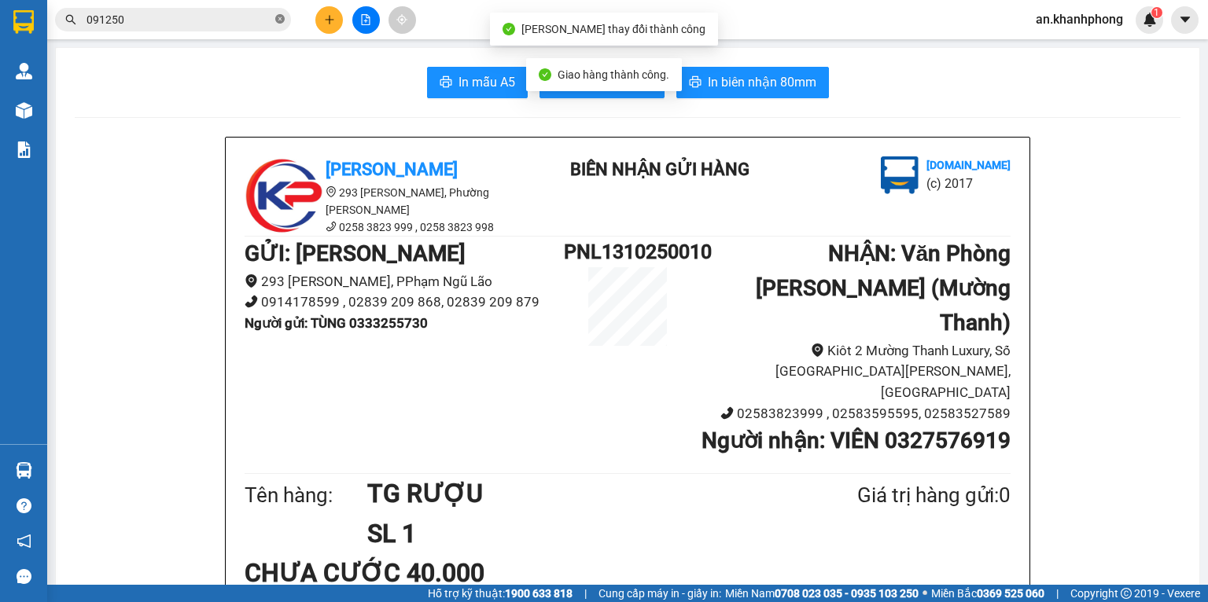
click at [279, 21] on icon "close-circle" at bounding box center [279, 18] width 9 height 9
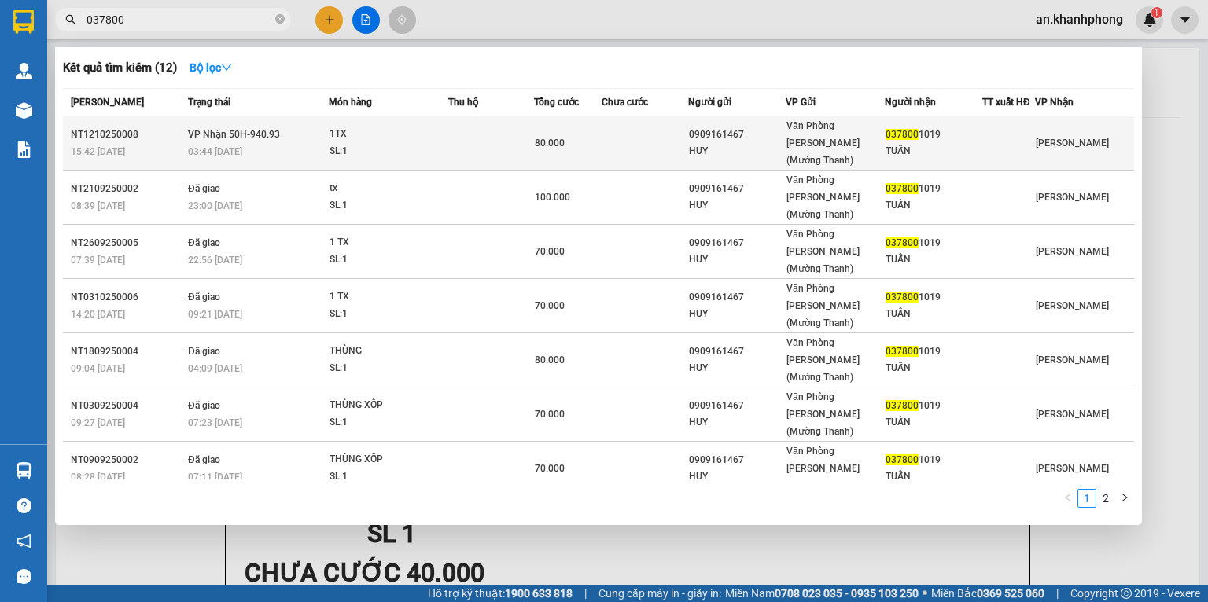
click at [602, 139] on td at bounding box center [645, 143] width 87 height 54
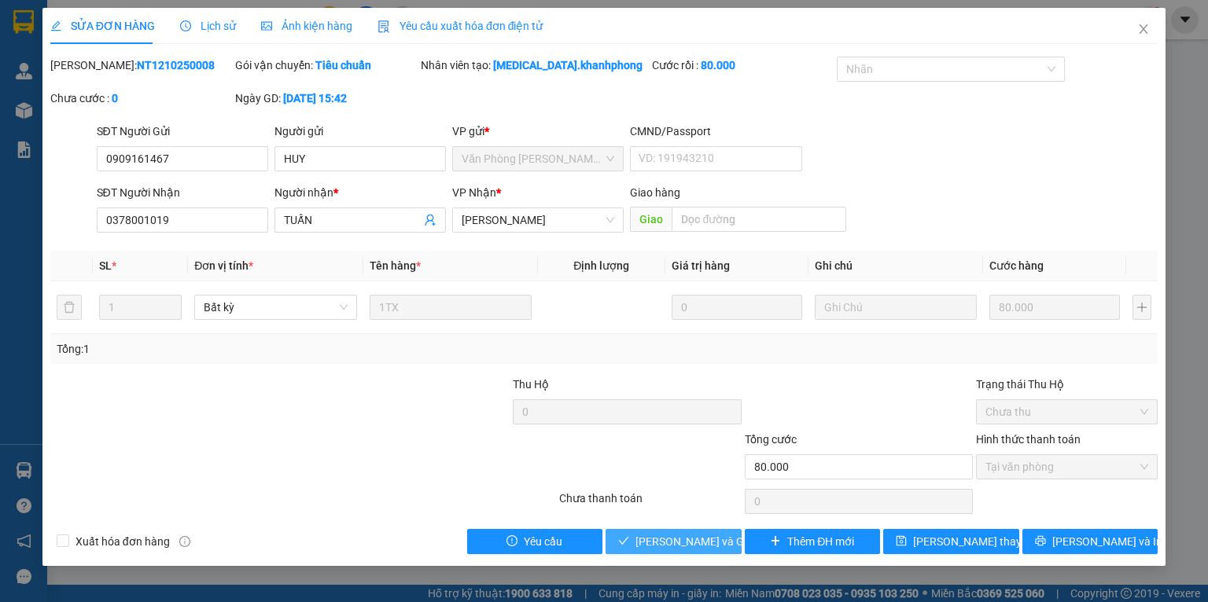
click at [674, 546] on span "[PERSON_NAME] và Giao hàng" at bounding box center [710, 541] width 151 height 17
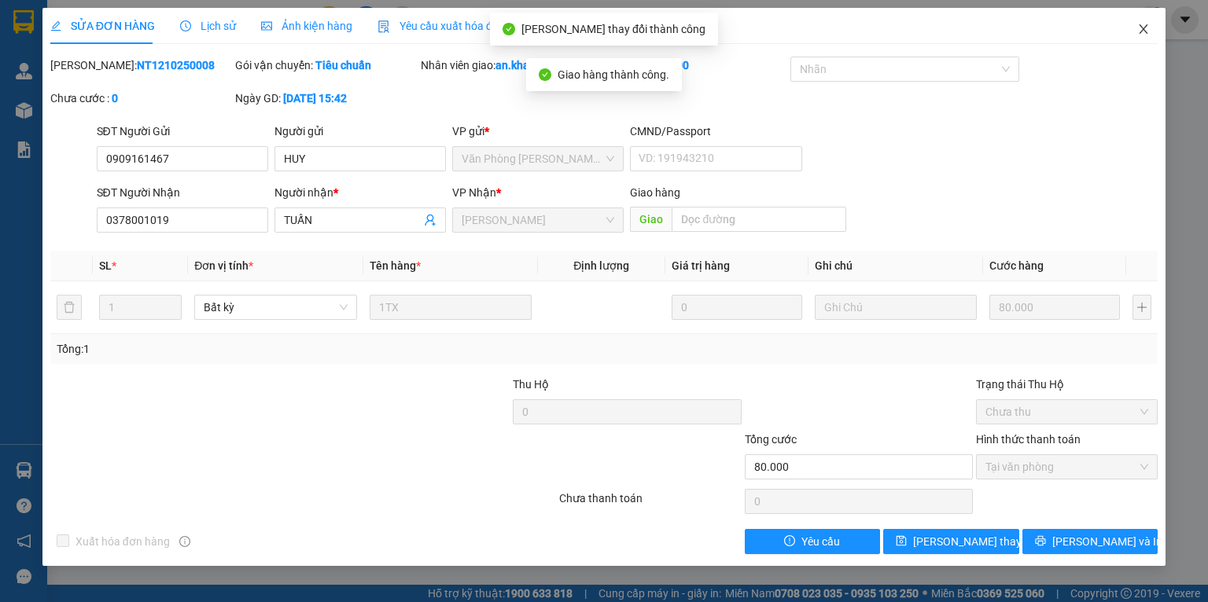
click at [1137, 30] on icon "close" at bounding box center [1143, 29] width 13 height 13
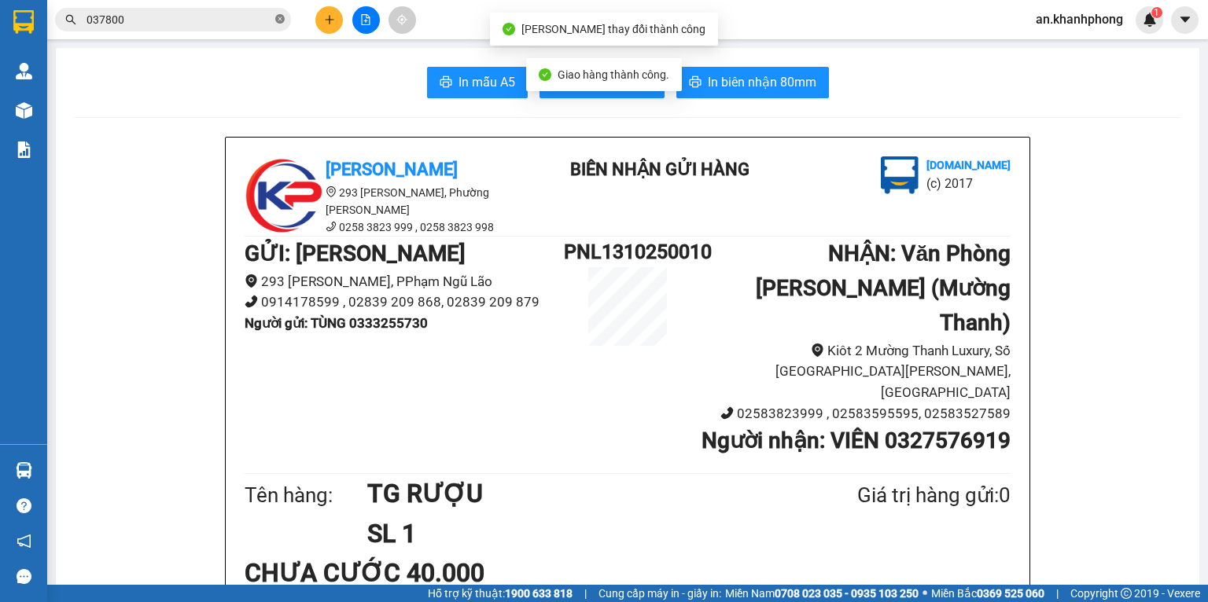
click at [280, 17] on icon "close-circle" at bounding box center [279, 18] width 9 height 9
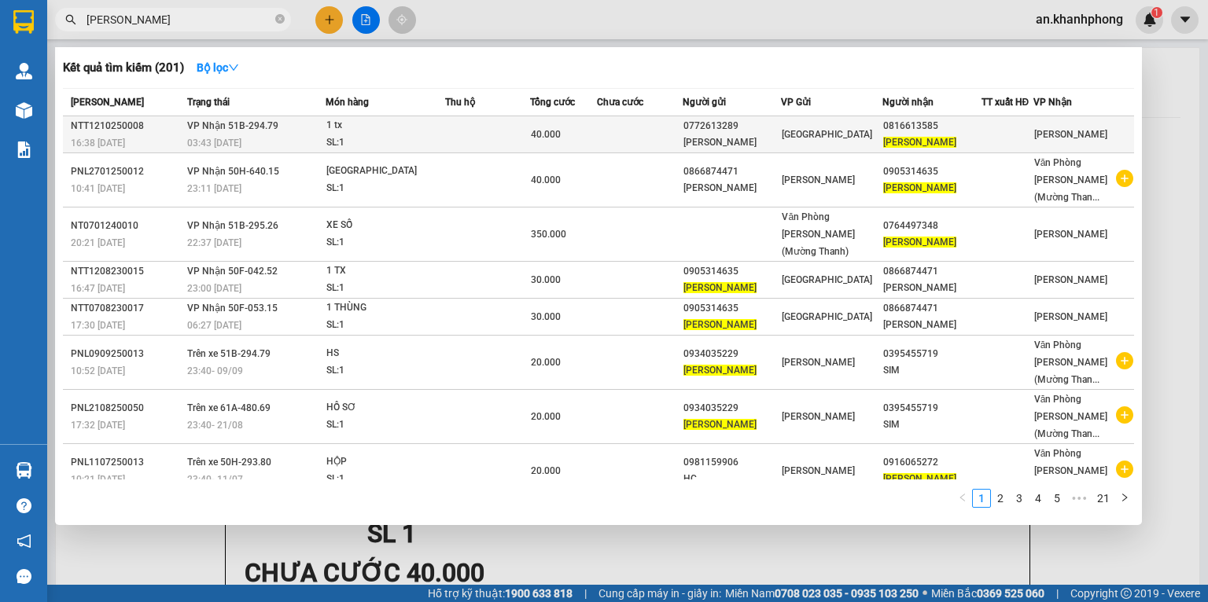
click at [591, 128] on div "40.000" at bounding box center [563, 134] width 65 height 17
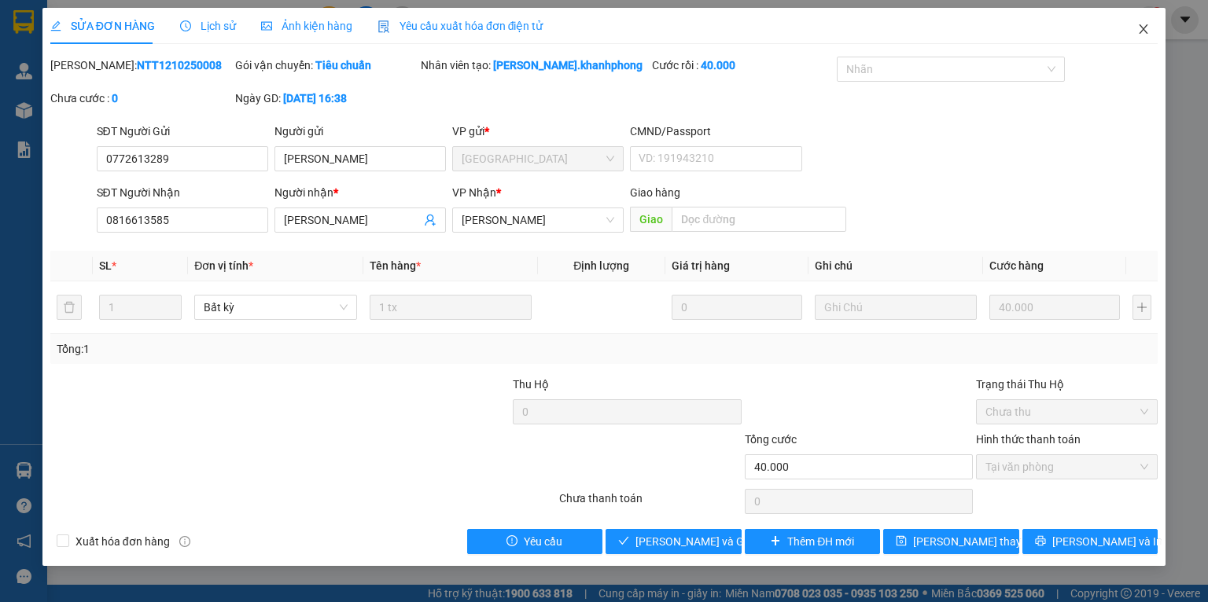
click at [1144, 35] on icon "close" at bounding box center [1143, 29] width 13 height 13
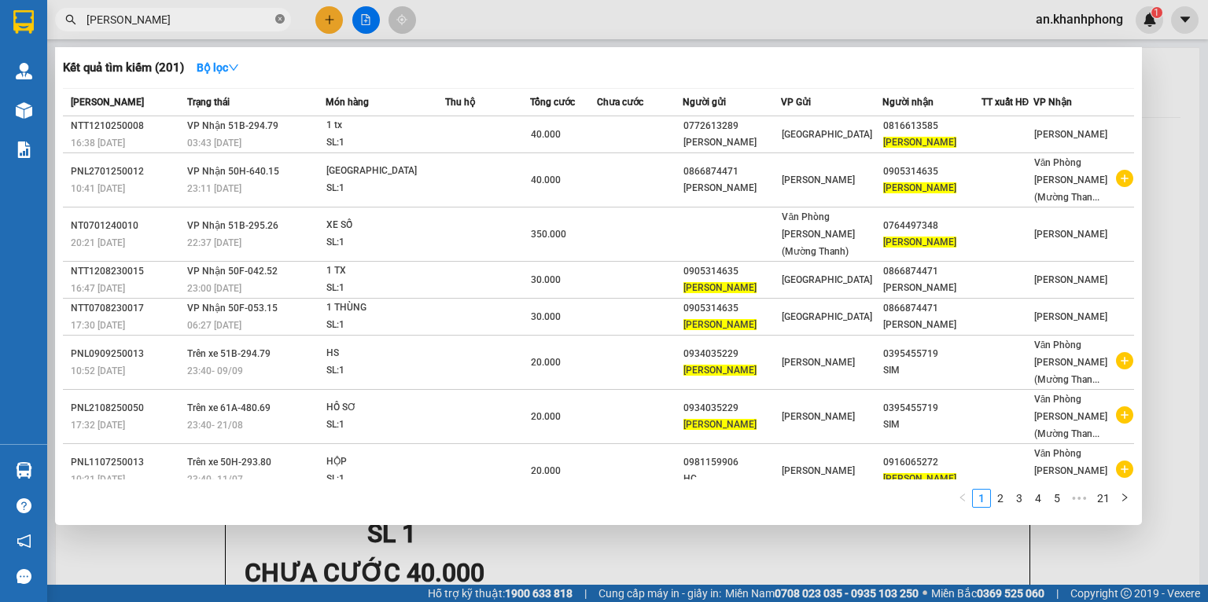
click at [277, 22] on icon "close-circle" at bounding box center [279, 18] width 9 height 9
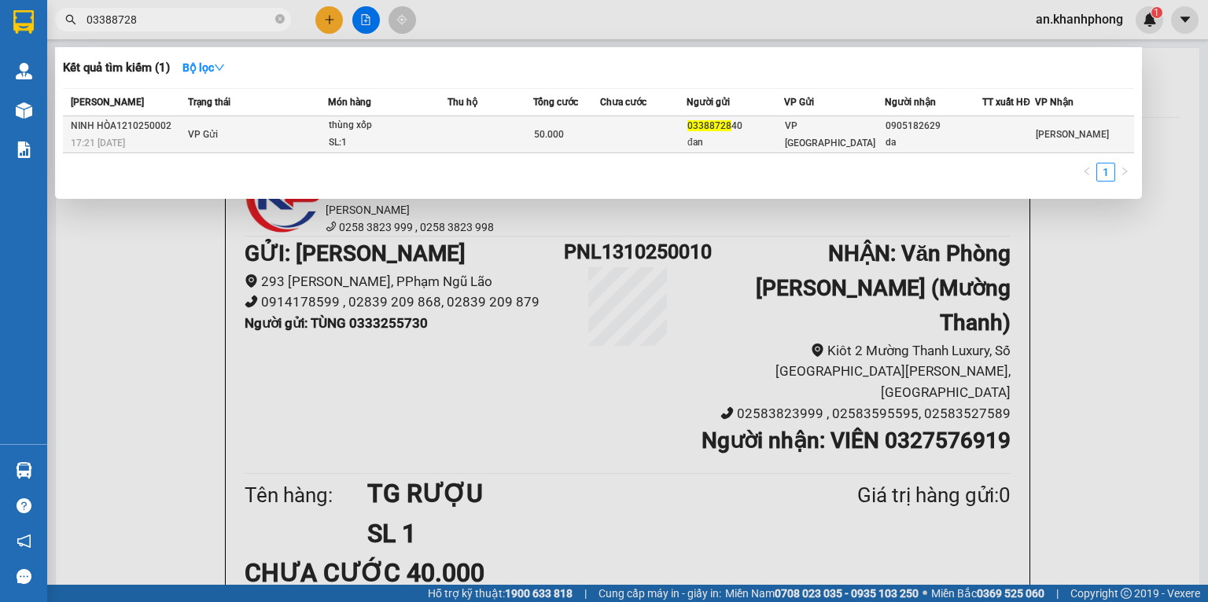
click at [662, 126] on td at bounding box center [643, 134] width 87 height 37
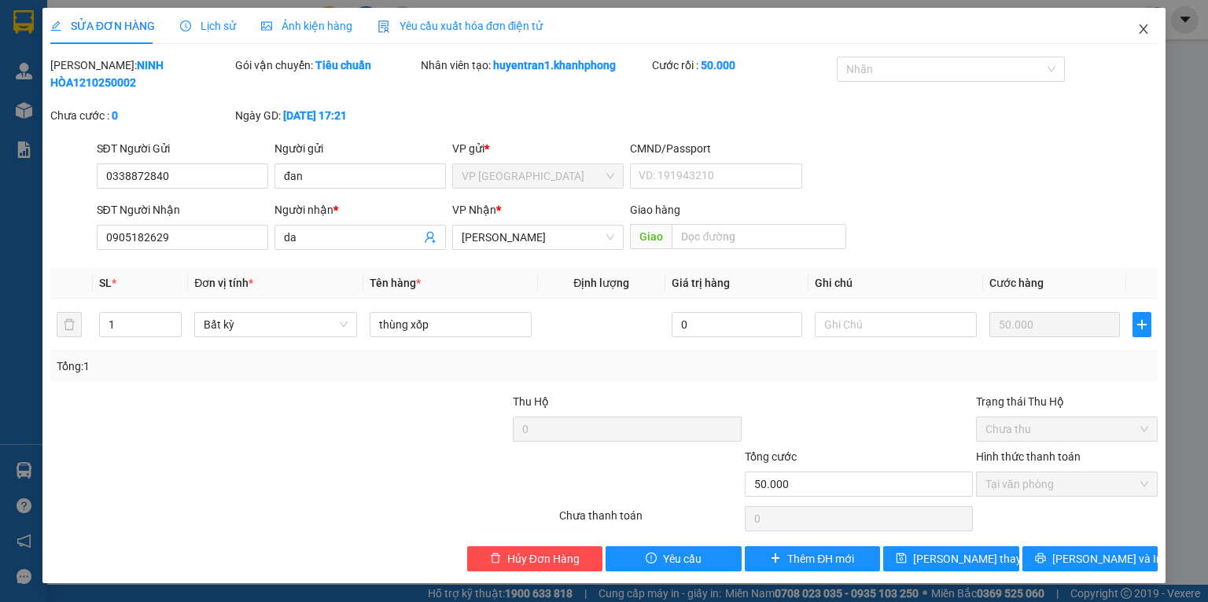
click at [1136, 28] on span "Close" at bounding box center [1144, 30] width 44 height 44
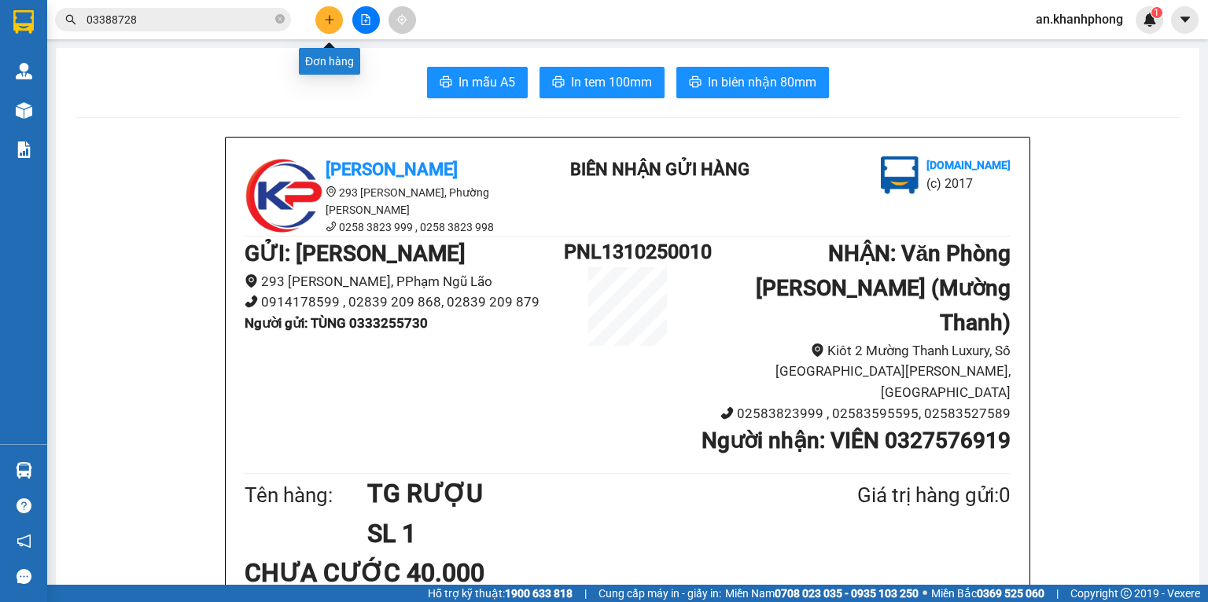
click at [322, 22] on button at bounding box center [329, 20] width 28 height 28
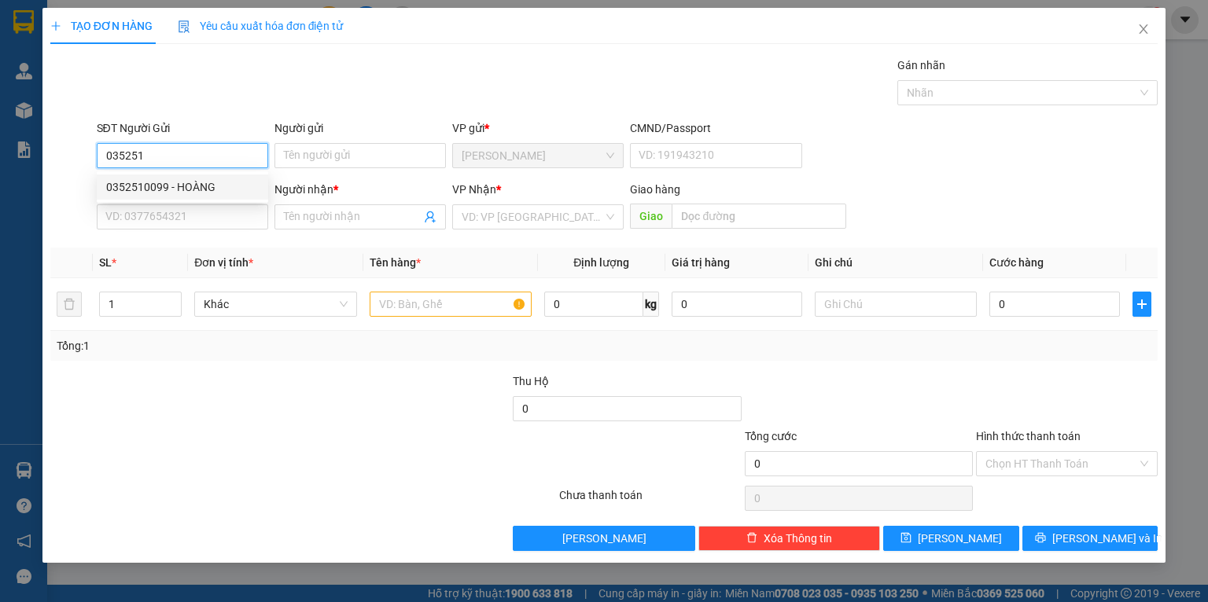
click at [182, 182] on div "0352510099 - HOÀNG" at bounding box center [182, 187] width 153 height 17
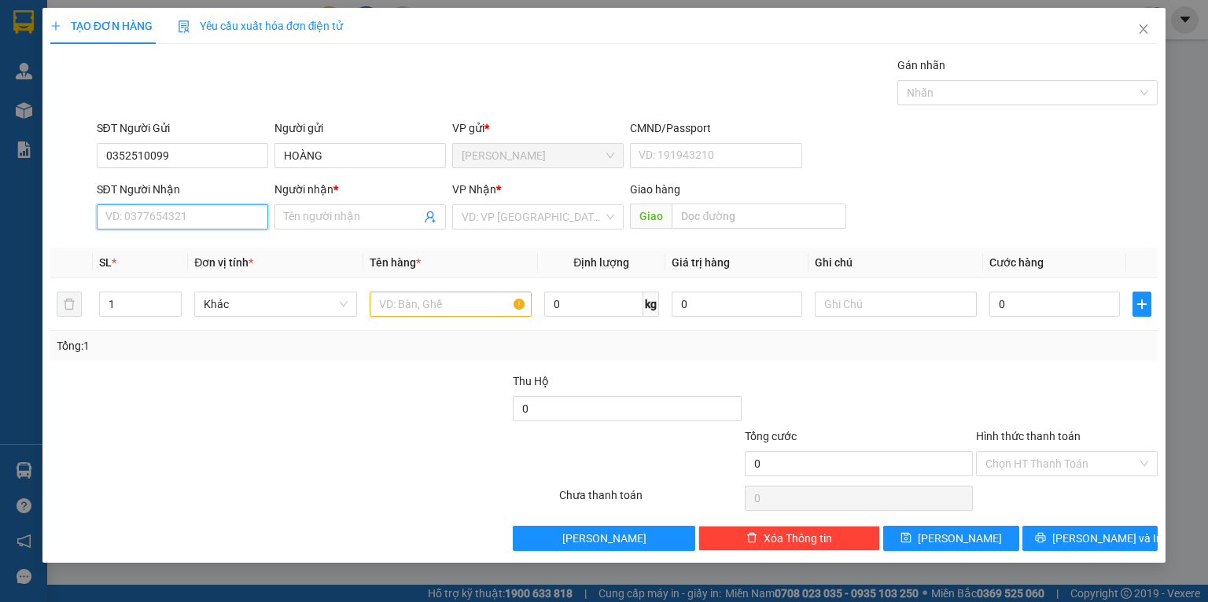
click at [181, 209] on input "SĐT Người Nhận" at bounding box center [182, 216] width 171 height 25
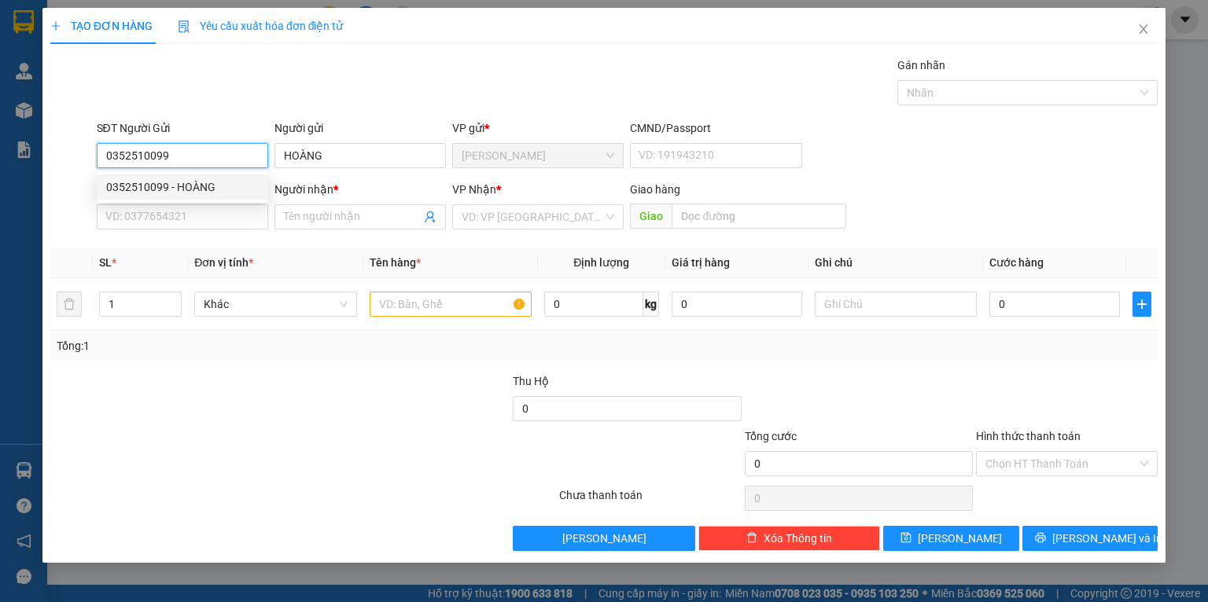
drag, startPoint x: 176, startPoint y: 154, endPoint x: 9, endPoint y: 145, distance: 167.0
click at [9, 145] on div "TẠO ĐƠN HÀNG Yêu cầu xuất hóa đơn điện tử Transit Pickup Surcharge Ids Transit …" at bounding box center [604, 301] width 1208 height 602
paste input "search"
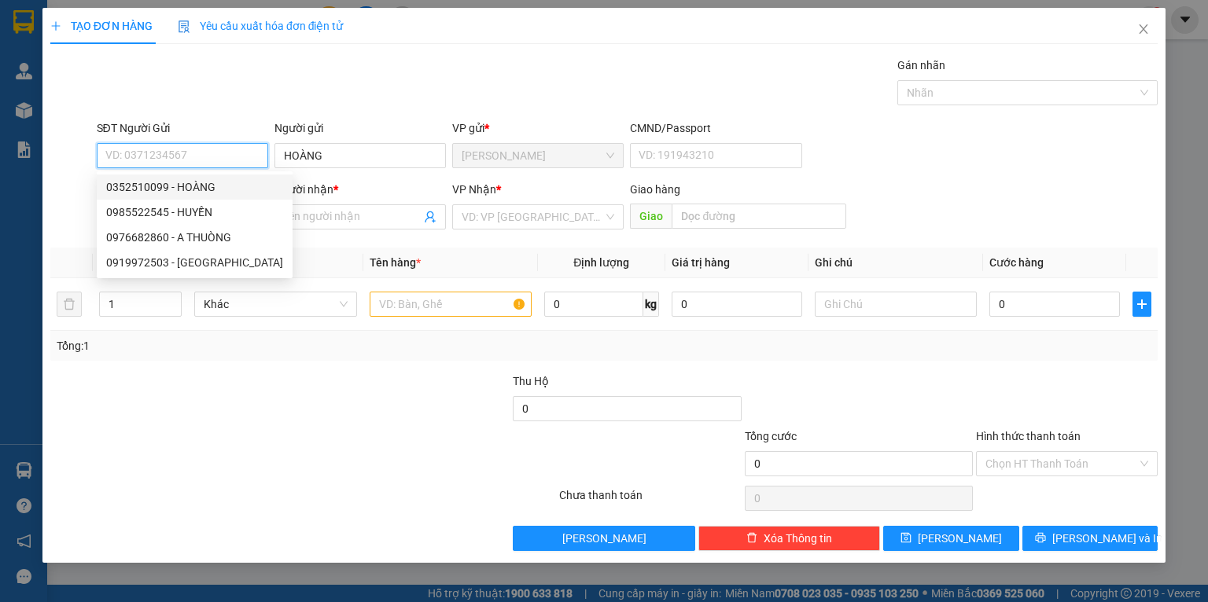
click at [185, 184] on div "0352510099 - HOÀNG" at bounding box center [194, 187] width 177 height 17
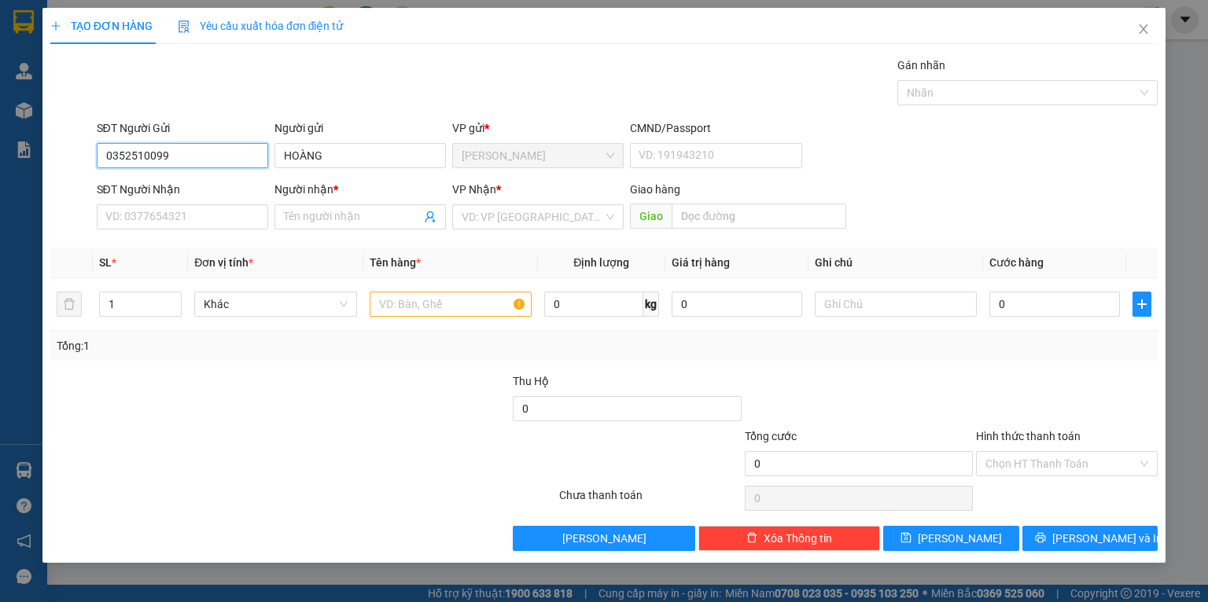
drag, startPoint x: 169, startPoint y: 157, endPoint x: 44, endPoint y: 156, distance: 125.1
click at [44, 156] on div "TẠO ĐƠN HÀNG Yêu cầu xuất hóa đơn điện tử Transit Pickup Surcharge Ids Transit …" at bounding box center [603, 285] width 1123 height 555
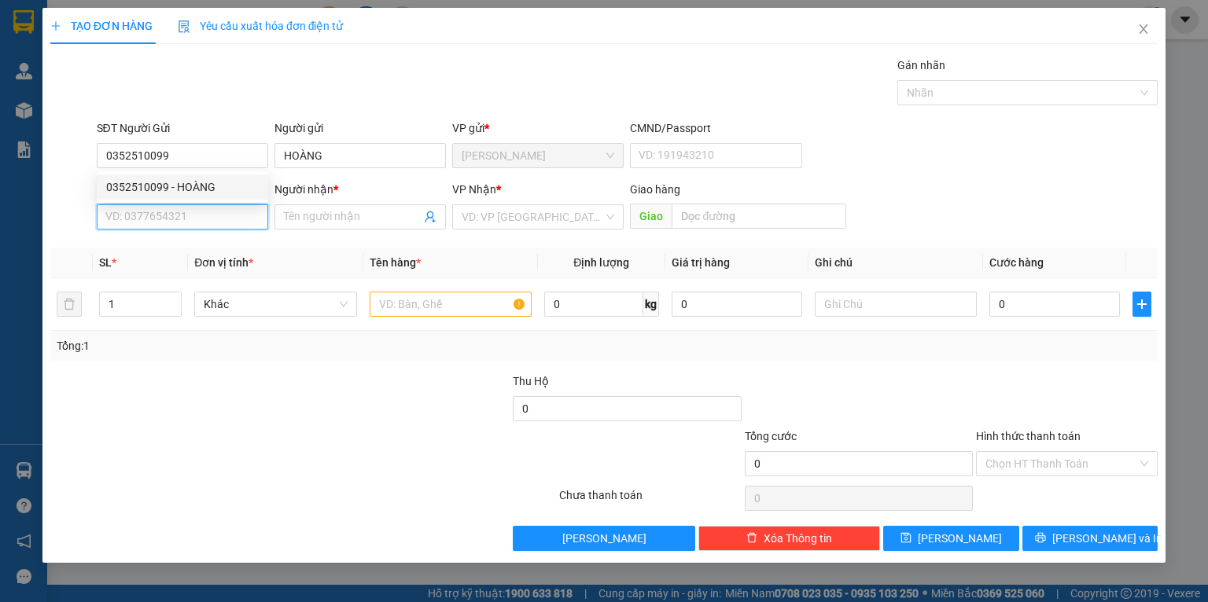
click at [137, 206] on input "SĐT Người Nhận" at bounding box center [182, 216] width 171 height 25
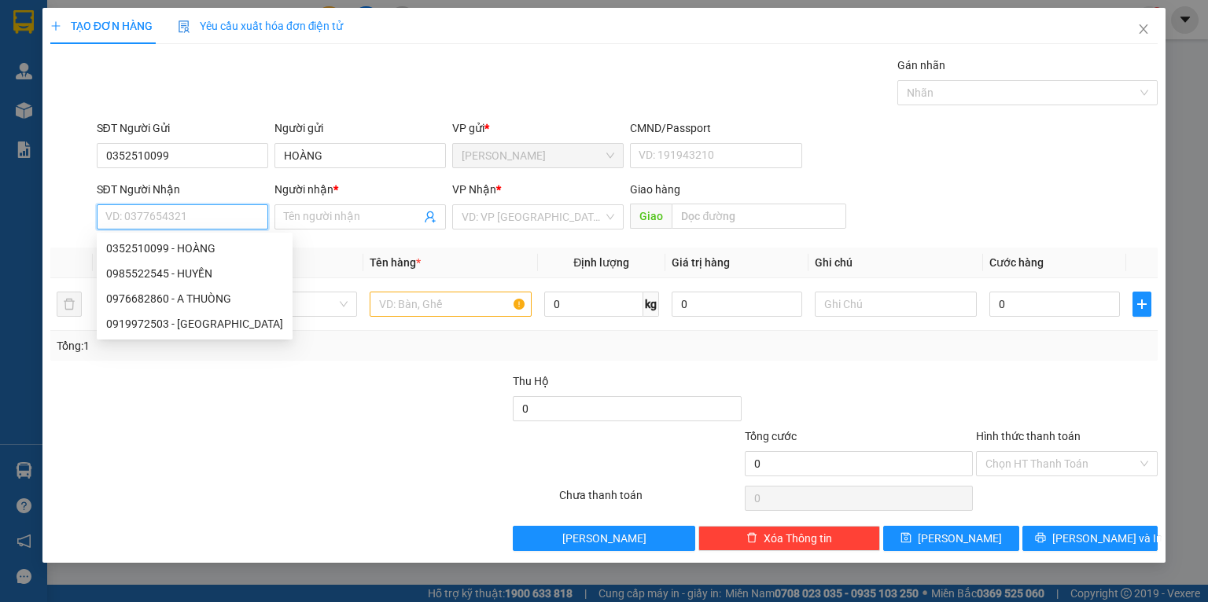
paste input "0352510099"
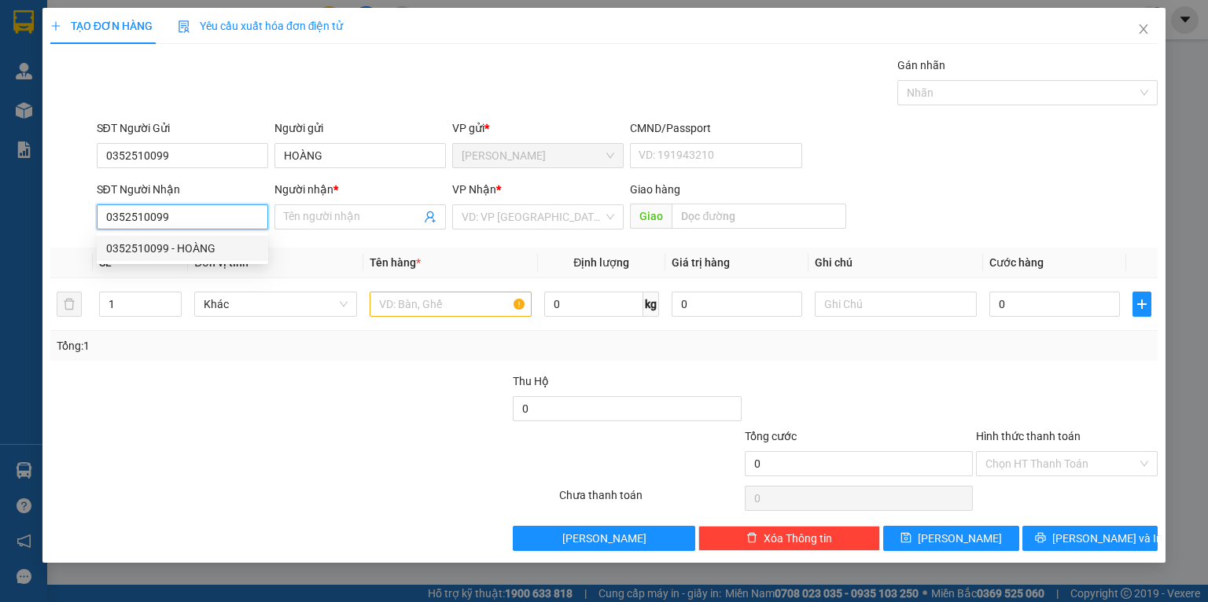
click at [160, 242] on div "0352510099 - HOÀNG" at bounding box center [182, 248] width 153 height 17
click at [518, 212] on span "[PERSON_NAME]" at bounding box center [538, 217] width 153 height 24
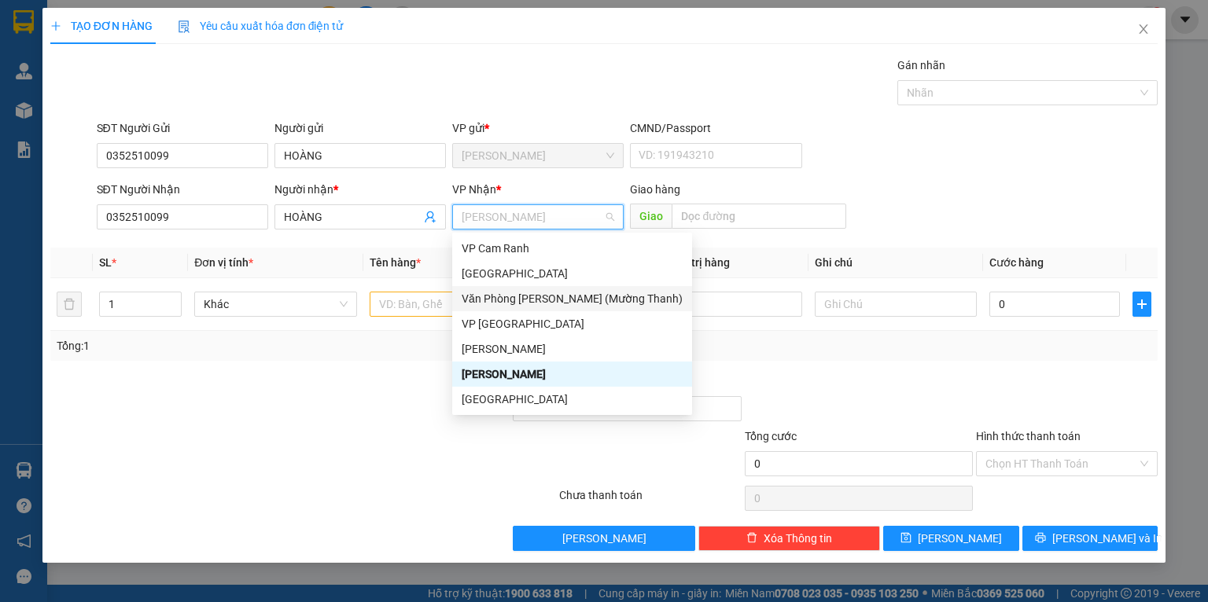
click at [502, 300] on div "Văn Phòng [PERSON_NAME] (Mường Thanh)" at bounding box center [572, 298] width 221 height 17
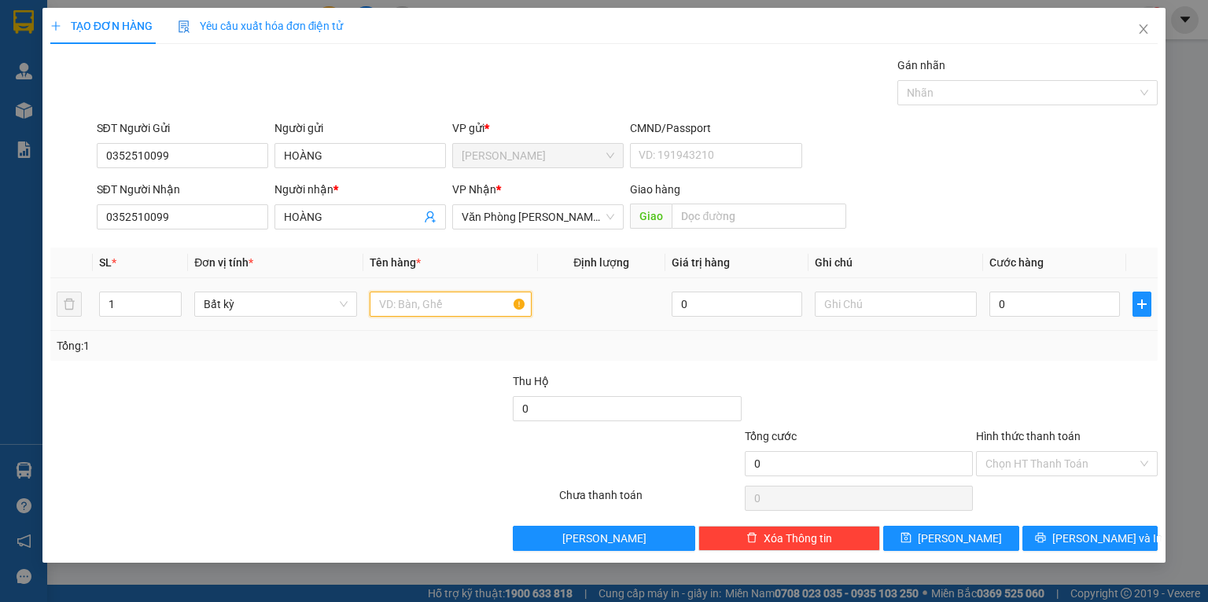
click at [425, 311] on input "text" at bounding box center [451, 304] width 162 height 25
click at [475, 368] on div "Transit Pickup Surcharge Ids Transit Deliver Surcharge Ids Transit Deliver Surc…" at bounding box center [603, 304] width 1107 height 495
click at [1026, 307] on input "0" at bounding box center [1054, 304] width 131 height 25
click at [1007, 325] on td "30.000" at bounding box center [1054, 304] width 143 height 53
click at [896, 318] on div at bounding box center [896, 304] width 162 height 31
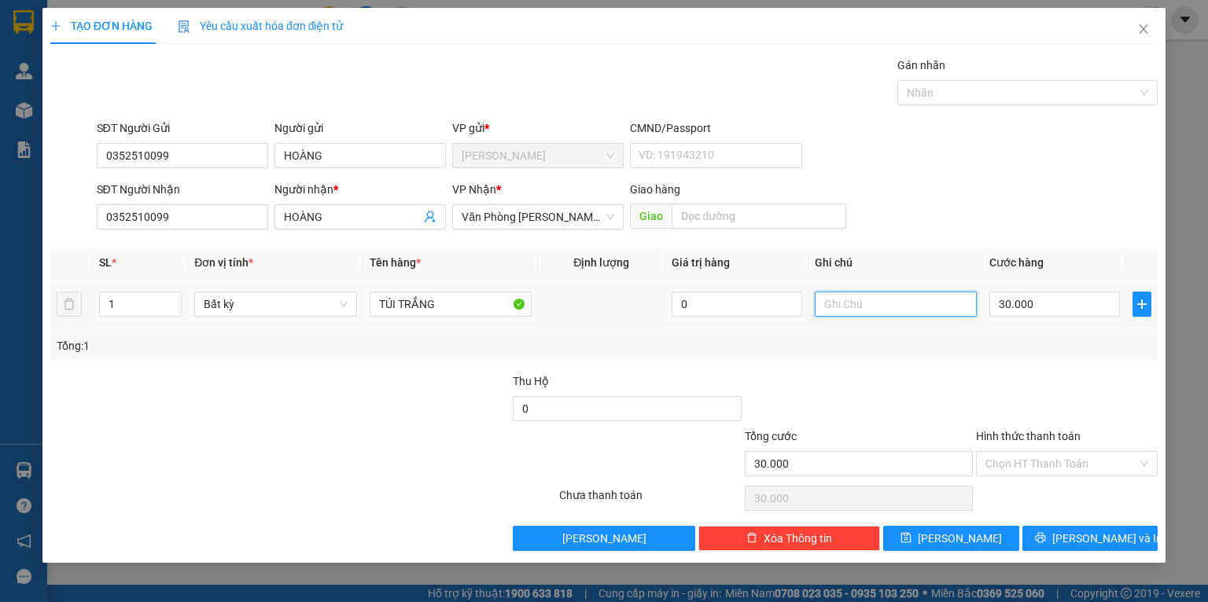
click at [894, 316] on input "text" at bounding box center [896, 304] width 162 height 25
click at [876, 334] on div "Tổng: 1" at bounding box center [603, 346] width 1107 height 30
click at [1027, 461] on input "Hình thức thanh toán" at bounding box center [1061, 464] width 152 height 24
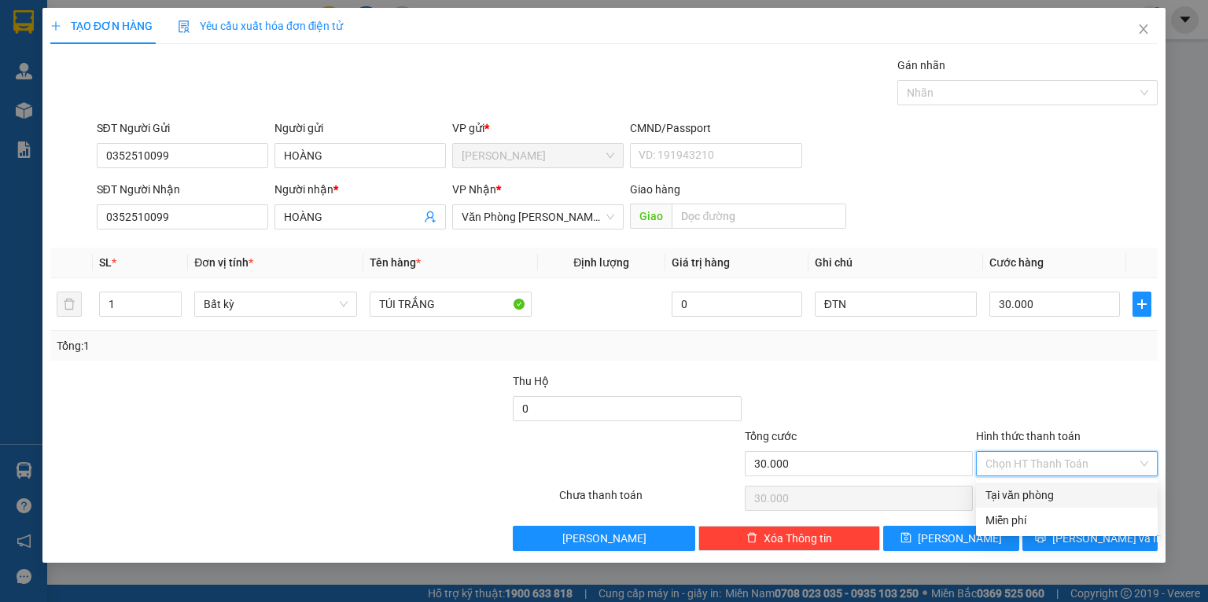
click at [1015, 489] on div "Tại văn phòng" at bounding box center [1066, 495] width 163 height 17
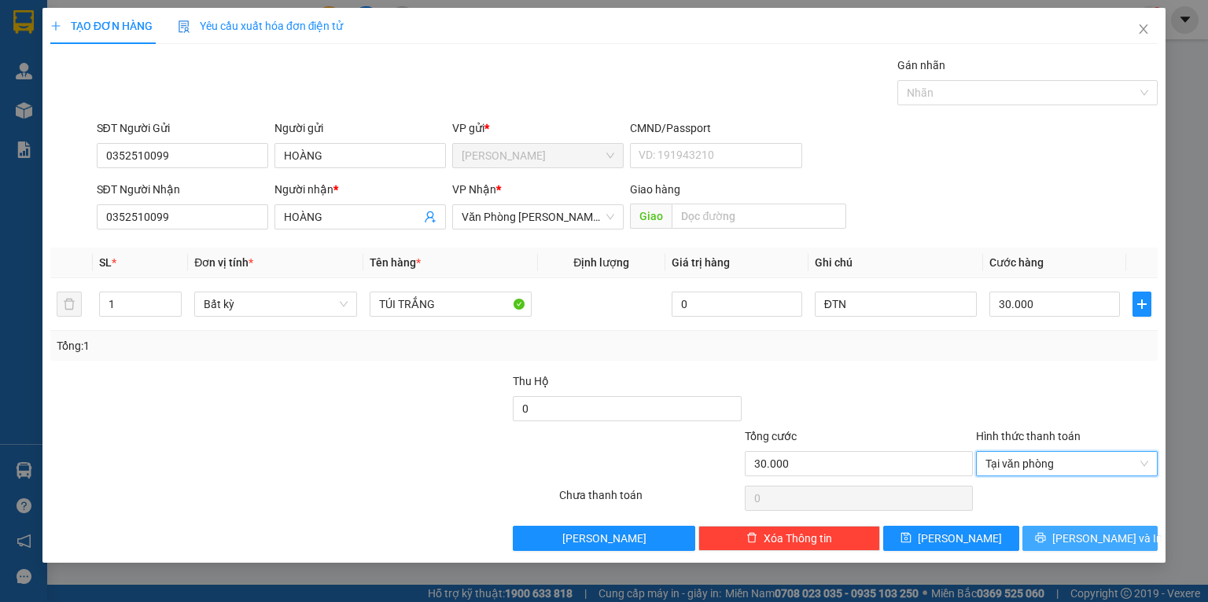
click at [1037, 530] on button "[PERSON_NAME] và In" at bounding box center [1090, 538] width 136 height 25
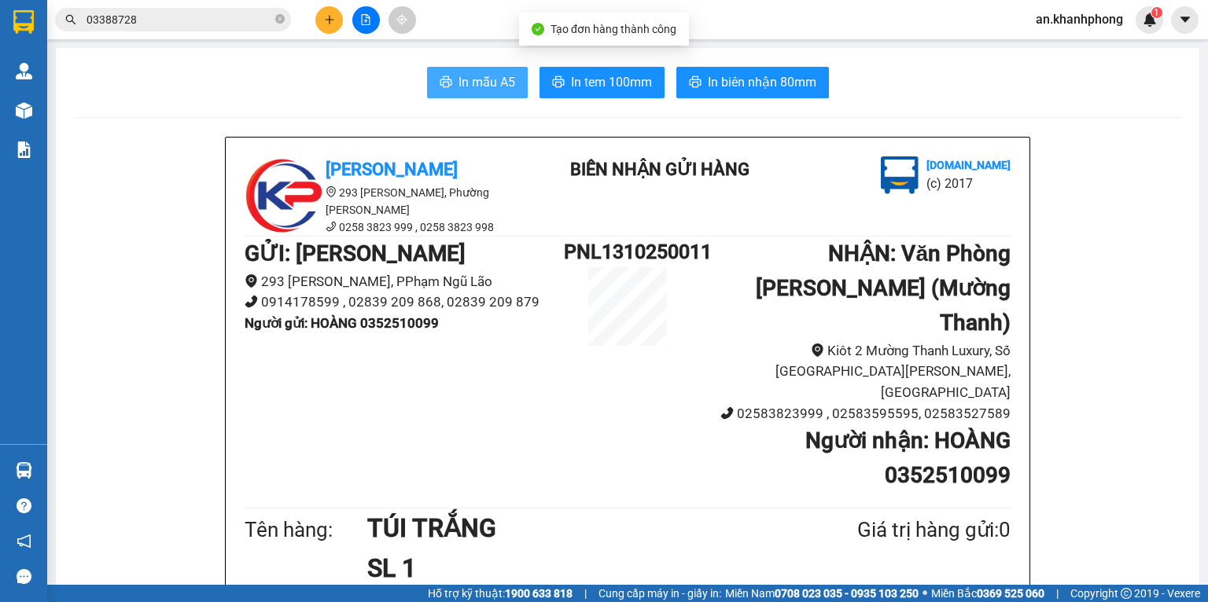
click at [502, 91] on span "In mẫu A5" at bounding box center [487, 82] width 57 height 20
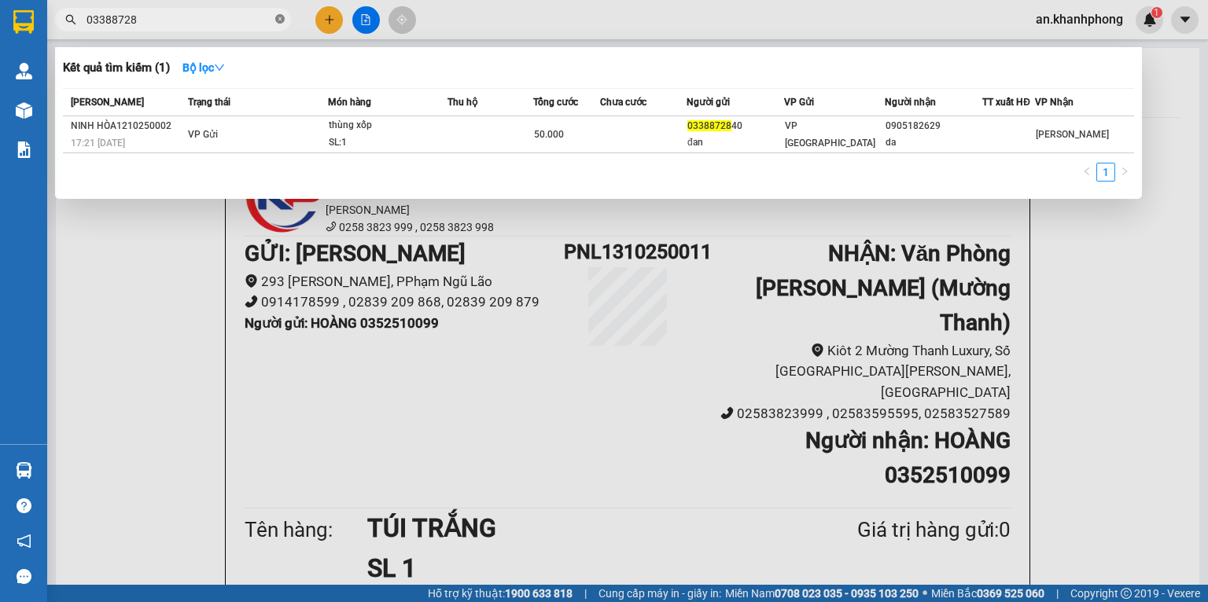
click at [278, 26] on span at bounding box center [279, 20] width 9 height 15
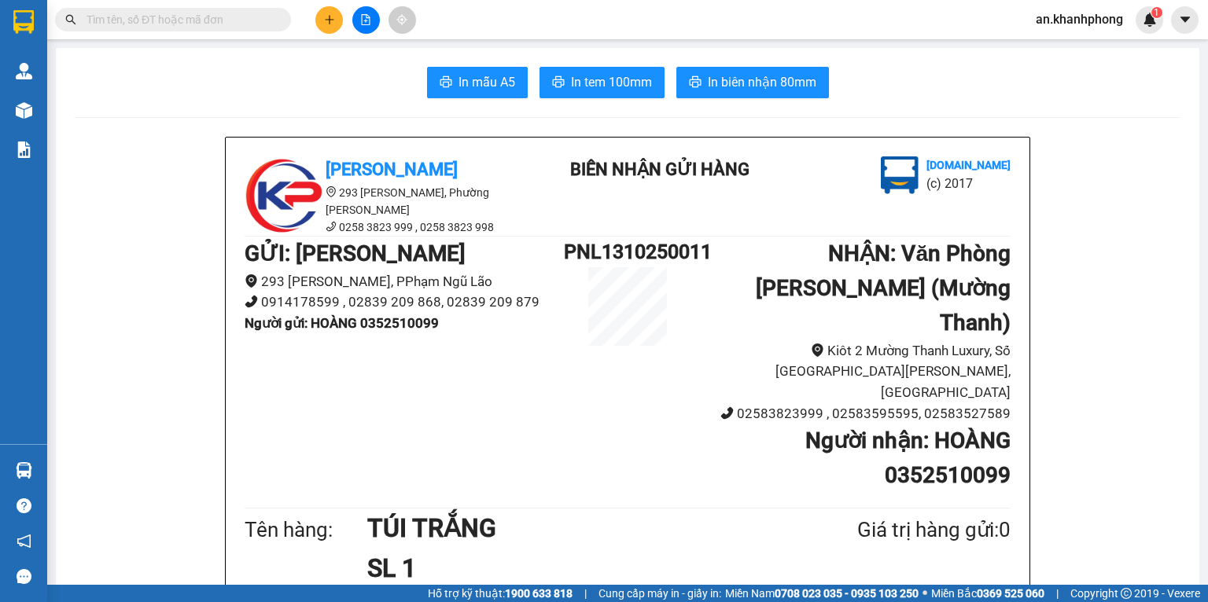
click at [275, 19] on span at bounding box center [279, 19] width 9 height 17
click at [245, 13] on input "text" at bounding box center [180, 19] width 186 height 17
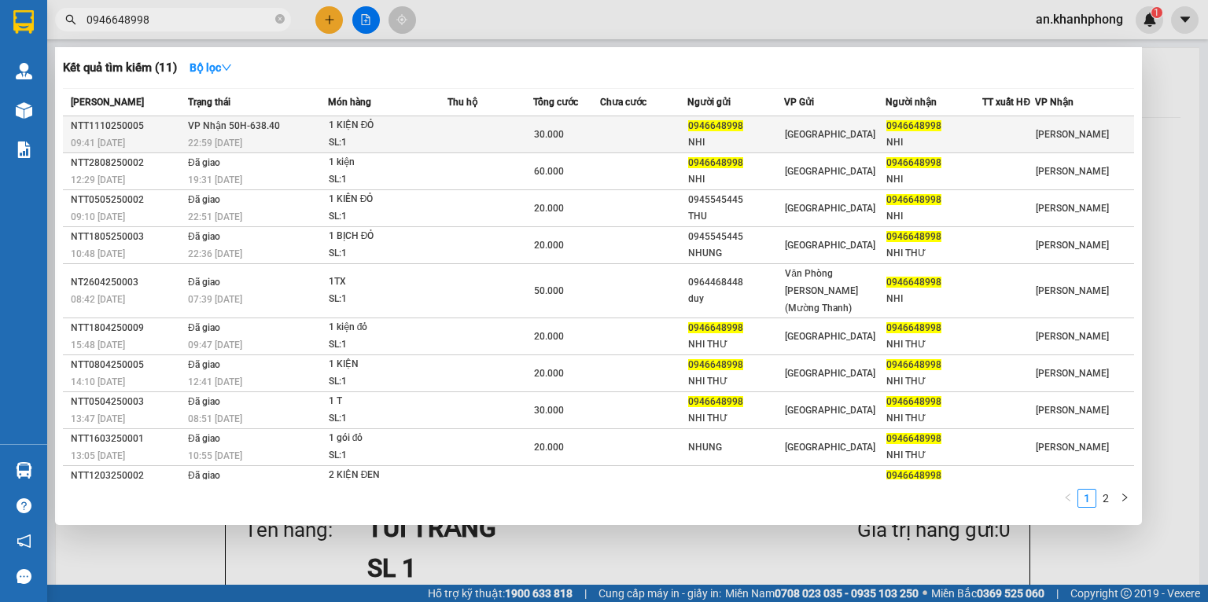
click at [460, 127] on td at bounding box center [491, 134] width 86 height 37
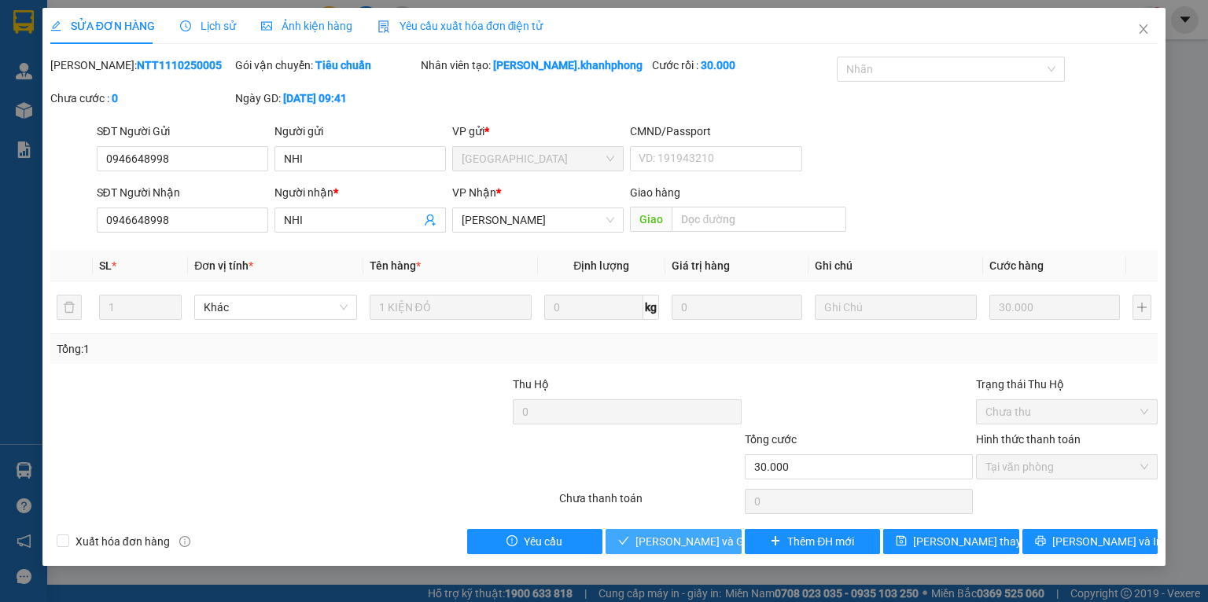
click at [629, 536] on icon "check" at bounding box center [623, 541] width 11 height 11
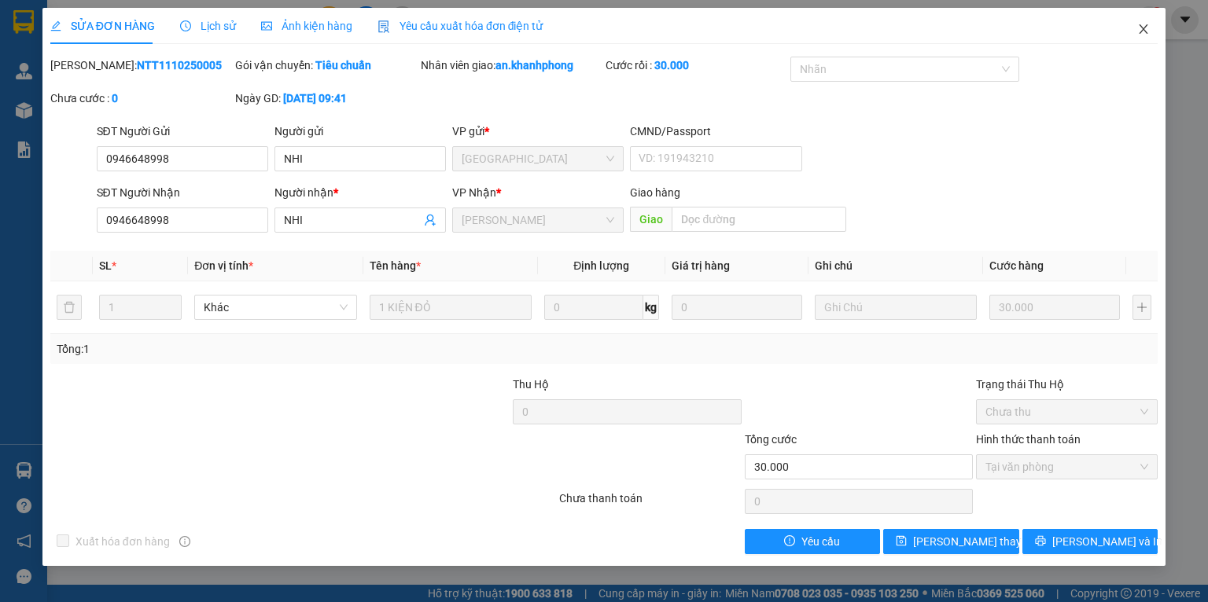
click at [1141, 34] on icon "close" at bounding box center [1143, 29] width 13 height 13
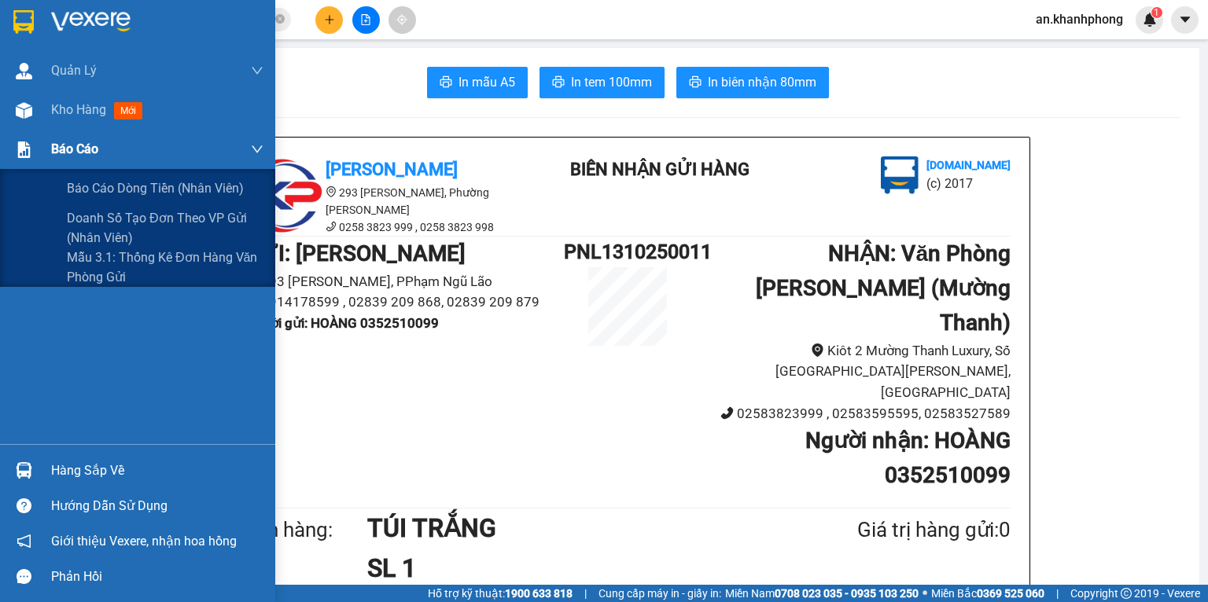
click at [49, 160] on div "Báo cáo" at bounding box center [137, 149] width 275 height 39
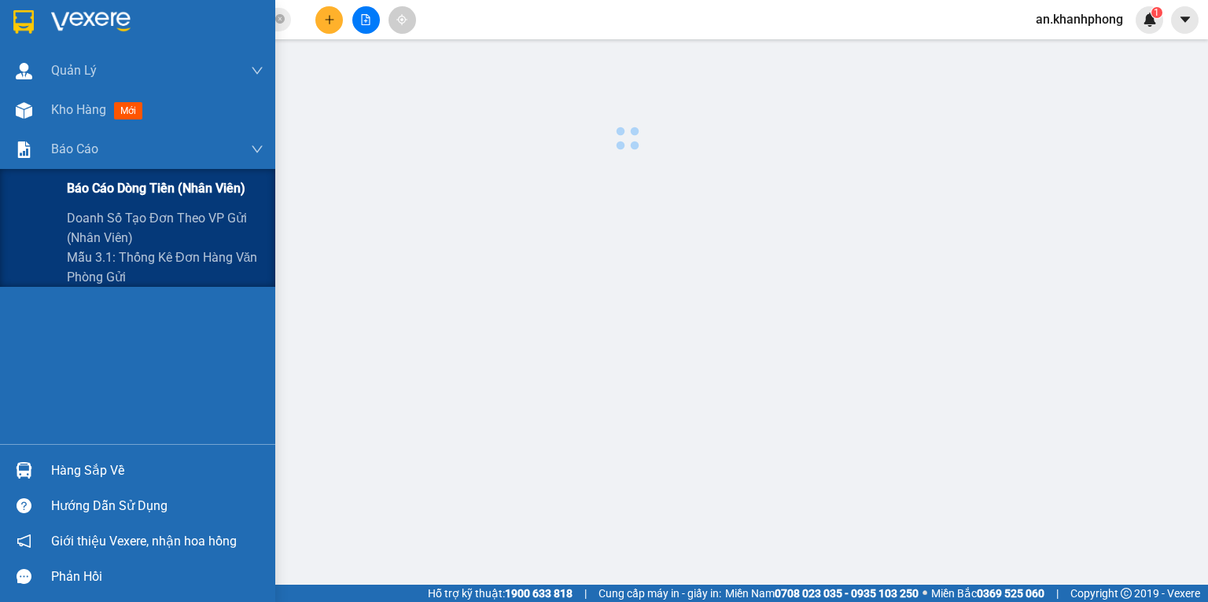
drag, startPoint x: 66, startPoint y: 181, endPoint x: 274, endPoint y: 193, distance: 208.8
click at [67, 182] on span "Báo cáo dòng tiền (nhân viên)" at bounding box center [156, 189] width 179 height 20
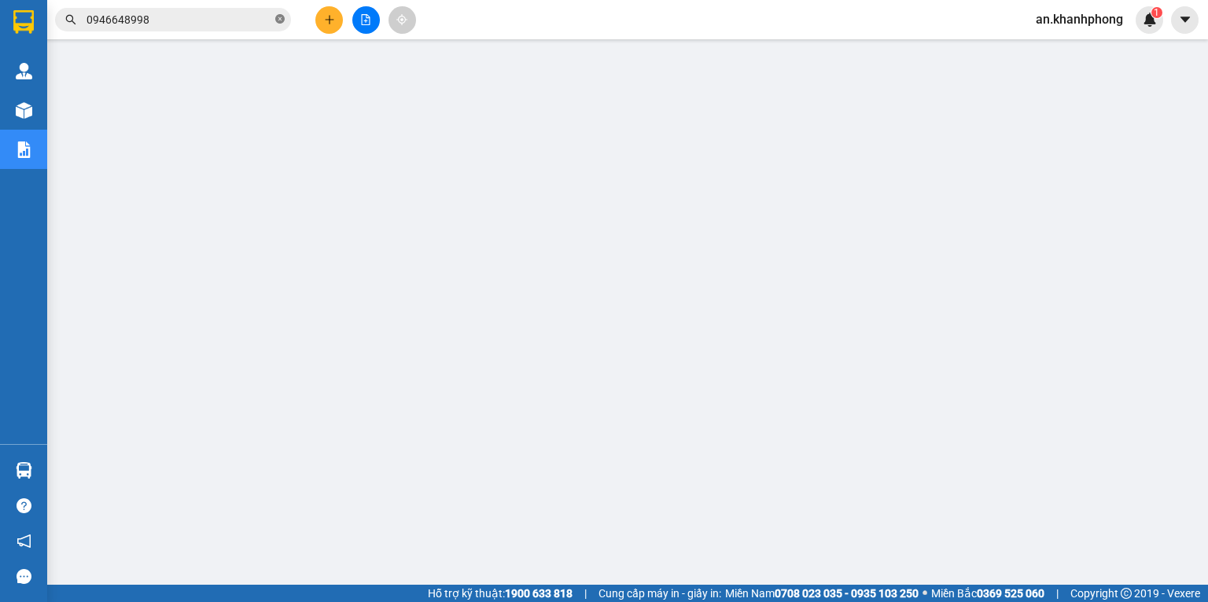
click at [278, 21] on icon "close-circle" at bounding box center [279, 18] width 9 height 9
click at [229, 26] on input "text" at bounding box center [180, 19] width 186 height 17
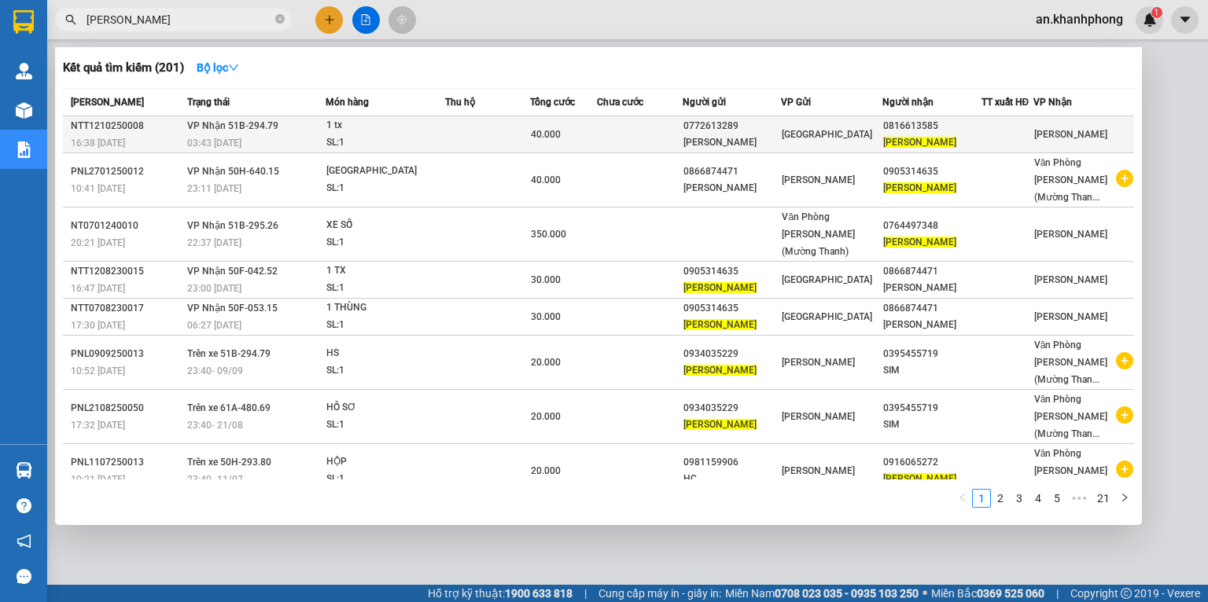
click at [651, 127] on td at bounding box center [640, 134] width 86 height 37
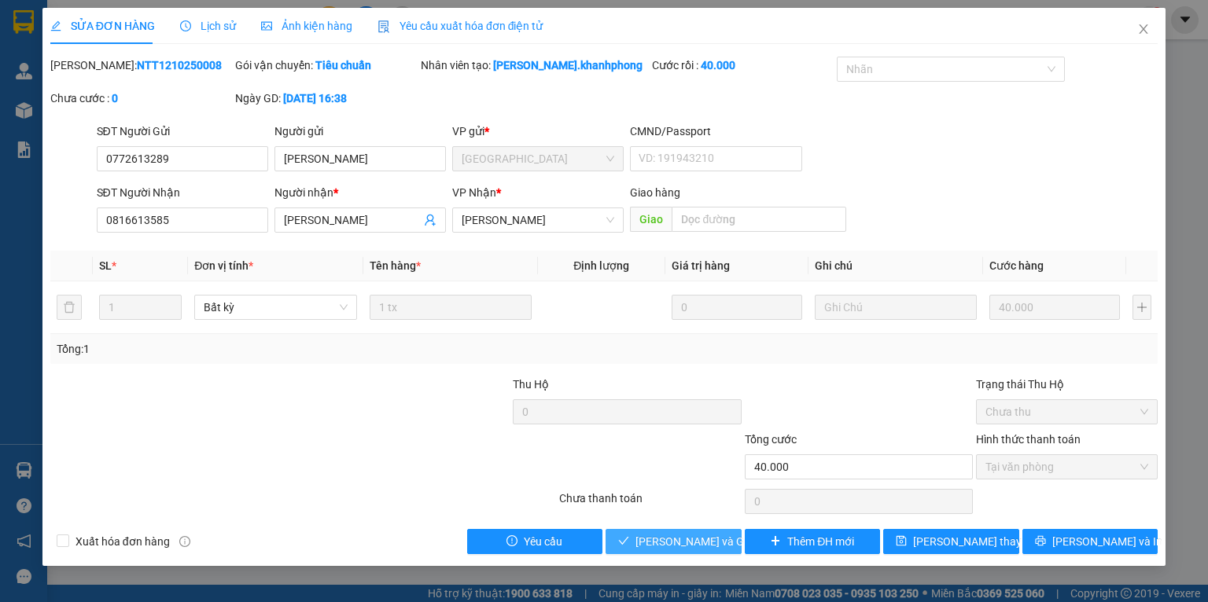
click at [688, 547] on span "[PERSON_NAME] và Giao hàng" at bounding box center [710, 541] width 151 height 17
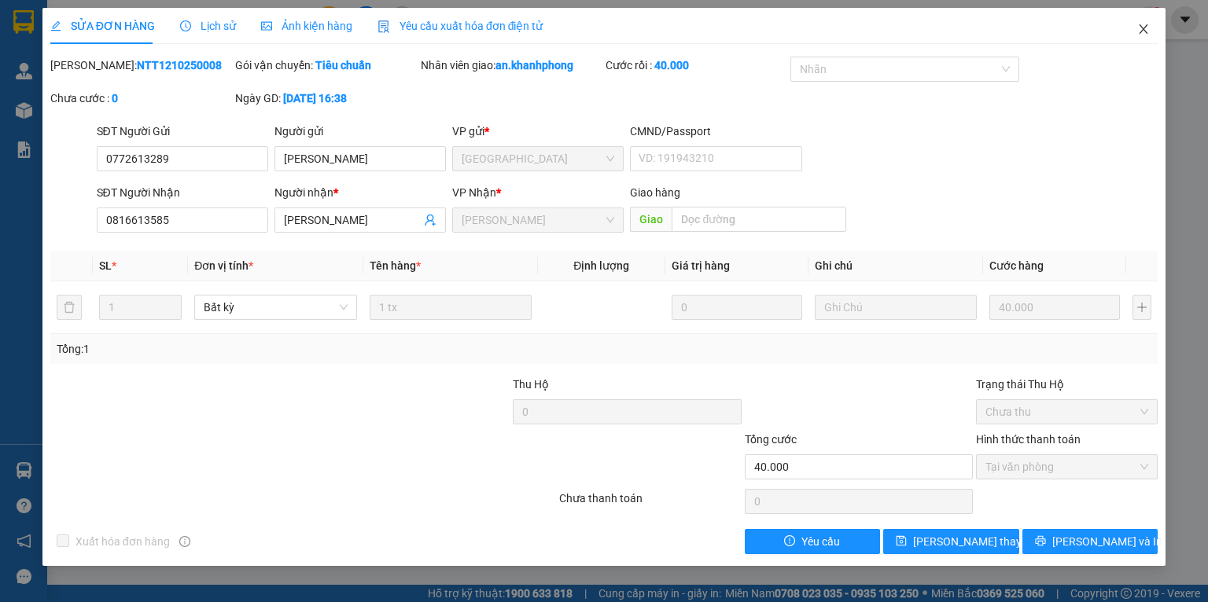
click at [1133, 31] on span "Close" at bounding box center [1144, 30] width 44 height 44
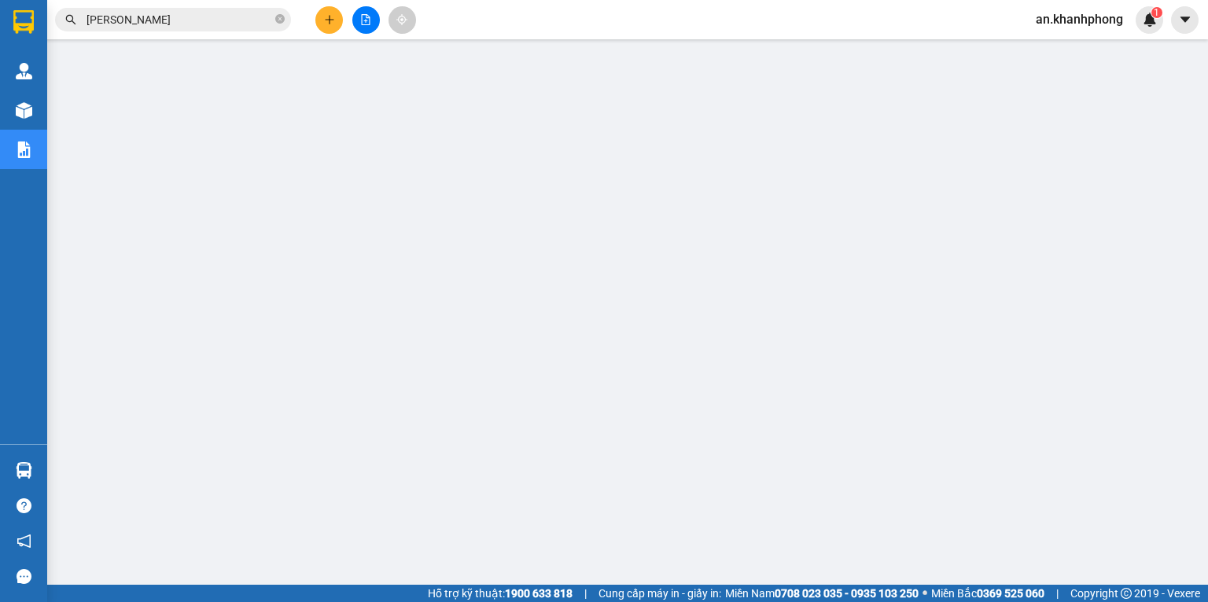
click at [334, 19] on button at bounding box center [329, 20] width 28 height 28
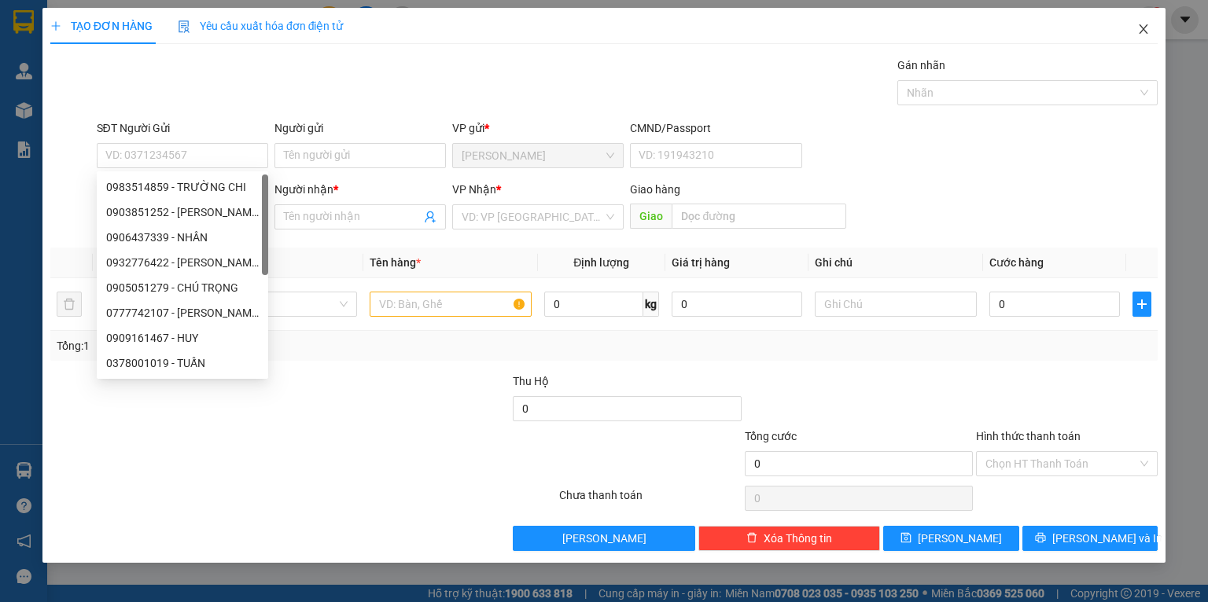
click at [1140, 20] on span "Close" at bounding box center [1144, 30] width 44 height 44
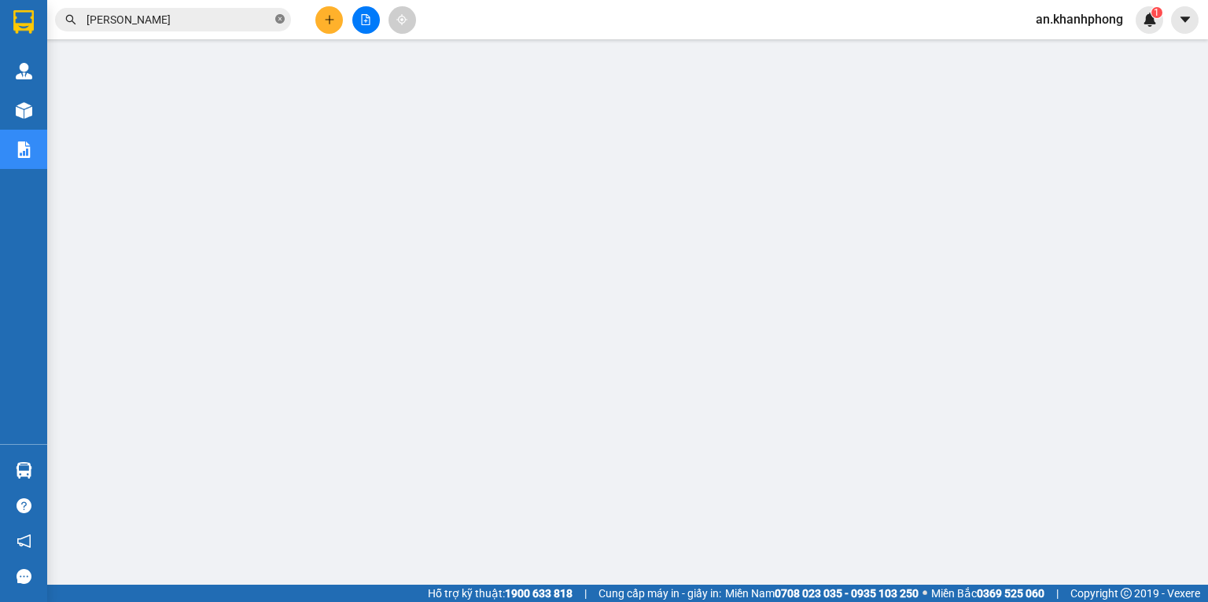
click at [278, 23] on icon "close-circle" at bounding box center [279, 18] width 9 height 9
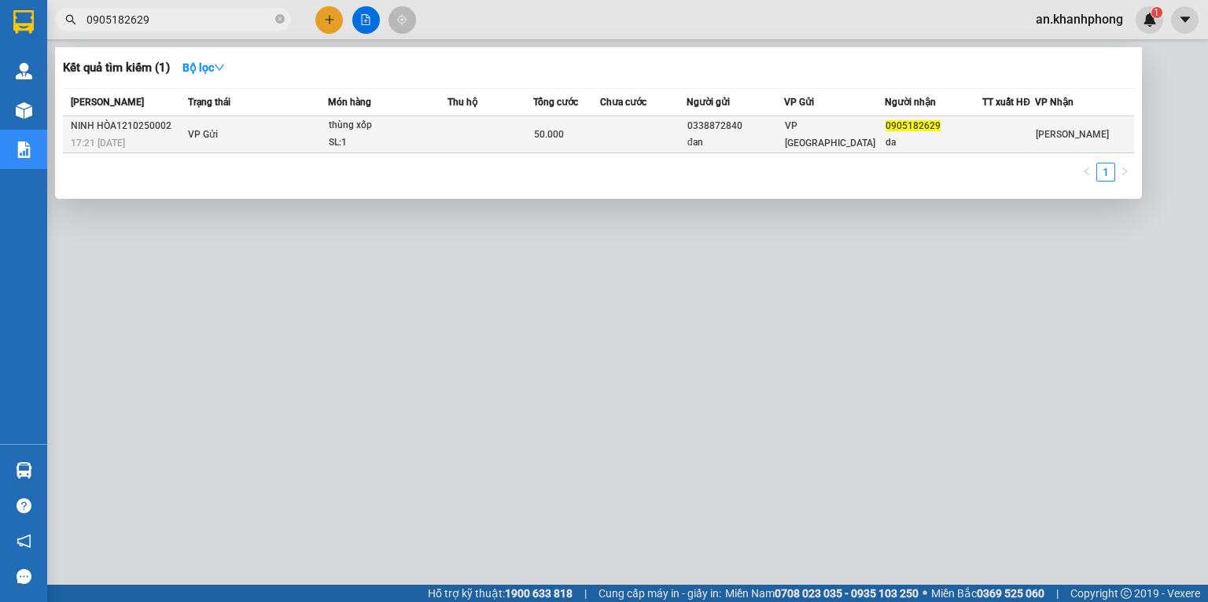
click at [768, 134] on div "đan" at bounding box center [735, 142] width 96 height 17
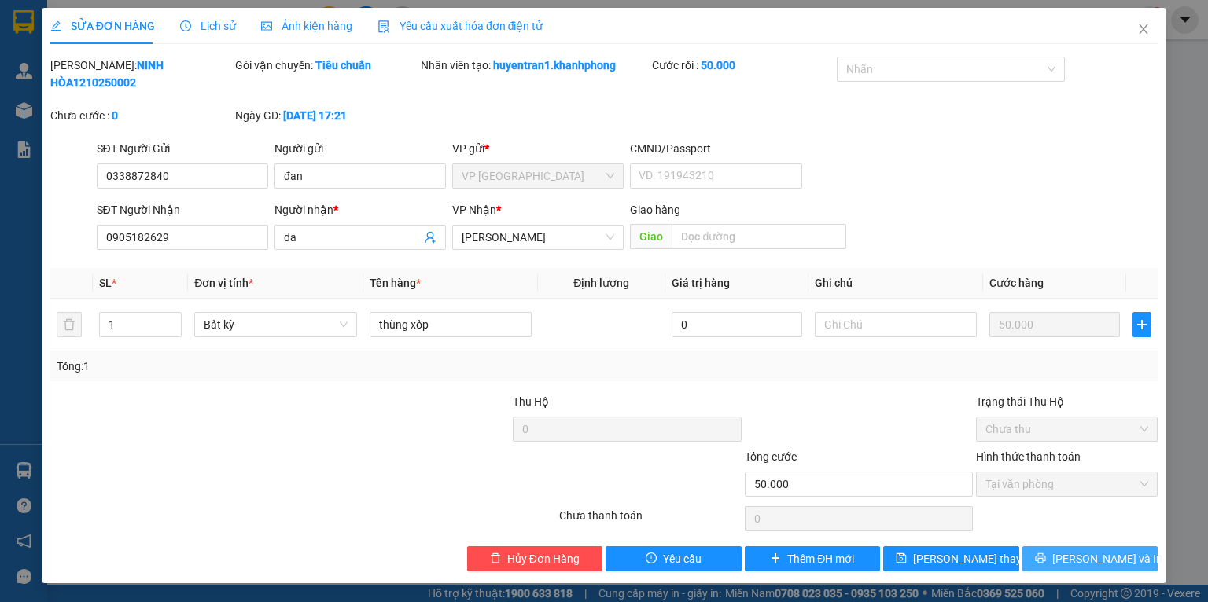
click at [1074, 551] on button "[PERSON_NAME] và In" at bounding box center [1090, 559] width 136 height 25
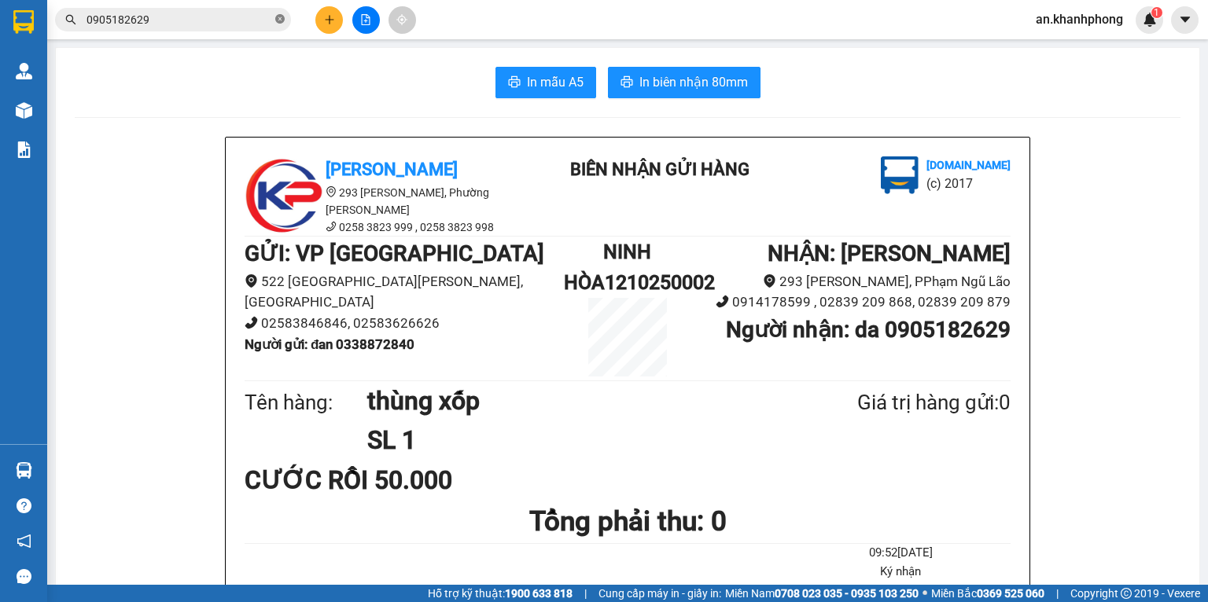
click at [282, 20] on icon "close-circle" at bounding box center [279, 18] width 9 height 9
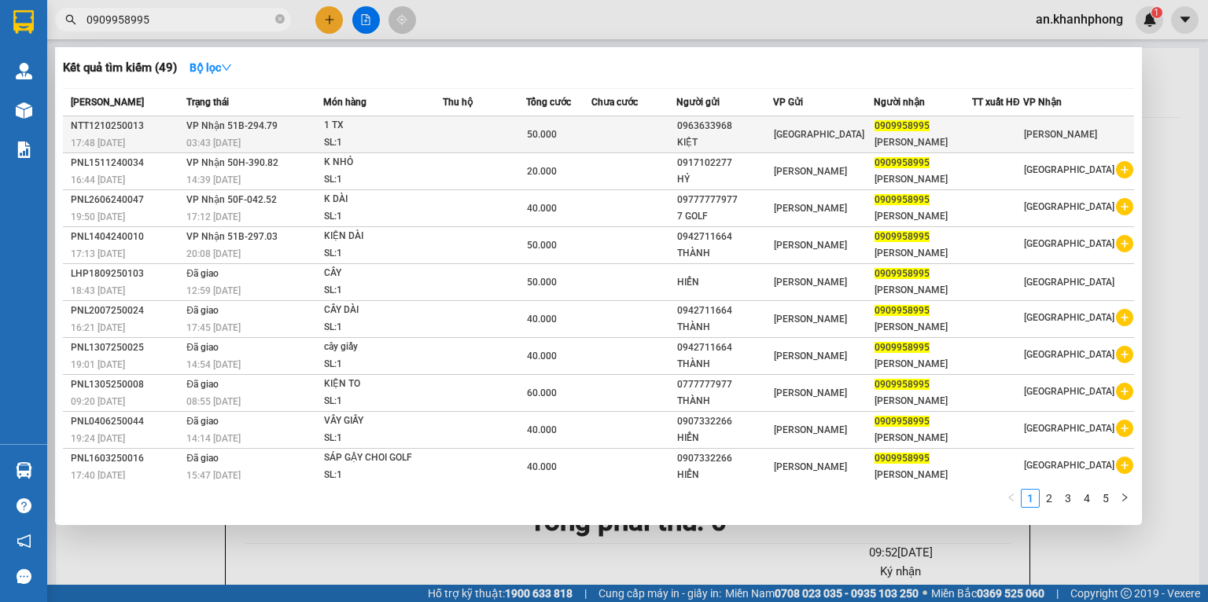
click at [675, 134] on td at bounding box center [633, 134] width 85 height 37
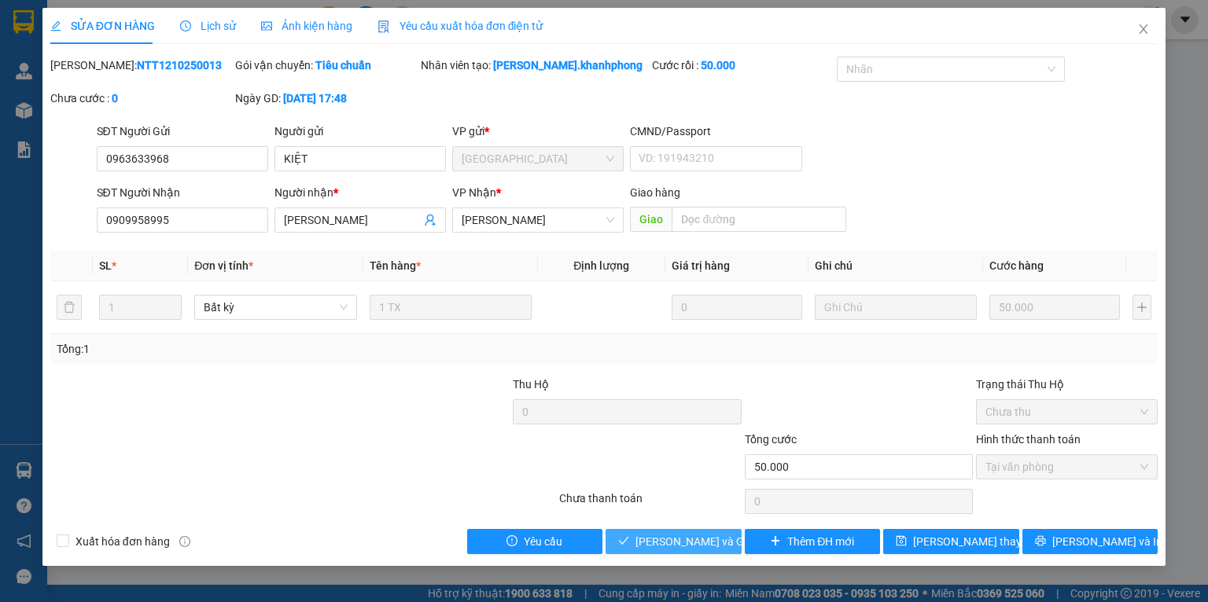
click at [657, 548] on span "[PERSON_NAME] và Giao hàng" at bounding box center [710, 541] width 151 height 17
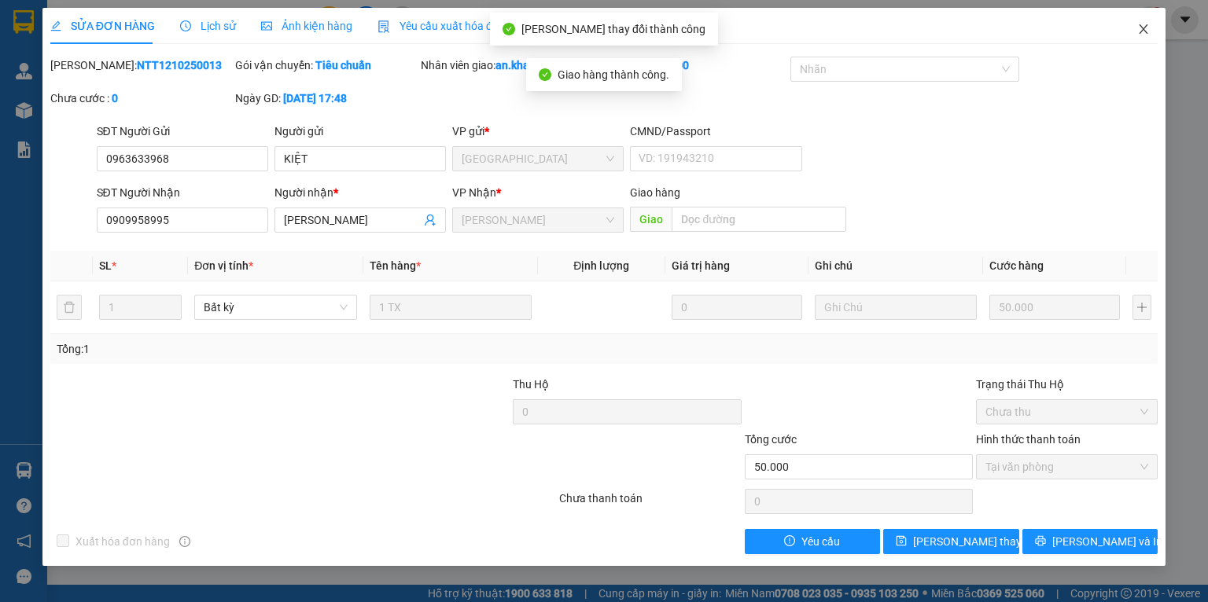
click at [1145, 38] on span "Close" at bounding box center [1144, 30] width 44 height 44
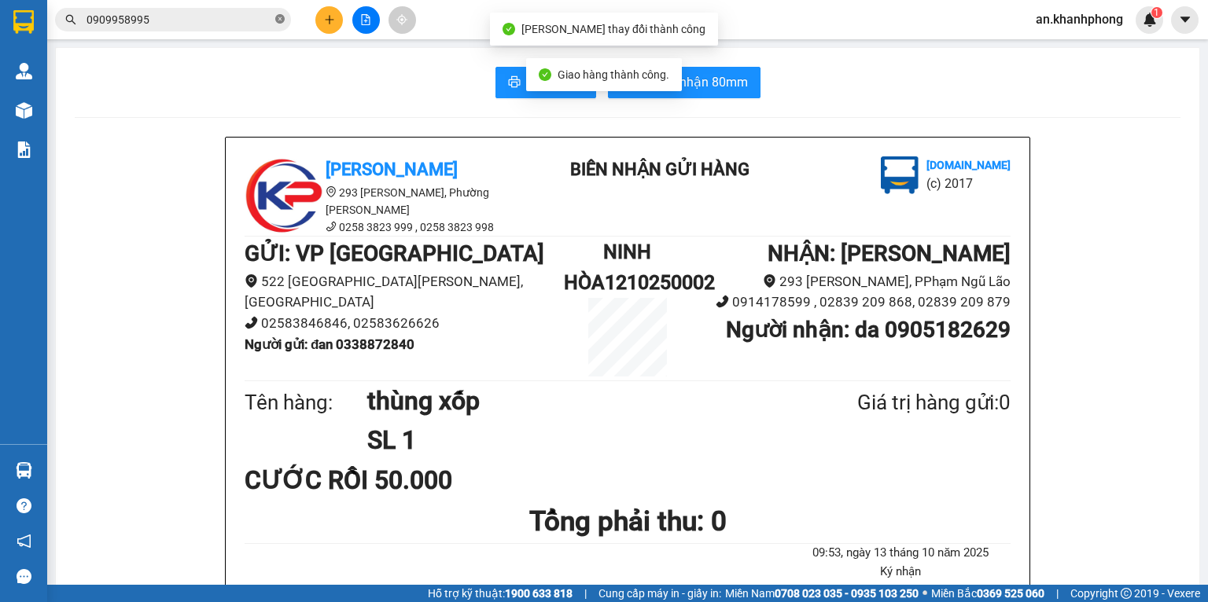
click at [281, 20] on icon "close-circle" at bounding box center [279, 18] width 9 height 9
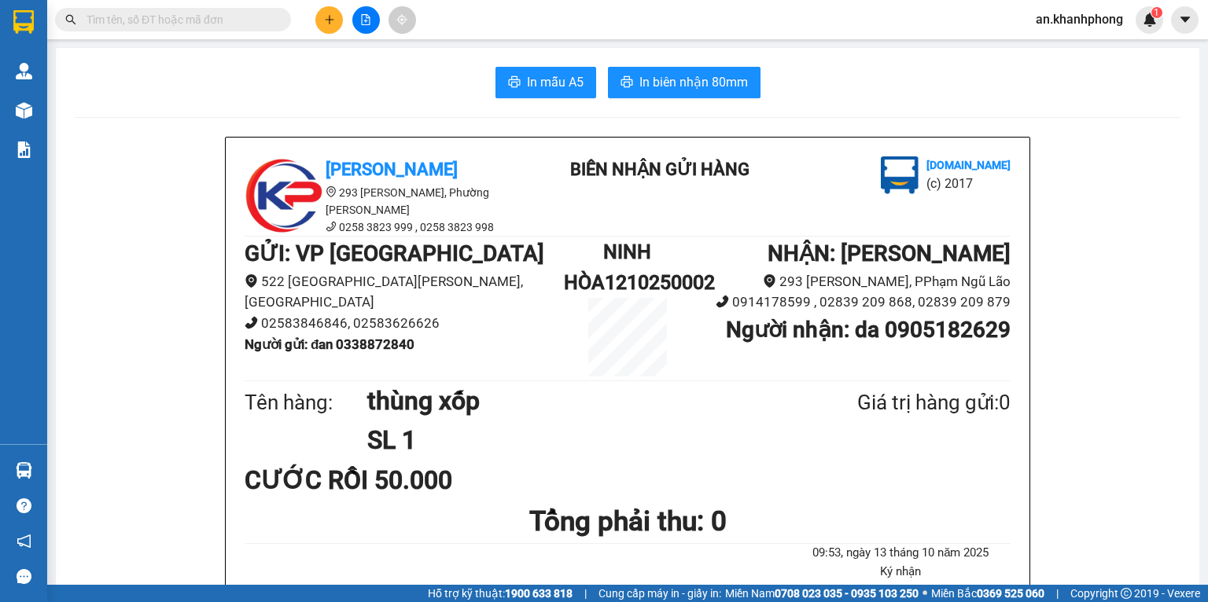
click at [322, 17] on button at bounding box center [329, 20] width 28 height 28
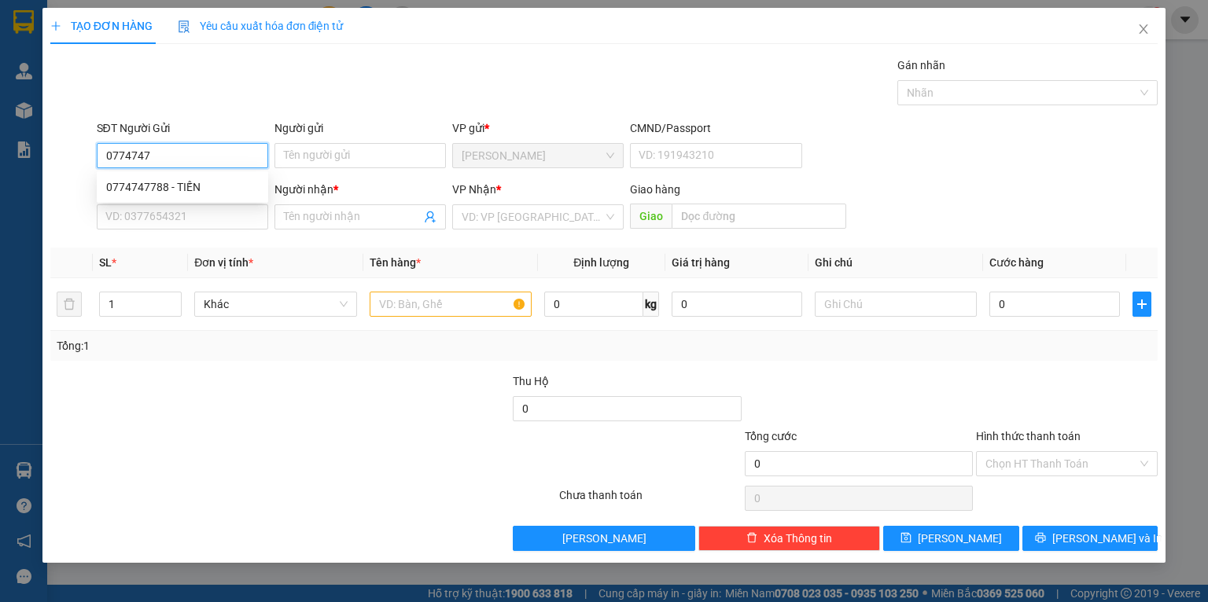
click at [154, 199] on div "0774747788 - TIẾN" at bounding box center [182, 187] width 171 height 25
click at [154, 187] on div "SĐT Người Nhận" at bounding box center [182, 189] width 171 height 17
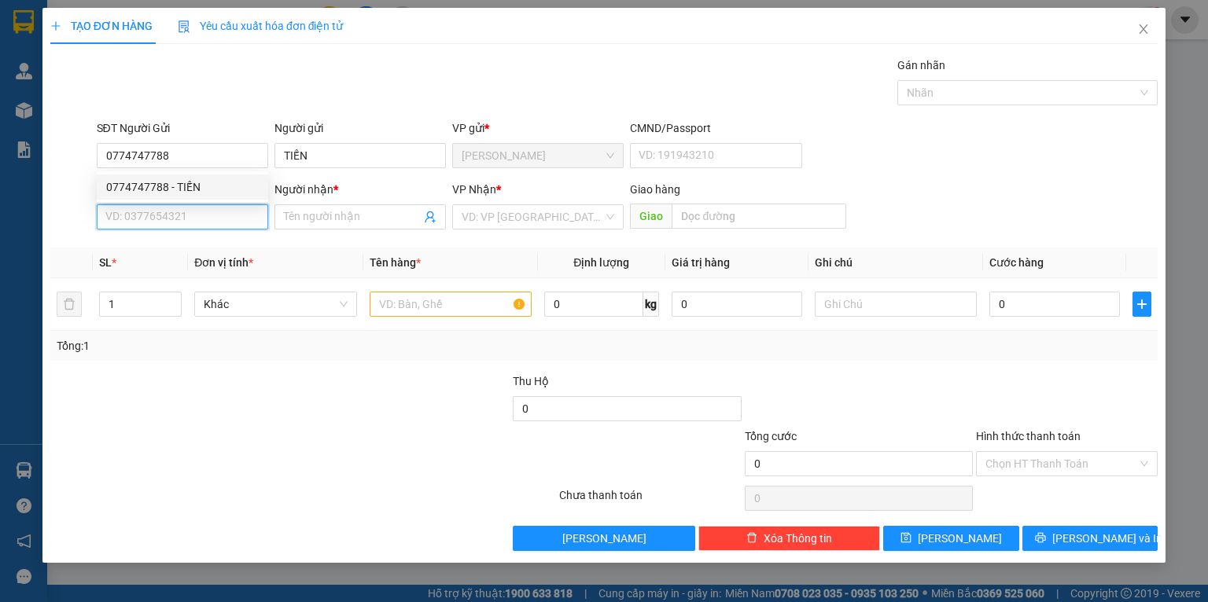
click at [154, 204] on input "SĐT Người Nhận" at bounding box center [182, 216] width 171 height 25
click at [162, 215] on input "SĐT Người Nhận" at bounding box center [182, 216] width 171 height 25
click at [131, 250] on div "0934707071 - PHỤNG" at bounding box center [182, 248] width 153 height 17
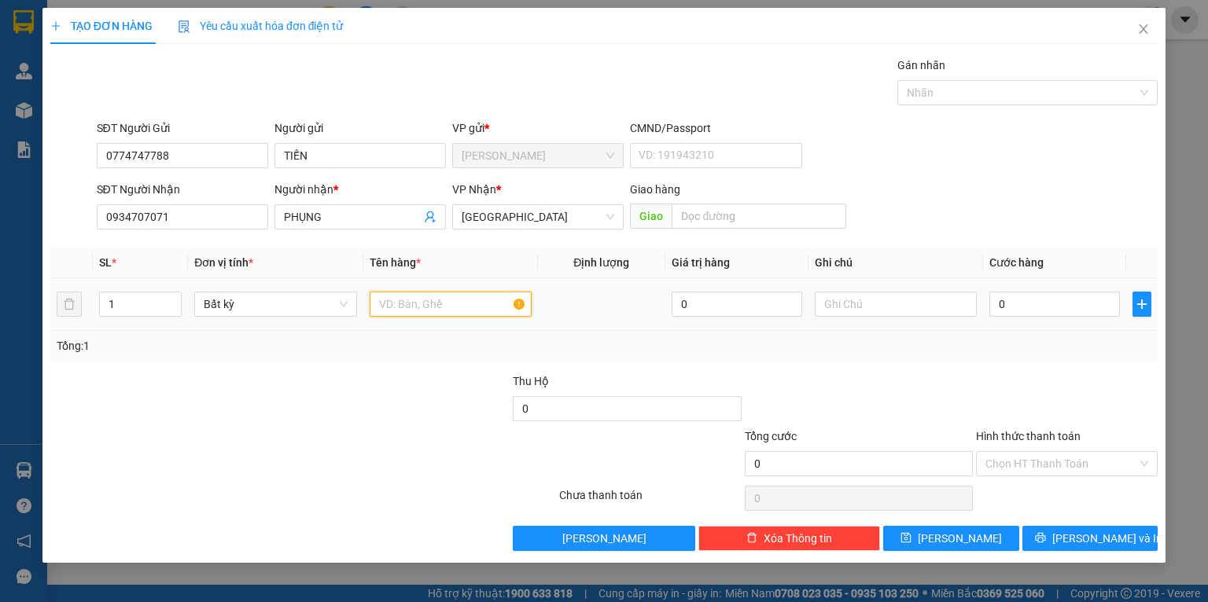
click at [428, 293] on input "text" at bounding box center [451, 304] width 162 height 25
click at [367, 404] on div at bounding box center [395, 400] width 231 height 55
click at [1044, 311] on input "0" at bounding box center [1054, 304] width 131 height 25
click at [965, 369] on div "Transit Pickup Surcharge Ids Transit Deliver Surcharge Ids Transit Deliver Surc…" at bounding box center [603, 304] width 1107 height 495
click at [1041, 545] on button "[PERSON_NAME] và In" at bounding box center [1090, 538] width 136 height 25
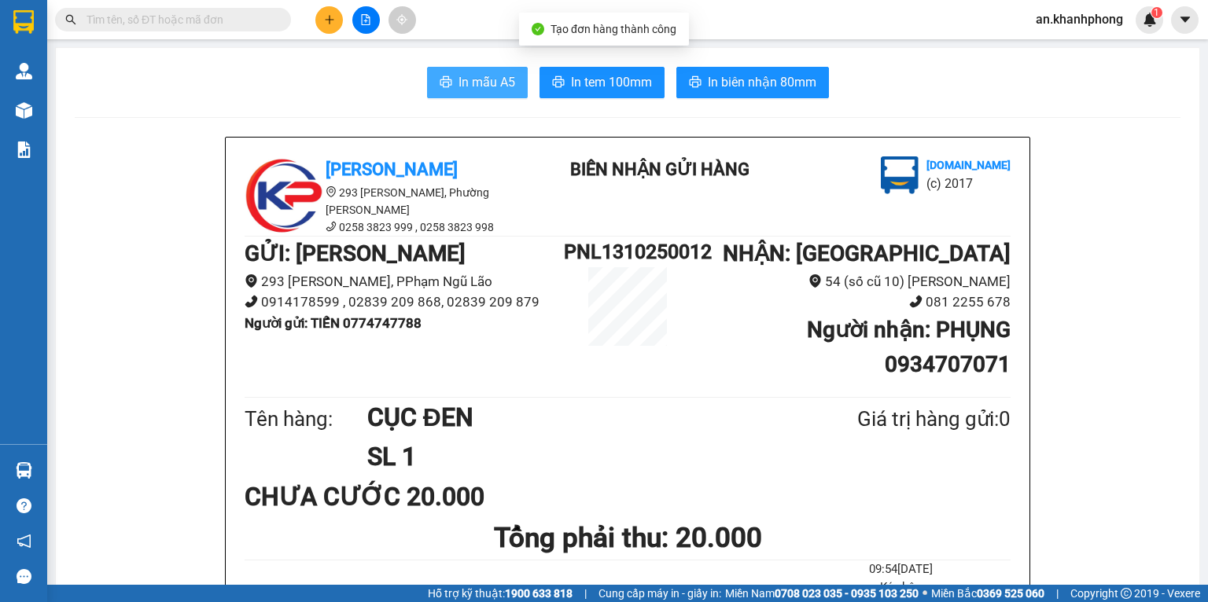
click at [476, 69] on button "In mẫu A5" at bounding box center [477, 82] width 101 height 31
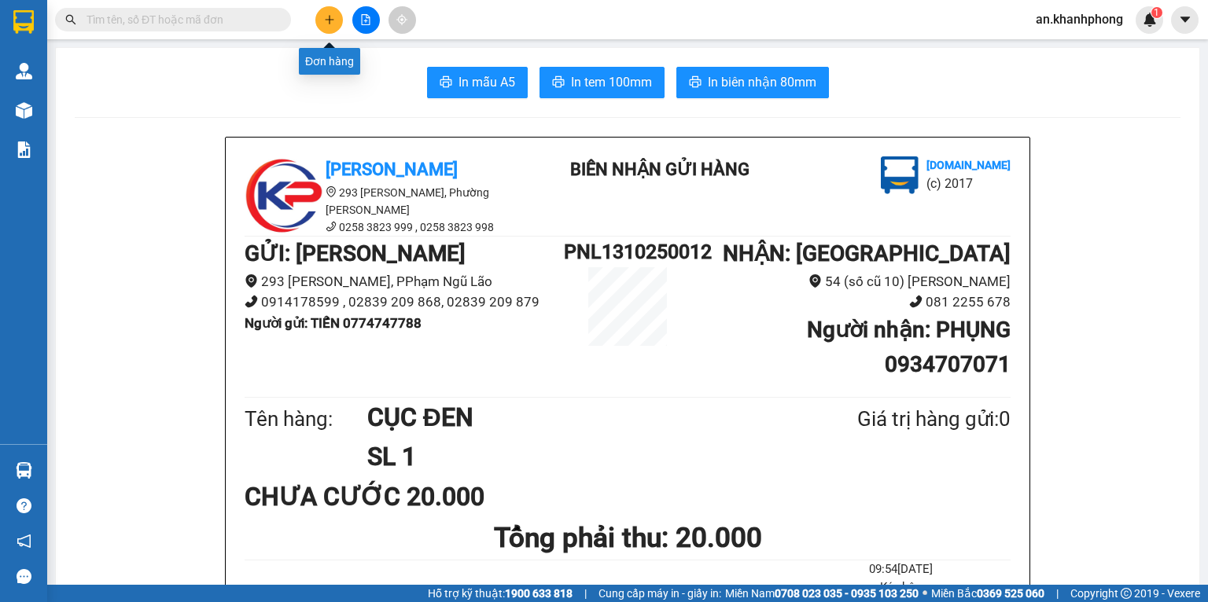
click at [317, 19] on button at bounding box center [329, 20] width 28 height 28
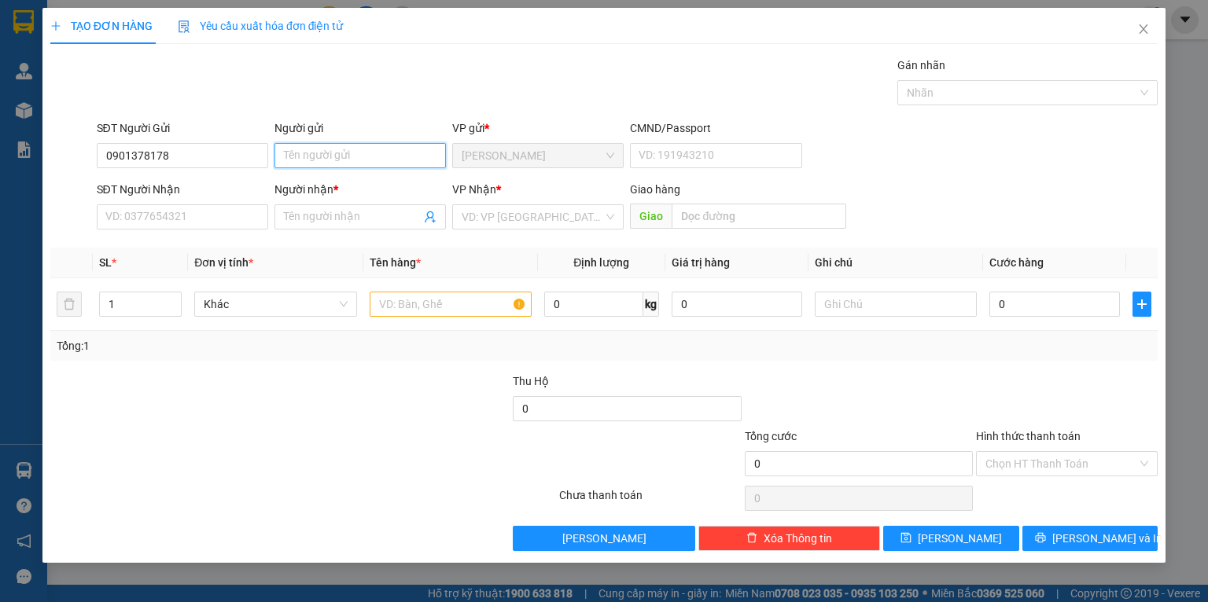
click at [320, 161] on input "Người gửi" at bounding box center [359, 155] width 171 height 25
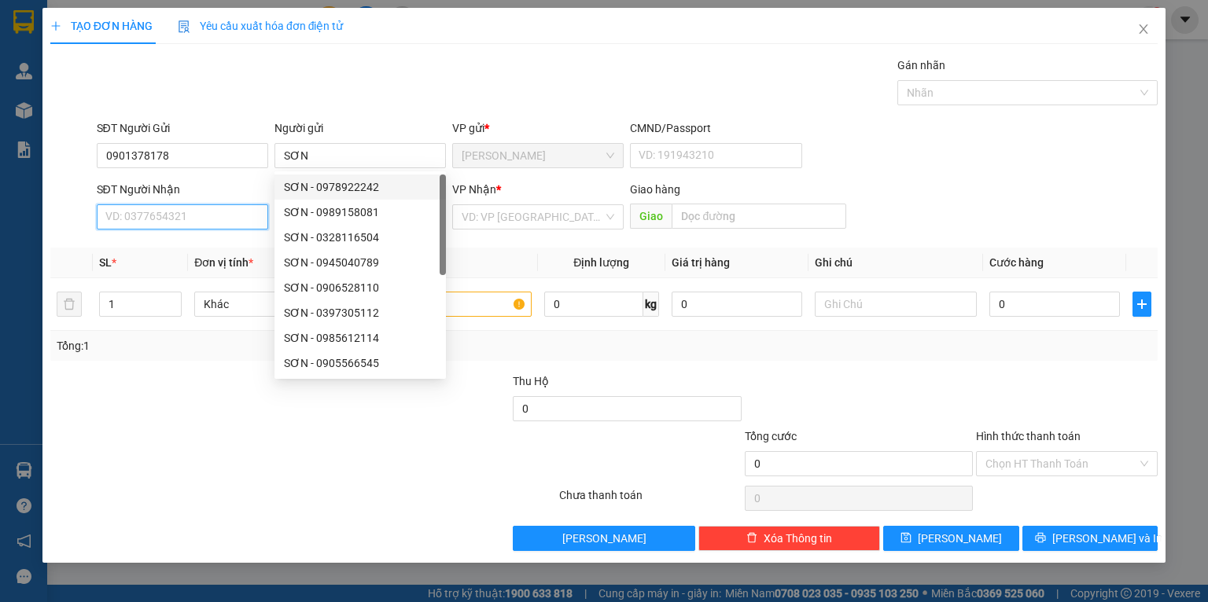
click at [209, 215] on input "SĐT Người Nhận" at bounding box center [182, 216] width 171 height 25
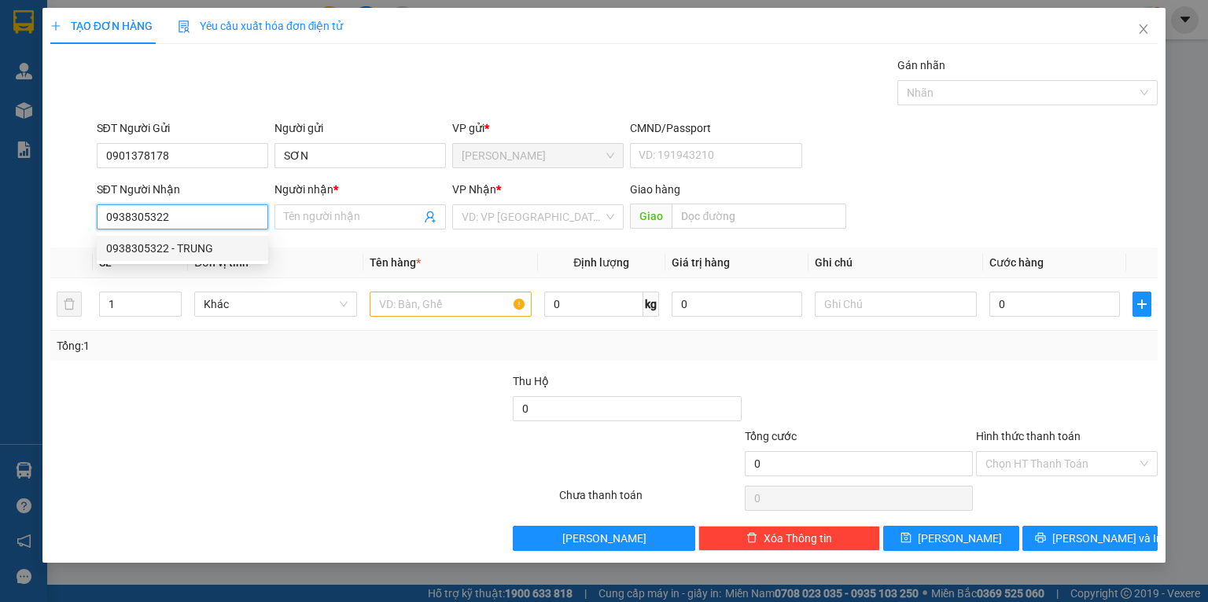
click at [191, 241] on div "0938305322 - TRUNG" at bounding box center [182, 248] width 153 height 17
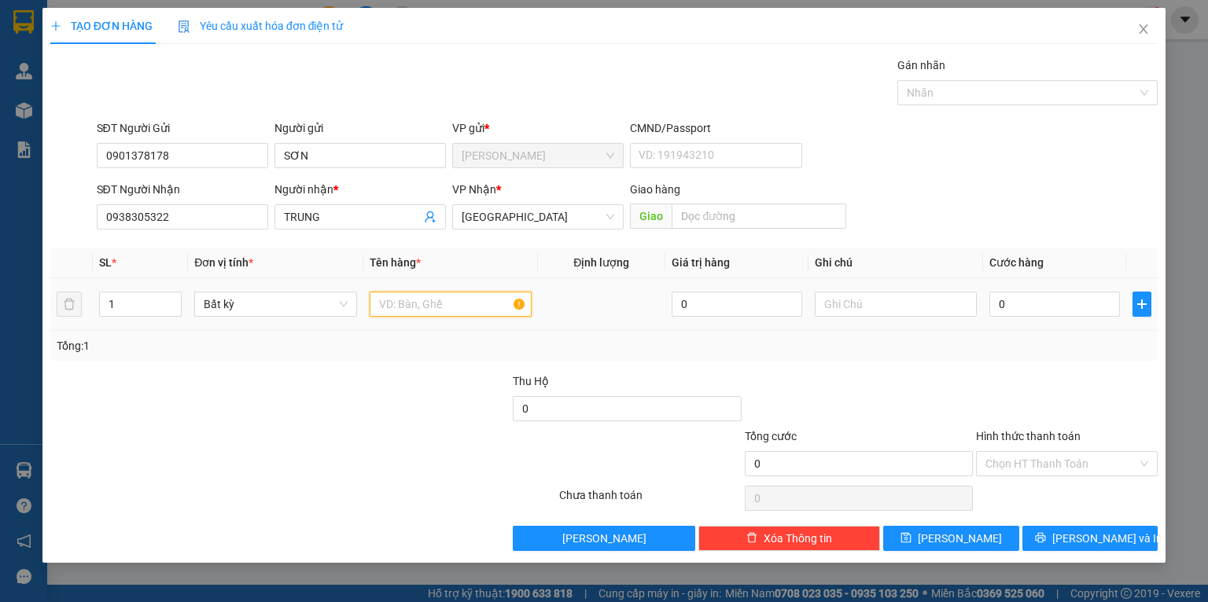
click at [408, 311] on input "text" at bounding box center [451, 304] width 162 height 25
click at [386, 349] on div "Tổng: 1" at bounding box center [262, 345] width 411 height 17
click at [1033, 285] on td "0" at bounding box center [1054, 304] width 143 height 53
click at [1044, 293] on input "0" at bounding box center [1054, 304] width 131 height 25
click at [1036, 344] on div "Tổng: 1" at bounding box center [604, 345] width 1095 height 17
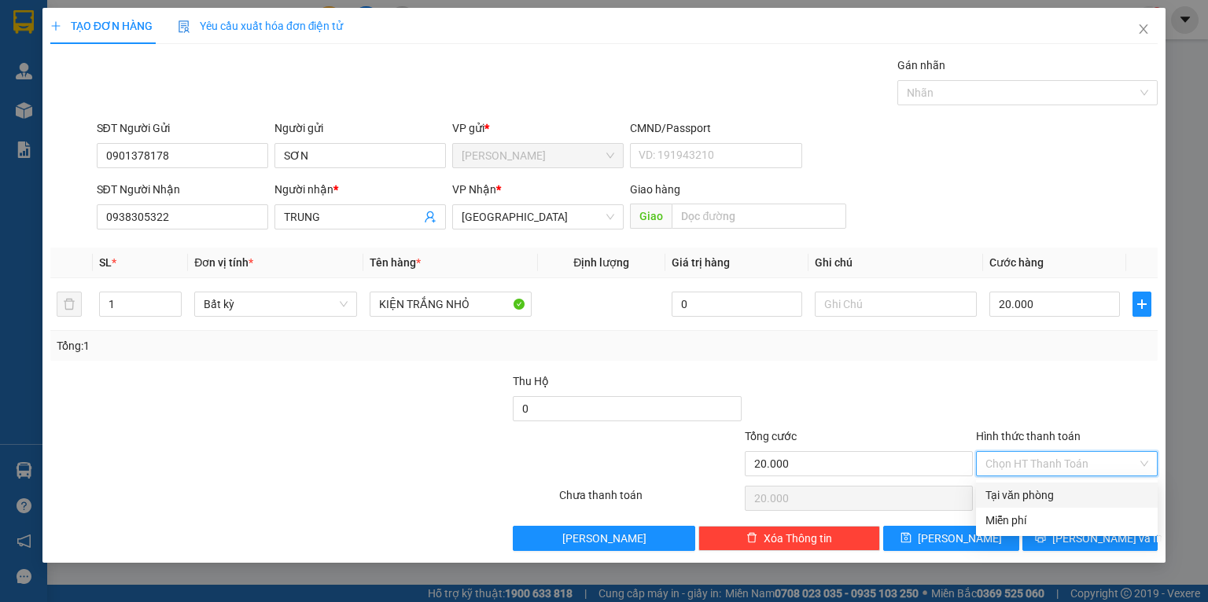
click at [1022, 466] on input "Hình thức thanh toán" at bounding box center [1061, 464] width 152 height 24
click at [1015, 494] on div "Tại văn phòng" at bounding box center [1066, 495] width 163 height 17
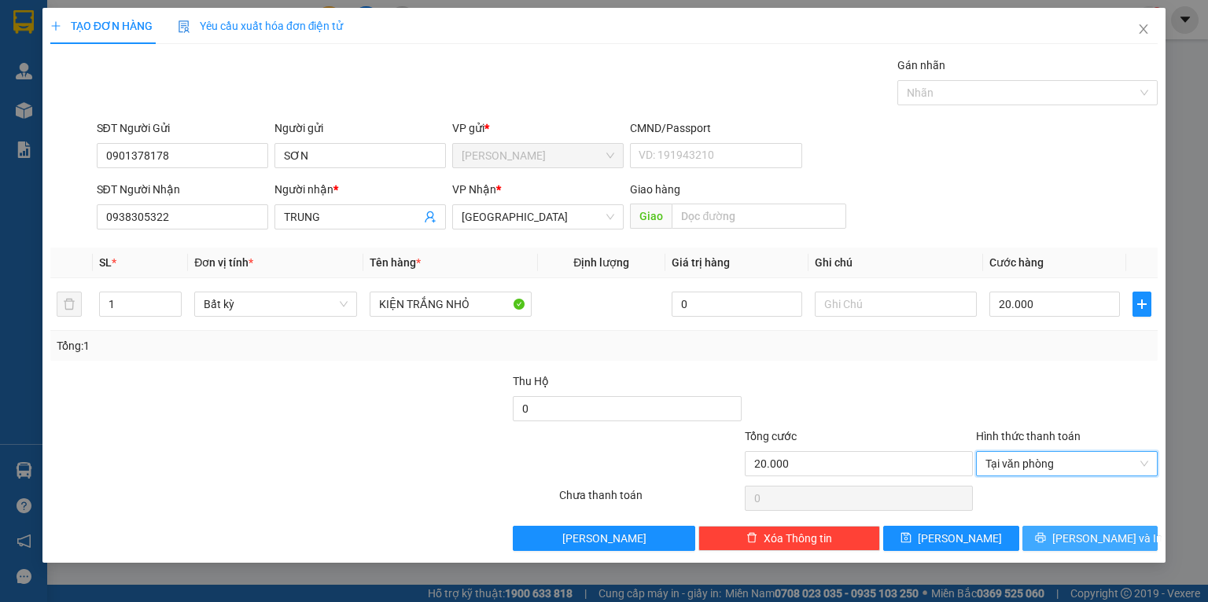
click at [1048, 543] on button "[PERSON_NAME] và In" at bounding box center [1090, 538] width 136 height 25
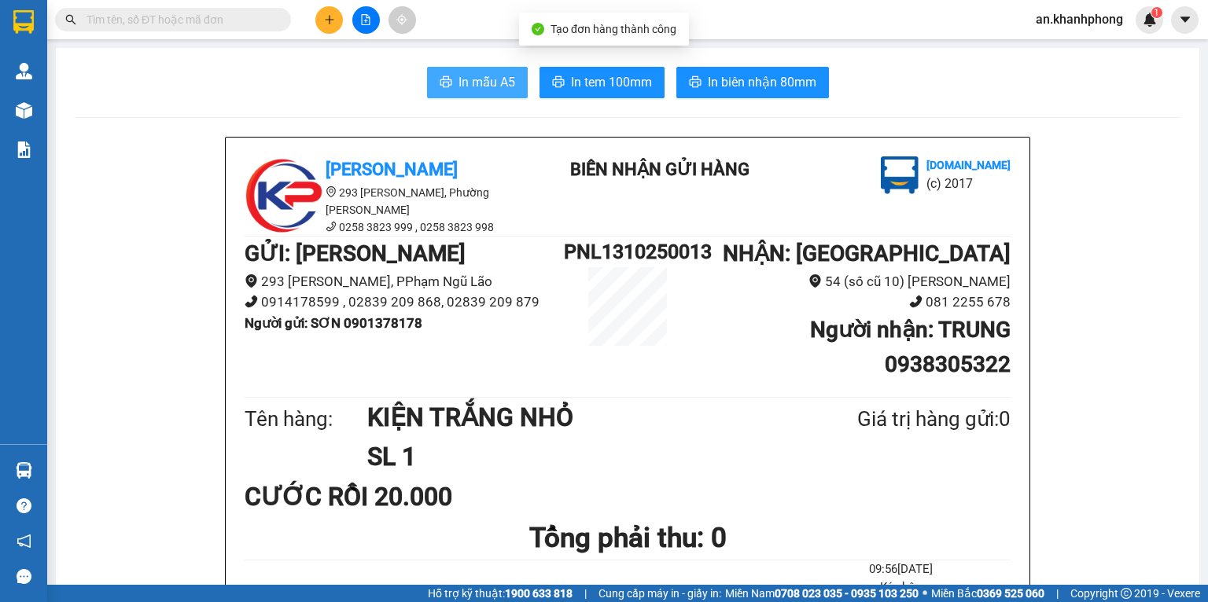
click at [481, 90] on span "In mẫu A5" at bounding box center [487, 82] width 57 height 20
click at [232, 23] on input "text" at bounding box center [180, 19] width 186 height 17
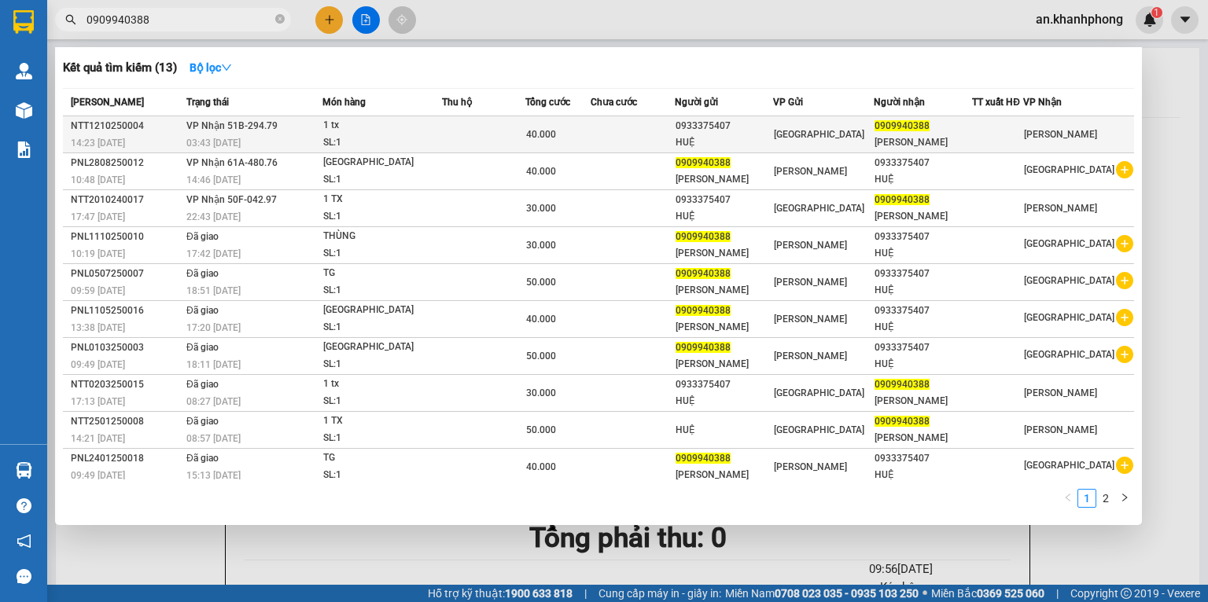
click at [629, 134] on td at bounding box center [633, 134] width 84 height 37
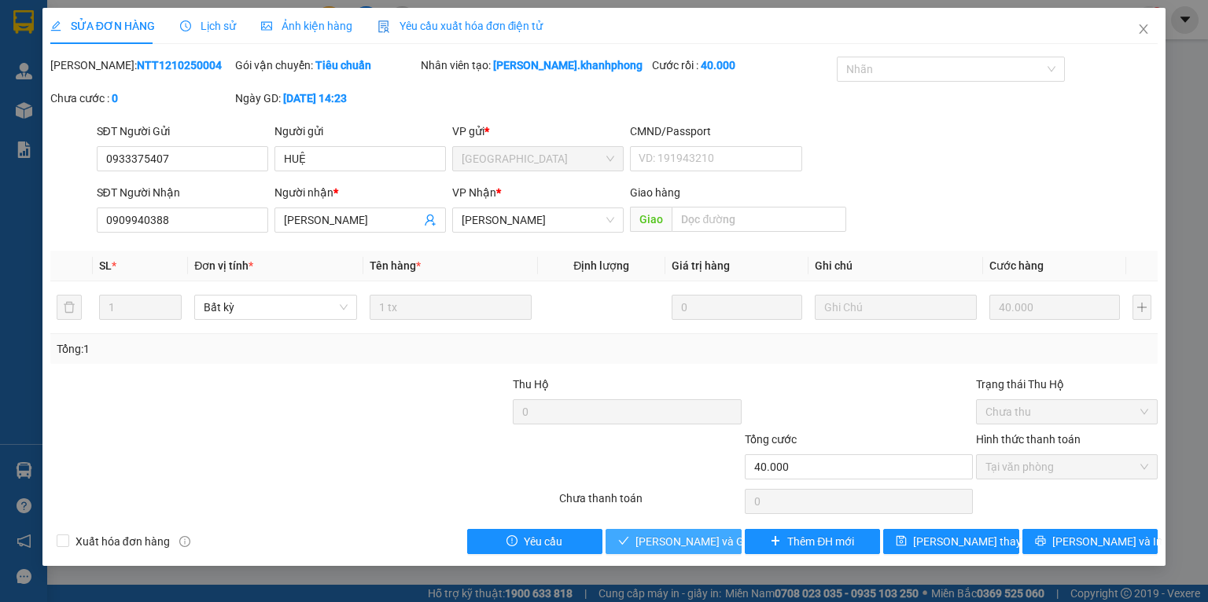
click at [653, 541] on span "[PERSON_NAME] và Giao hàng" at bounding box center [710, 541] width 151 height 17
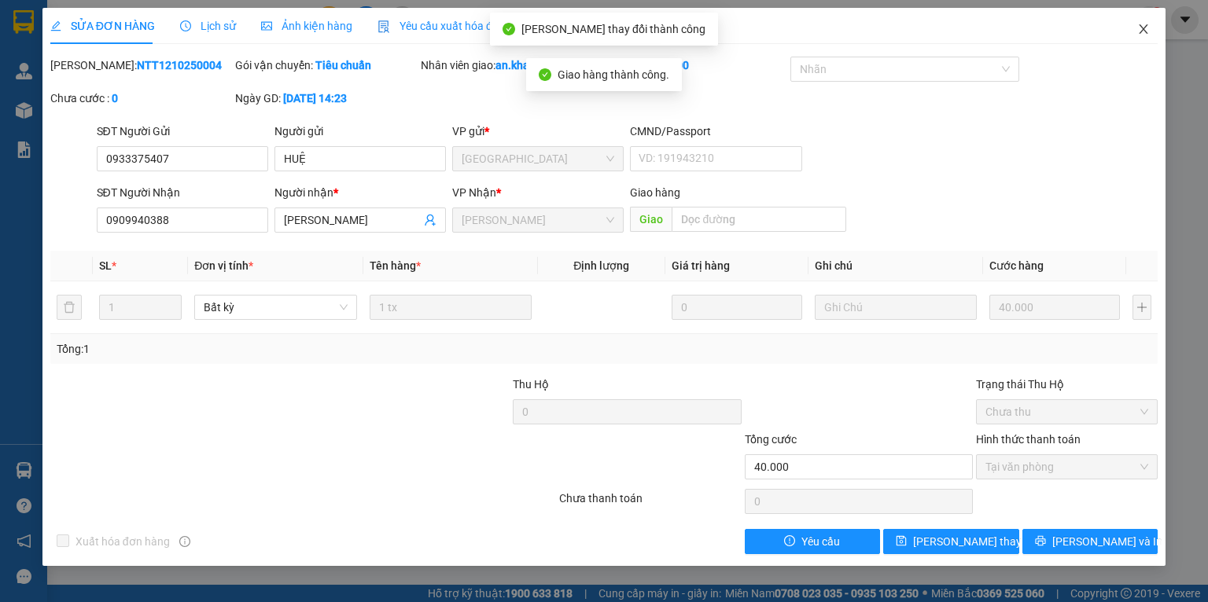
click at [1137, 29] on icon "close" at bounding box center [1143, 29] width 13 height 13
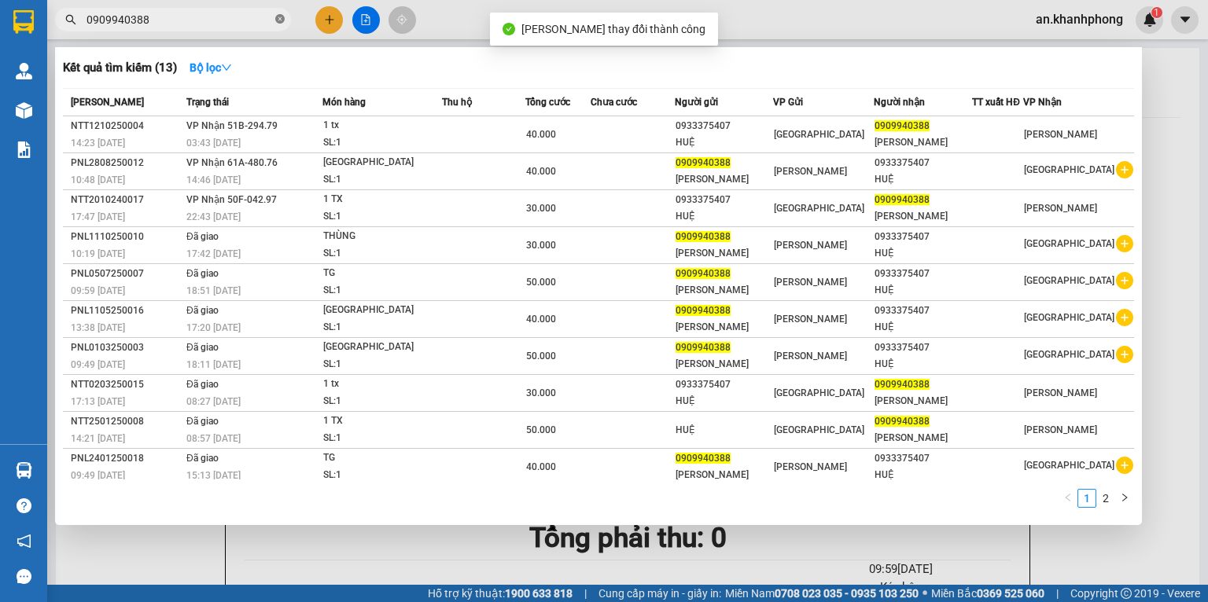
click at [275, 22] on icon "close-circle" at bounding box center [279, 18] width 9 height 9
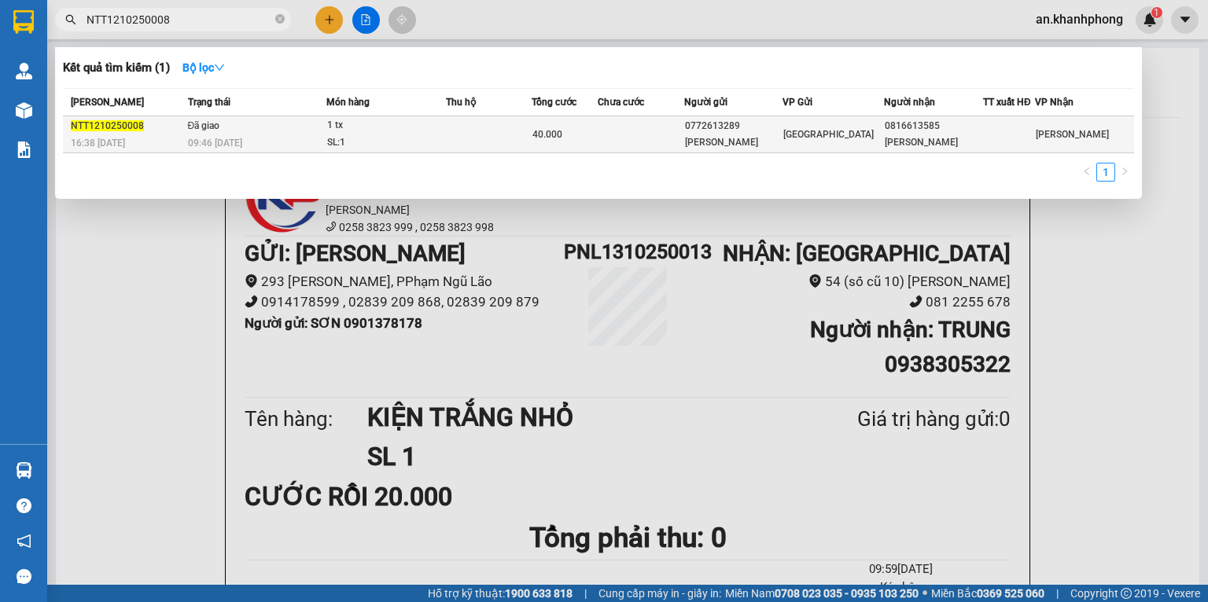
click at [445, 134] on div "SL: 1" at bounding box center [386, 142] width 118 height 17
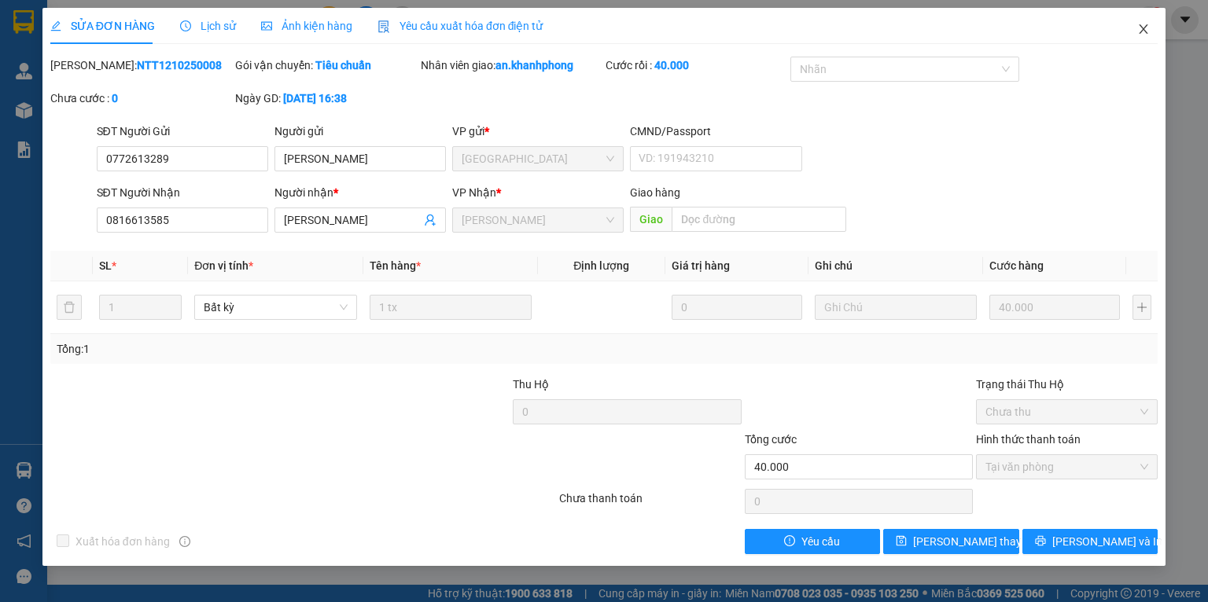
click at [1145, 27] on icon "close" at bounding box center [1143, 29] width 13 height 13
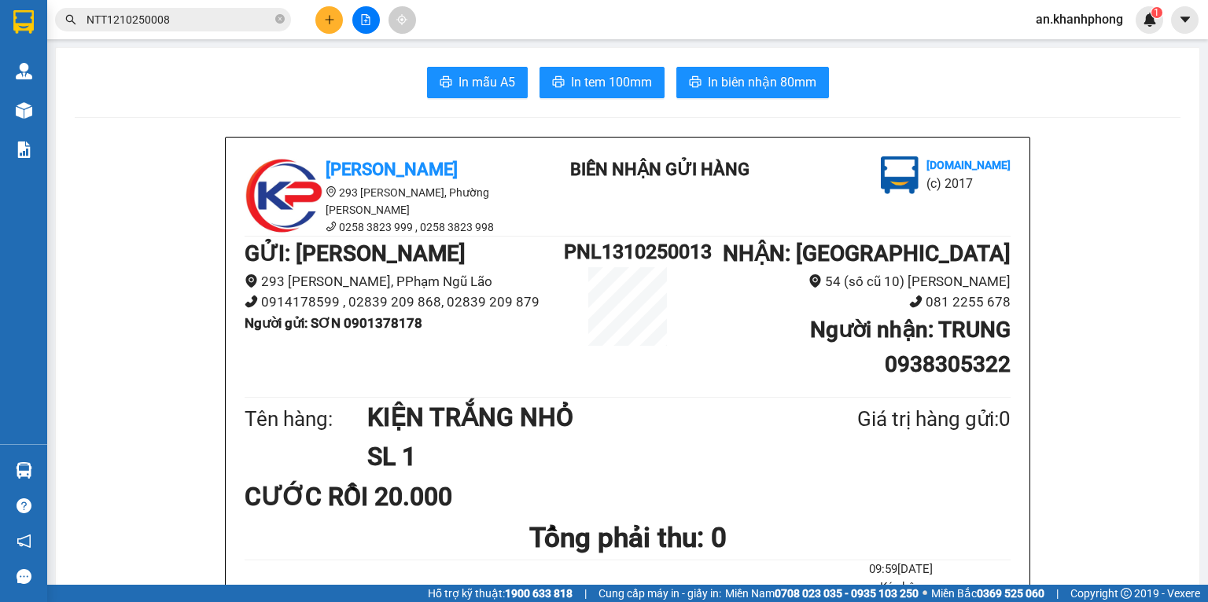
click at [273, 20] on span "NTT1210250008" at bounding box center [173, 20] width 236 height 24
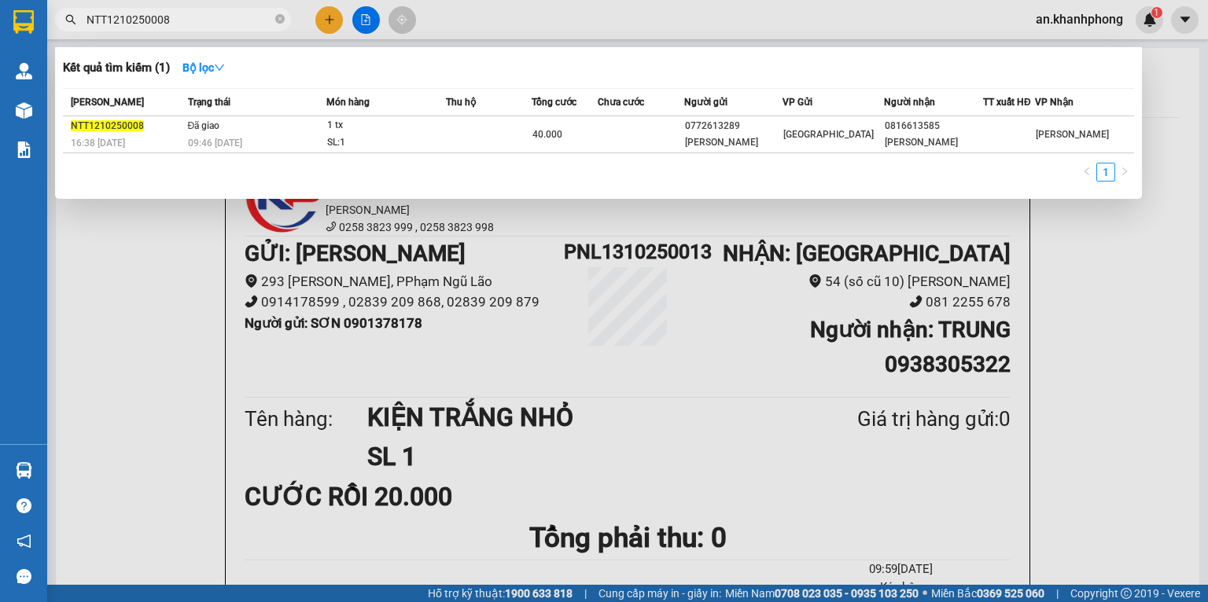
click at [273, 20] on span "NTT1210250008" at bounding box center [173, 20] width 236 height 24
click at [283, 17] on icon "close-circle" at bounding box center [279, 18] width 9 height 9
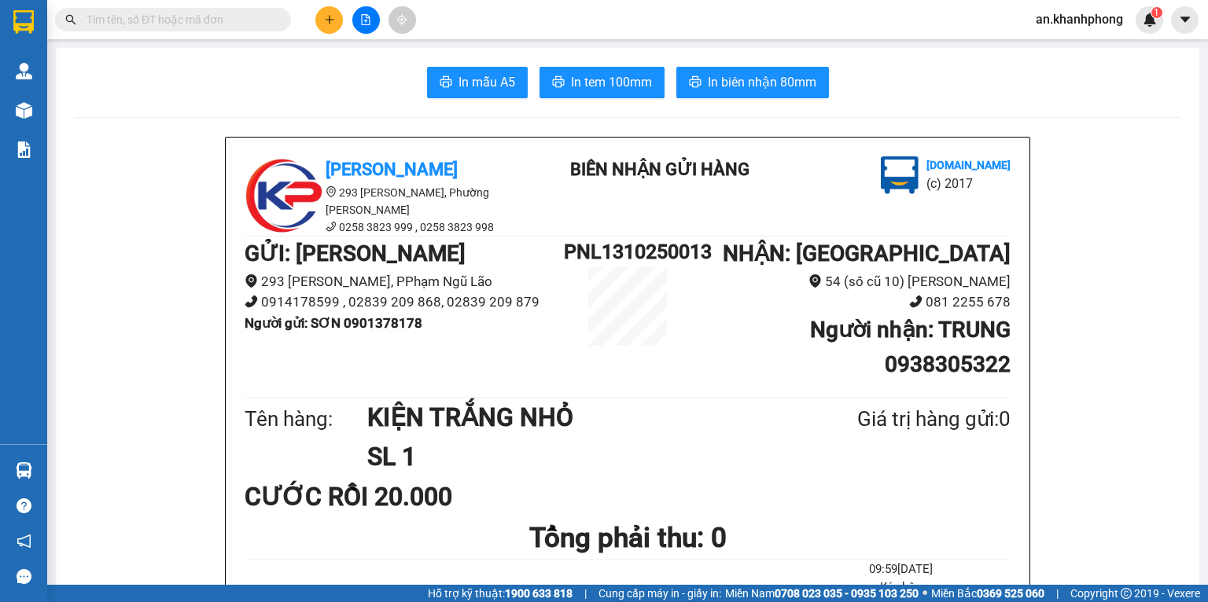
click at [204, 16] on input "text" at bounding box center [180, 19] width 186 height 17
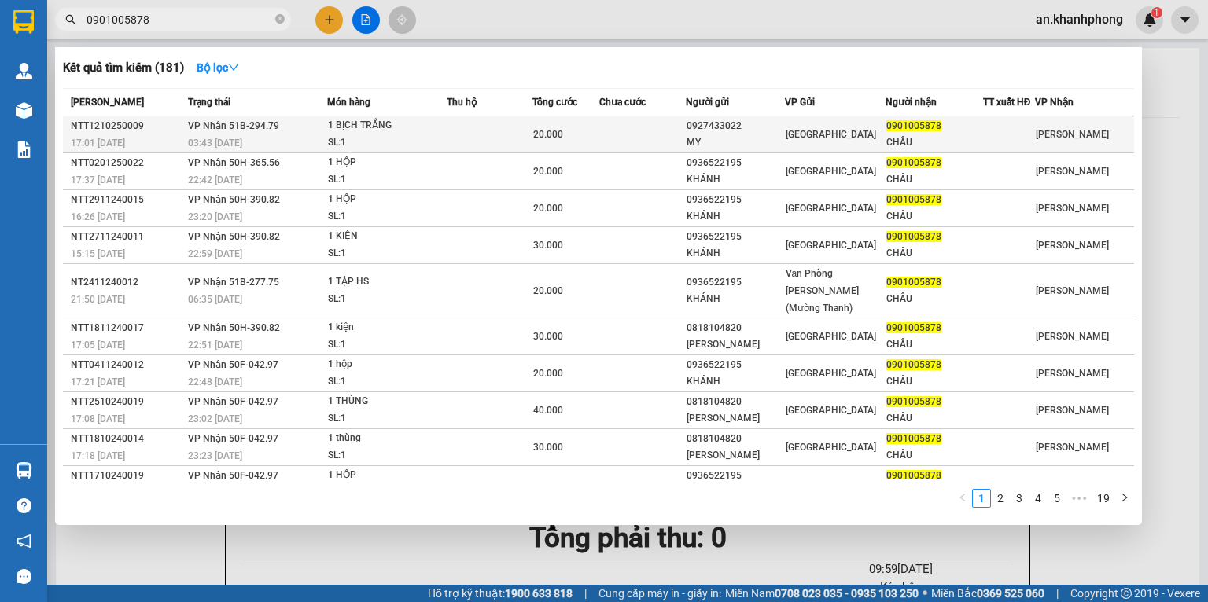
click at [649, 128] on td at bounding box center [642, 134] width 87 height 37
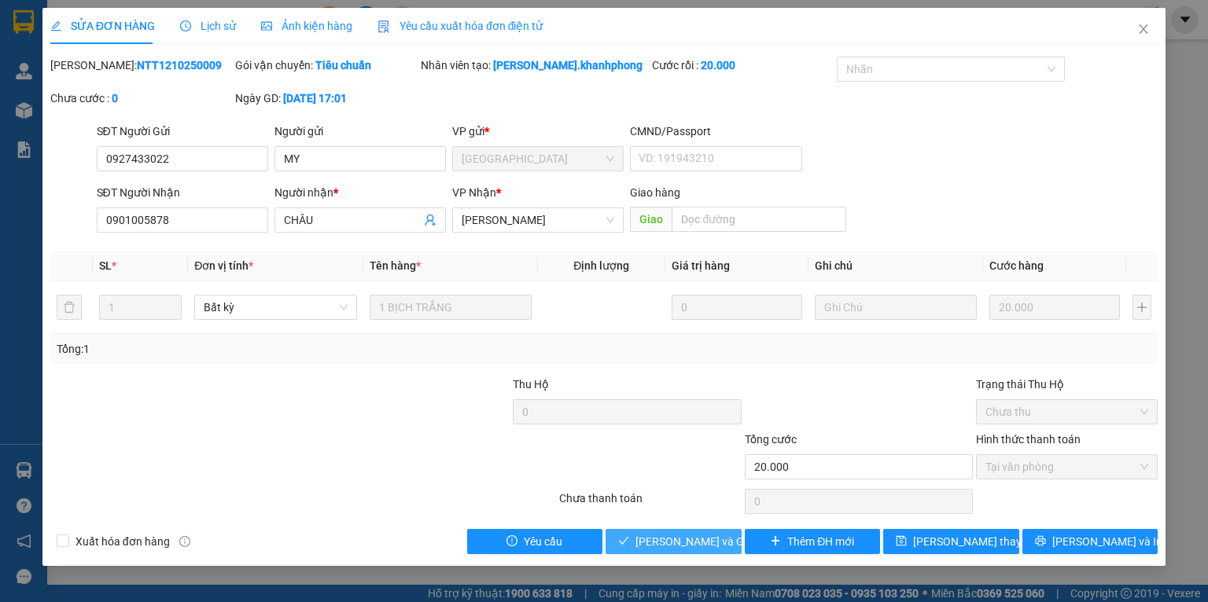
click at [681, 532] on button "[PERSON_NAME] và Giao hàng" at bounding box center [674, 541] width 136 height 25
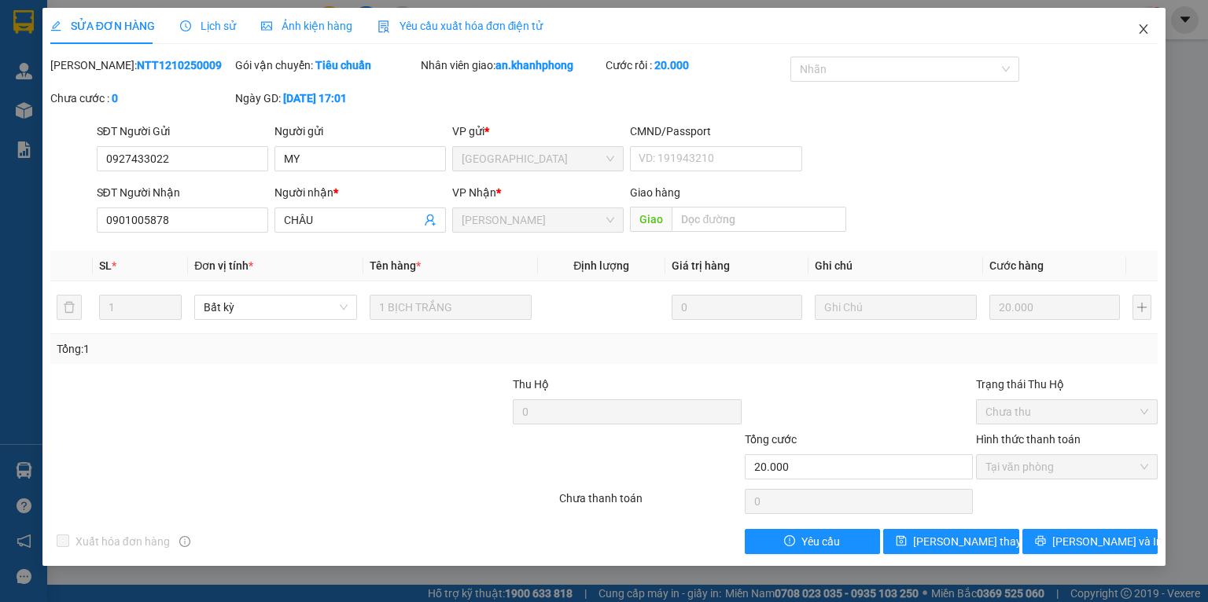
click at [1137, 33] on icon "close" at bounding box center [1143, 29] width 13 height 13
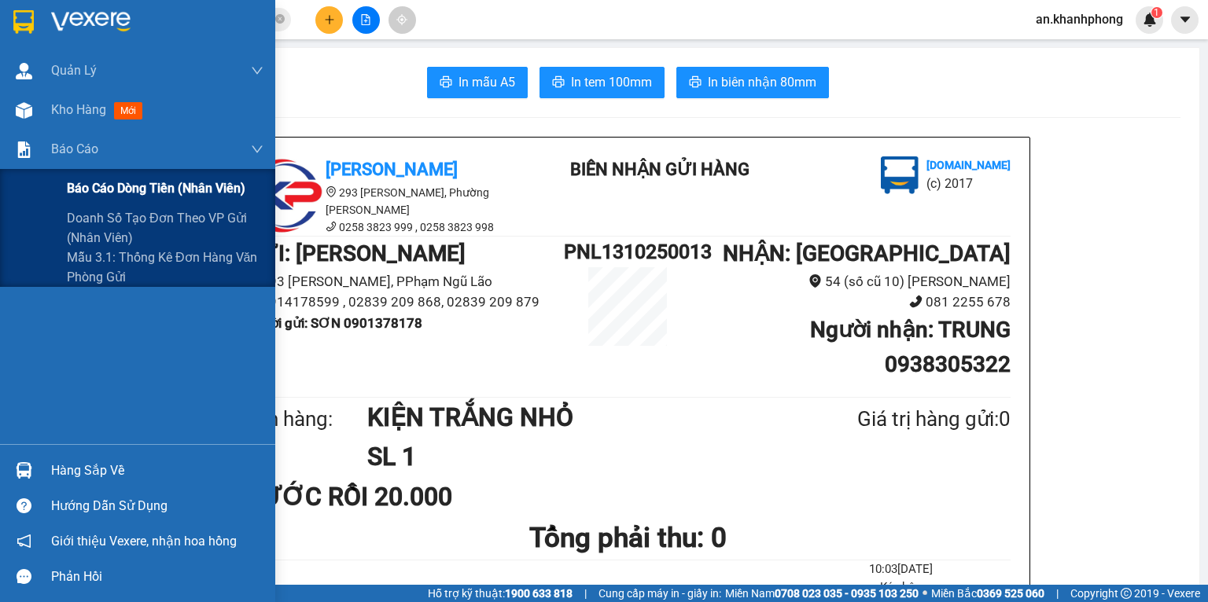
click at [68, 186] on span "Báo cáo dòng tiền (nhân viên)" at bounding box center [156, 189] width 179 height 20
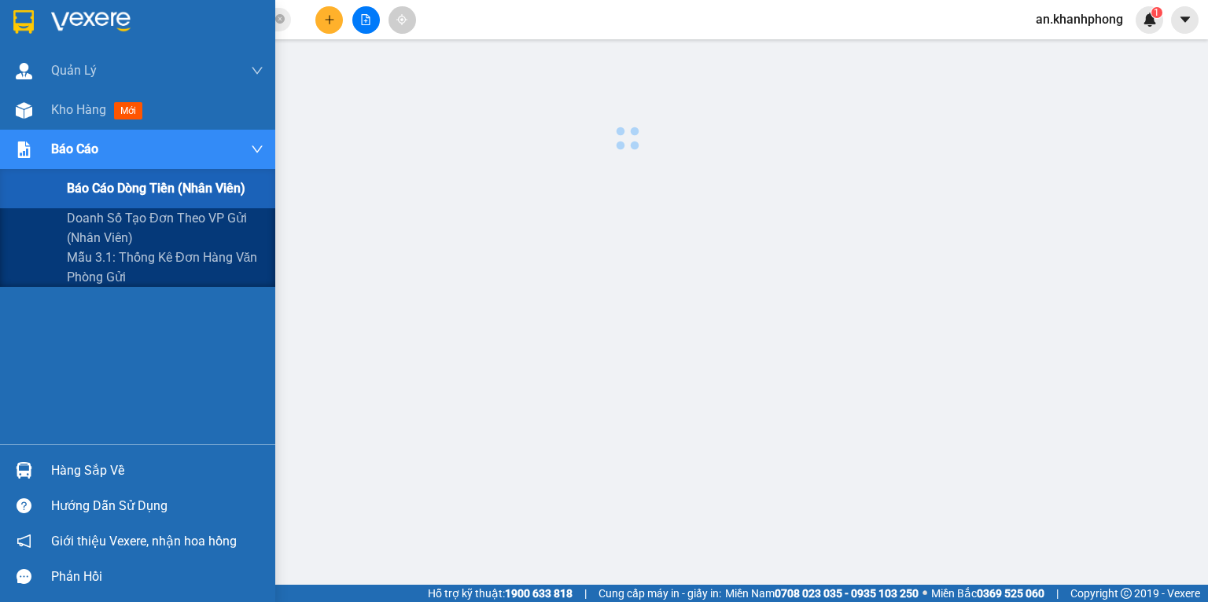
click at [68, 186] on span "Báo cáo dòng tiền (nhân viên)" at bounding box center [156, 189] width 179 height 20
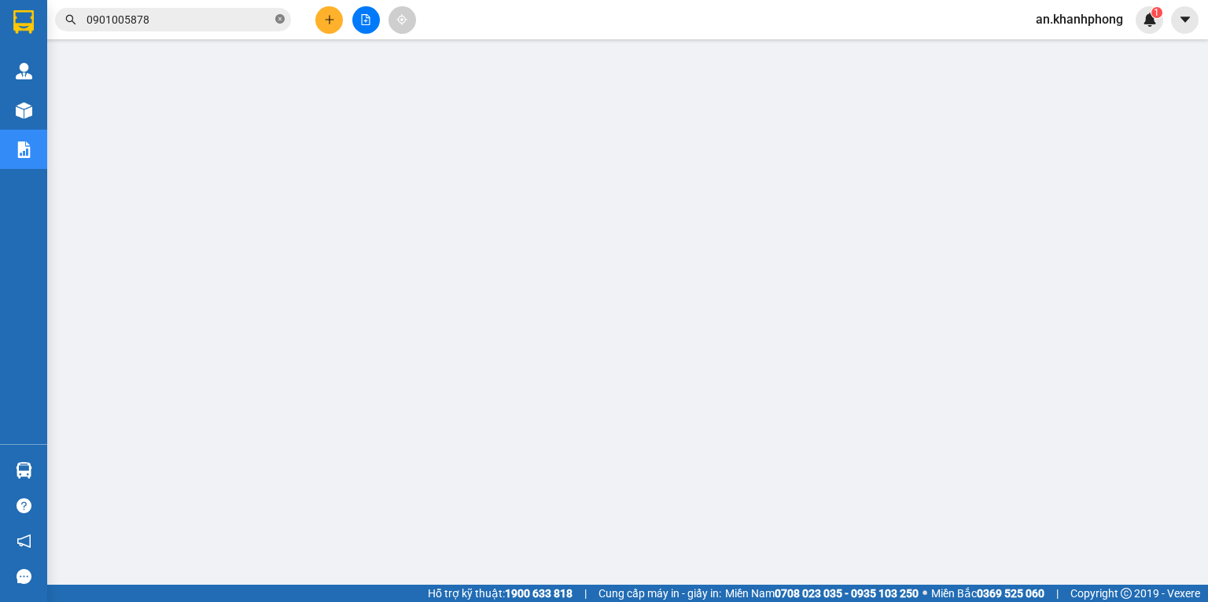
click at [279, 20] on icon "close-circle" at bounding box center [279, 18] width 9 height 9
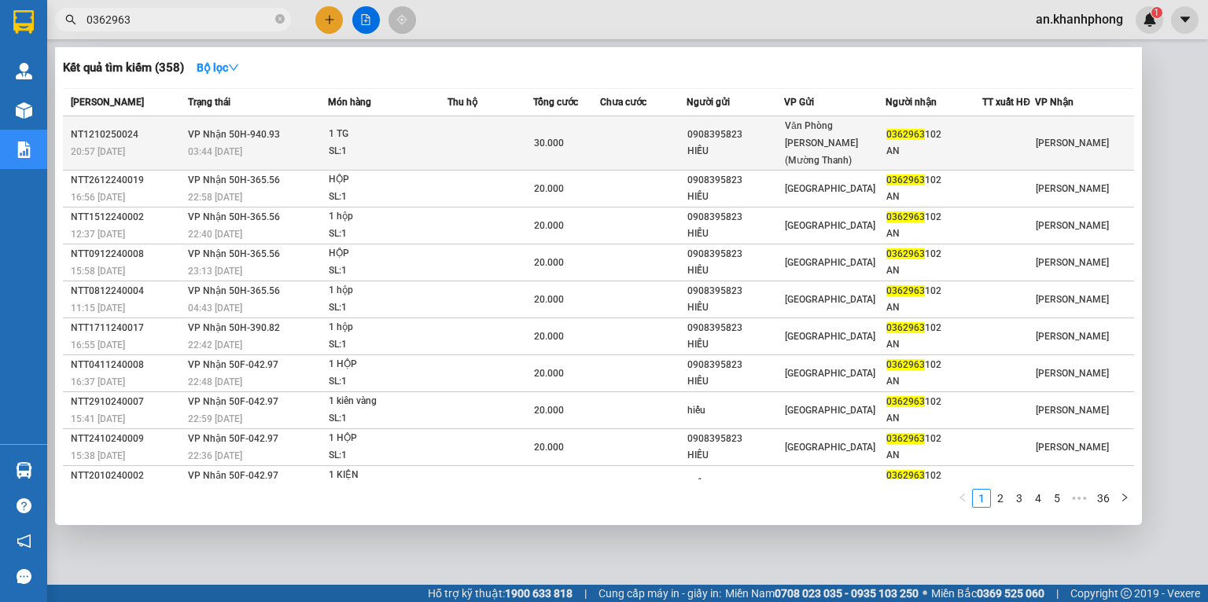
click at [482, 128] on td at bounding box center [491, 143] width 86 height 54
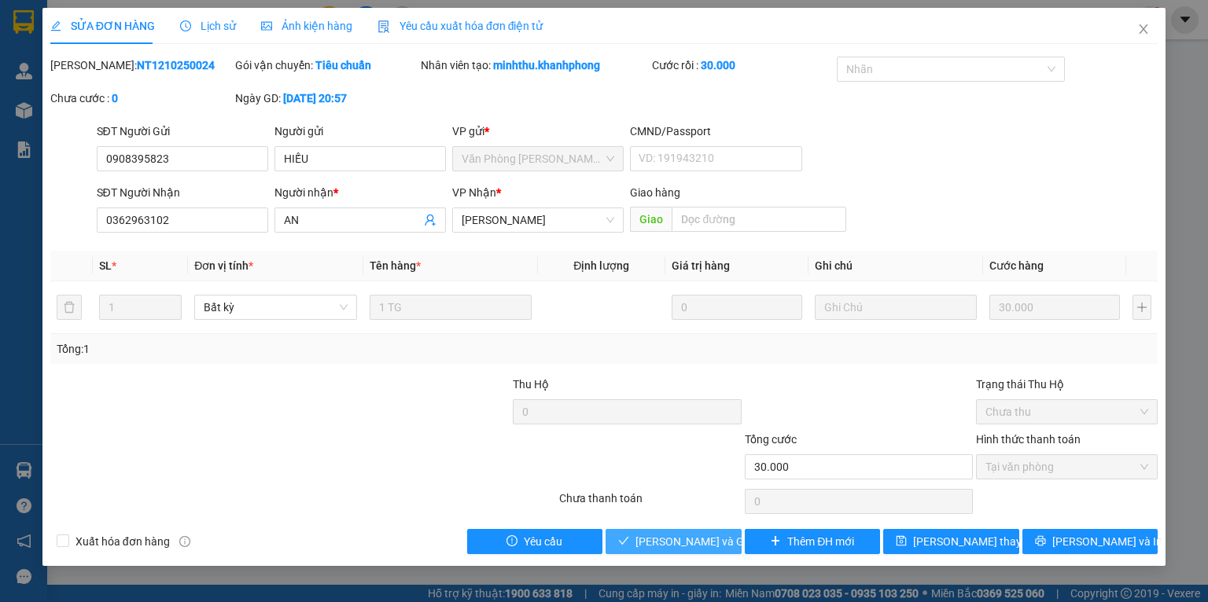
click at [629, 540] on icon "check" at bounding box center [623, 541] width 11 height 11
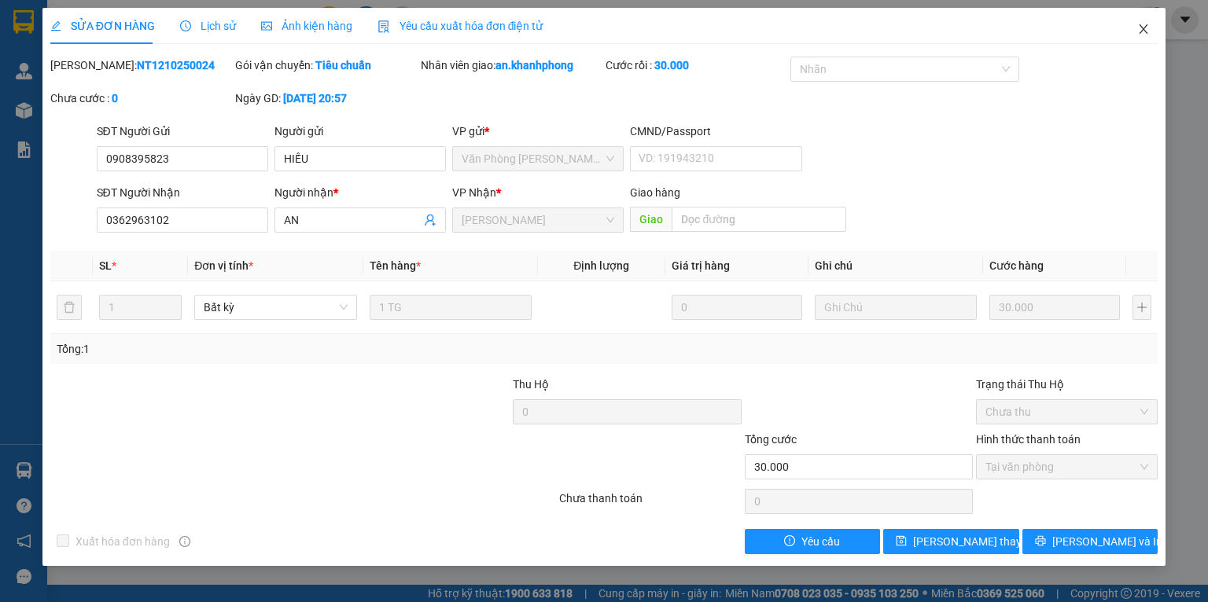
click at [1141, 28] on icon "close" at bounding box center [1143, 29] width 13 height 13
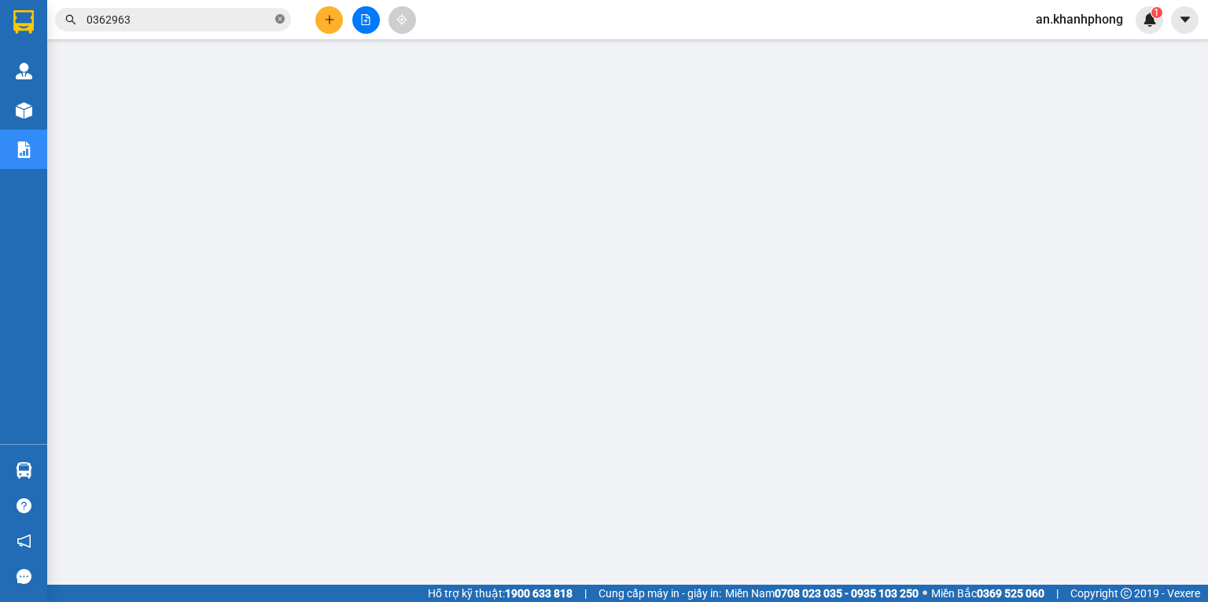
click at [277, 22] on icon "close-circle" at bounding box center [279, 18] width 9 height 9
click at [313, 17] on div at bounding box center [366, 20] width 118 height 28
click at [333, 24] on icon "plus" at bounding box center [329, 19] width 11 height 11
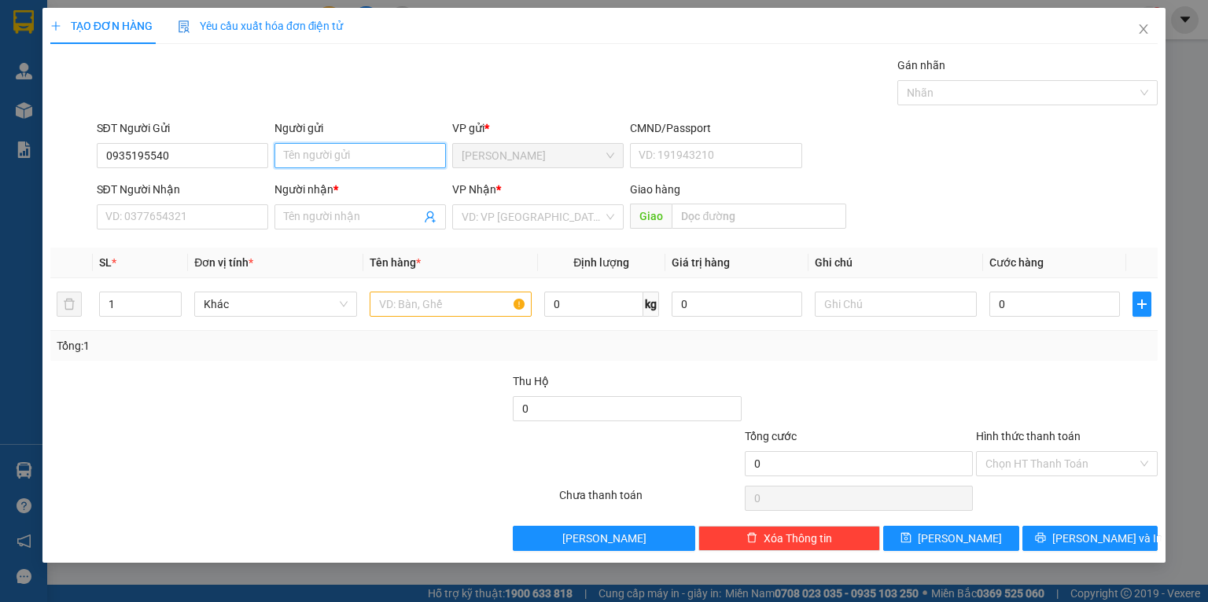
click at [321, 154] on input "Người gửi" at bounding box center [359, 155] width 171 height 25
click at [190, 212] on input "SĐT Người Nhận" at bounding box center [182, 216] width 171 height 25
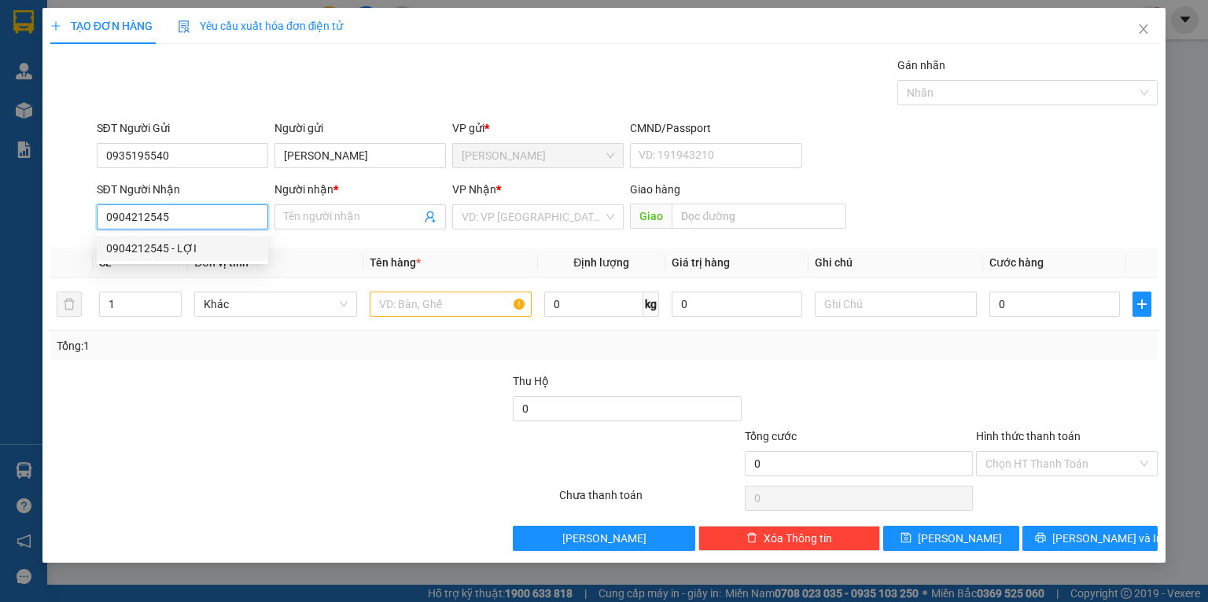
click at [131, 246] on div "0904212545 - LỢI" at bounding box center [182, 248] width 153 height 17
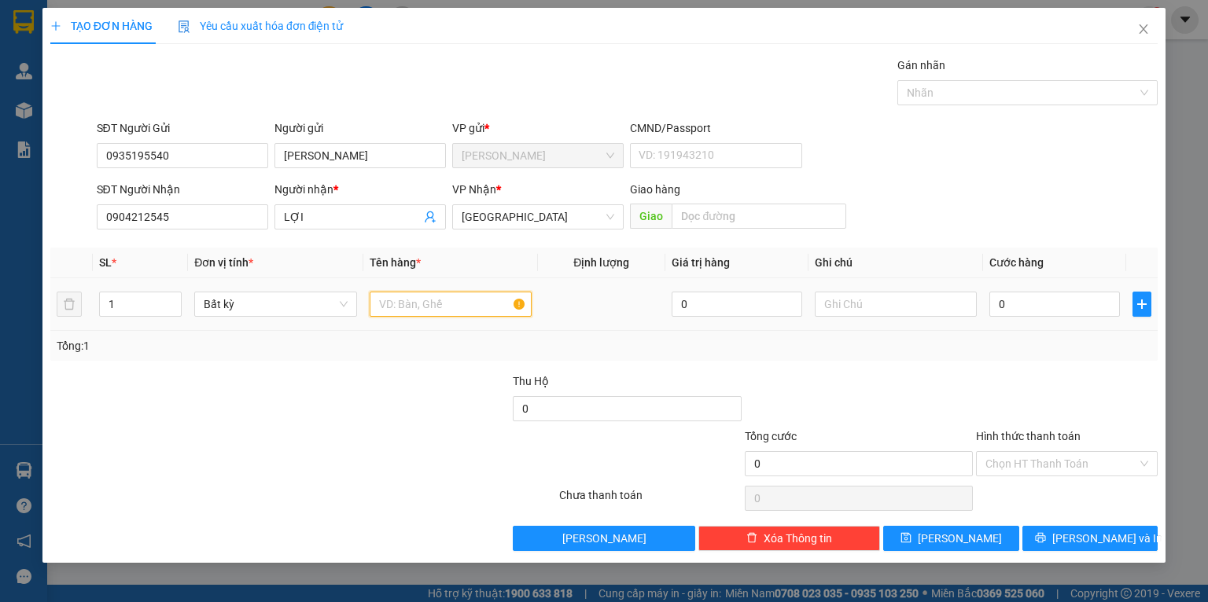
click at [412, 308] on input "text" at bounding box center [451, 304] width 162 height 25
click at [352, 356] on div "Tổng: 1" at bounding box center [603, 346] width 1107 height 30
click at [1096, 307] on input "0" at bounding box center [1054, 304] width 131 height 25
click at [1032, 362] on div "Transit Pickup Surcharge Ids Transit Deliver Surcharge Ids Transit Deliver Surc…" at bounding box center [603, 304] width 1107 height 495
click at [1059, 532] on button "[PERSON_NAME] và In" at bounding box center [1090, 538] width 136 height 25
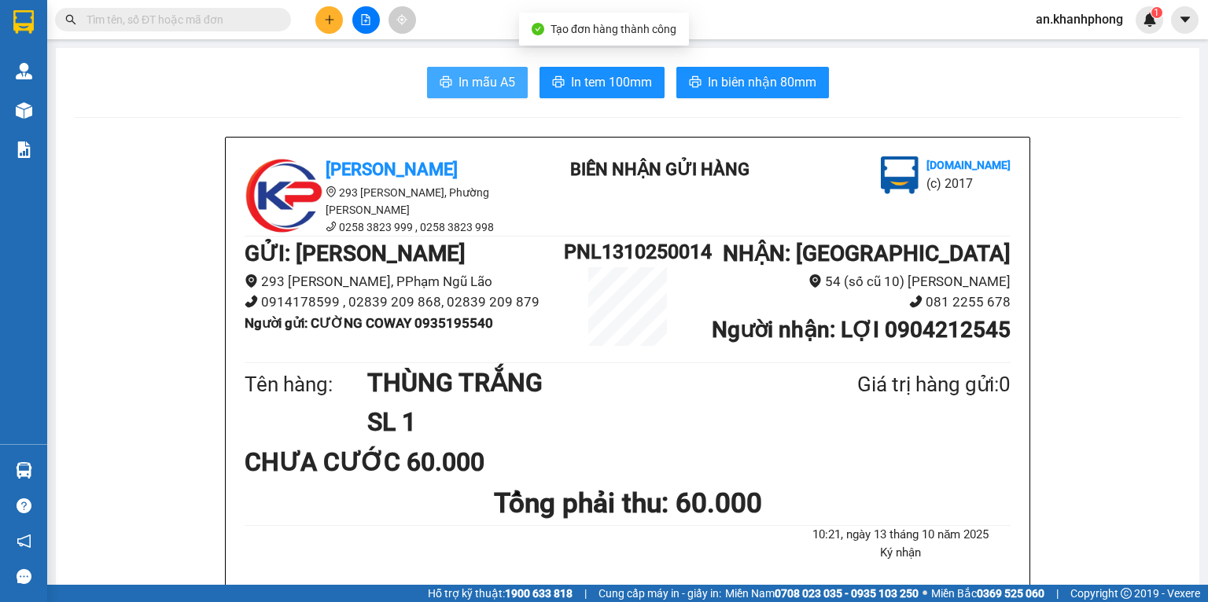
click at [440, 88] on icon "printer" at bounding box center [446, 82] width 13 height 13
click at [208, 24] on input "text" at bounding box center [180, 19] width 186 height 17
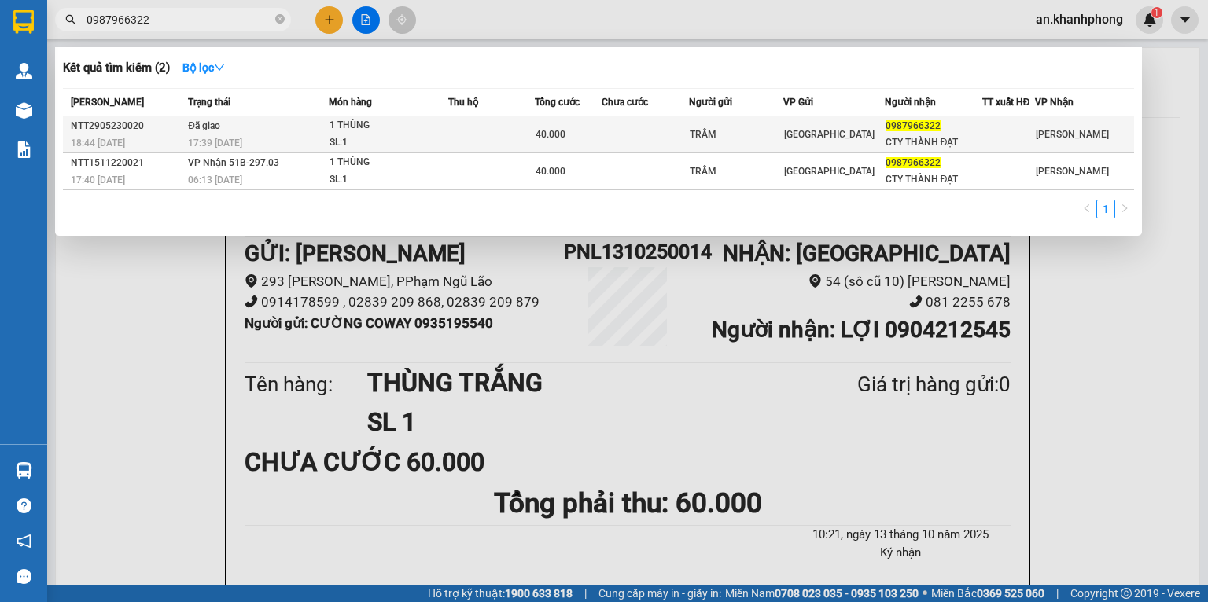
click at [613, 124] on td at bounding box center [645, 134] width 87 height 37
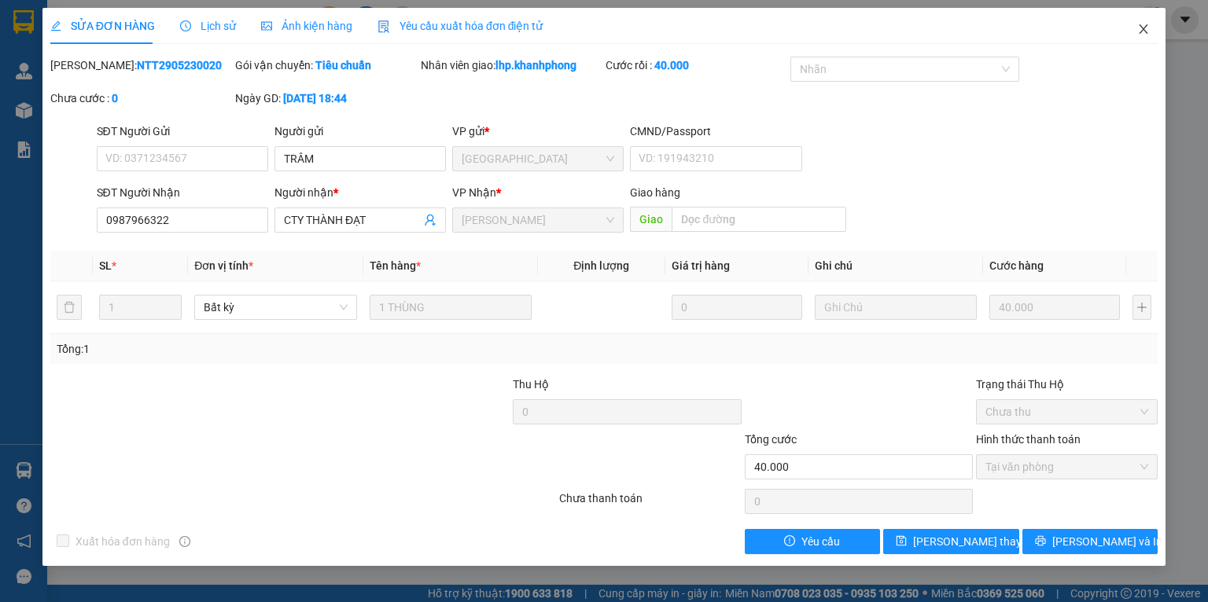
click at [1136, 26] on span "Close" at bounding box center [1144, 30] width 44 height 44
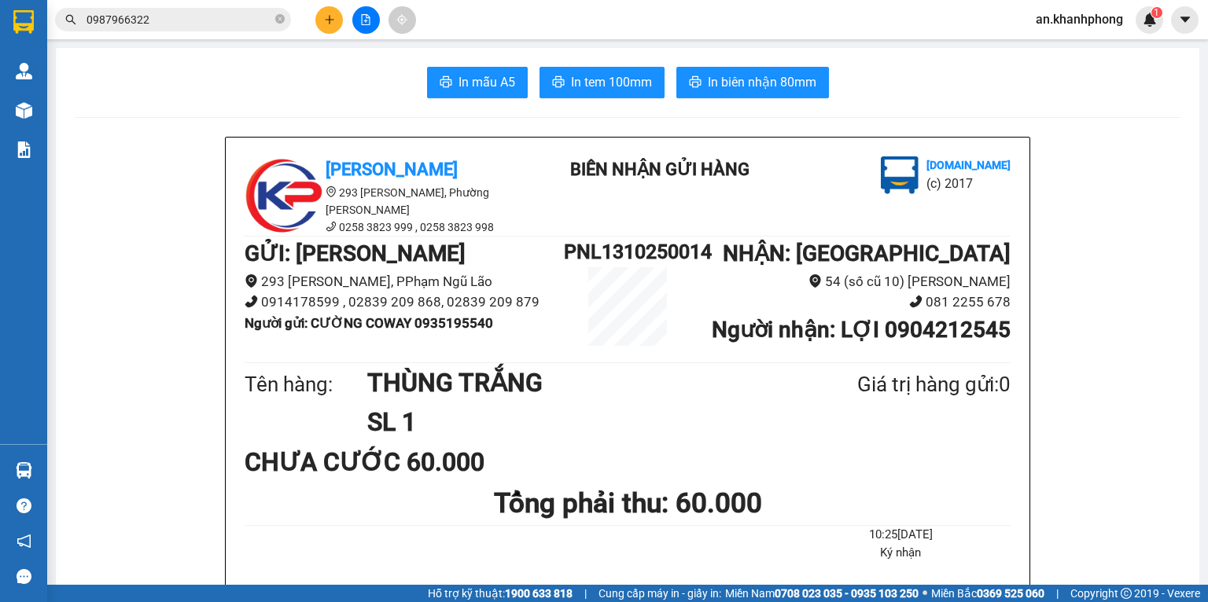
click at [232, 23] on input "0987966322" at bounding box center [180, 19] width 186 height 17
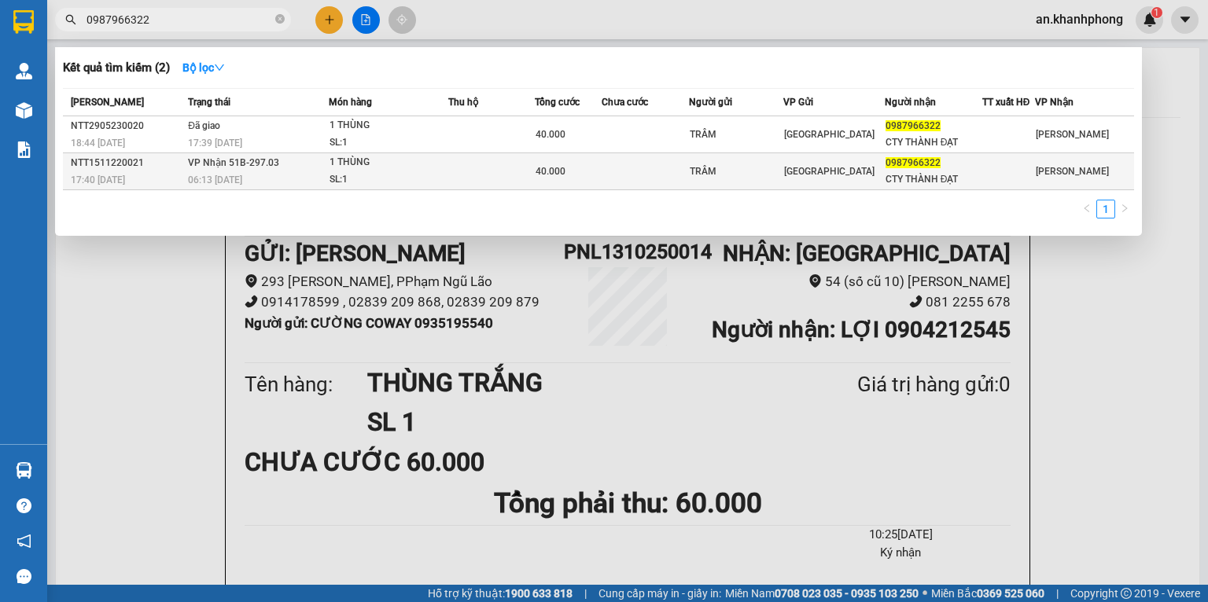
click at [491, 164] on td at bounding box center [491, 171] width 87 height 37
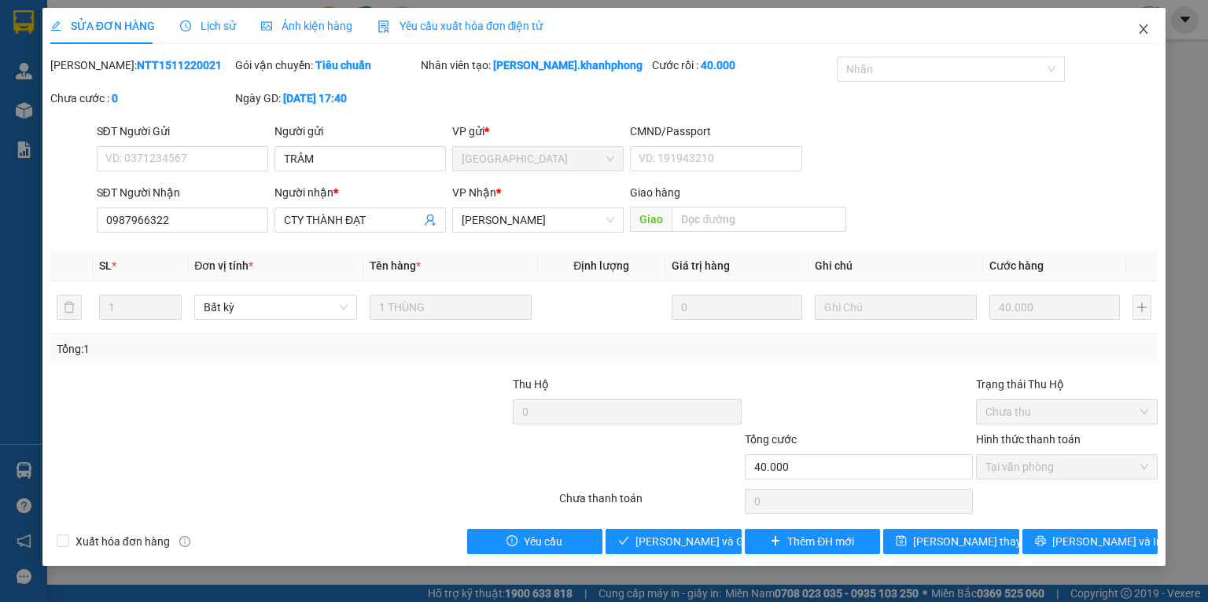
click at [1143, 29] on icon "close" at bounding box center [1144, 28] width 9 height 9
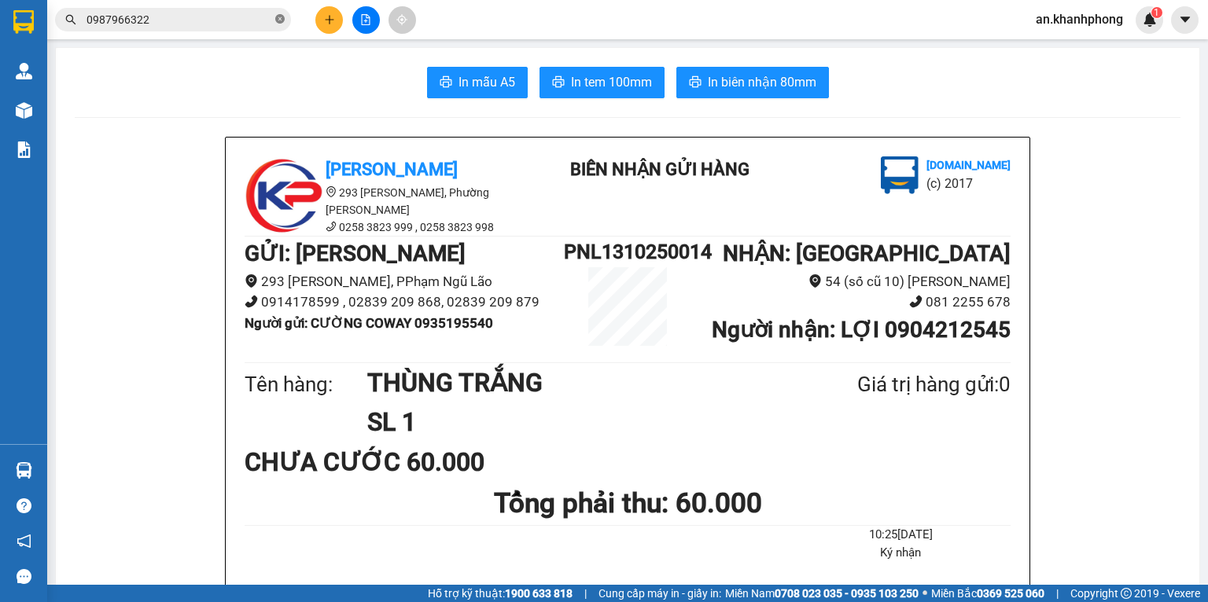
click at [278, 21] on icon "close-circle" at bounding box center [279, 18] width 9 height 9
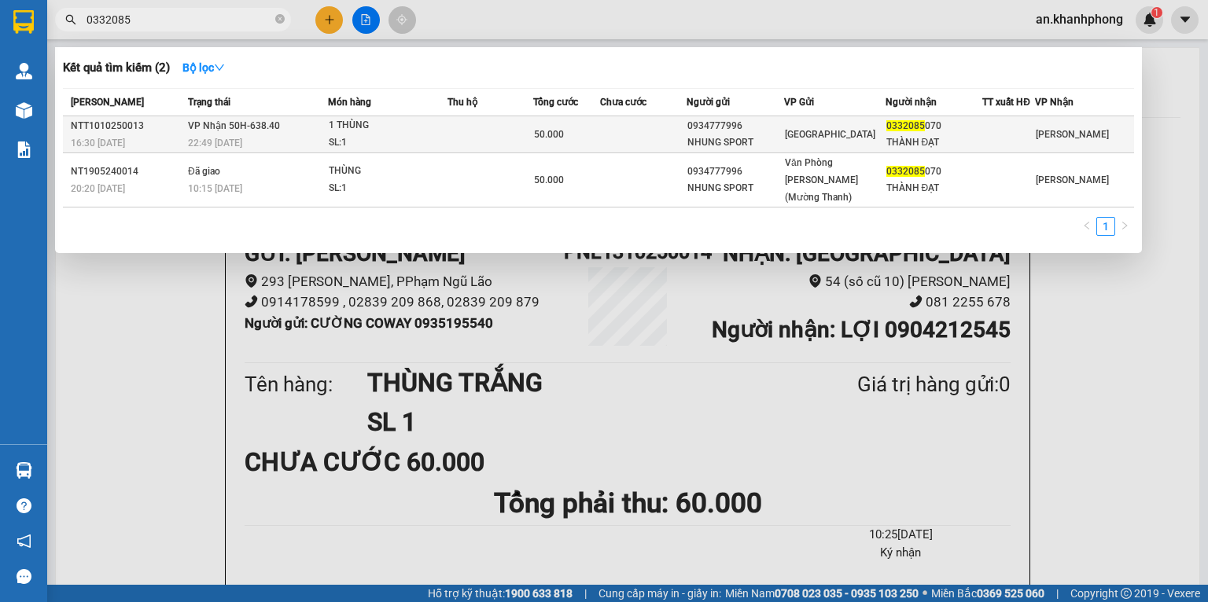
click at [610, 126] on td at bounding box center [643, 134] width 87 height 37
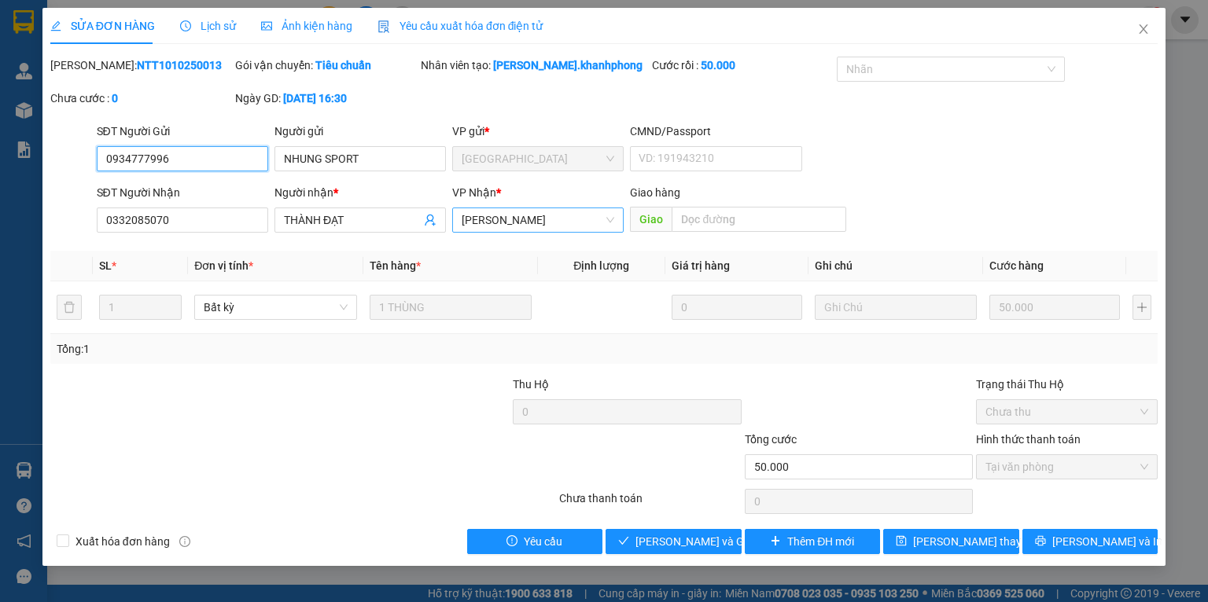
click at [568, 224] on span "[PERSON_NAME]" at bounding box center [538, 220] width 153 height 24
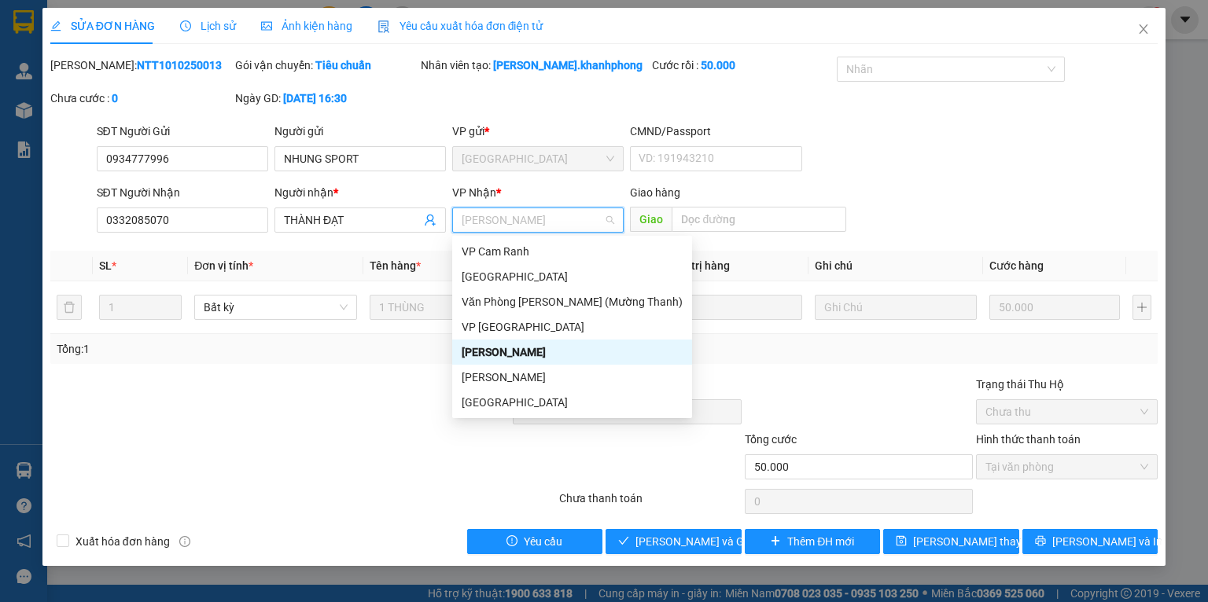
click at [392, 381] on div at bounding box center [395, 403] width 231 height 55
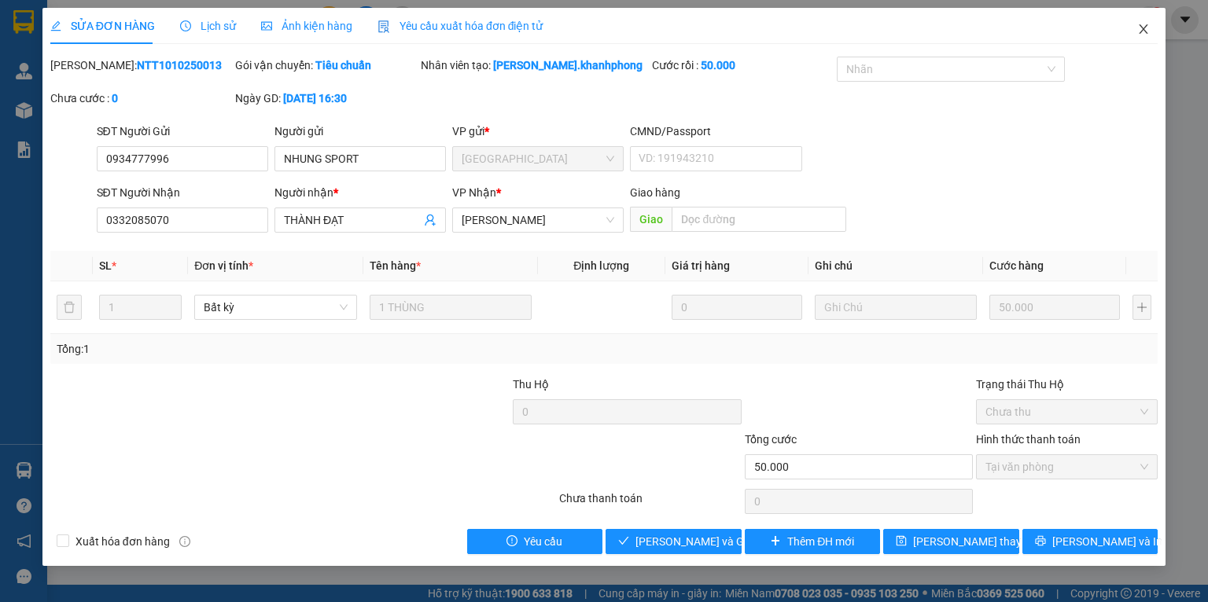
click at [1151, 28] on span "Close" at bounding box center [1144, 30] width 44 height 44
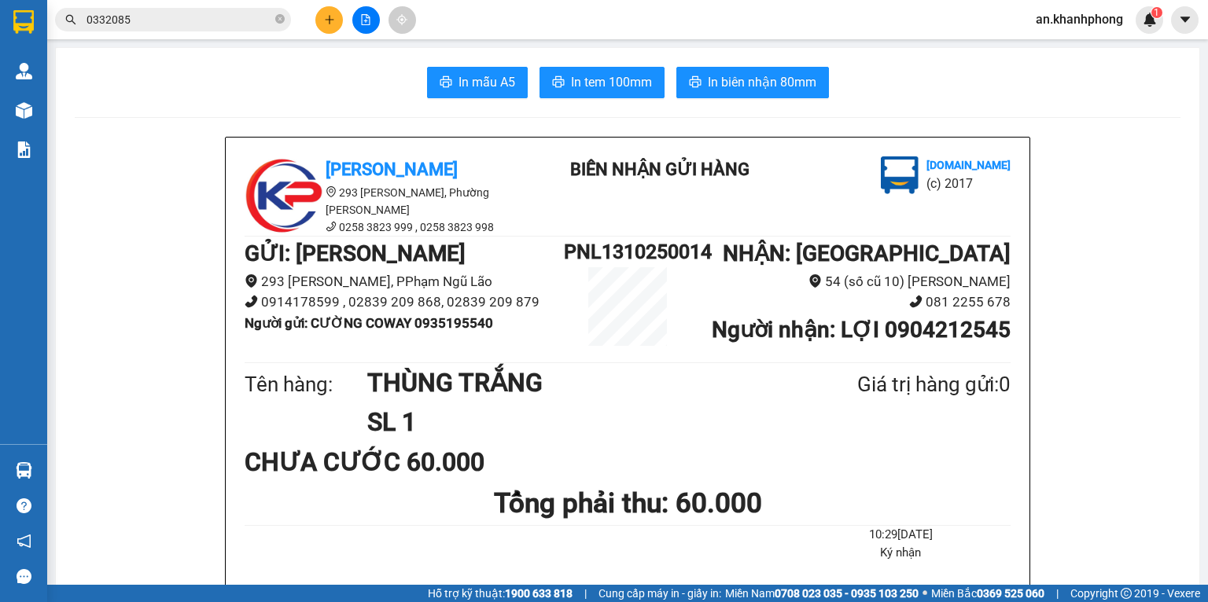
click at [258, 17] on input "0332085" at bounding box center [180, 19] width 186 height 17
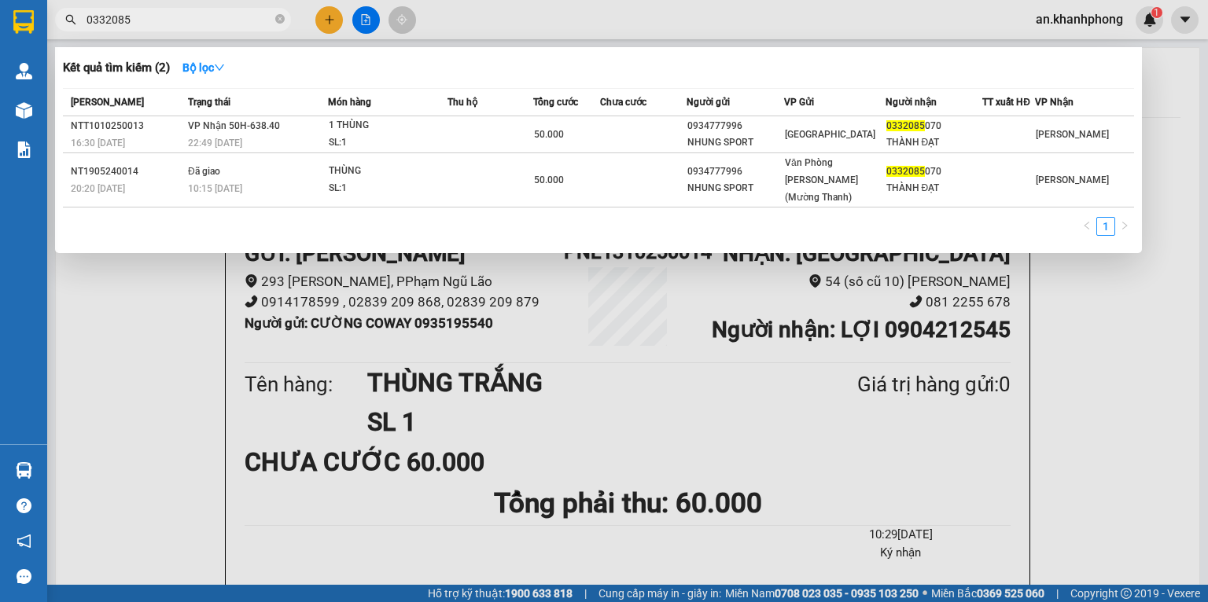
click at [273, 20] on span "0332085" at bounding box center [173, 20] width 236 height 24
click at [275, 20] on icon "close-circle" at bounding box center [279, 18] width 9 height 9
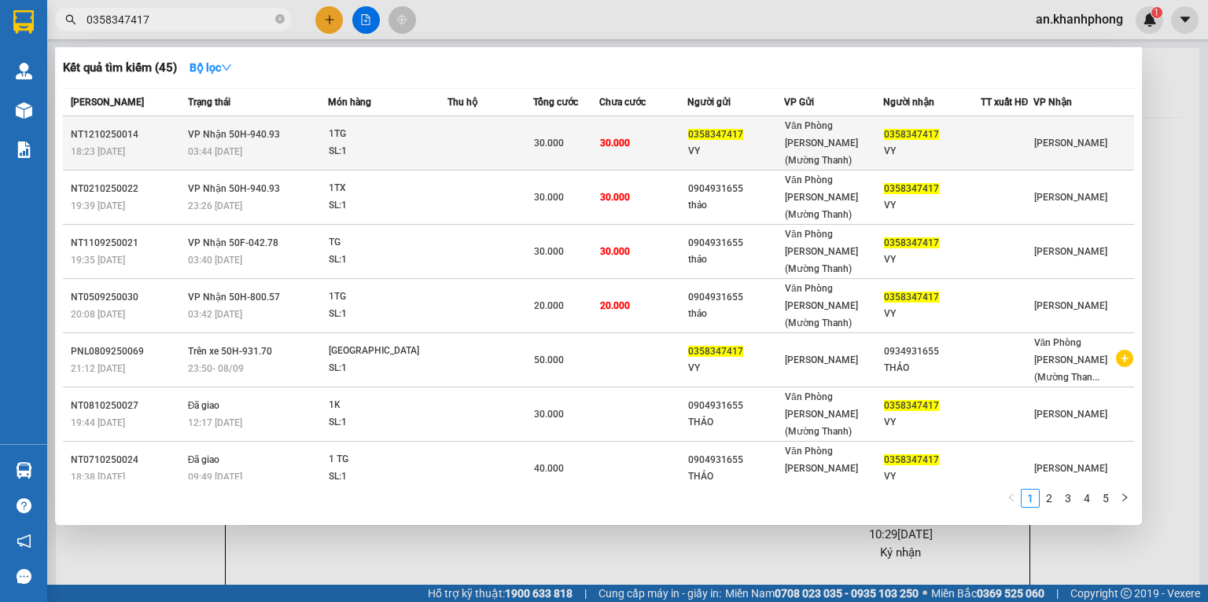
click at [739, 131] on div "0358347417" at bounding box center [736, 135] width 96 height 17
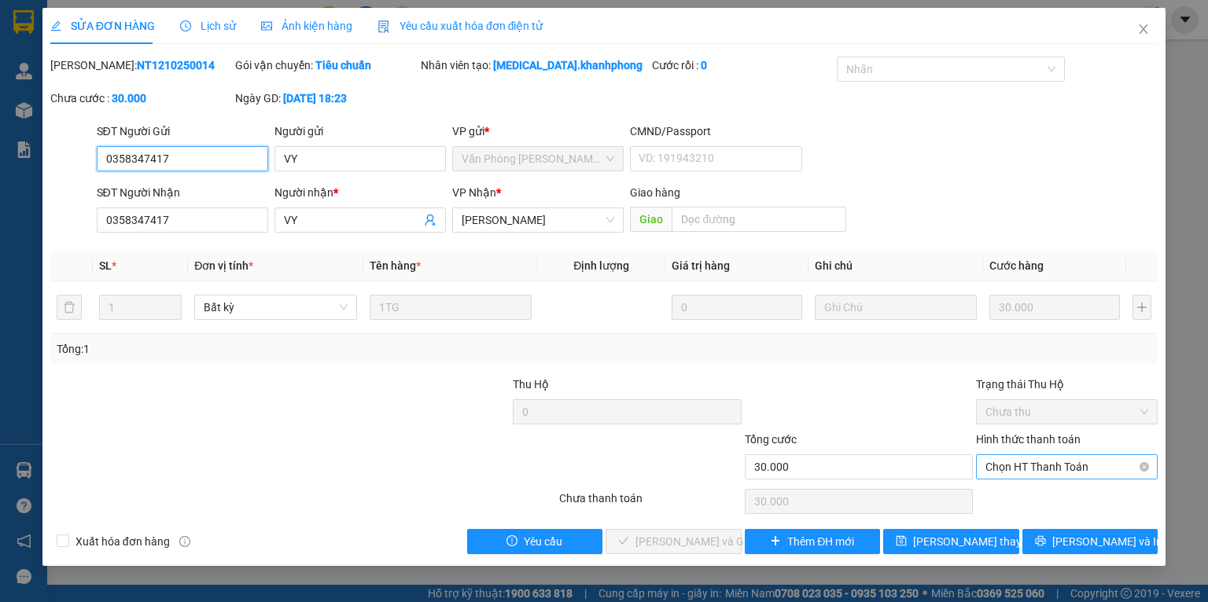
click at [1007, 473] on span "Chọn HT Thanh Toán" at bounding box center [1066, 467] width 163 height 24
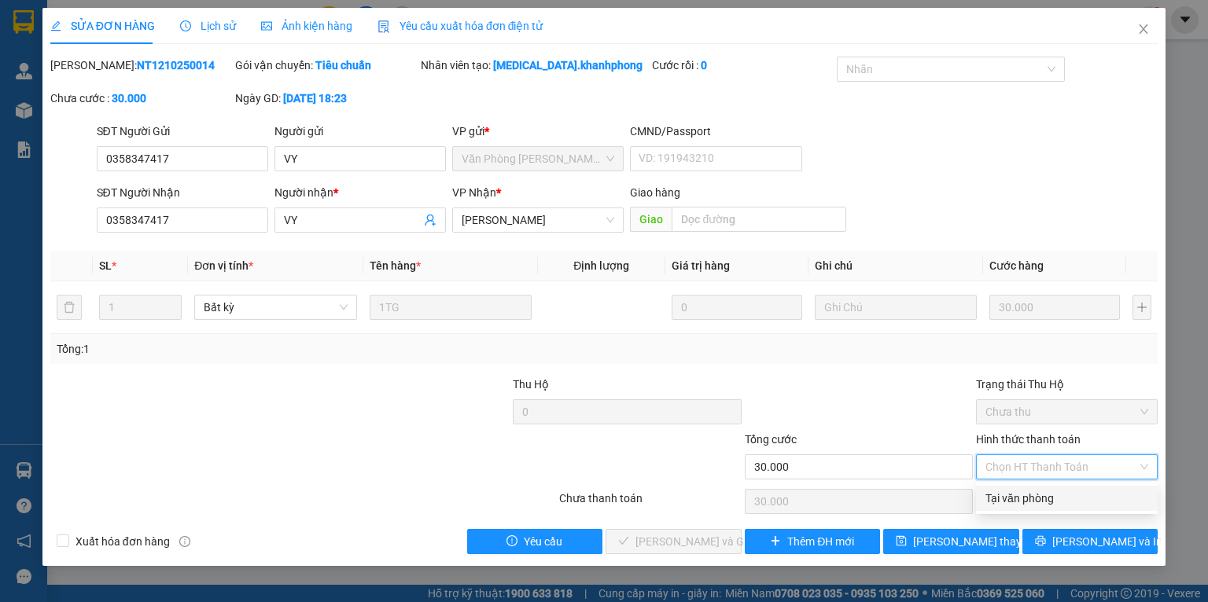
click at [1007, 491] on div "Tại văn phòng" at bounding box center [1066, 498] width 163 height 17
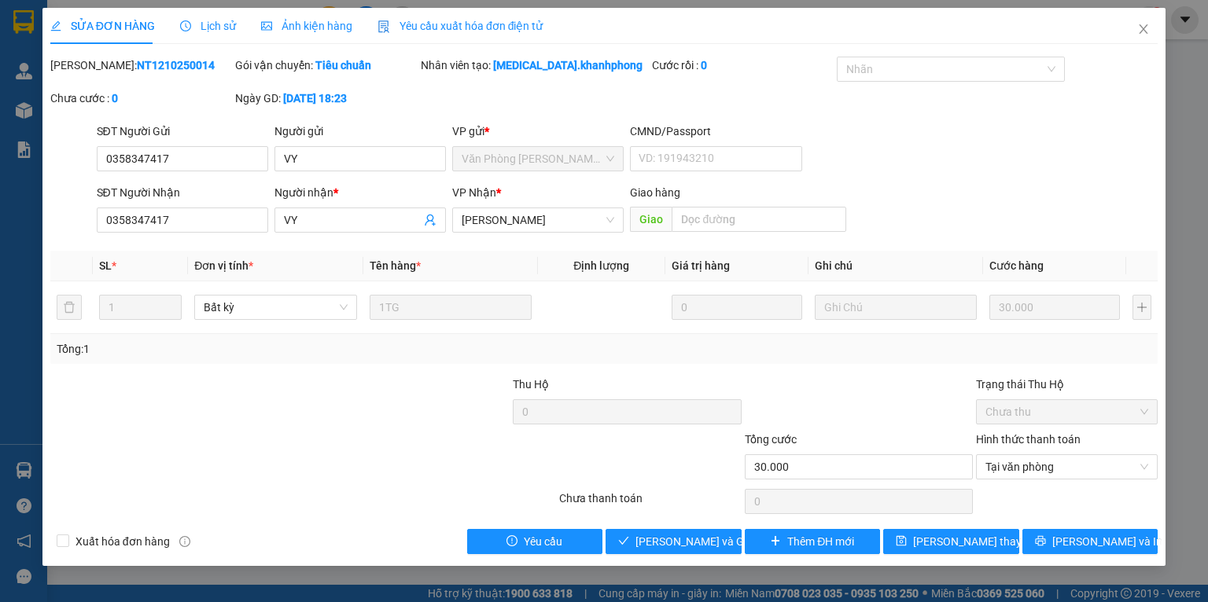
click at [893, 347] on div "Tổng: 1" at bounding box center [604, 349] width 1095 height 17
click at [694, 533] on span "[PERSON_NAME] và Giao hàng" at bounding box center [710, 541] width 151 height 17
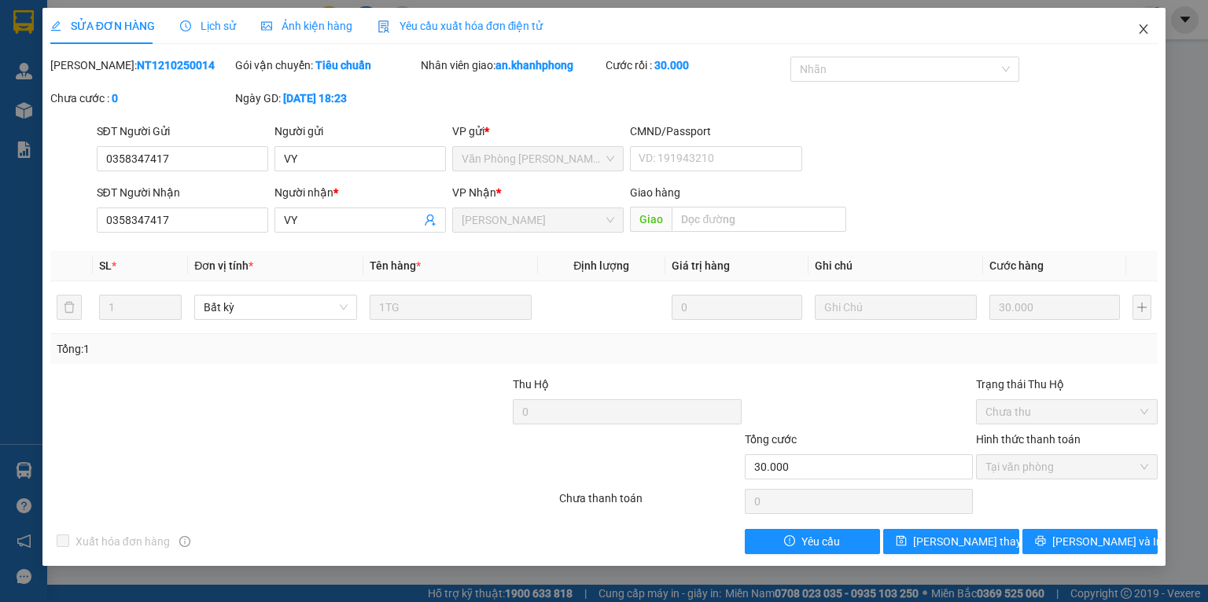
click at [1149, 28] on icon "close" at bounding box center [1143, 29] width 13 height 13
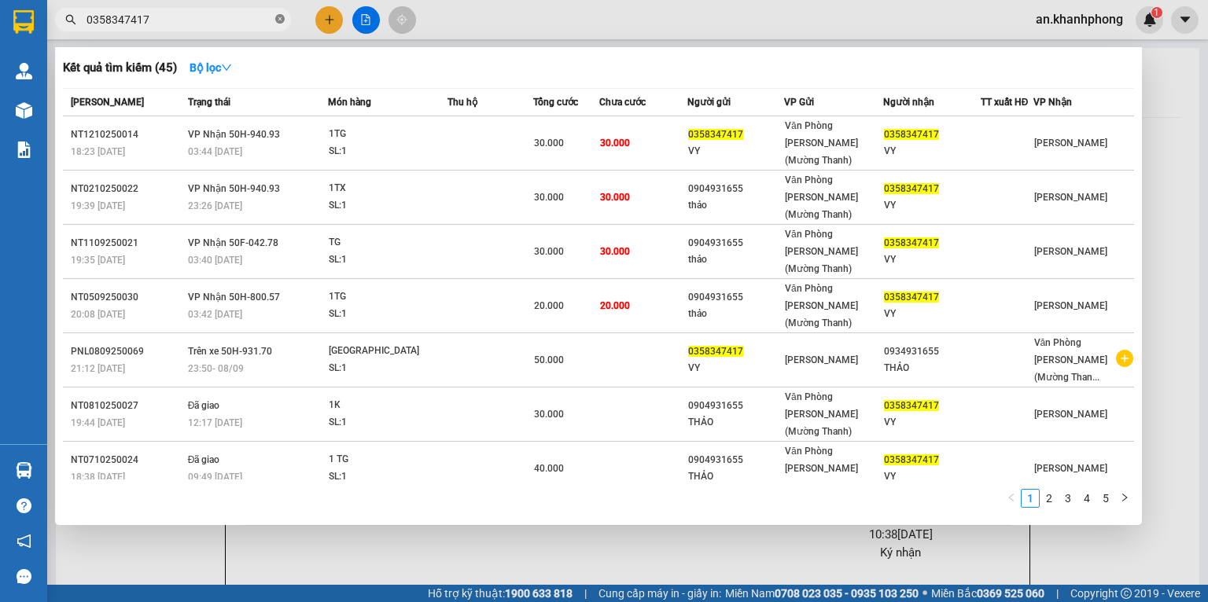
click at [278, 21] on icon "close-circle" at bounding box center [279, 18] width 9 height 9
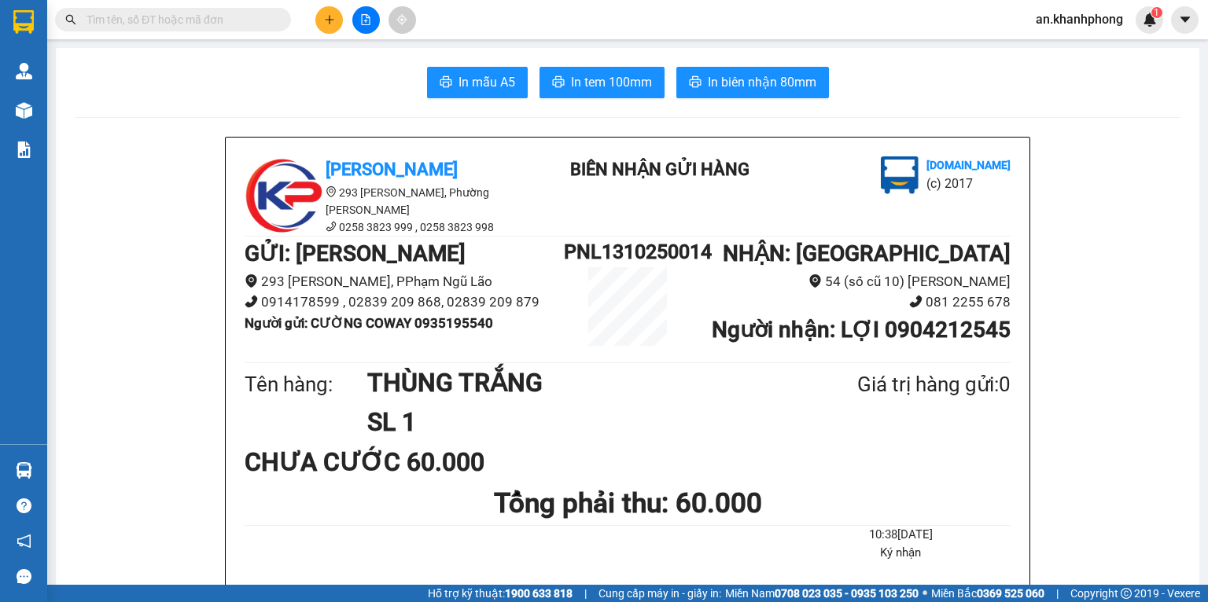
click at [184, 16] on input "text" at bounding box center [180, 19] width 186 height 17
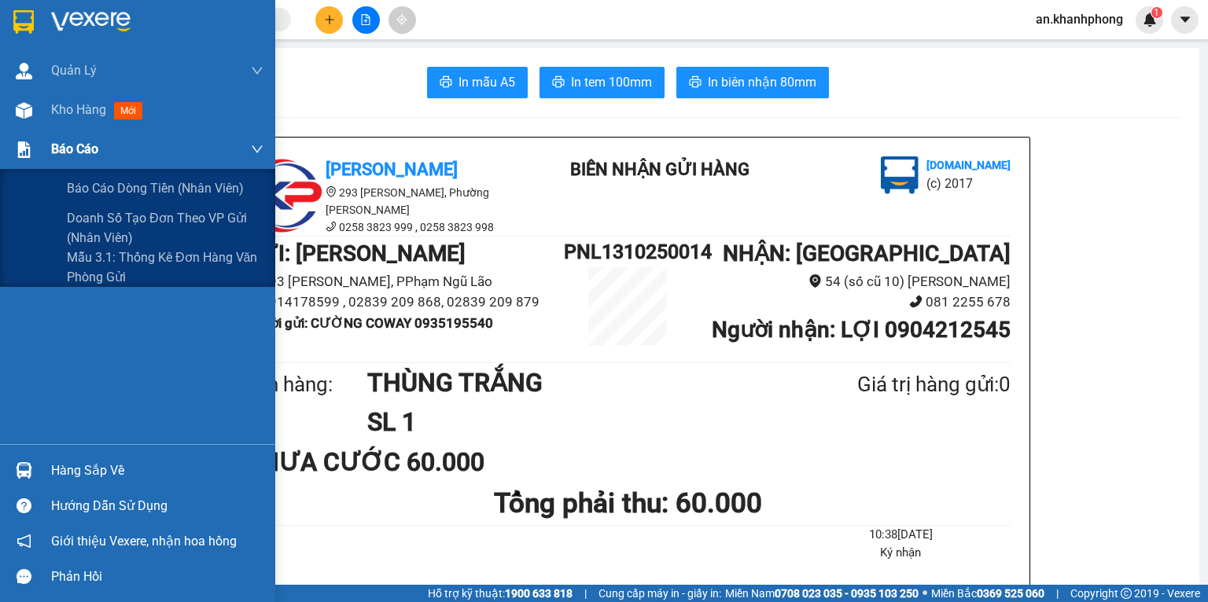
click at [51, 157] on span "Báo cáo" at bounding box center [74, 149] width 47 height 20
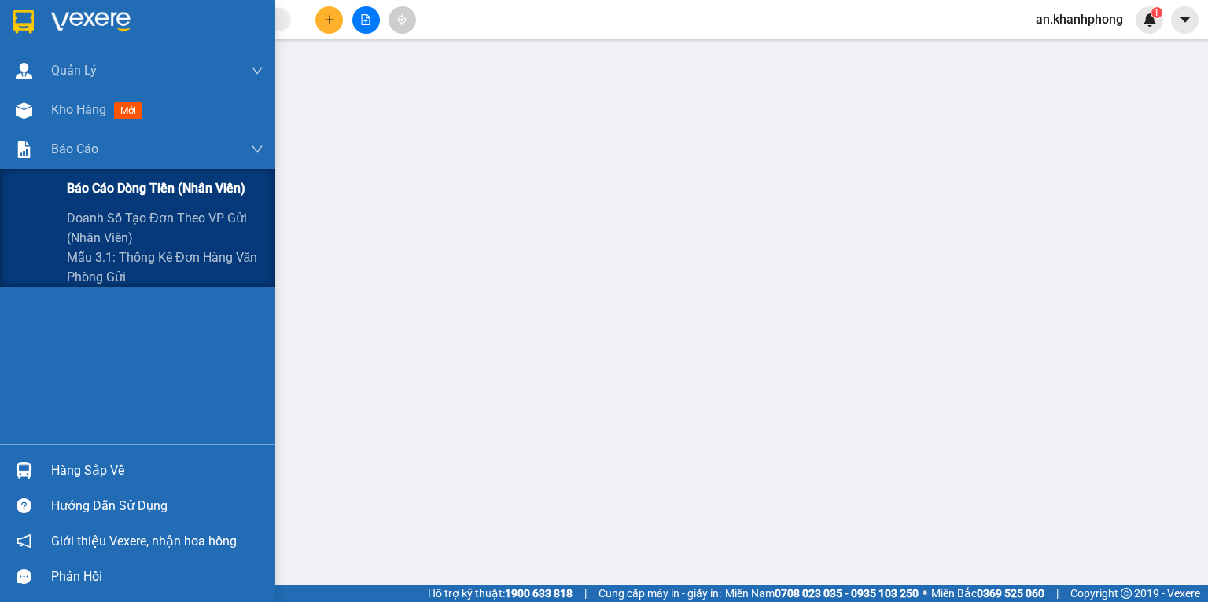
click at [81, 193] on span "Báo cáo dòng tiền (nhân viên)" at bounding box center [156, 189] width 179 height 20
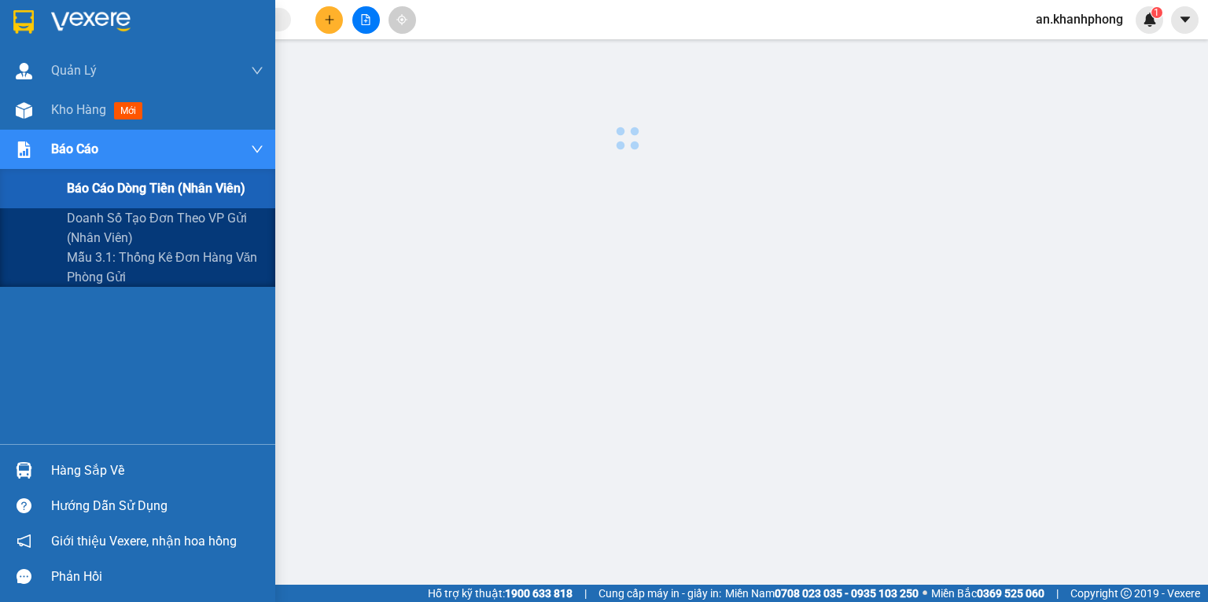
click at [82, 195] on span "Báo cáo dòng tiền (nhân viên)" at bounding box center [156, 189] width 179 height 20
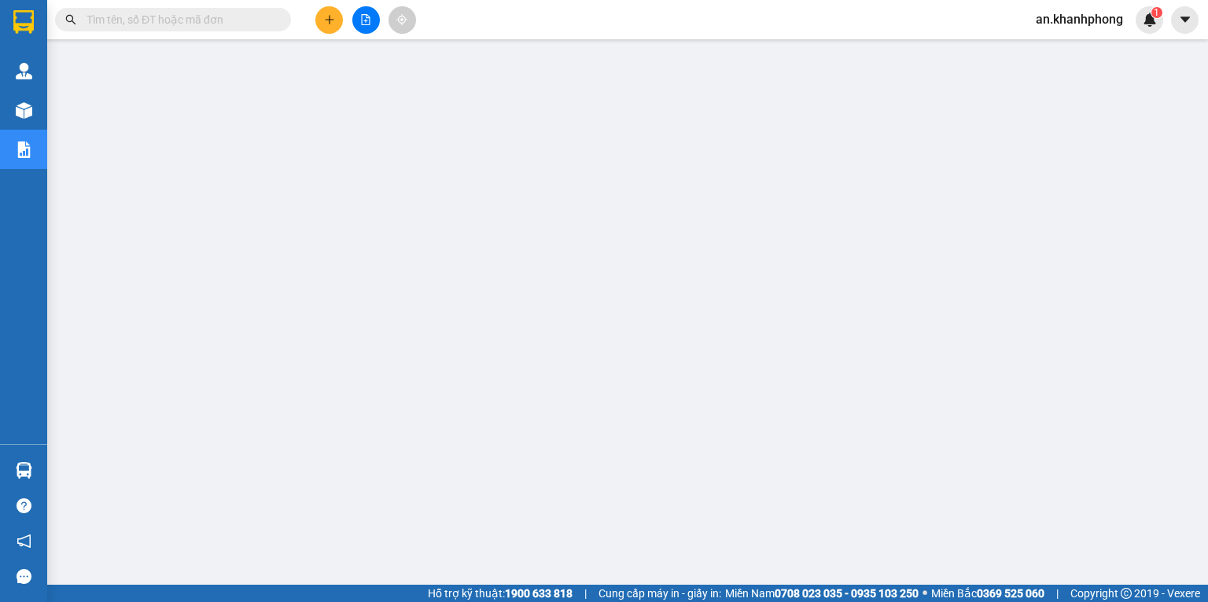
click at [320, 24] on button at bounding box center [329, 20] width 28 height 28
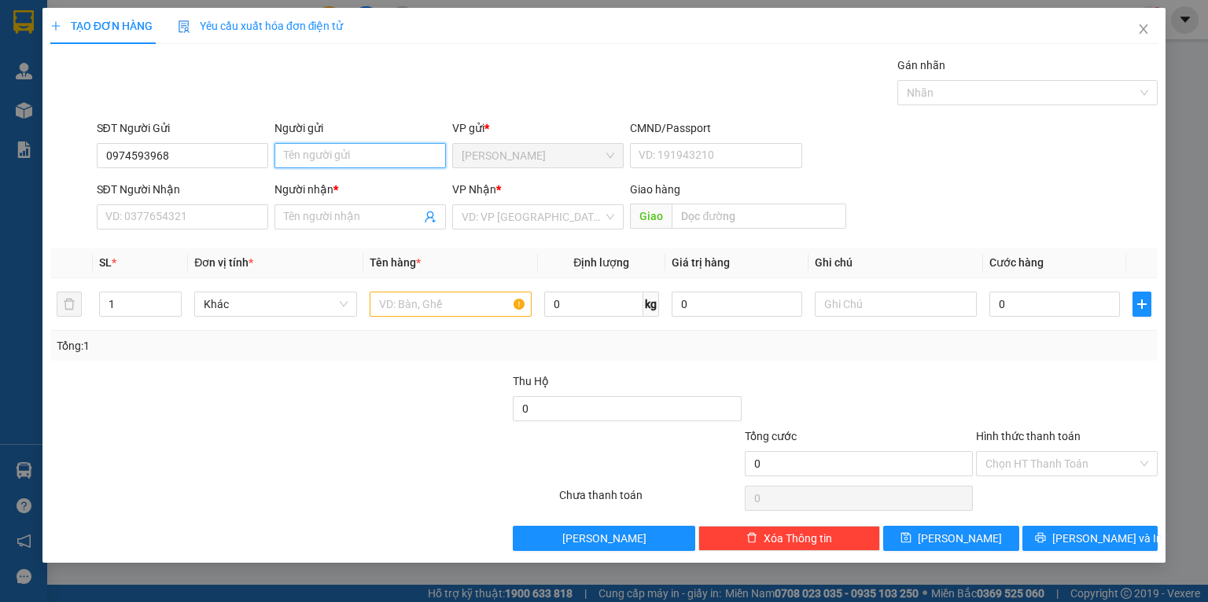
click at [327, 153] on input "Người gửi" at bounding box center [359, 155] width 171 height 25
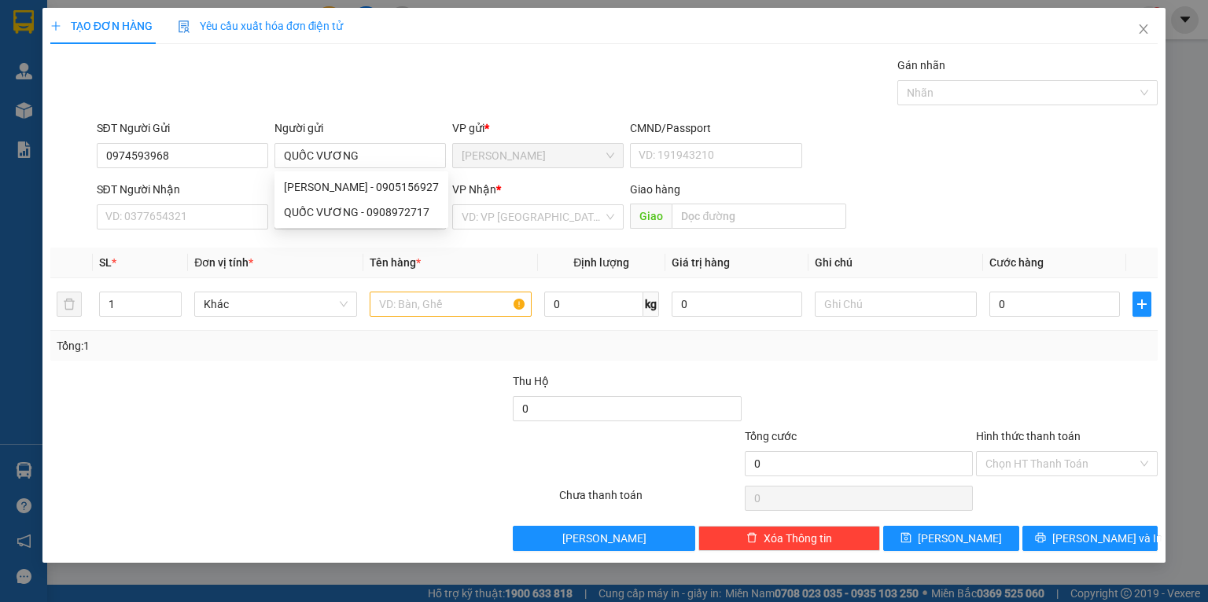
click at [212, 230] on div "SĐT Người Nhận VD: 0377654321" at bounding box center [182, 208] width 171 height 55
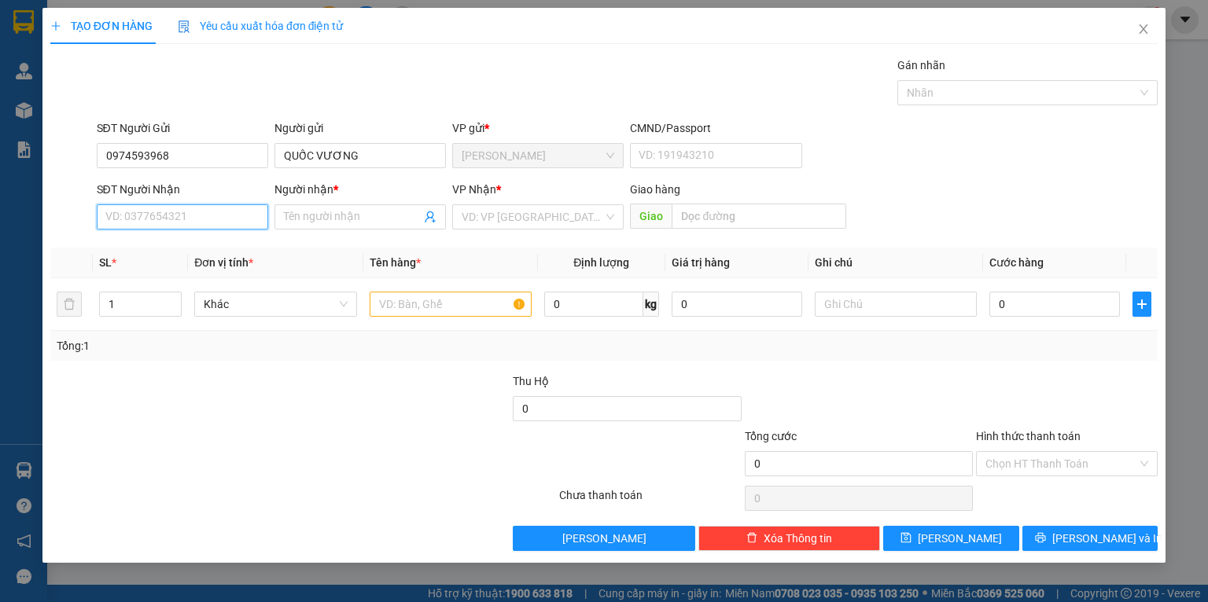
click at [203, 215] on input "SĐT Người Nhận" at bounding box center [182, 216] width 171 height 25
click at [190, 244] on div "0961245692 - [PERSON_NAME]" at bounding box center [183, 248] width 155 height 17
click at [413, 311] on input "text" at bounding box center [451, 304] width 162 height 25
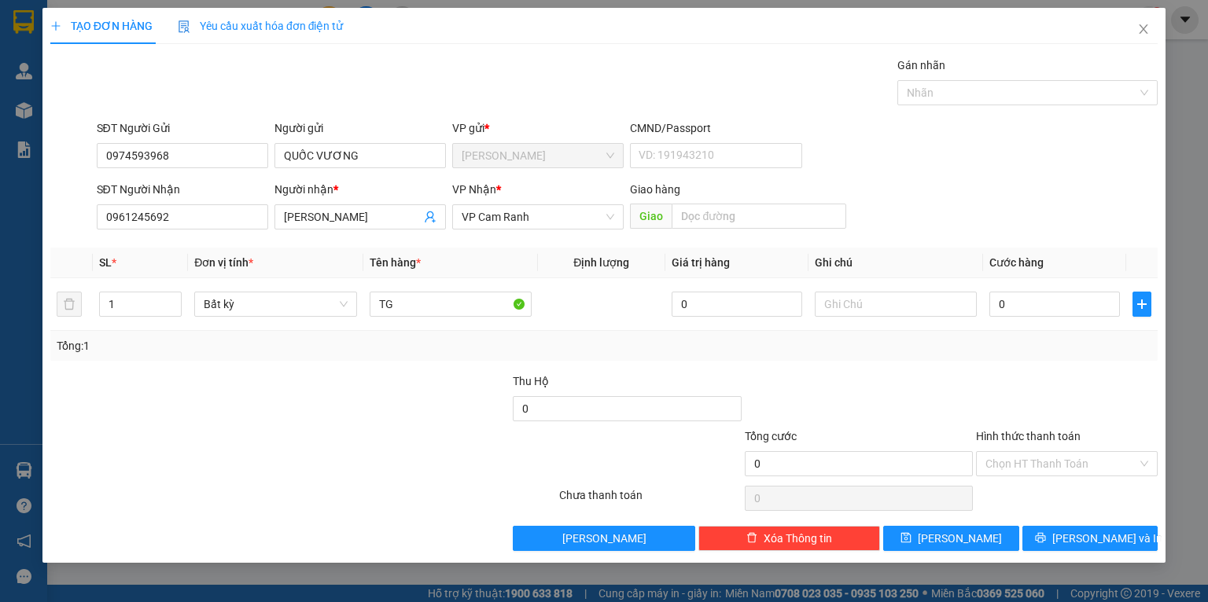
click at [415, 341] on div "Tổng: 1" at bounding box center [262, 345] width 411 height 17
click at [415, 342] on div "Tổng: 1" at bounding box center [262, 345] width 411 height 17
click at [1033, 304] on input "0" at bounding box center [1054, 304] width 131 height 25
click at [1014, 323] on td "50.000" at bounding box center [1054, 304] width 143 height 53
click at [1052, 459] on input "Hình thức thanh toán" at bounding box center [1061, 464] width 152 height 24
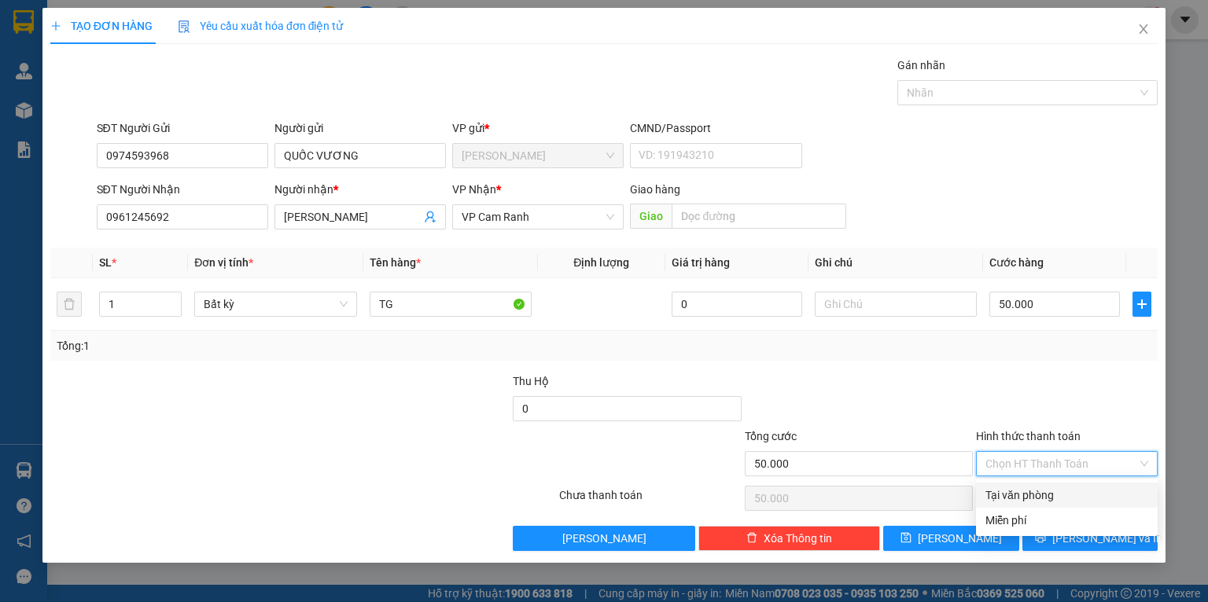
click at [1047, 382] on div at bounding box center [1066, 400] width 185 height 55
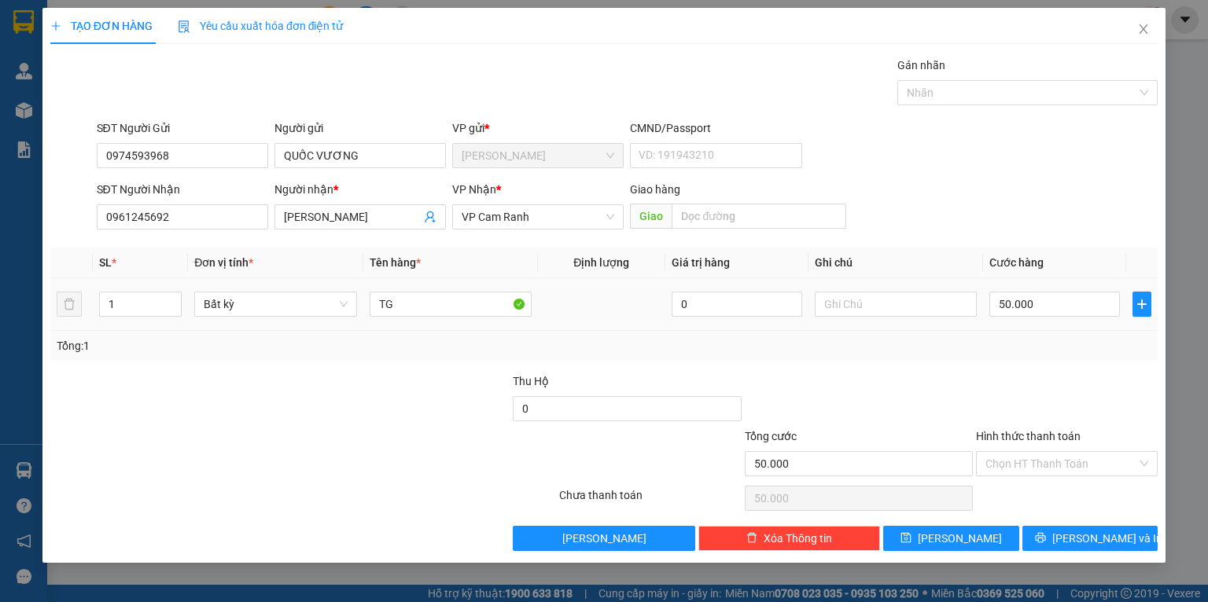
click at [841, 378] on div at bounding box center [858, 400] width 231 height 55
click at [1082, 529] on button "[PERSON_NAME] và In" at bounding box center [1090, 538] width 136 height 25
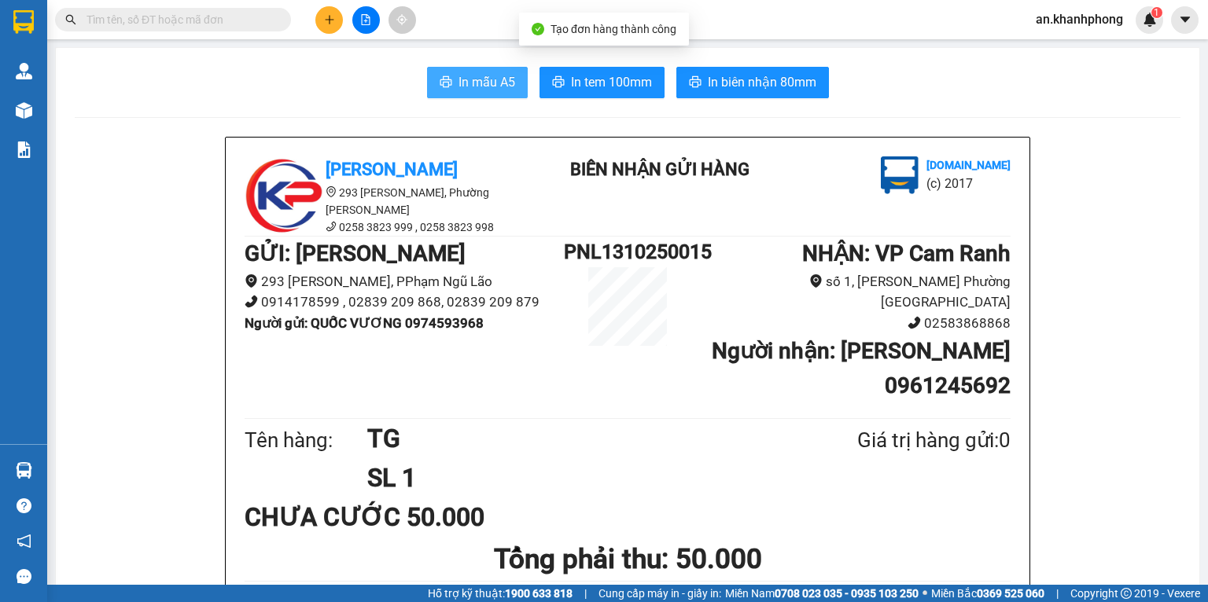
click at [440, 89] on span "printer" at bounding box center [446, 83] width 13 height 15
click at [237, 24] on input "text" at bounding box center [180, 19] width 186 height 17
click at [229, 24] on input "text" at bounding box center [180, 19] width 186 height 17
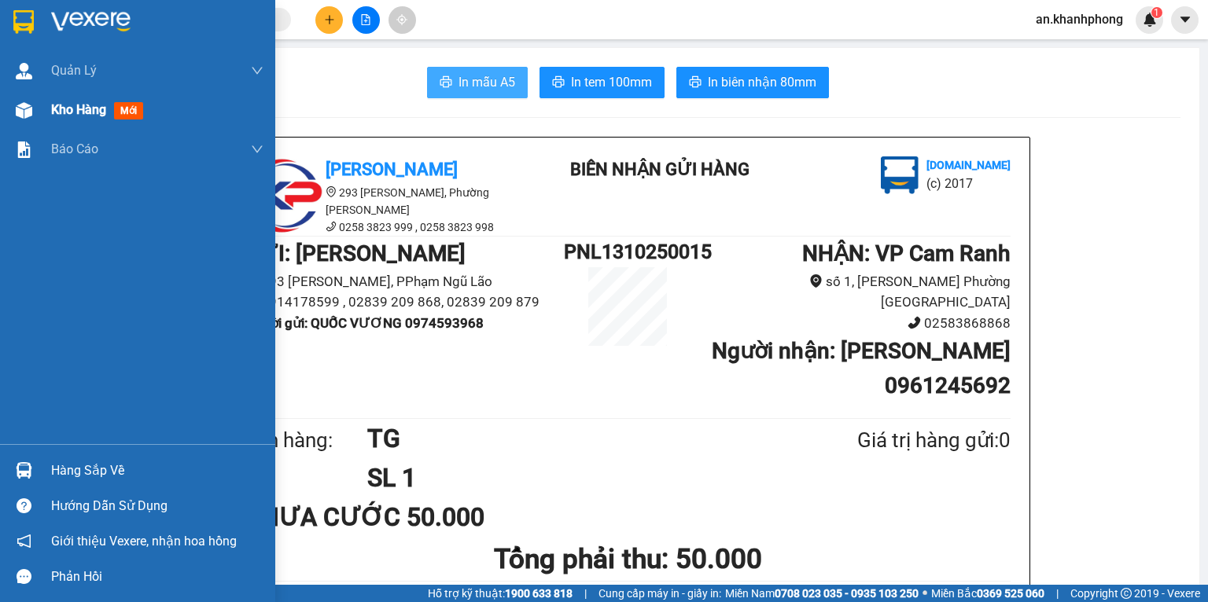
click at [68, 100] on div "Kho hàng mới" at bounding box center [100, 110] width 98 height 20
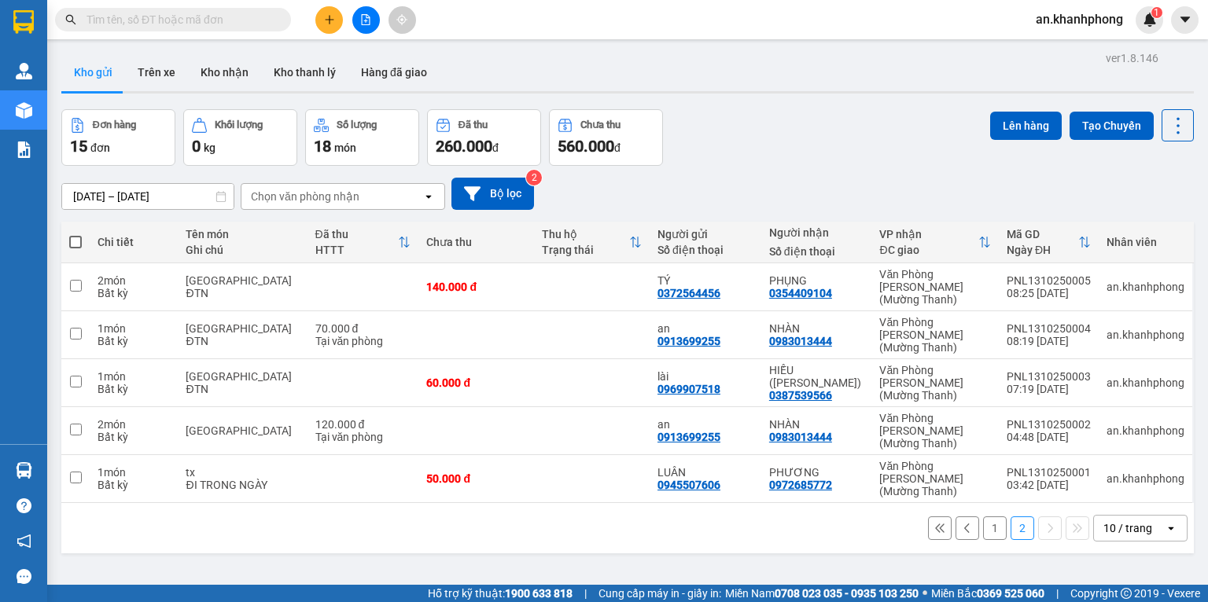
click at [151, 19] on input "text" at bounding box center [180, 19] width 186 height 17
click at [319, 17] on button at bounding box center [329, 20] width 28 height 28
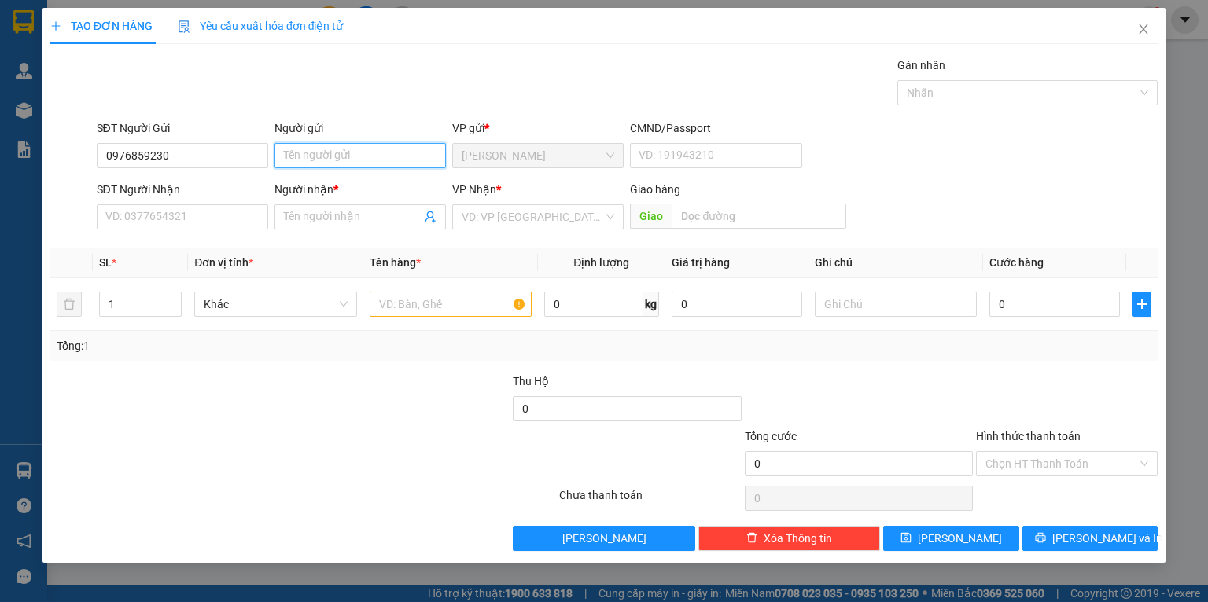
click at [315, 145] on input "Người gửi" at bounding box center [359, 155] width 171 height 25
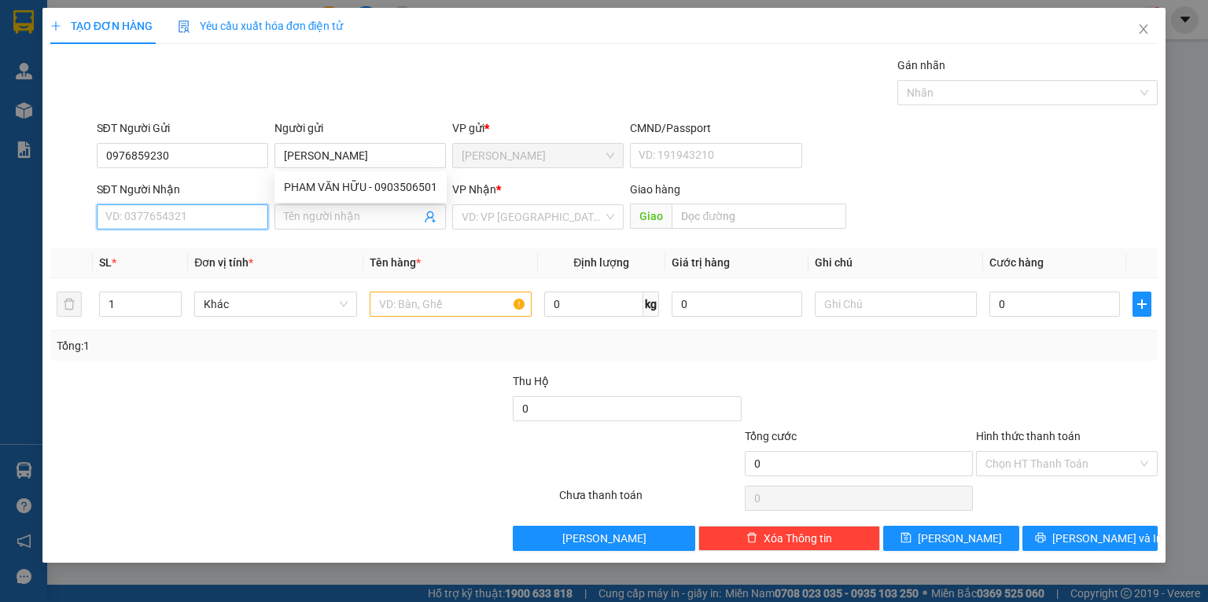
click at [214, 215] on input "SĐT Người Nhận" at bounding box center [182, 216] width 171 height 25
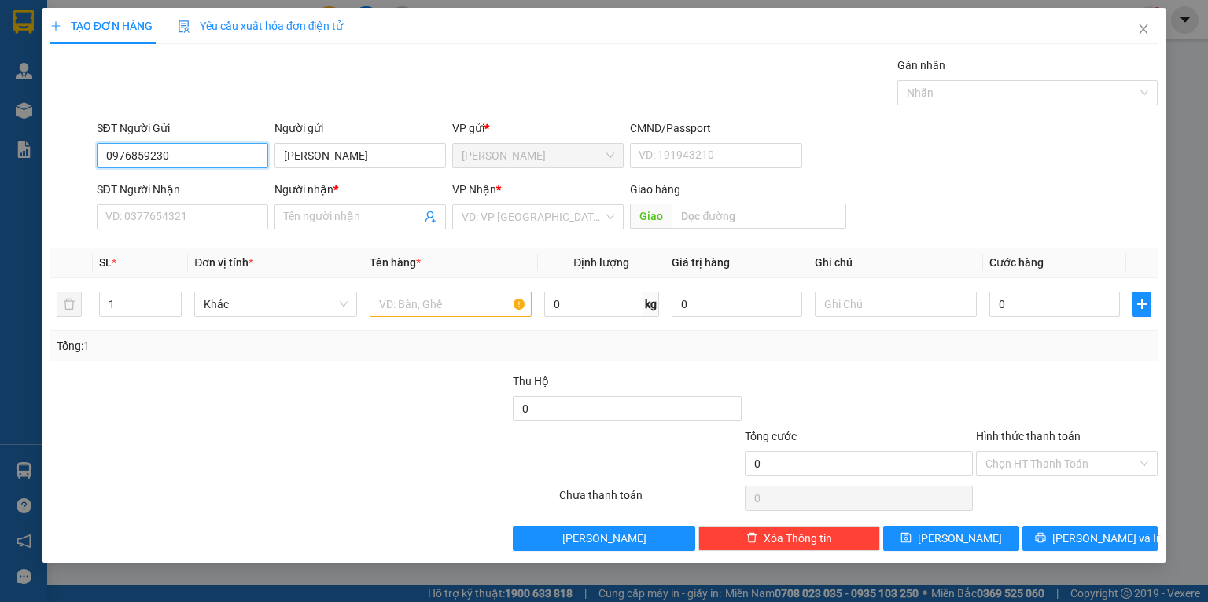
drag, startPoint x: 191, startPoint y: 160, endPoint x: 90, endPoint y: 154, distance: 100.9
click at [90, 154] on div "SĐT Người Gửi 0976859230 0976859230 Người gửi VĂN HỮU VP gửi * [PERSON_NAME] Lã…" at bounding box center [604, 147] width 1111 height 55
click at [159, 211] on input "SĐT Người Nhận" at bounding box center [182, 216] width 171 height 25
paste input "0976859230"
click at [321, 215] on input "Người nhận *" at bounding box center [352, 216] width 137 height 17
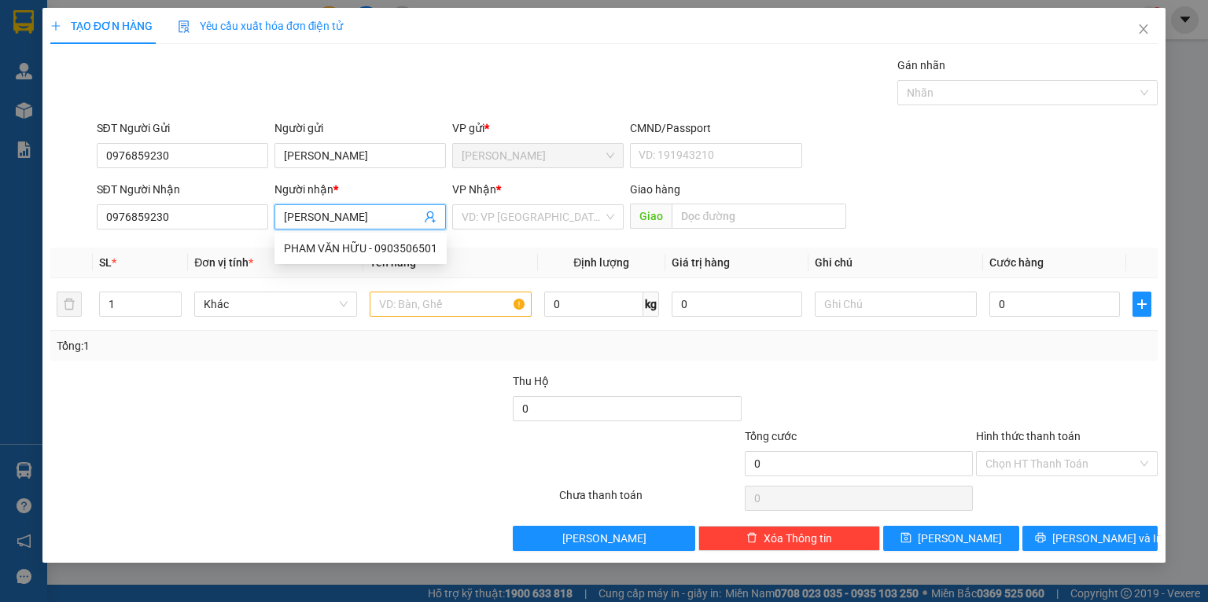
click at [153, 249] on th "SL *" at bounding box center [140, 263] width 95 height 31
click at [340, 221] on input "[PERSON_NAME]" at bounding box center [352, 216] width 137 height 17
click at [370, 391] on div at bounding box center [395, 400] width 231 height 55
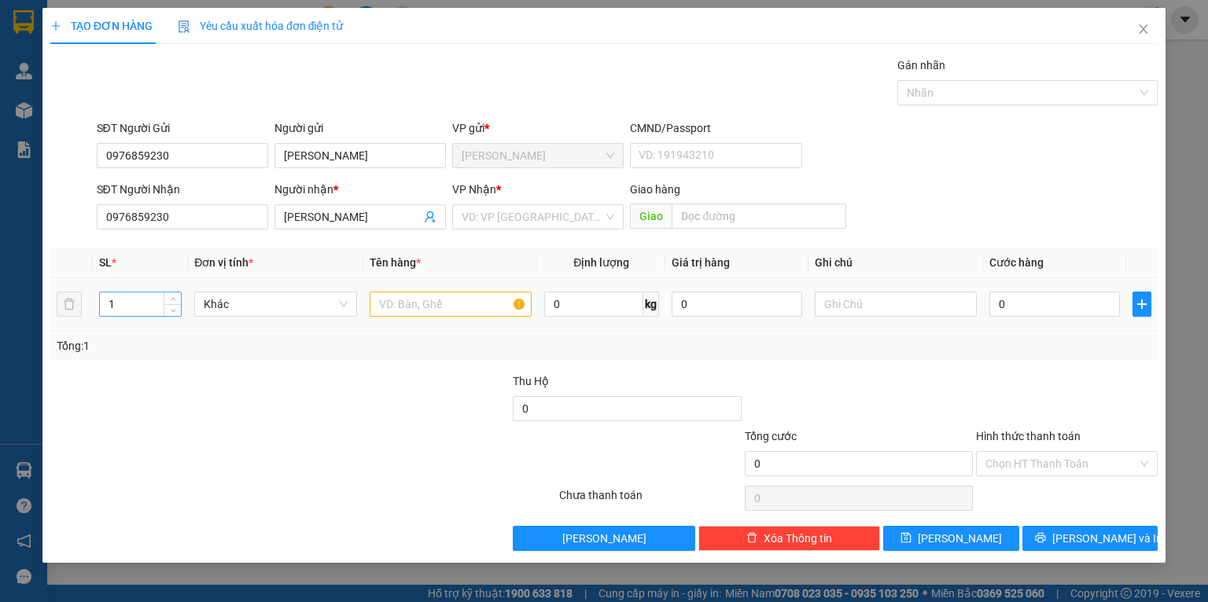
click at [142, 308] on input "1" at bounding box center [140, 305] width 81 height 24
click at [476, 227] on input "search" at bounding box center [533, 217] width 142 height 24
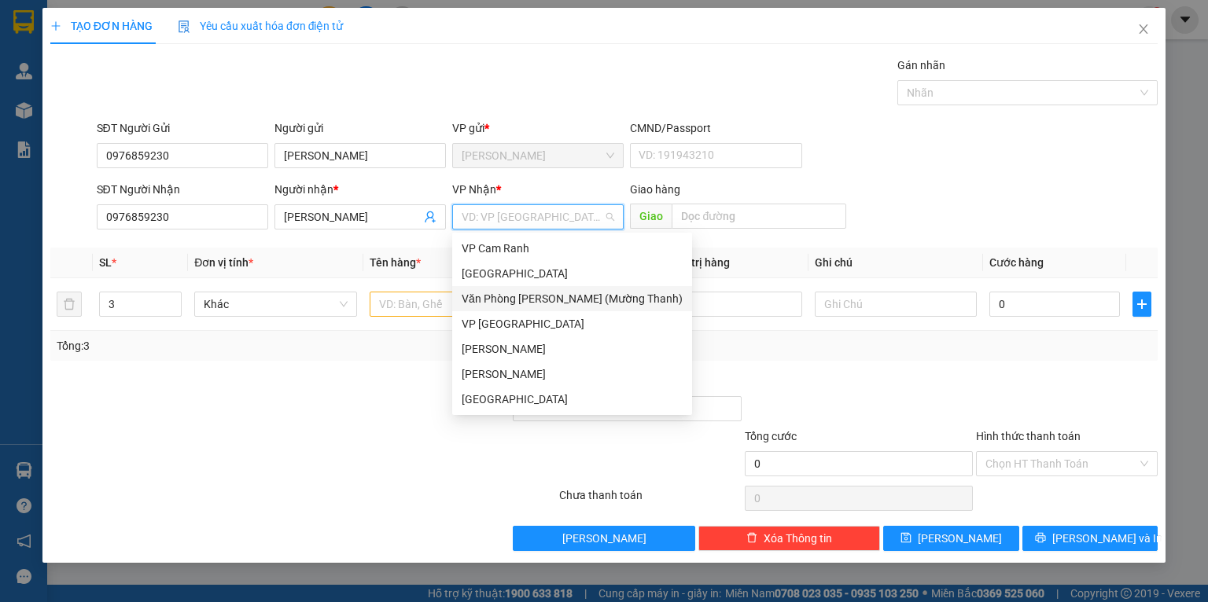
click at [470, 298] on div "Văn Phòng [PERSON_NAME] (Mường Thanh)" at bounding box center [572, 298] width 221 height 17
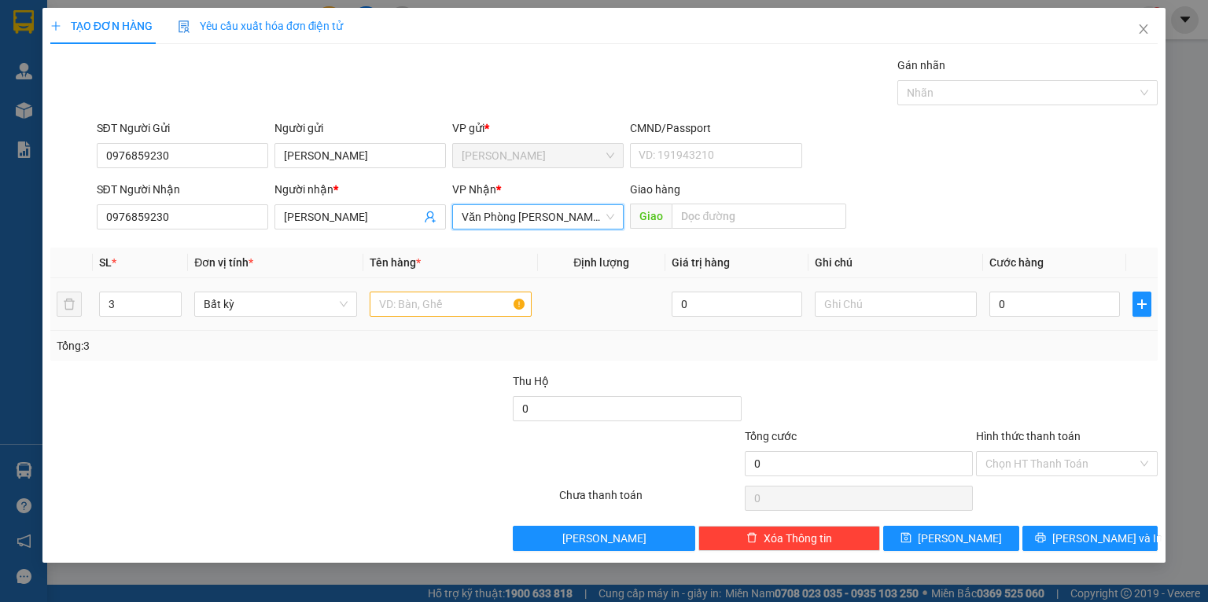
click at [438, 318] on div at bounding box center [451, 304] width 162 height 31
click at [437, 308] on input "text" at bounding box center [451, 304] width 162 height 25
click at [436, 338] on div "Tổng: 3" at bounding box center [262, 345] width 411 height 17
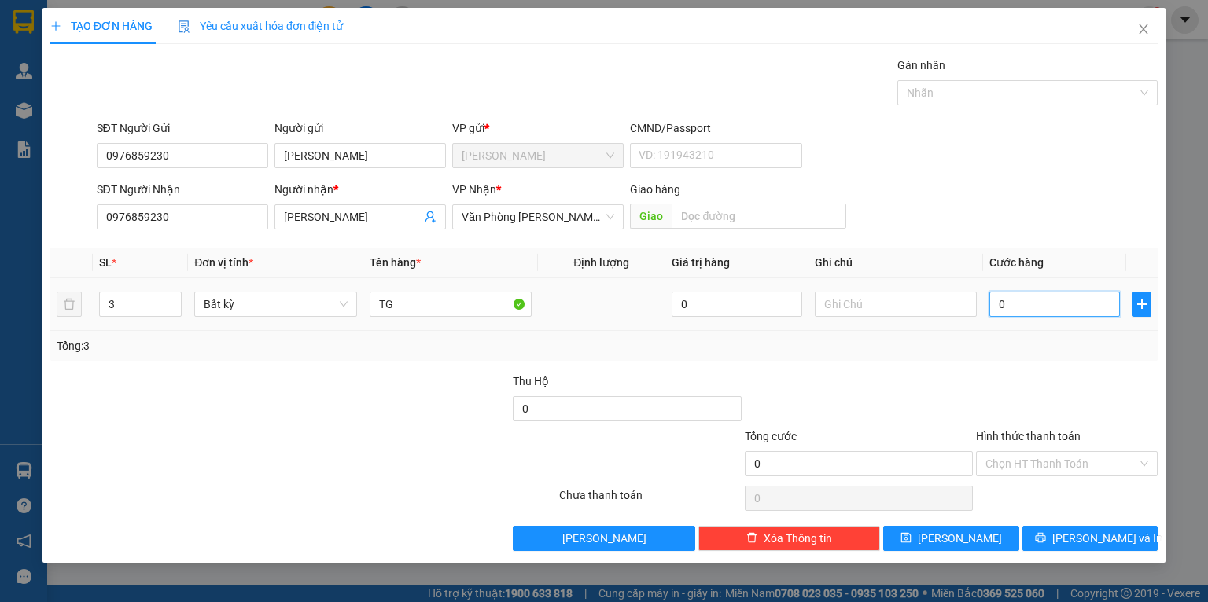
click at [1038, 311] on input "0" at bounding box center [1054, 304] width 131 height 25
click at [991, 337] on div "Tổng: 3" at bounding box center [604, 345] width 1095 height 17
click at [1048, 535] on button "[PERSON_NAME] và In" at bounding box center [1090, 538] width 136 height 25
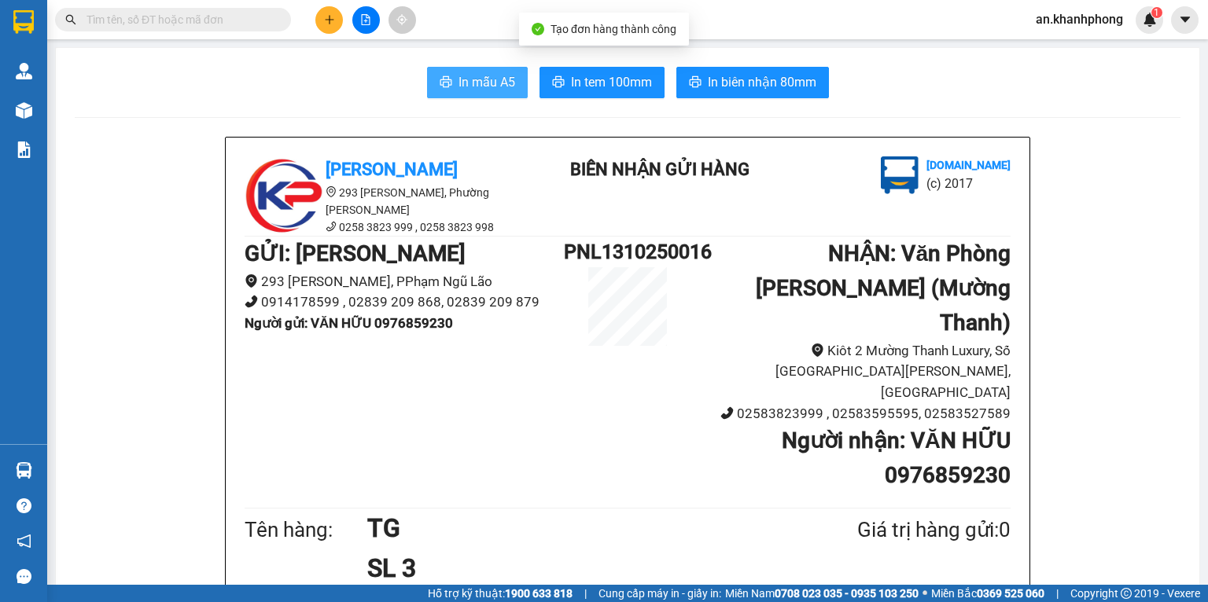
click at [493, 76] on span "In mẫu A5" at bounding box center [487, 82] width 57 height 20
click at [209, 17] on input "text" at bounding box center [180, 19] width 186 height 17
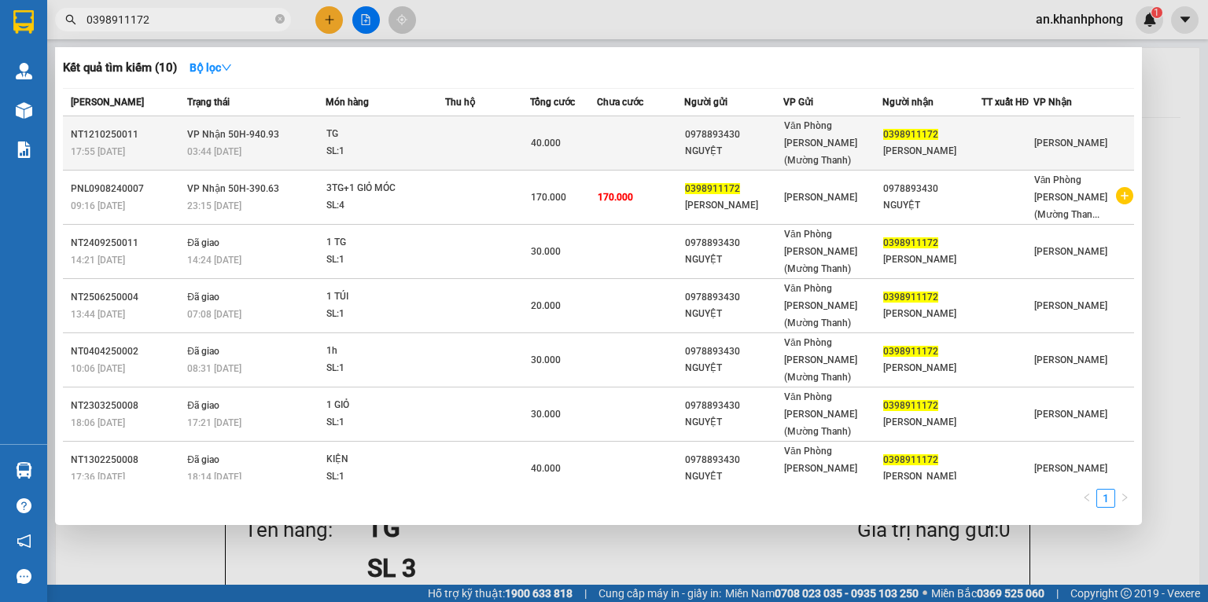
click at [613, 127] on td at bounding box center [640, 143] width 87 height 54
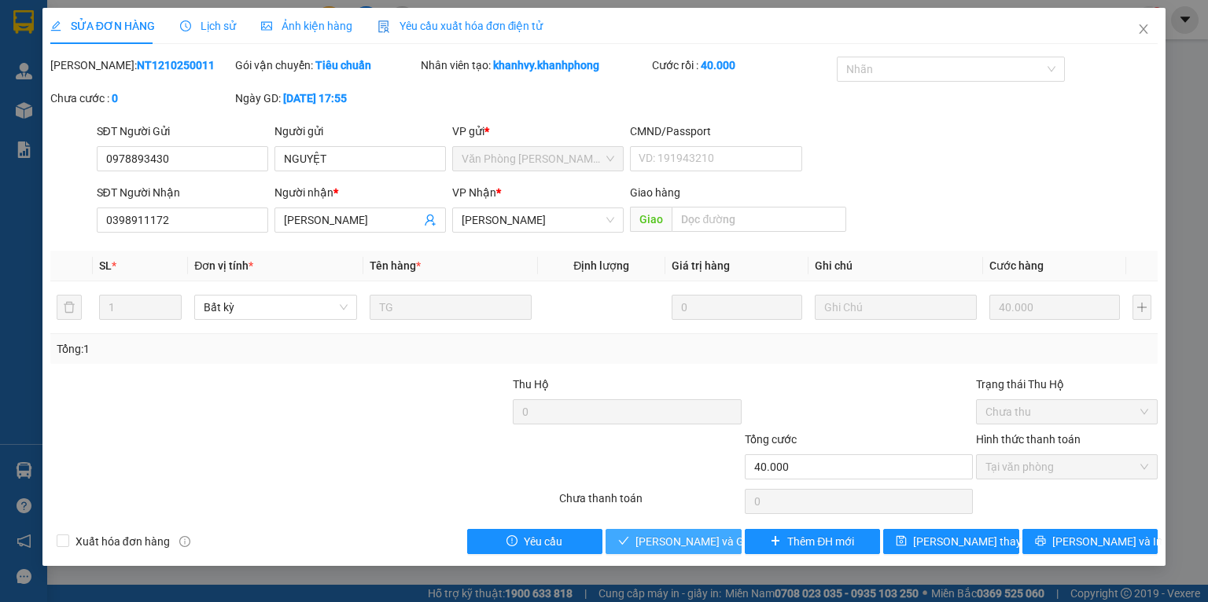
click at [639, 550] on span "[PERSON_NAME] và Giao hàng" at bounding box center [710, 541] width 151 height 17
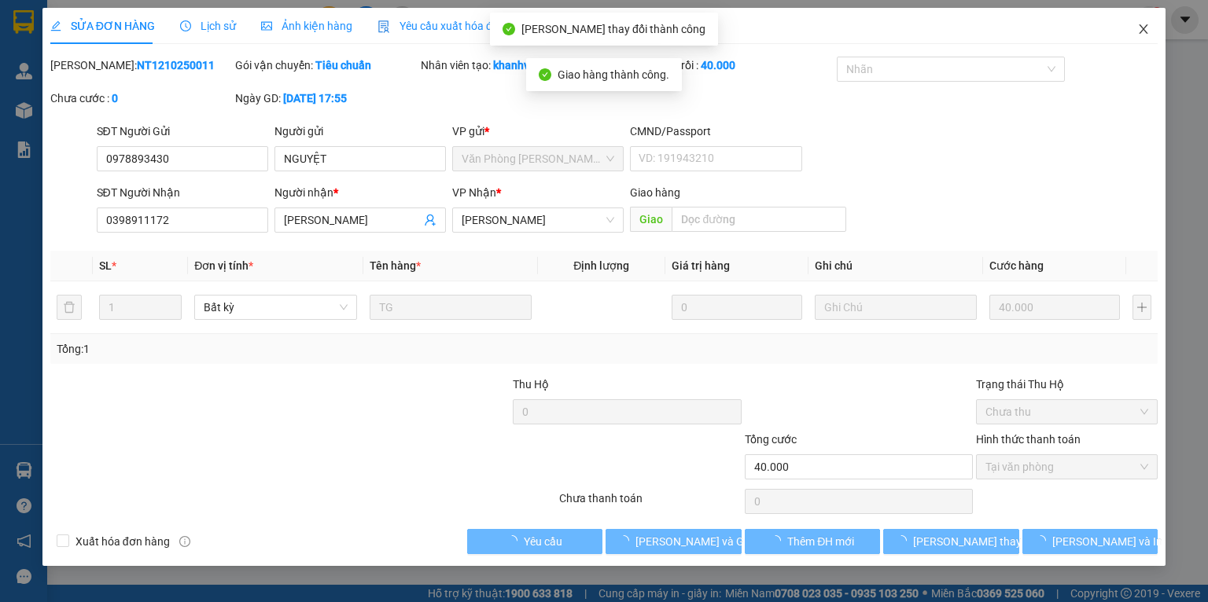
click at [1140, 31] on icon "close" at bounding box center [1143, 29] width 13 height 13
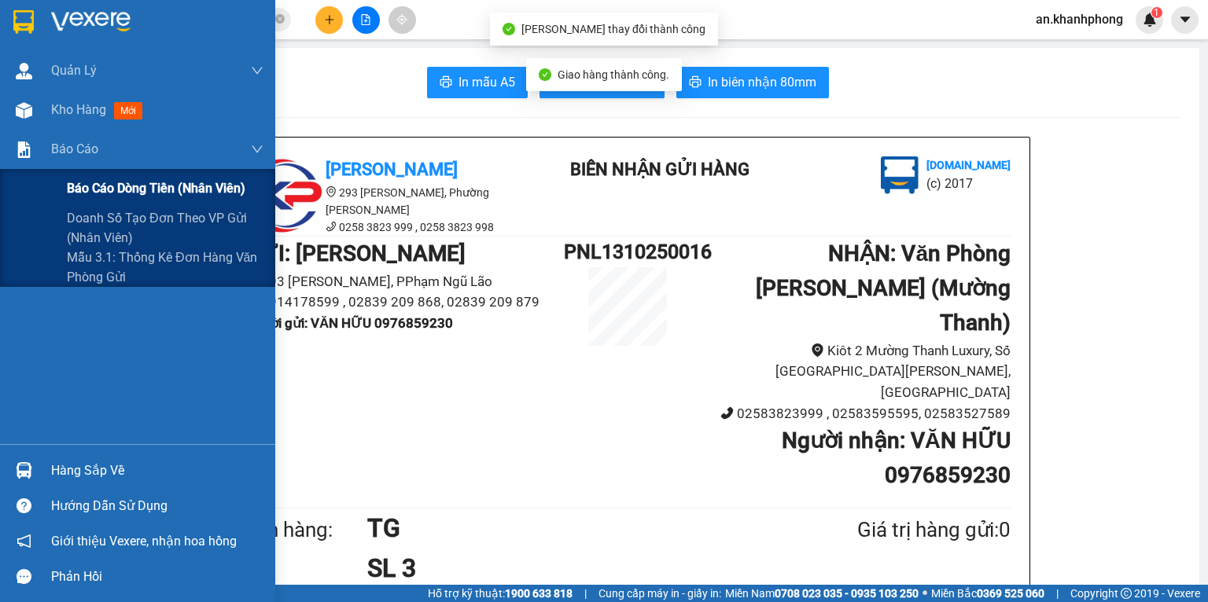
click at [63, 171] on div "Báo cáo dòng tiền (nhân viên)" at bounding box center [137, 188] width 275 height 39
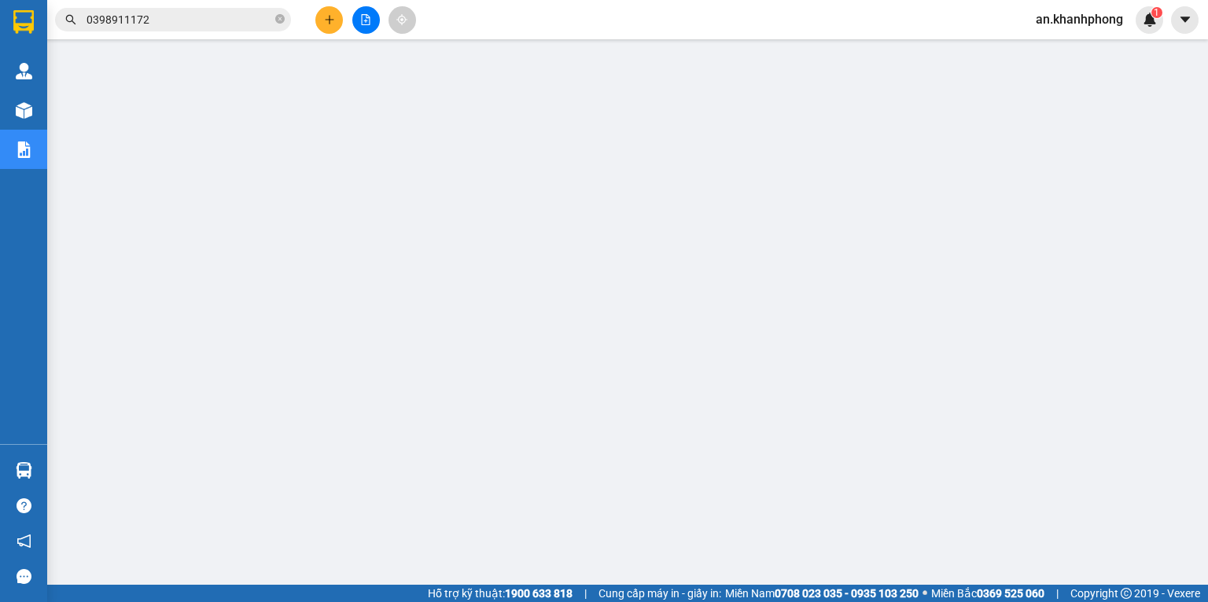
click at [327, 25] on button at bounding box center [329, 20] width 28 height 28
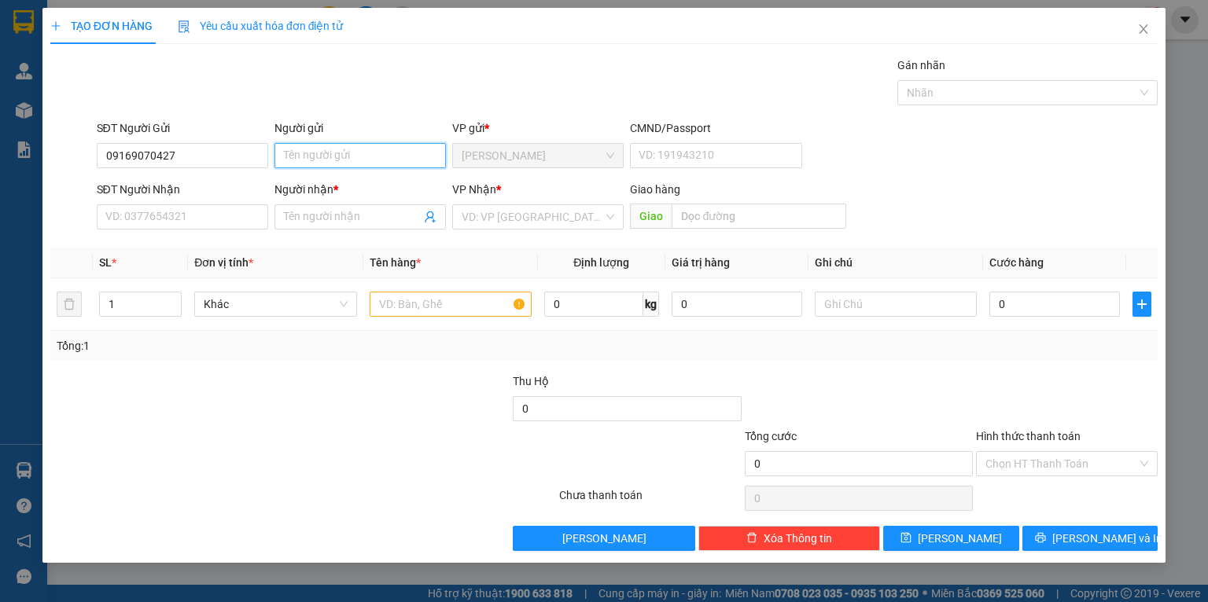
click at [354, 146] on input "Người gửi" at bounding box center [359, 155] width 171 height 25
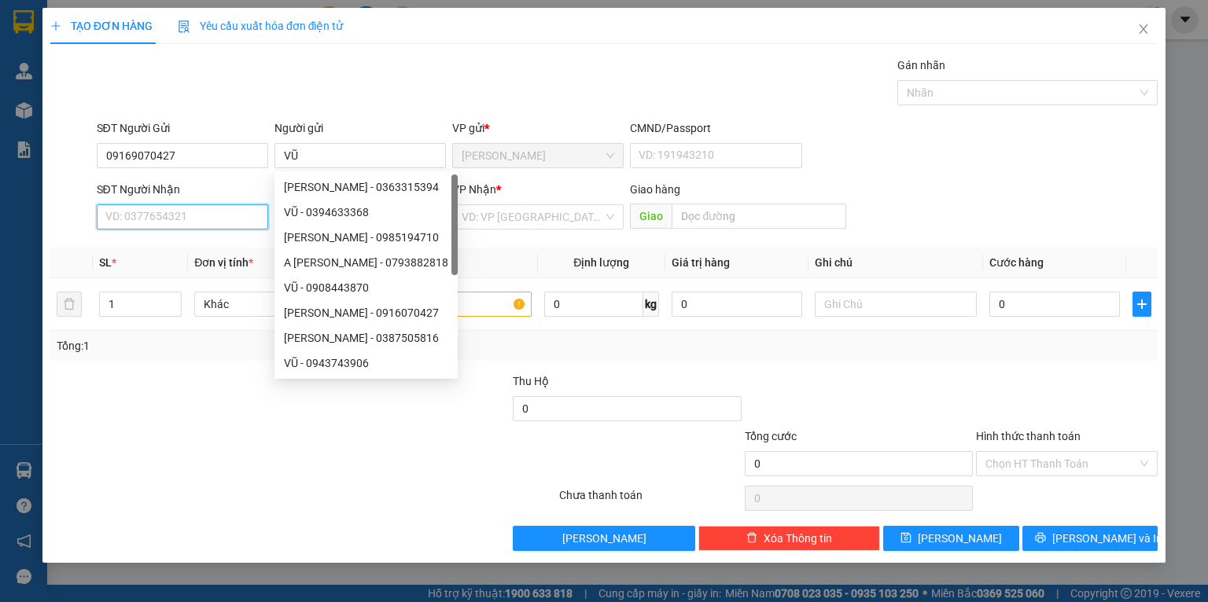
click at [196, 217] on input "SĐT Người Nhận" at bounding box center [182, 216] width 171 height 25
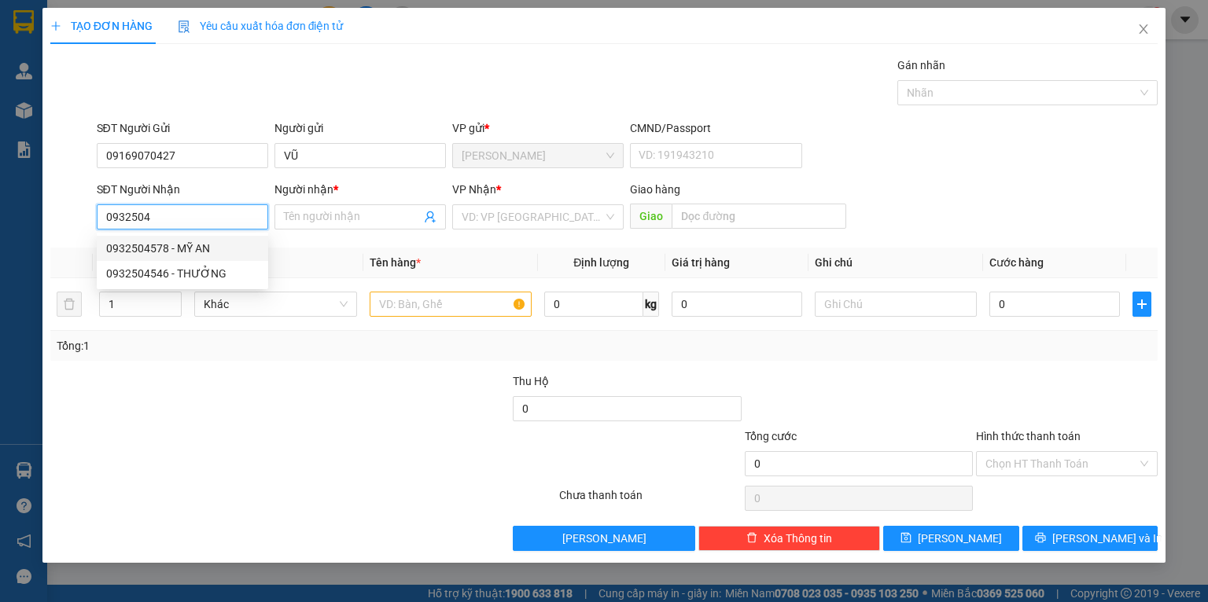
click at [187, 249] on div "0932504578 - MỸ AN" at bounding box center [182, 248] width 153 height 17
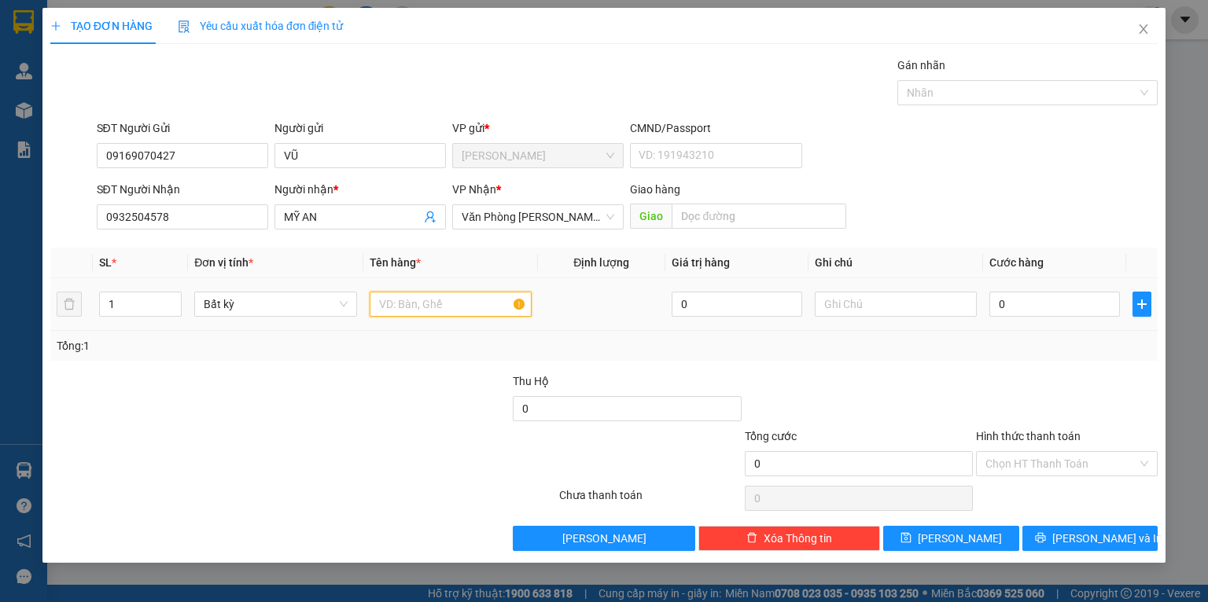
click at [415, 304] on input "text" at bounding box center [451, 304] width 162 height 25
click at [425, 370] on div "Transit Pickup Surcharge Ids Transit Deliver Surcharge Ids Transit Deliver Surc…" at bounding box center [603, 304] width 1107 height 495
click at [1023, 293] on input "0" at bounding box center [1054, 304] width 131 height 25
click at [974, 360] on div "Tổng: 1" at bounding box center [603, 346] width 1107 height 30
click at [1081, 547] on span "[PERSON_NAME] và In" at bounding box center [1107, 538] width 110 height 17
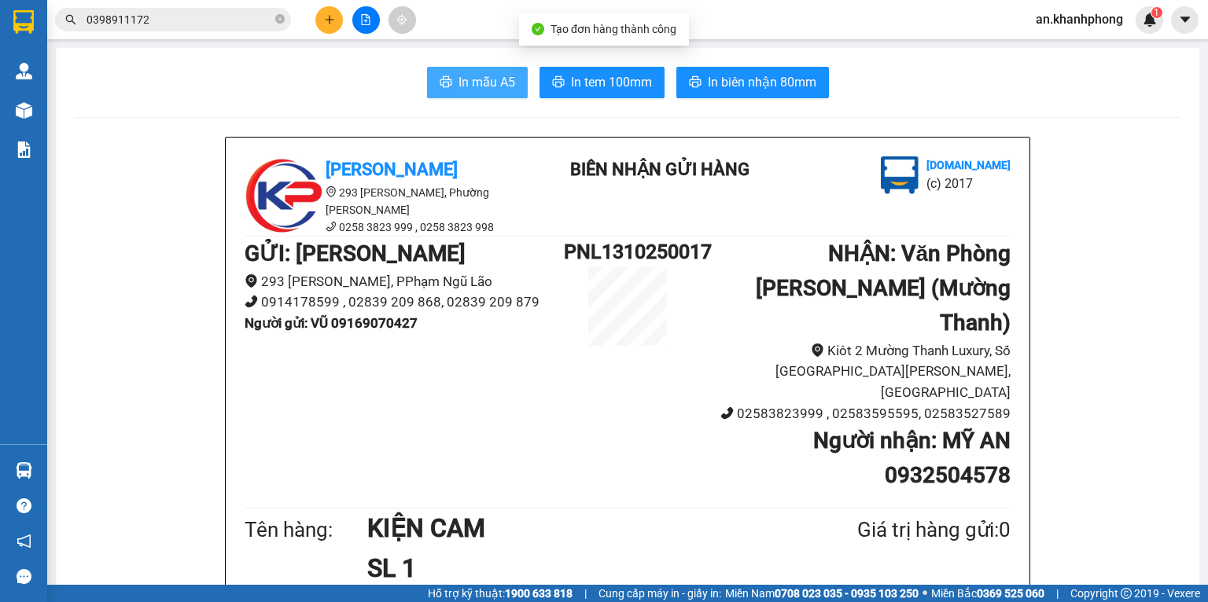
click at [459, 76] on span "In mẫu A5" at bounding box center [487, 82] width 57 height 20
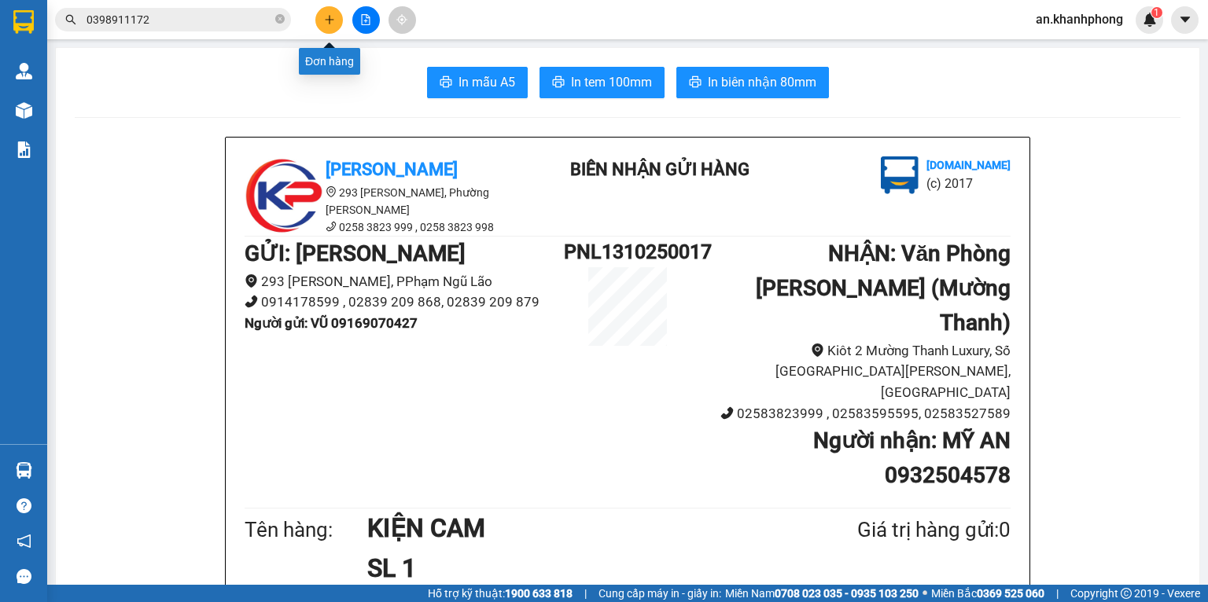
click at [322, 19] on button at bounding box center [329, 20] width 28 height 28
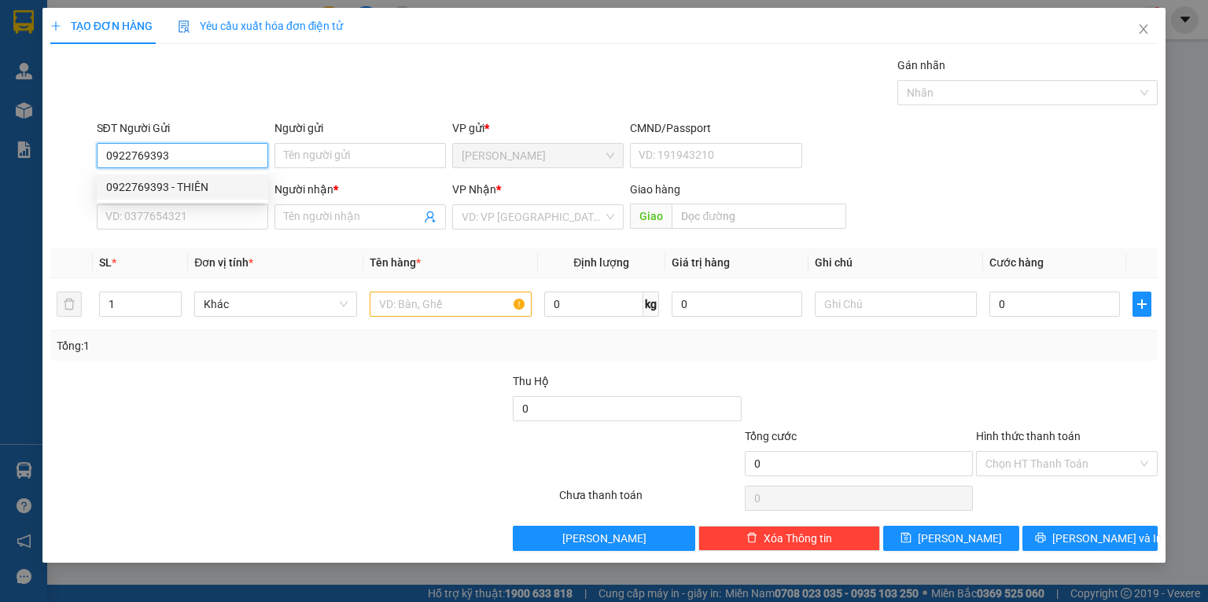
click at [138, 179] on div "0922769393 - THIÊN" at bounding box center [182, 187] width 153 height 17
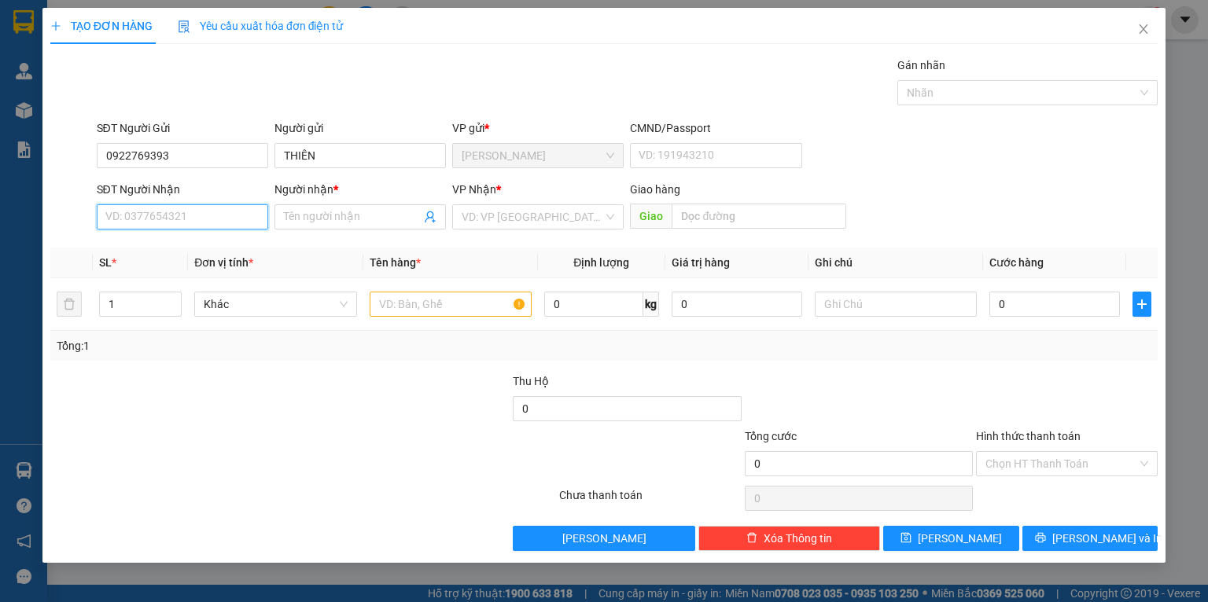
click at [148, 210] on input "SĐT Người Nhận" at bounding box center [182, 216] width 171 height 25
click at [194, 273] on div "0358902402 - [PERSON_NAME]" at bounding box center [183, 273] width 155 height 17
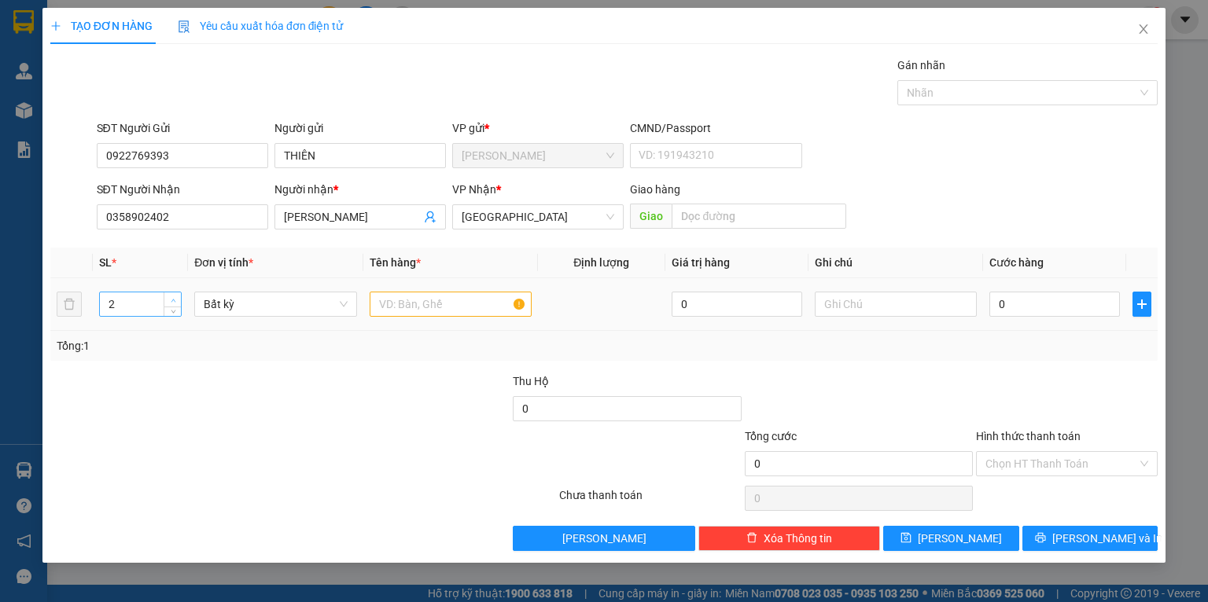
click at [164, 304] on span "Increase Value" at bounding box center [172, 300] width 17 height 14
click at [425, 314] on input "text" at bounding box center [451, 304] width 162 height 25
click at [410, 380] on div at bounding box center [395, 400] width 231 height 55
click at [1050, 310] on input "0" at bounding box center [1054, 304] width 131 height 25
click at [1043, 343] on div "Tổng: 2" at bounding box center [604, 345] width 1095 height 17
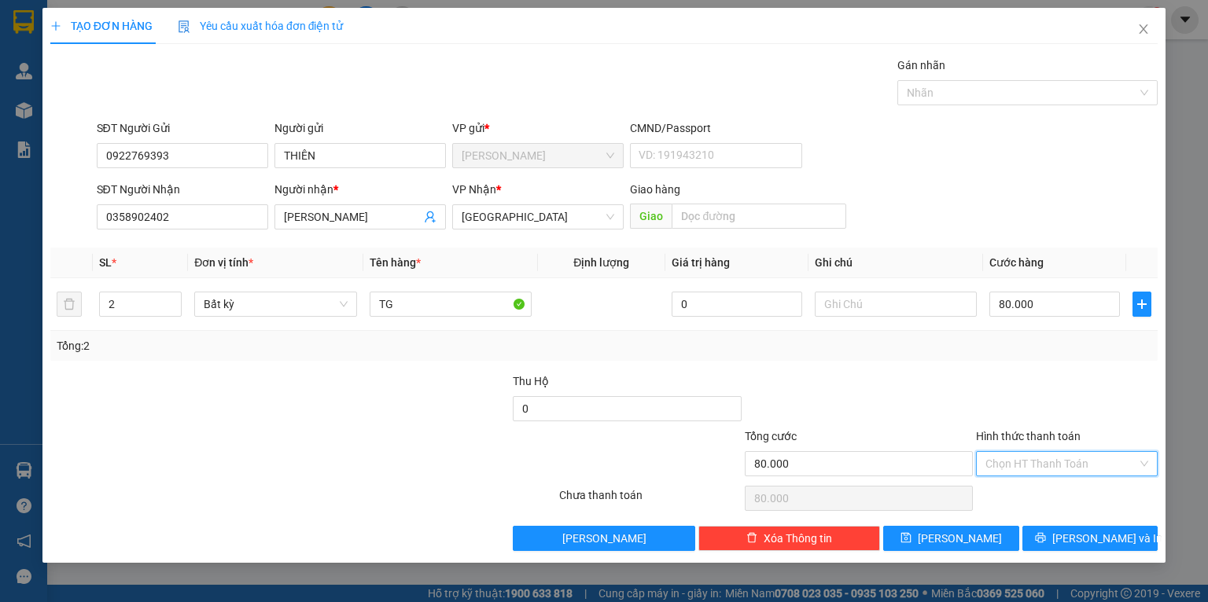
click at [1071, 466] on input "Hình thức thanh toán" at bounding box center [1061, 464] width 152 height 24
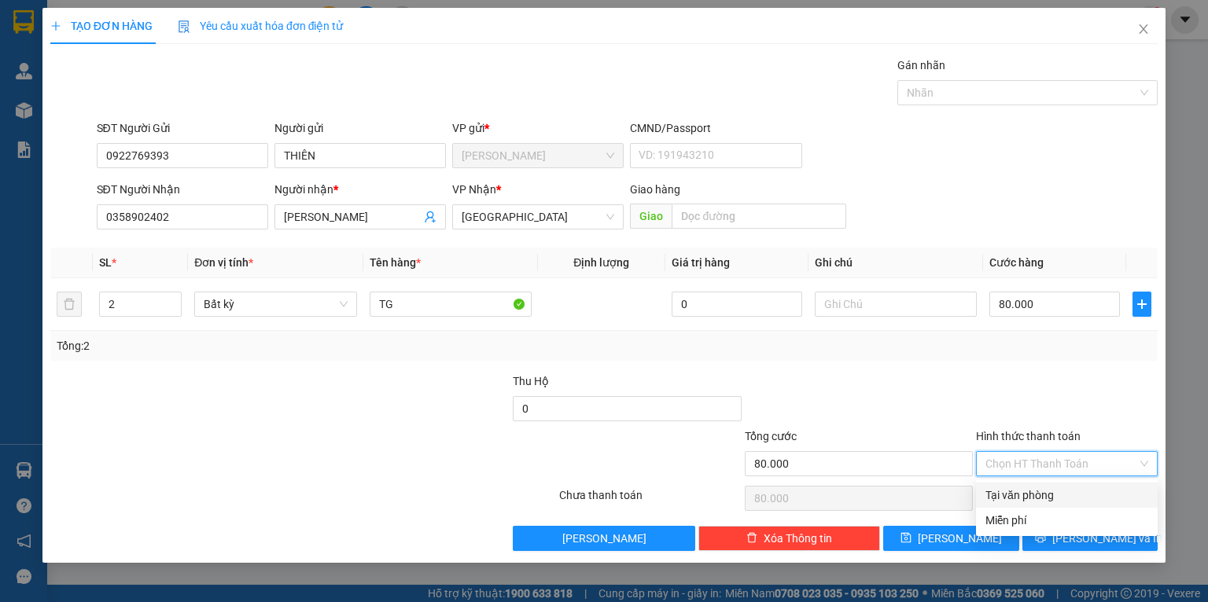
click at [1048, 488] on div "Tại văn phòng" at bounding box center [1066, 495] width 163 height 17
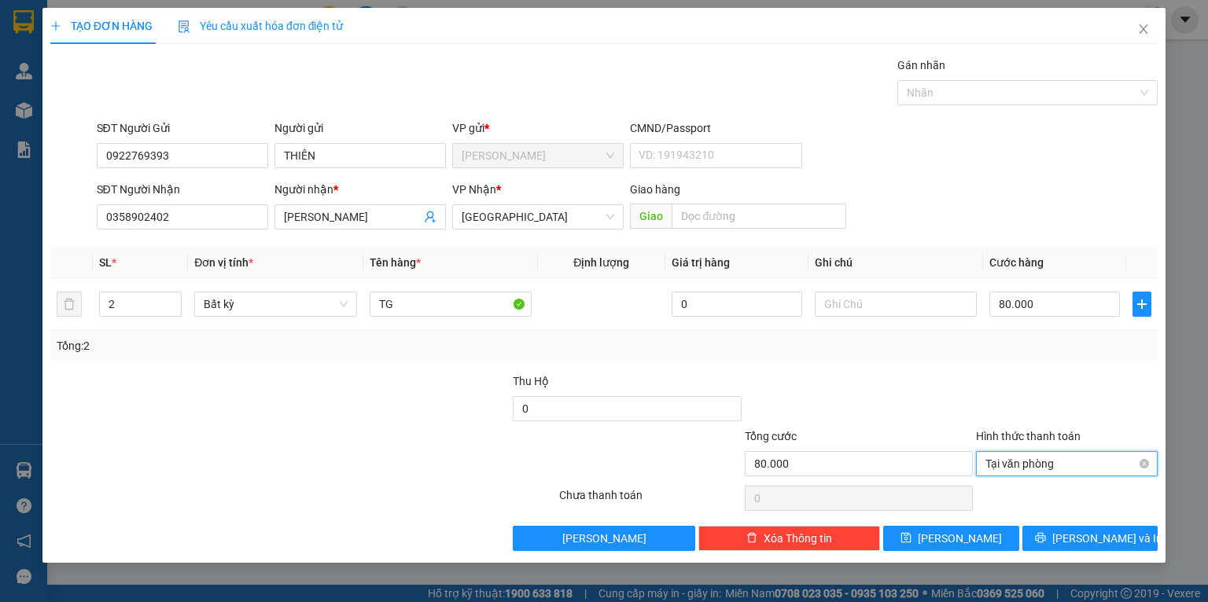
click at [1136, 466] on span "Tại văn phòng" at bounding box center [1066, 464] width 163 height 24
click at [1111, 400] on div at bounding box center [1066, 400] width 185 height 55
click at [1073, 537] on button "[PERSON_NAME] và In" at bounding box center [1090, 538] width 136 height 25
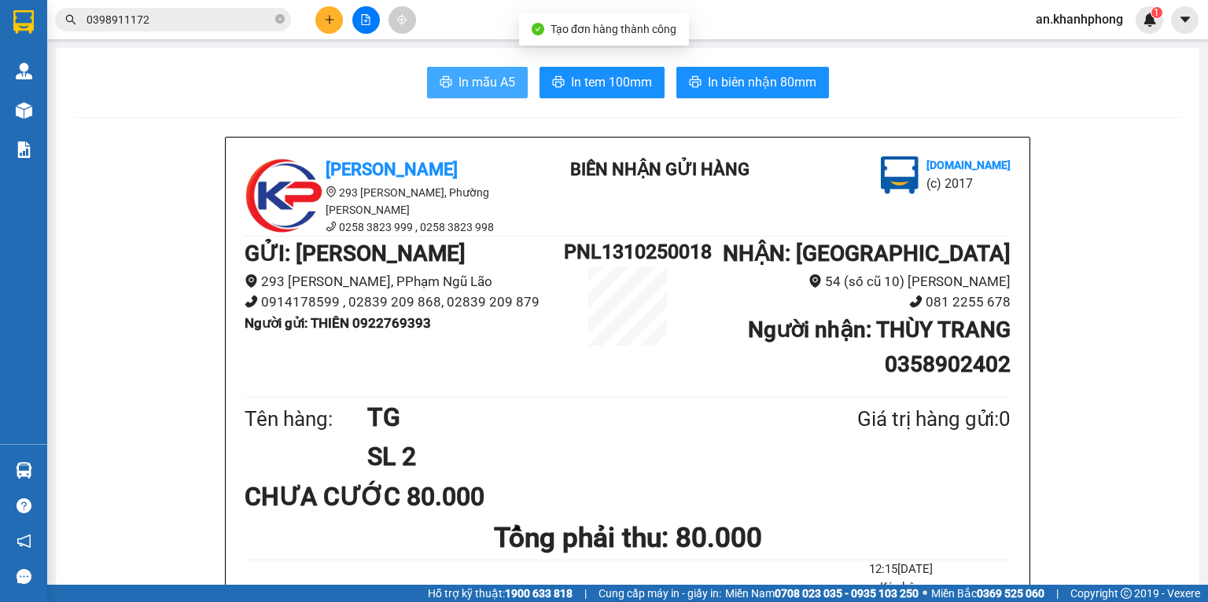
click at [440, 83] on icon "printer" at bounding box center [446, 82] width 13 height 13
click at [497, 93] on button "In mẫu A5" at bounding box center [477, 82] width 101 height 31
click at [272, 19] on span "0398911172" at bounding box center [173, 20] width 236 height 24
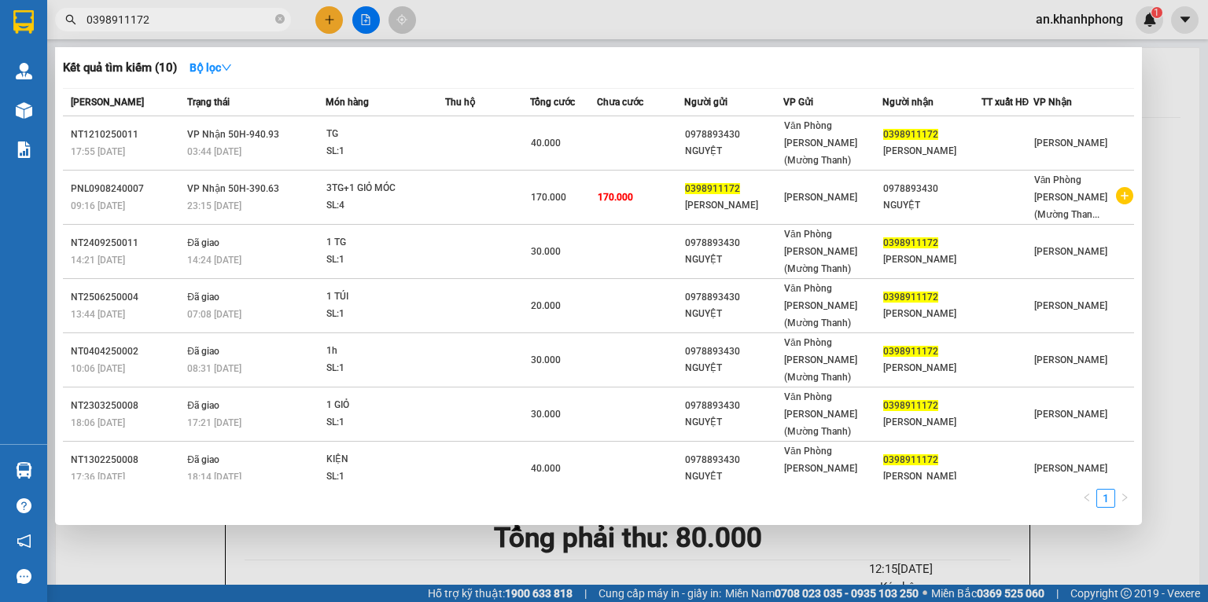
click at [319, 13] on div at bounding box center [604, 301] width 1208 height 602
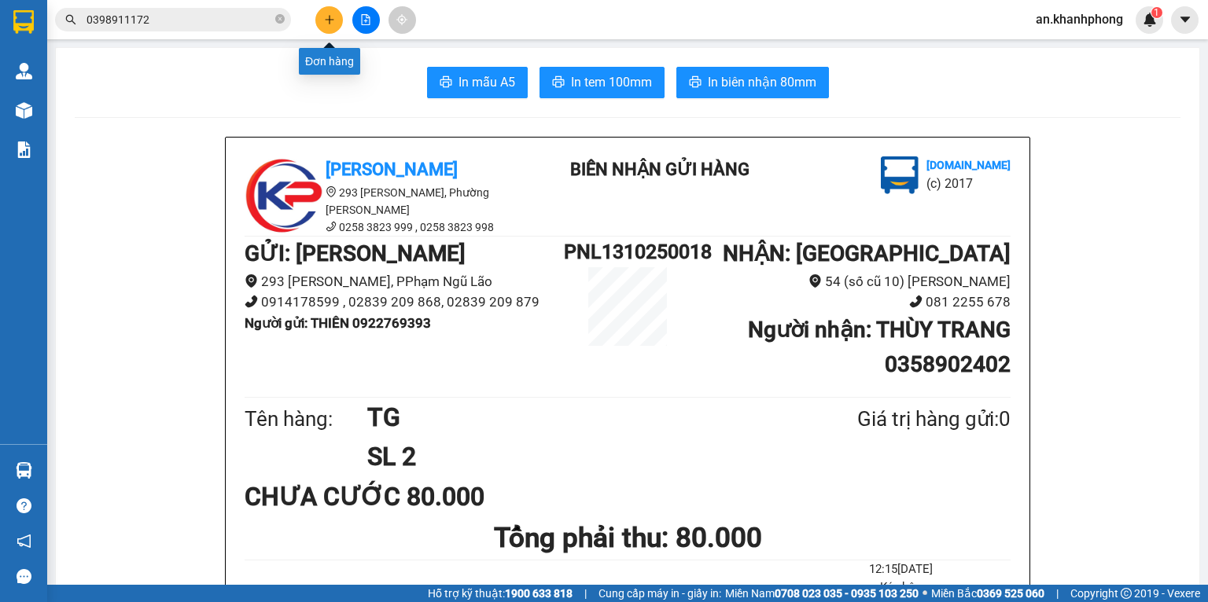
click at [320, 20] on button at bounding box center [329, 20] width 28 height 28
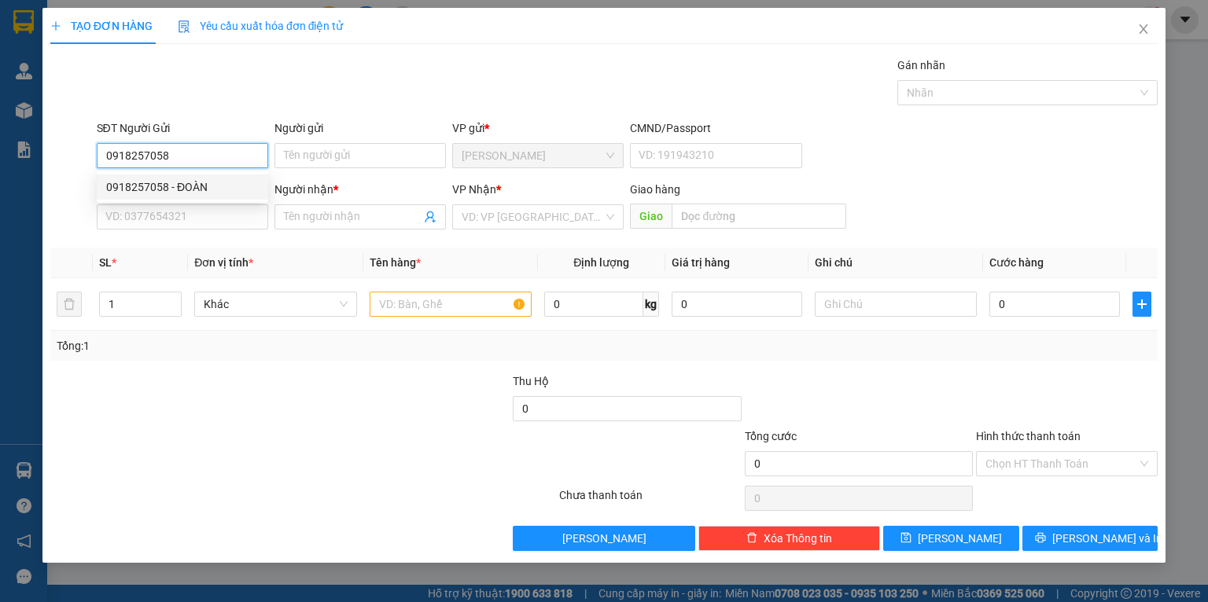
click at [193, 186] on div "0918257058 - ĐOÀN" at bounding box center [182, 187] width 153 height 17
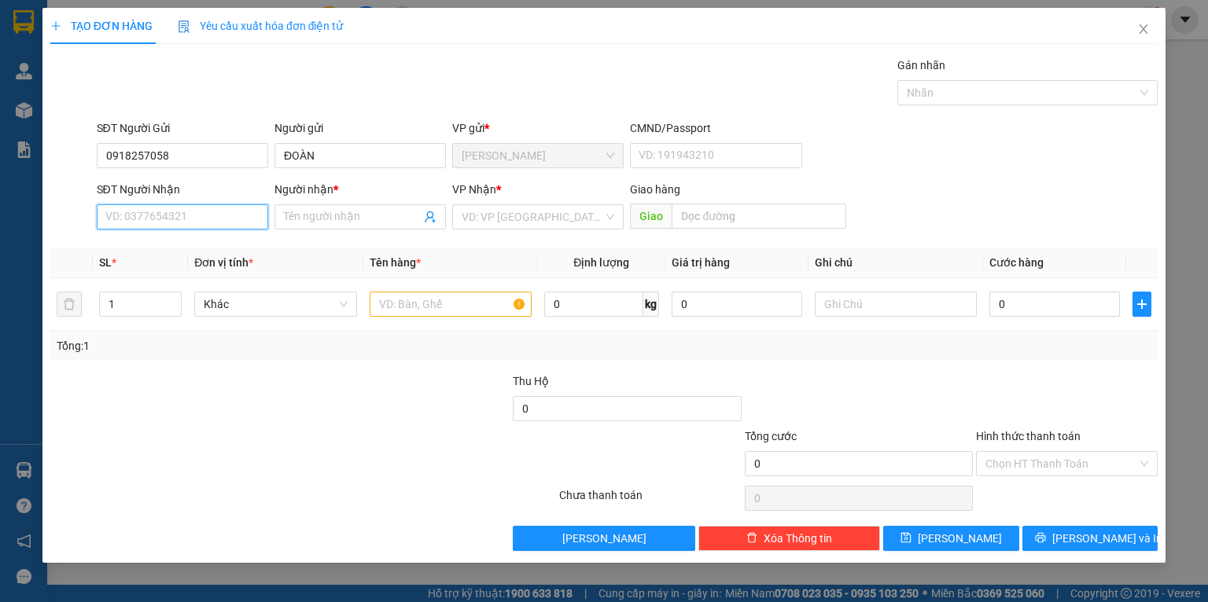
click at [184, 226] on input "SĐT Người Nhận" at bounding box center [182, 216] width 171 height 25
click at [182, 275] on div "0776672445 - [PERSON_NAME]" at bounding box center [183, 273] width 155 height 17
click at [462, 299] on input "text" at bounding box center [451, 304] width 162 height 25
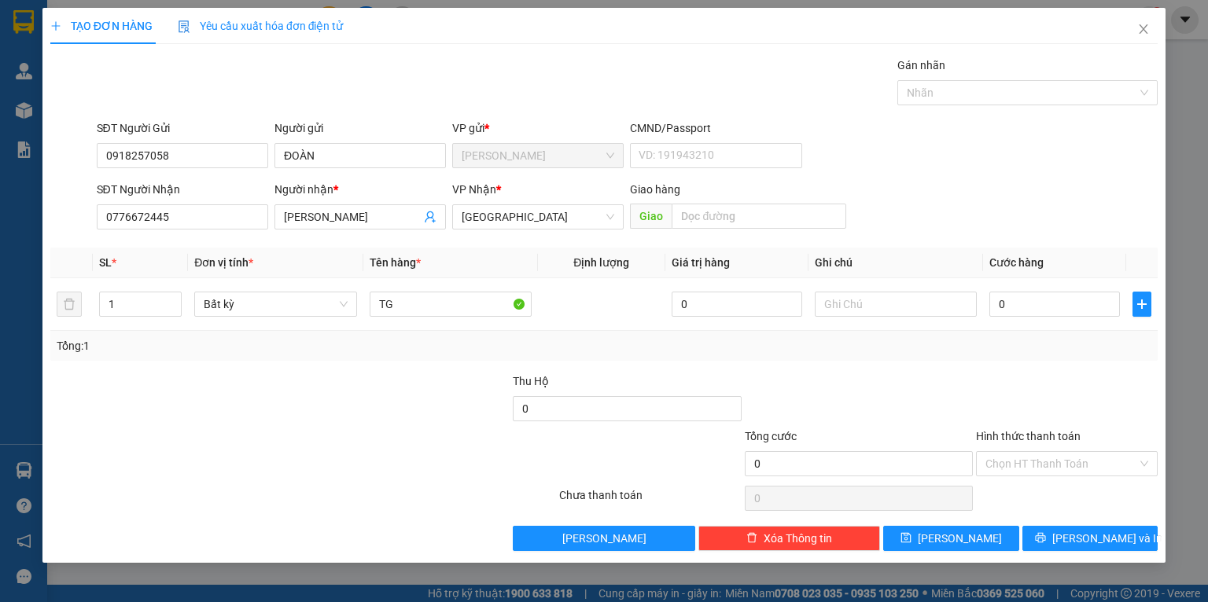
click at [418, 355] on div "Tổng: 1" at bounding box center [603, 346] width 1107 height 30
click at [1041, 315] on input "0" at bounding box center [1054, 304] width 131 height 25
click at [972, 378] on div at bounding box center [858, 400] width 231 height 55
click at [1046, 539] on button "[PERSON_NAME] và In" at bounding box center [1090, 538] width 136 height 25
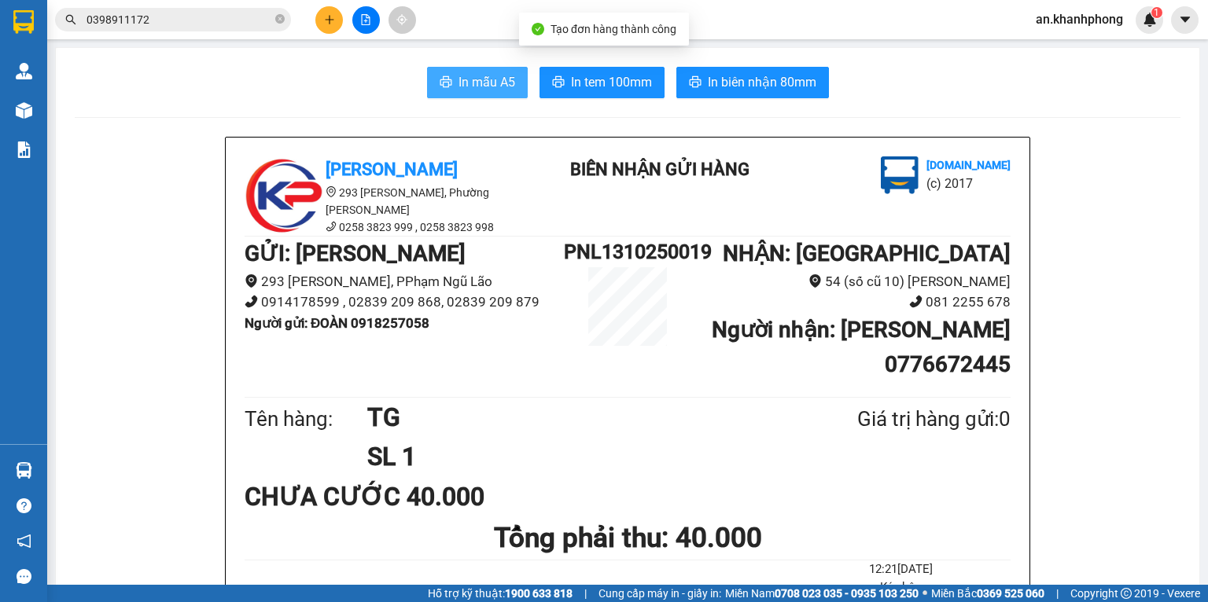
click at [473, 79] on span "In mẫu A5" at bounding box center [487, 82] width 57 height 20
